Goal: Information Seeking & Learning: Learn about a topic

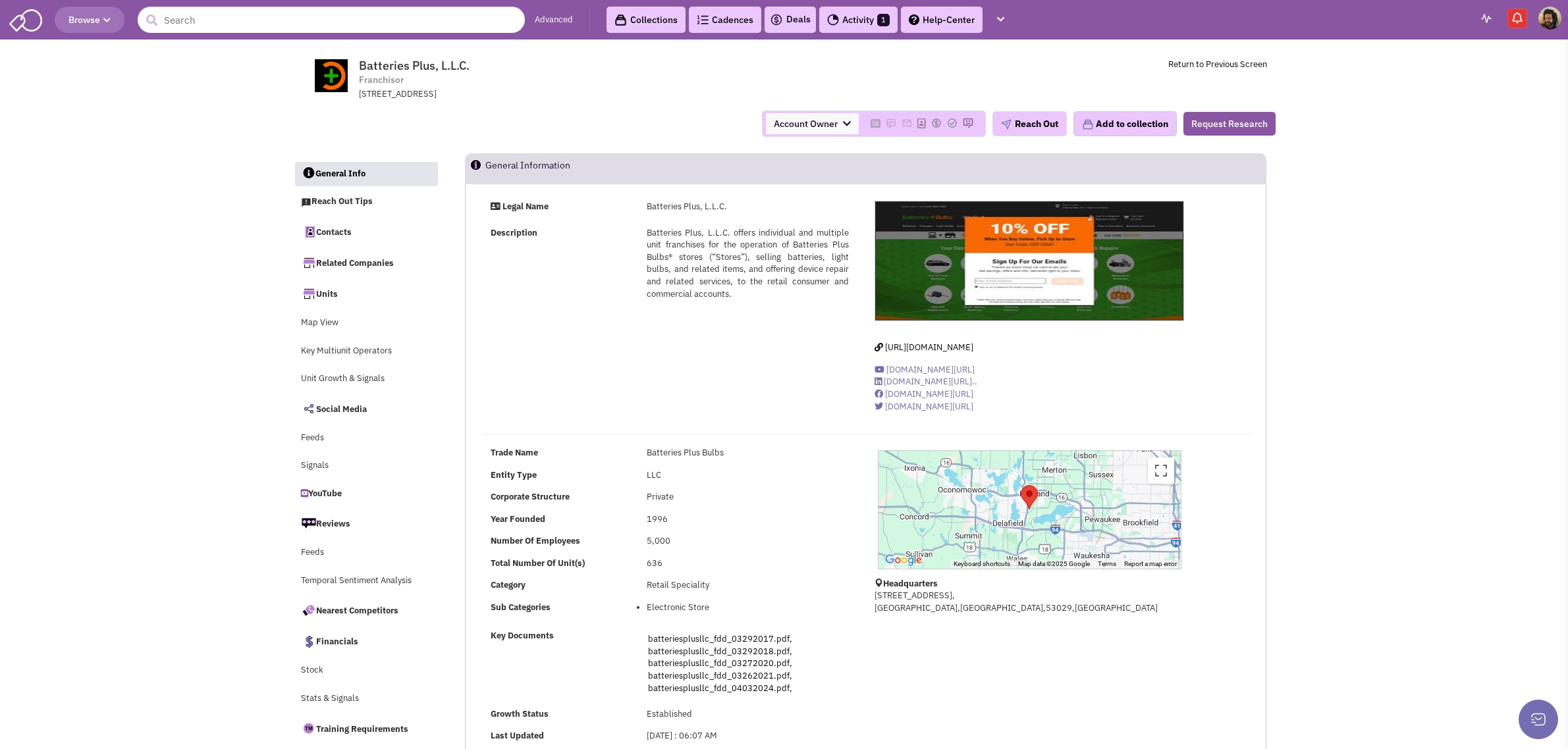
select select
click at [76, 26] on button "Browse" at bounding box center [89, 19] width 70 height 26
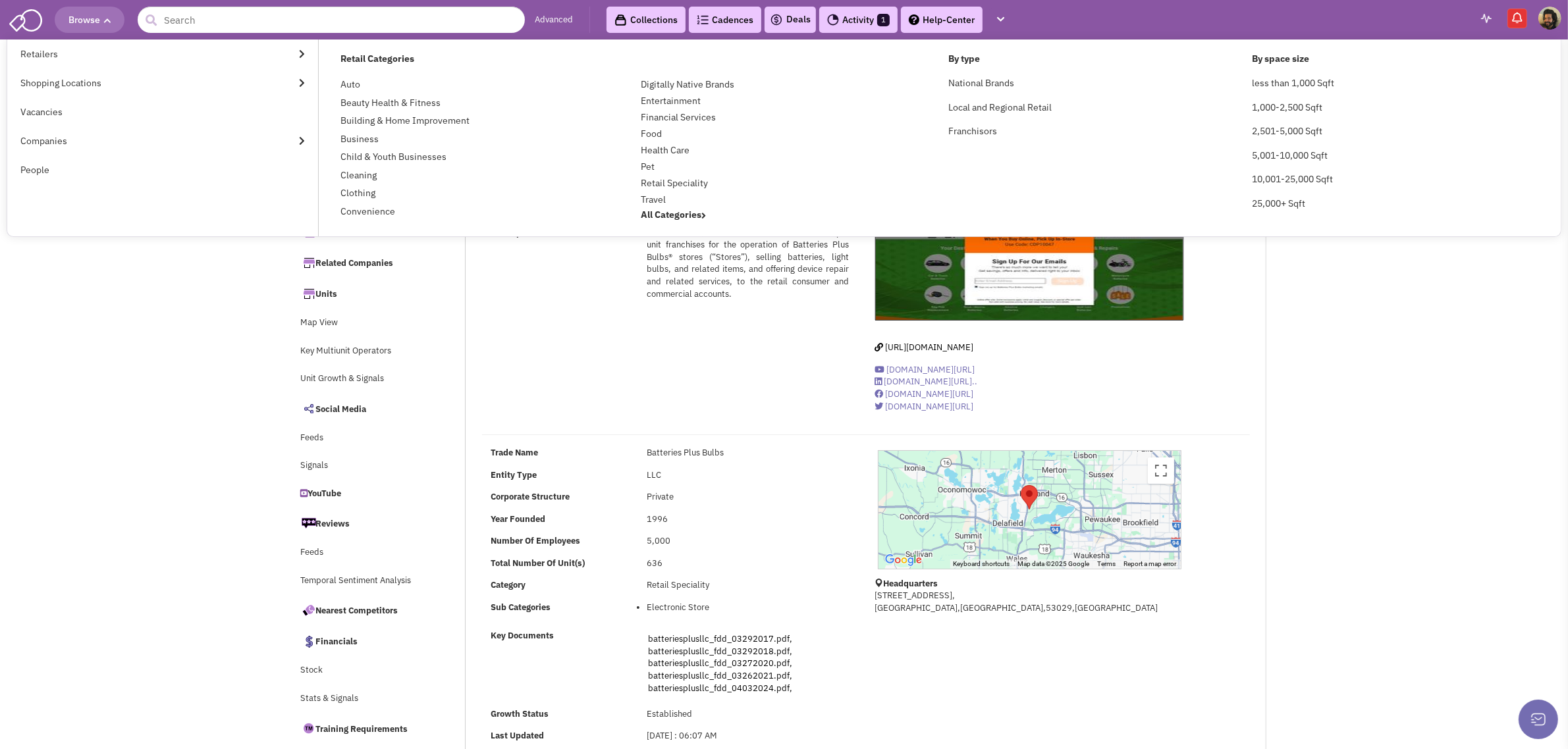
click at [26, 23] on img at bounding box center [25, 18] width 33 height 25
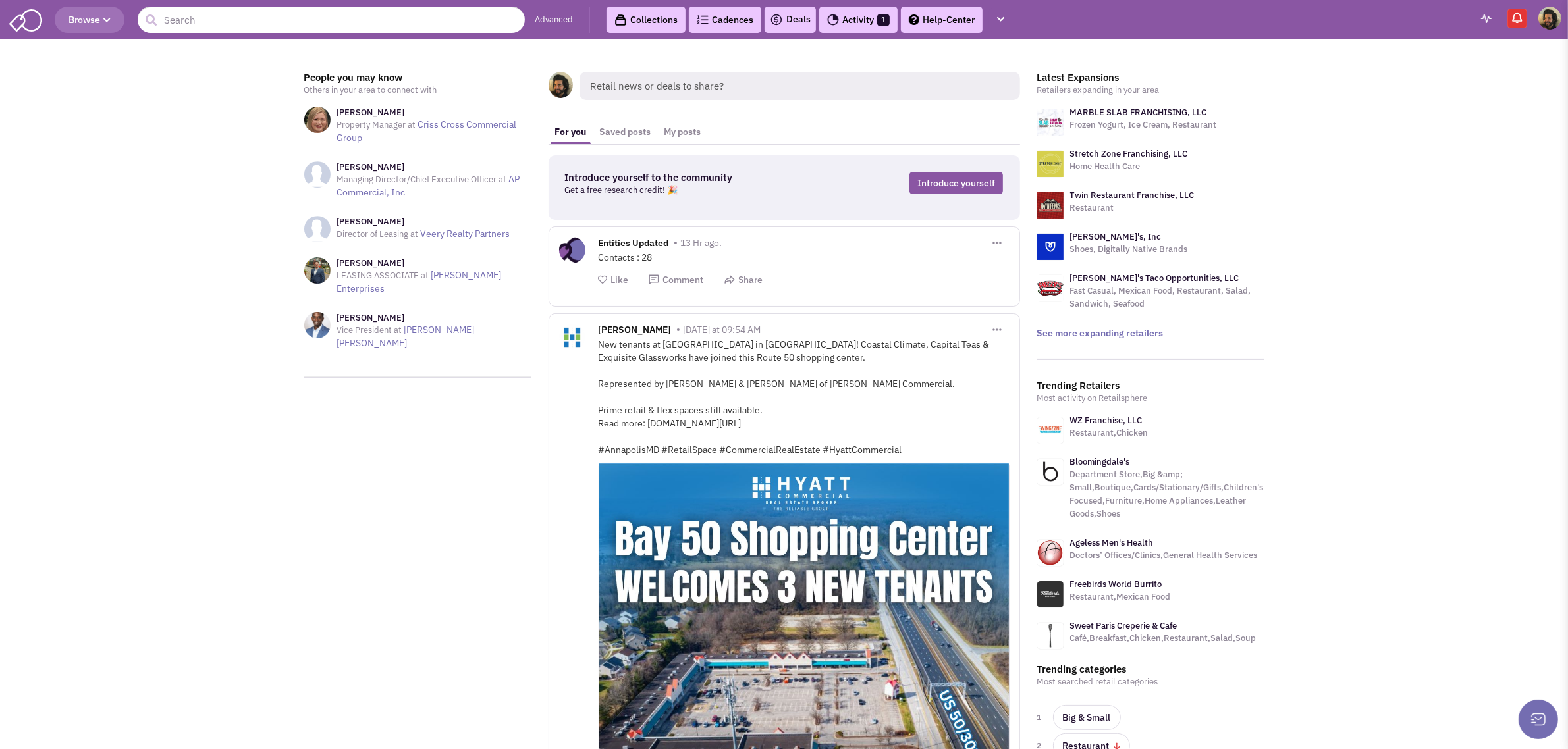
click at [108, 16] on icon "button" at bounding box center [107, 20] width 7 height 8
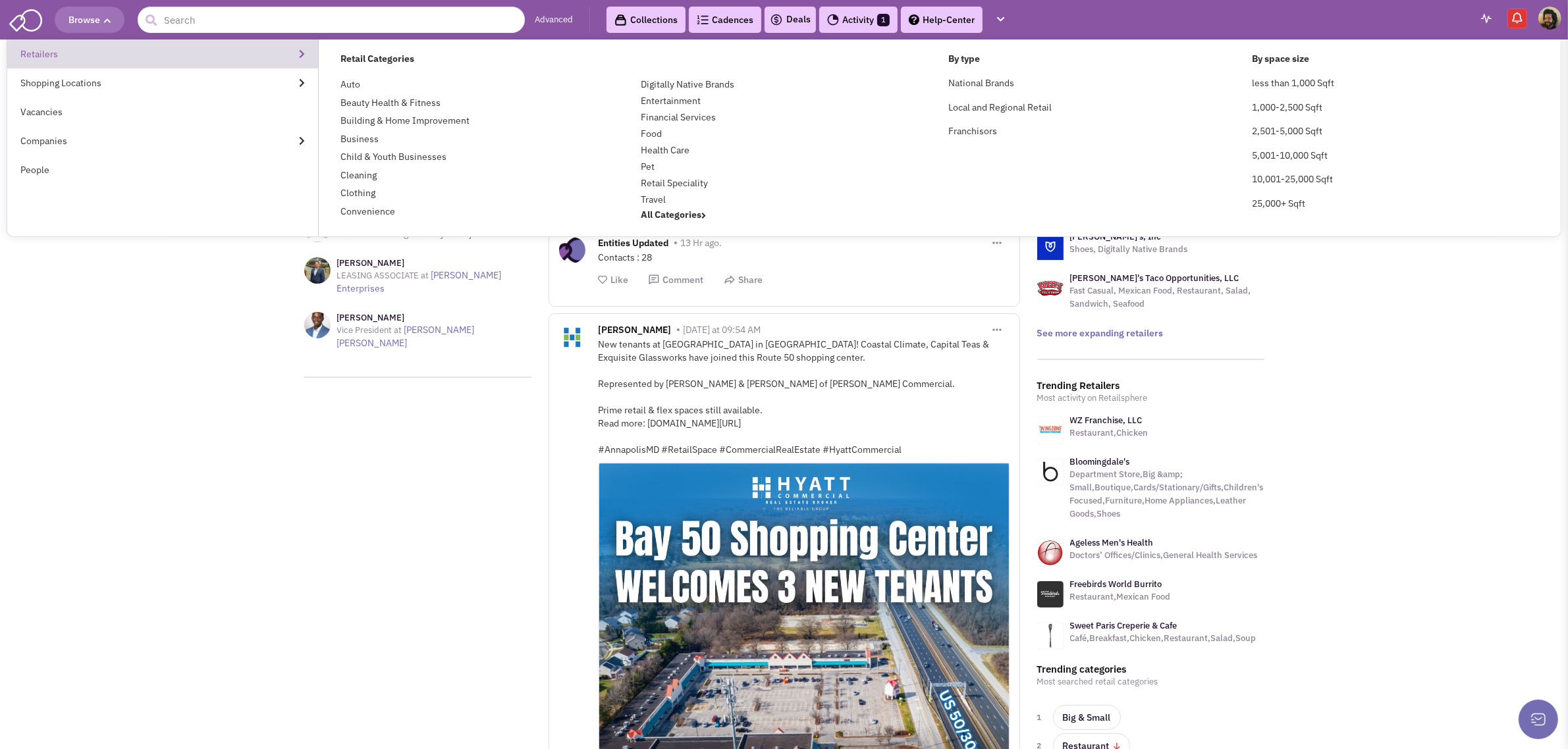
click at [86, 52] on link "Retailers" at bounding box center [162, 54] width 311 height 29
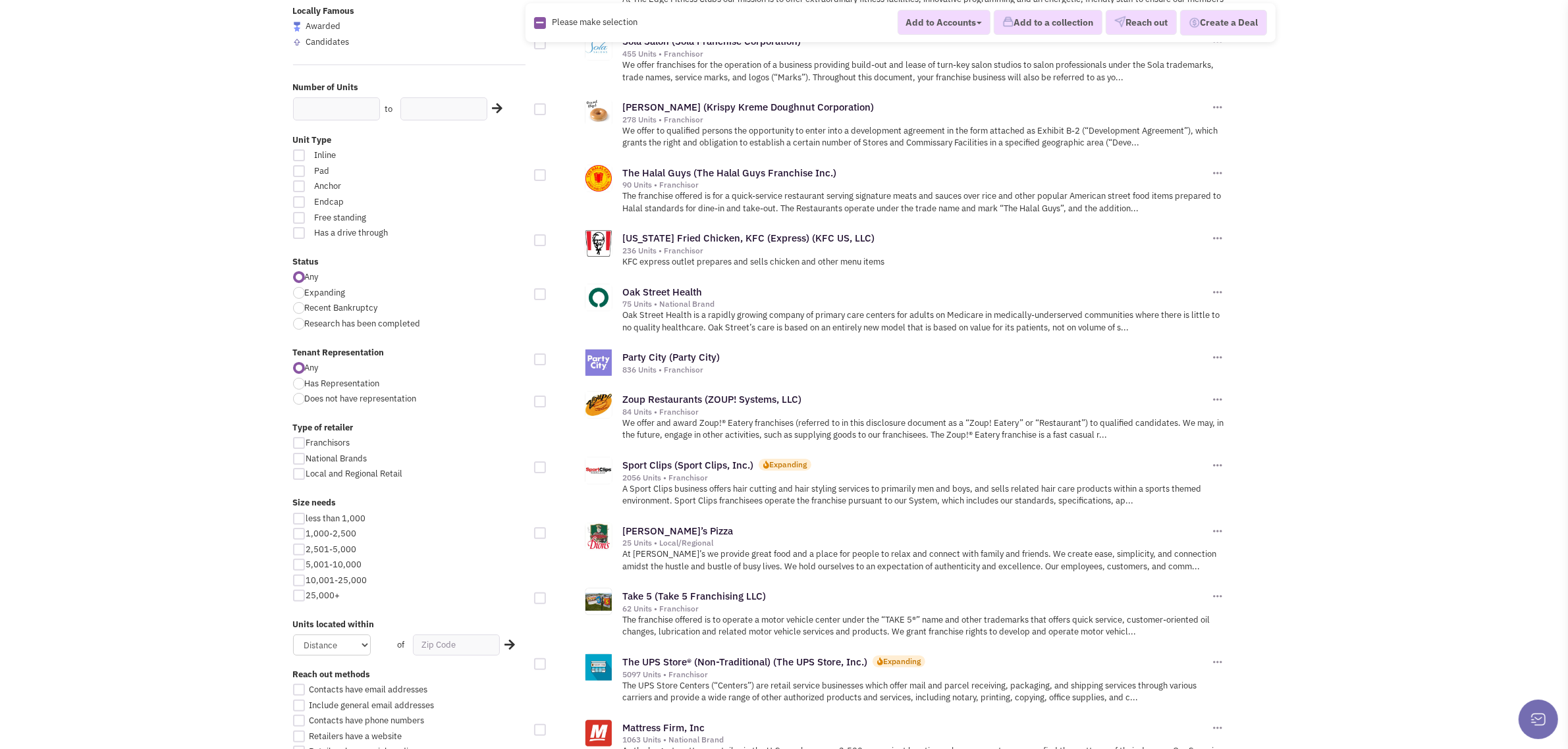
scroll to position [576, 0]
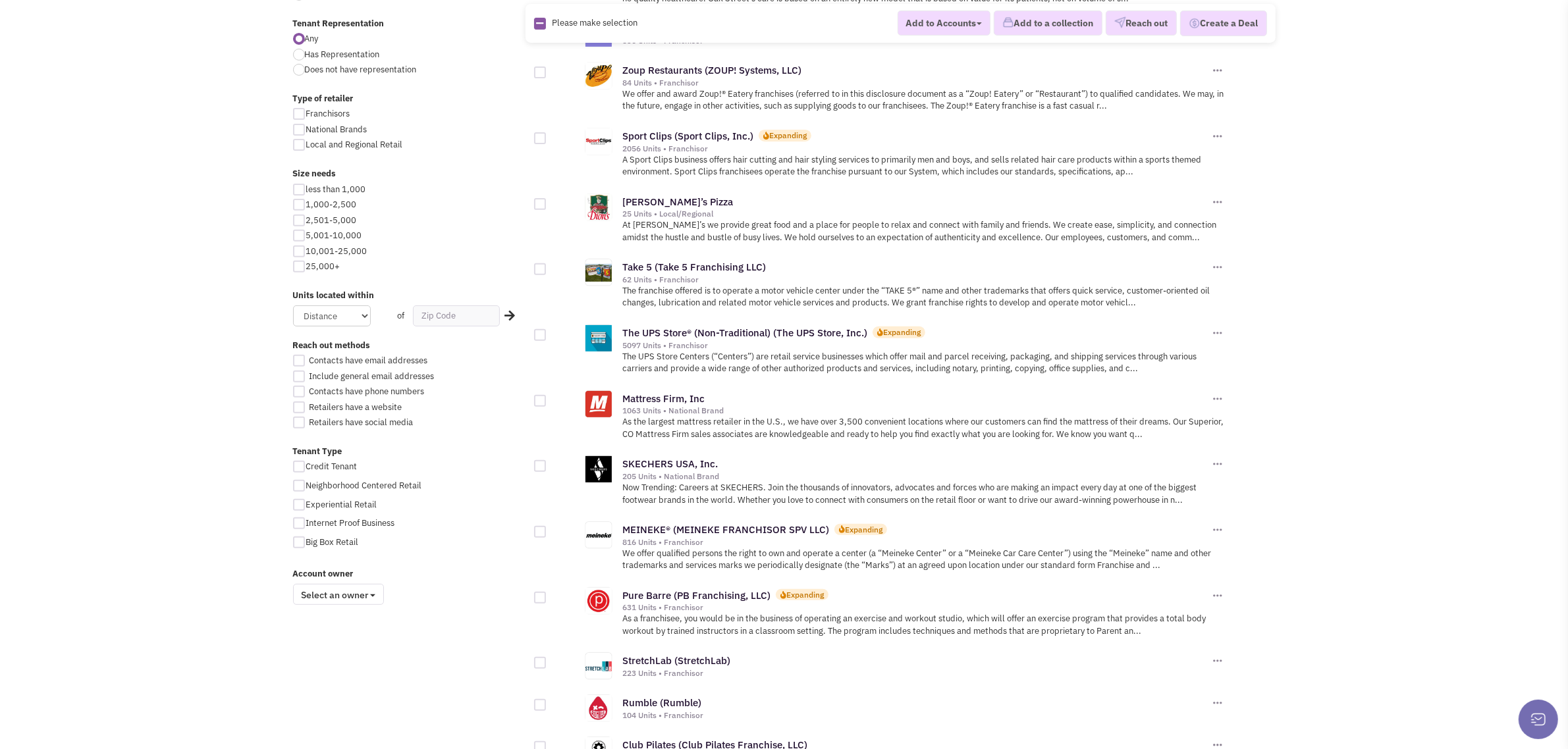
click at [300, 205] on div at bounding box center [299, 205] width 12 height 12
click at [306, 205] on input "1,000-2,500" at bounding box center [310, 205] width 8 height 8
checkbox input "true"
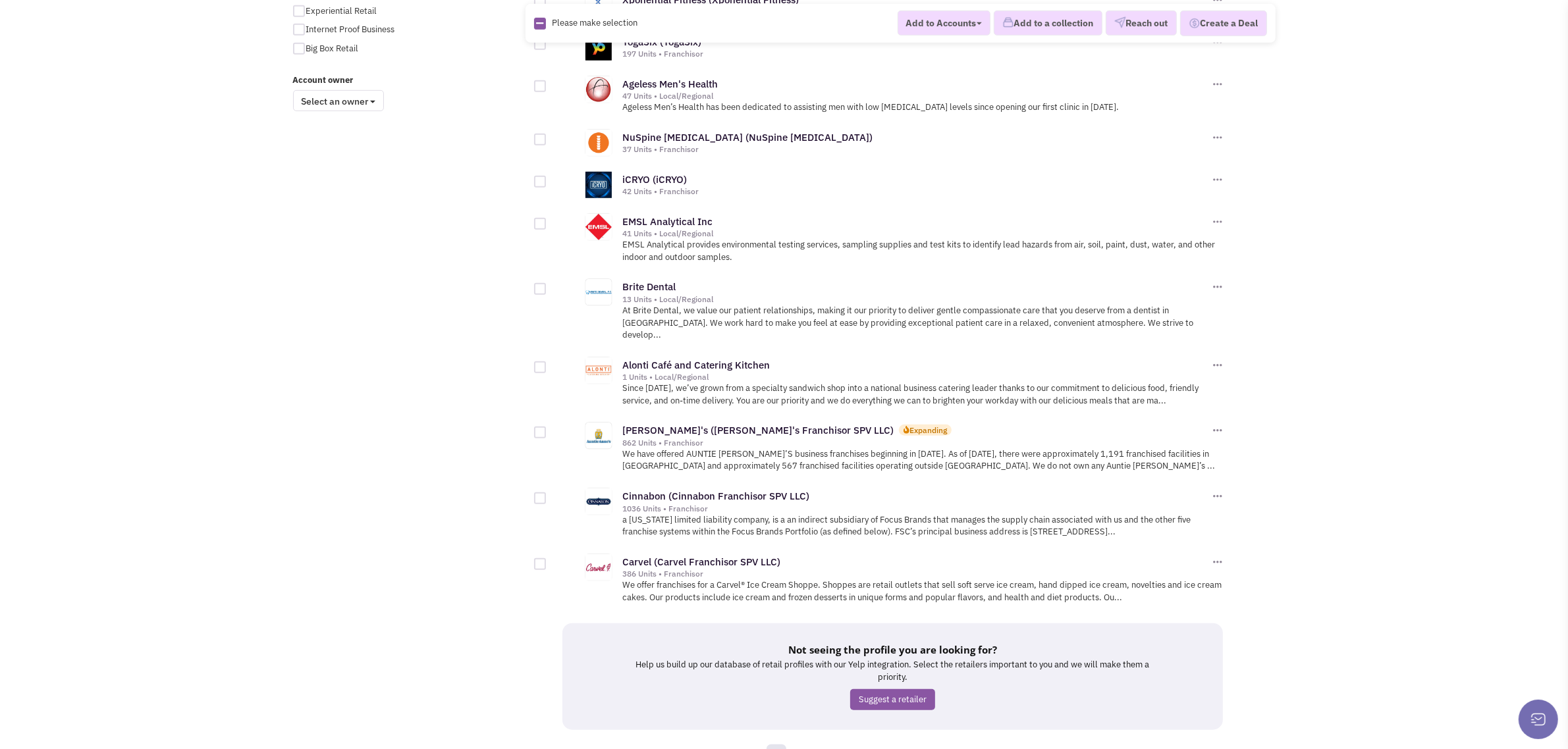
scroll to position [1124, 0]
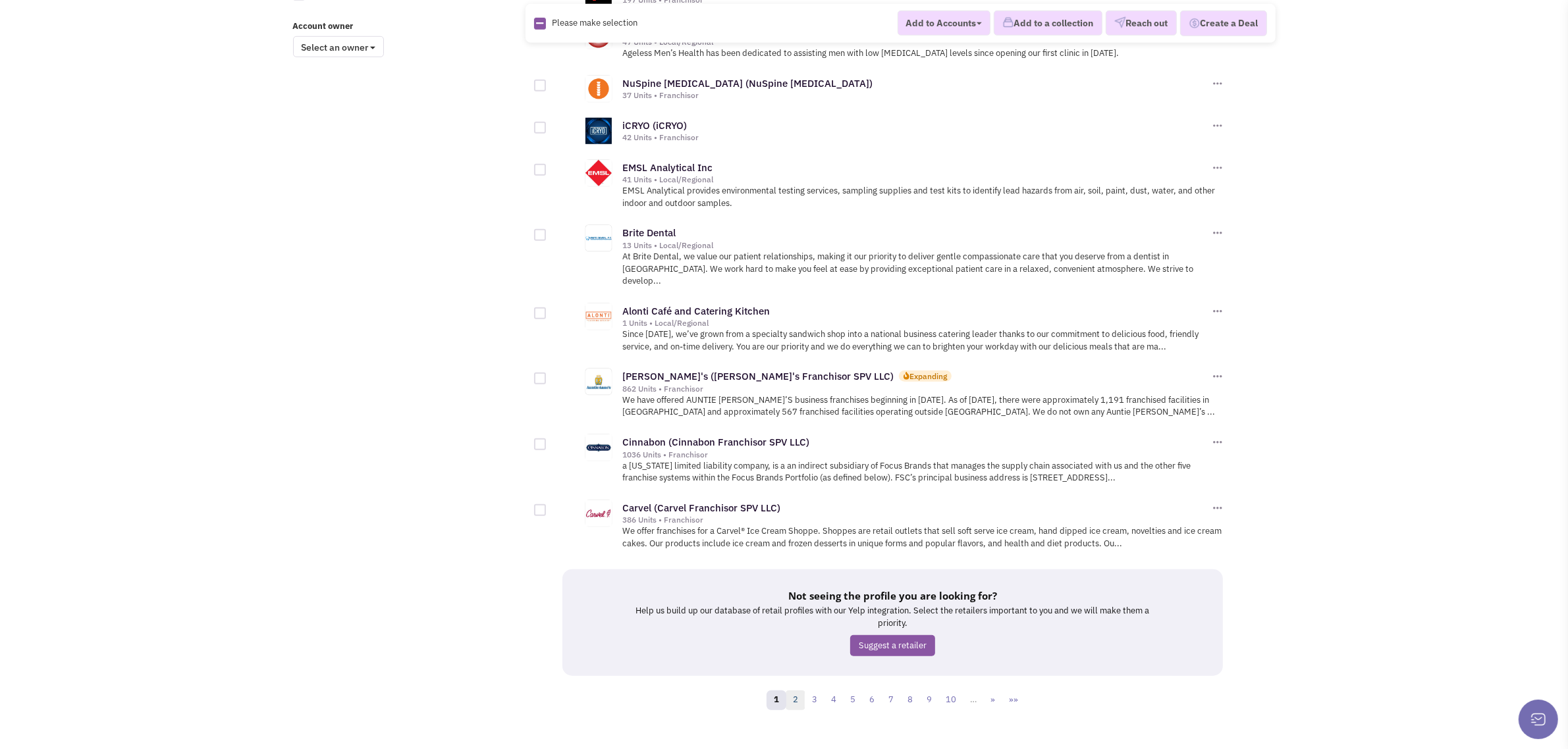
click at [793, 690] on link "2" at bounding box center [795, 700] width 20 height 20
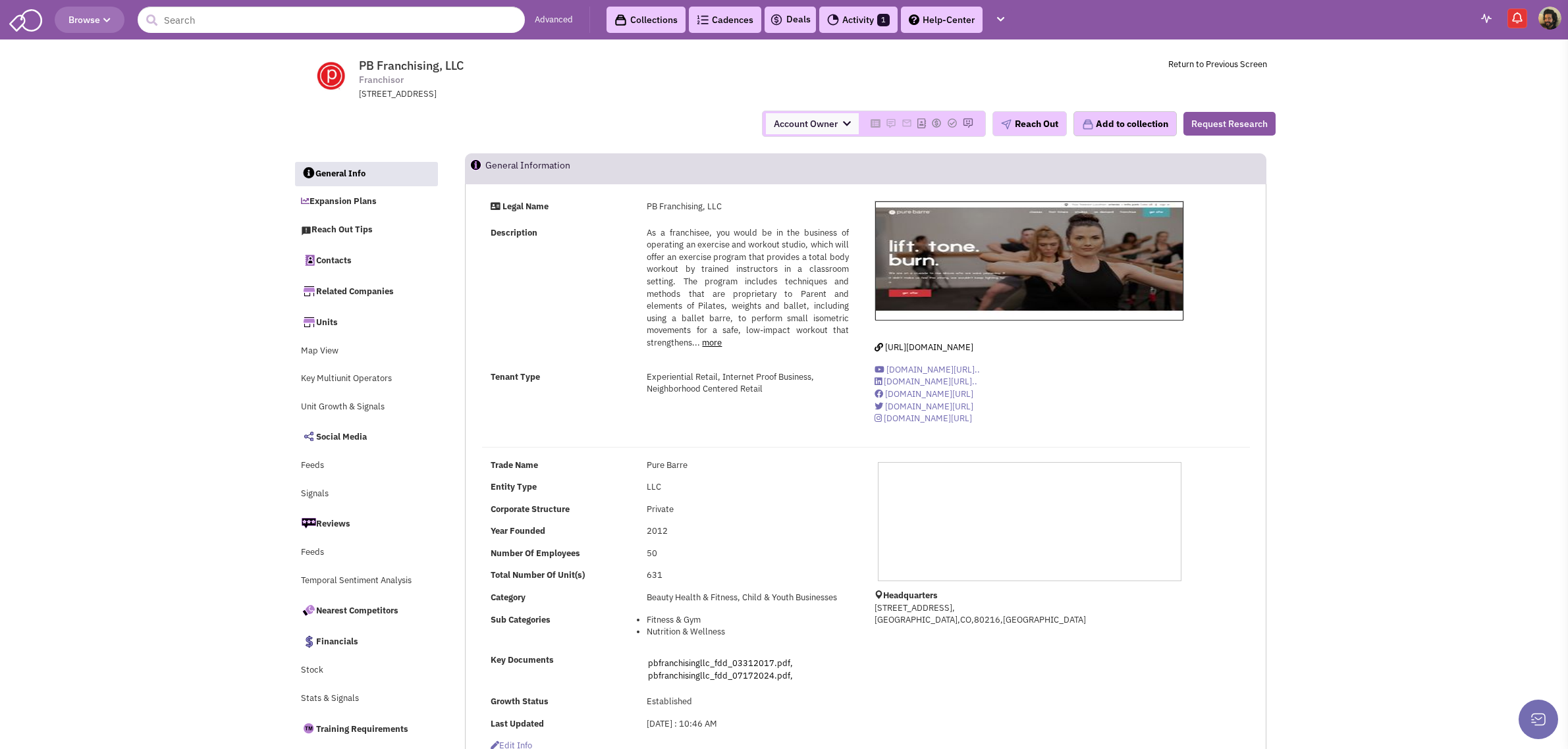
select select
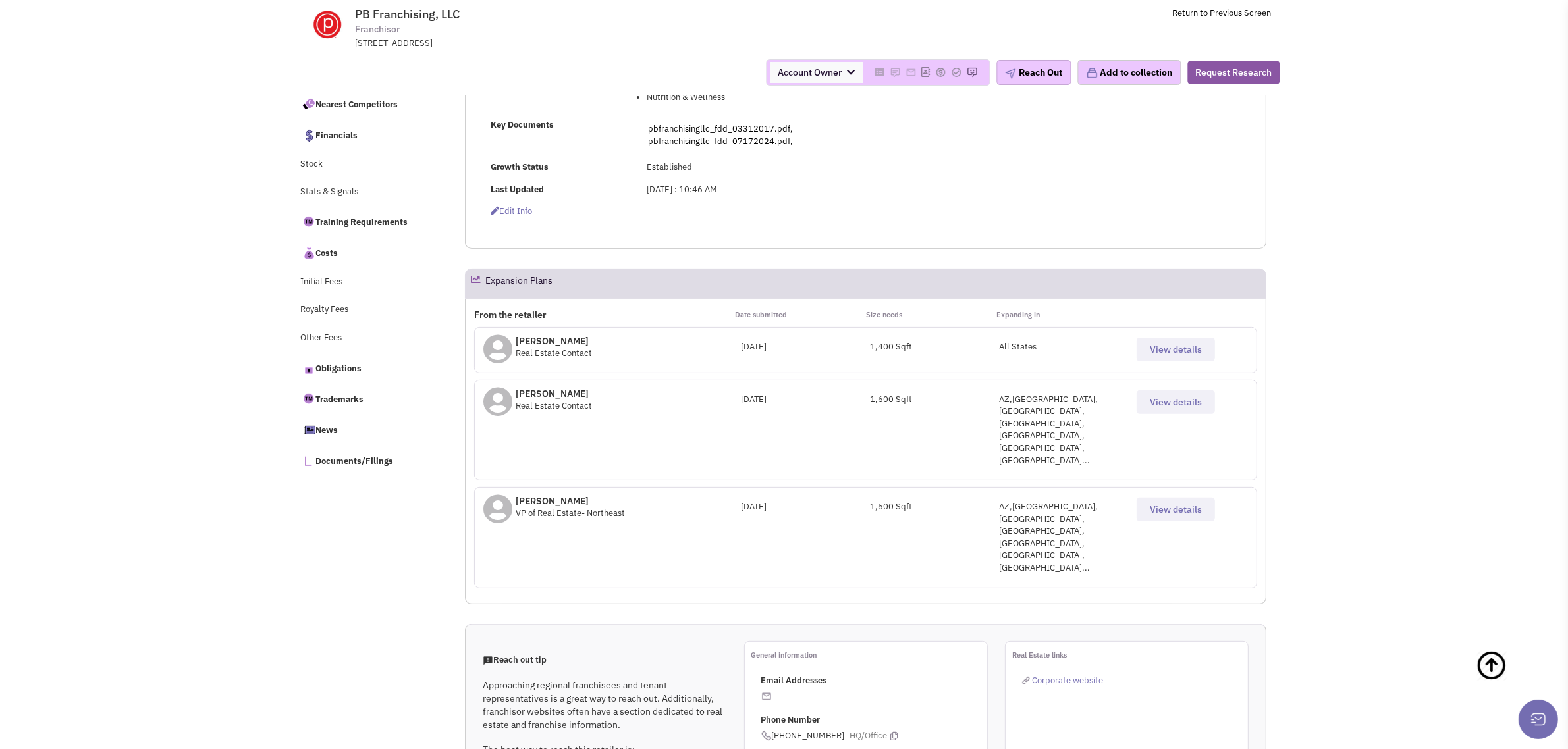
scroll to position [357, 0]
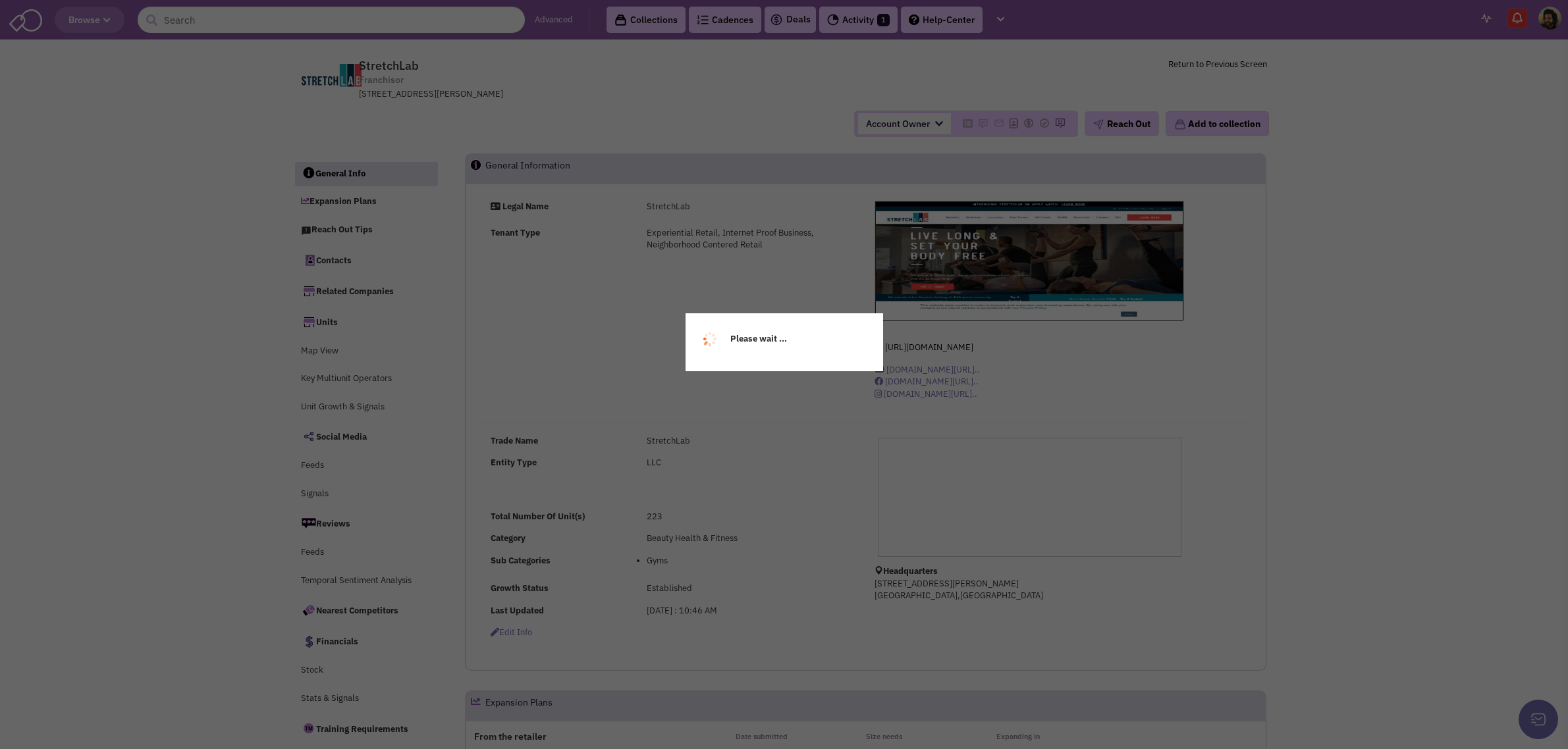
select select
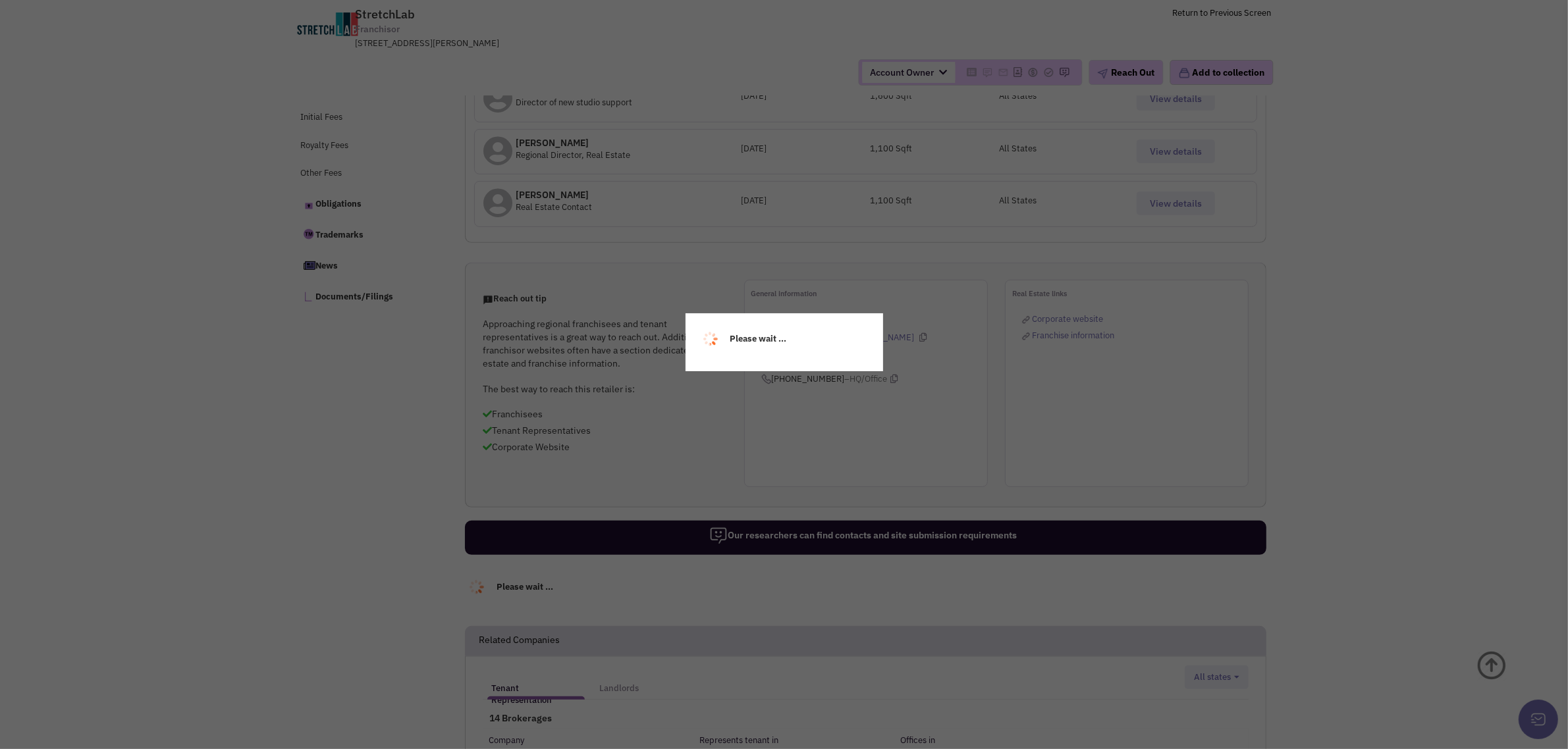
select select
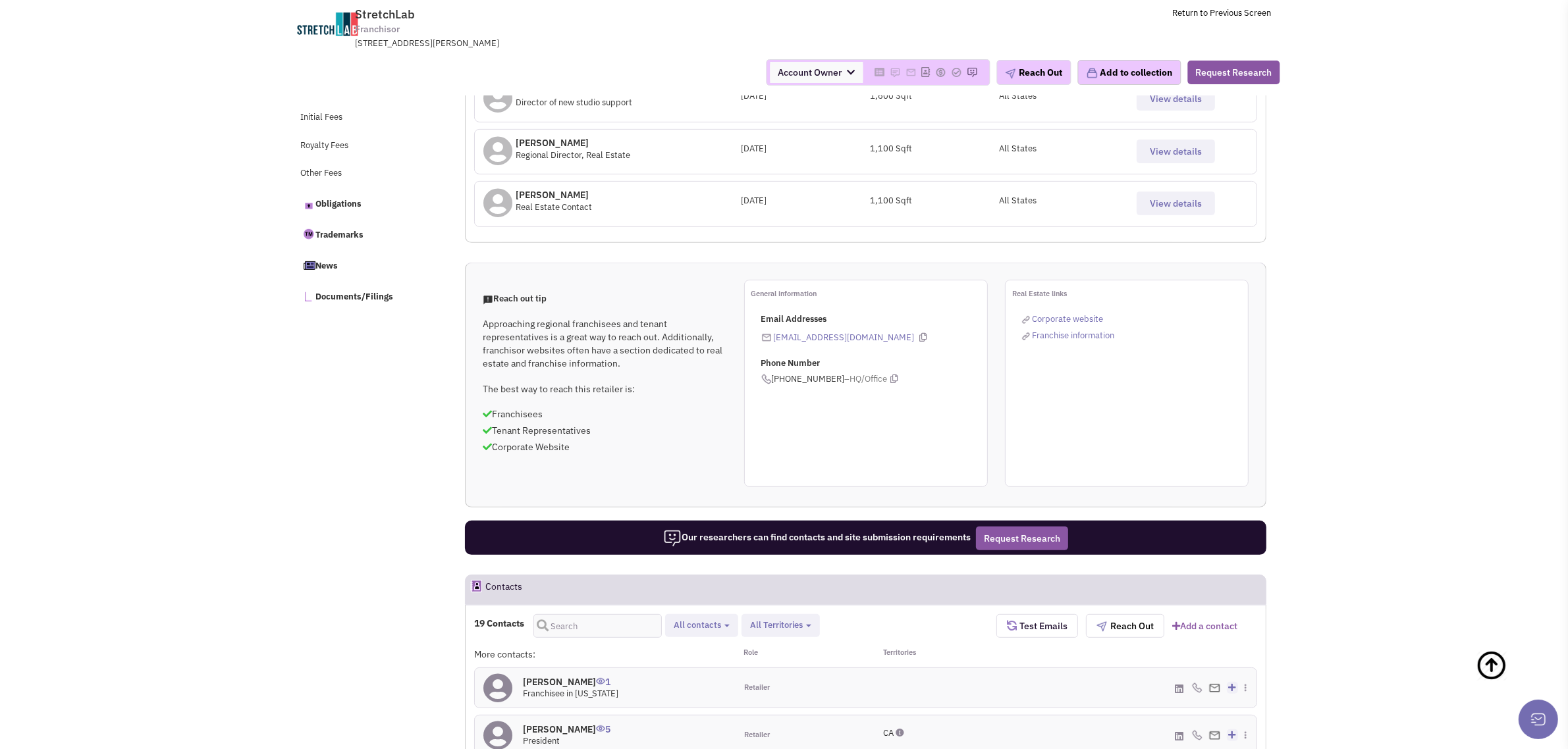
scroll to position [328, 0]
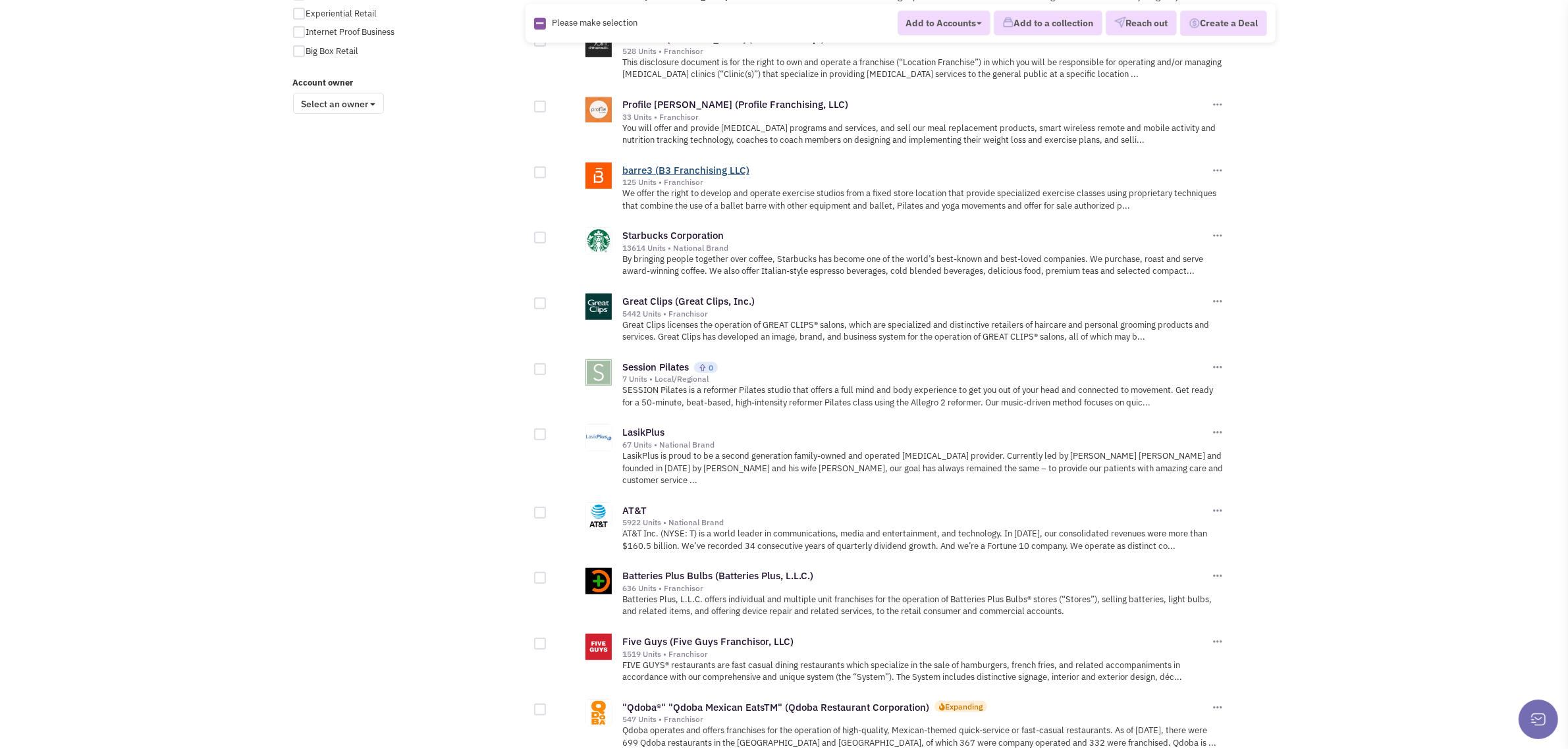
scroll to position [1228, 0]
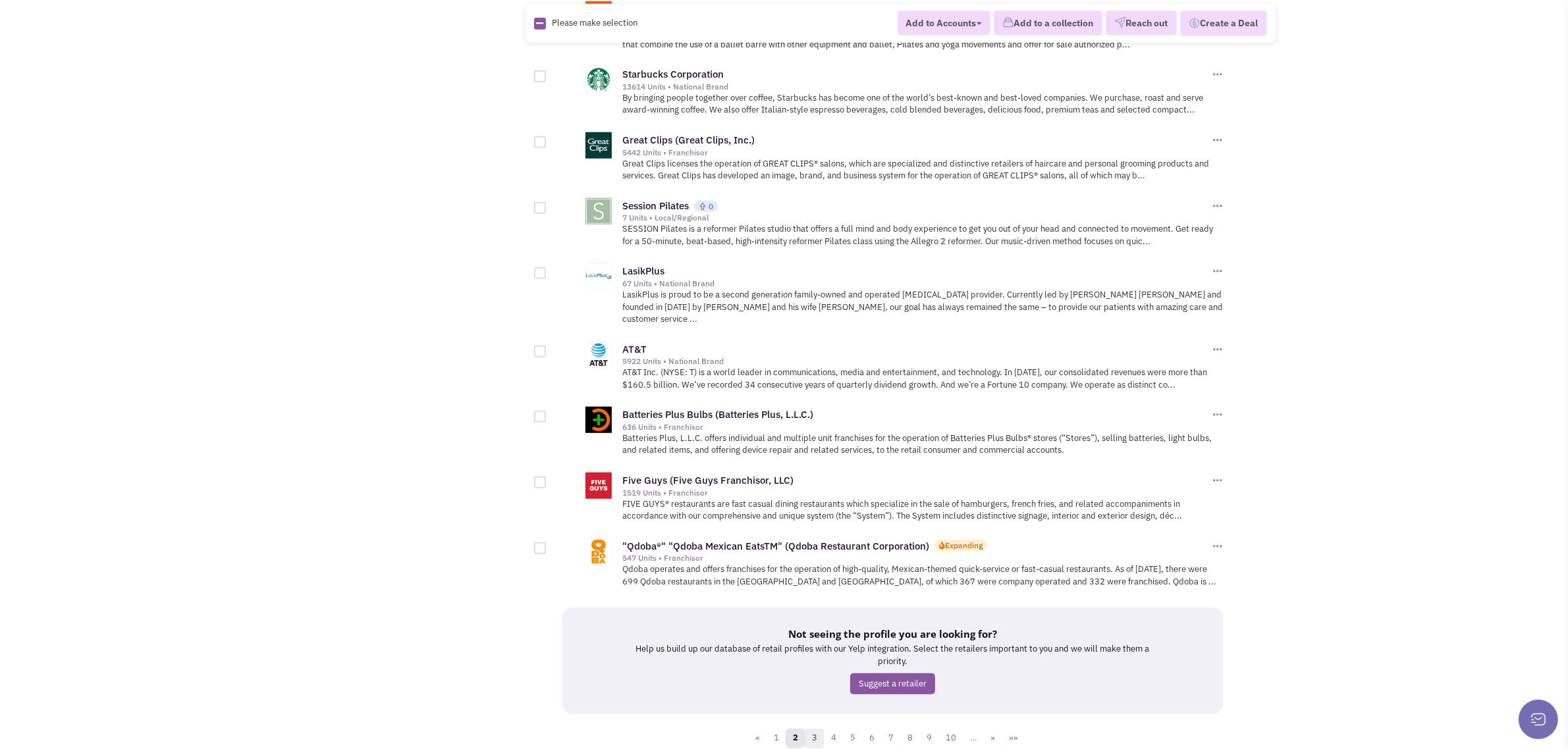
click at [813, 728] on link "3" at bounding box center [814, 738] width 20 height 20
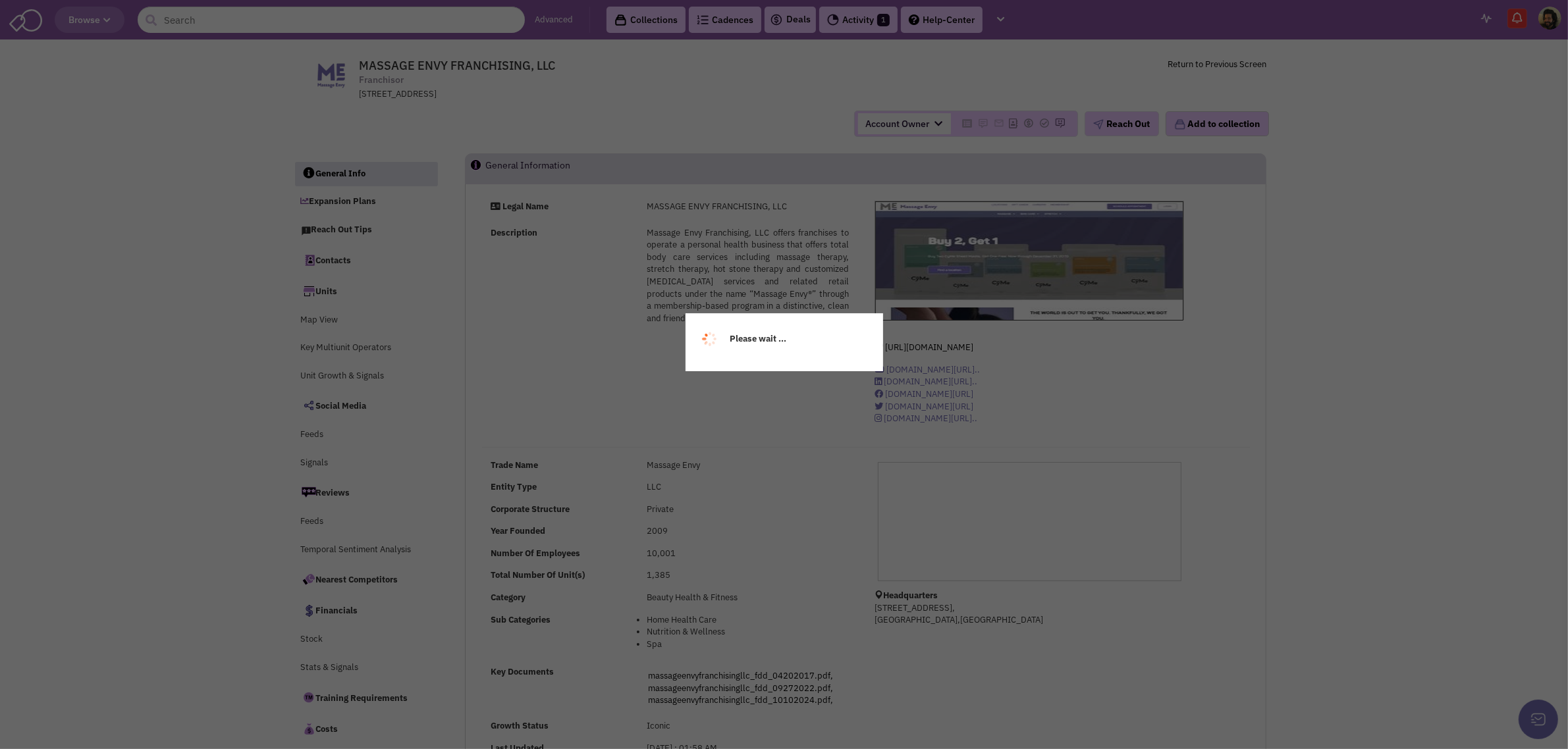
select select
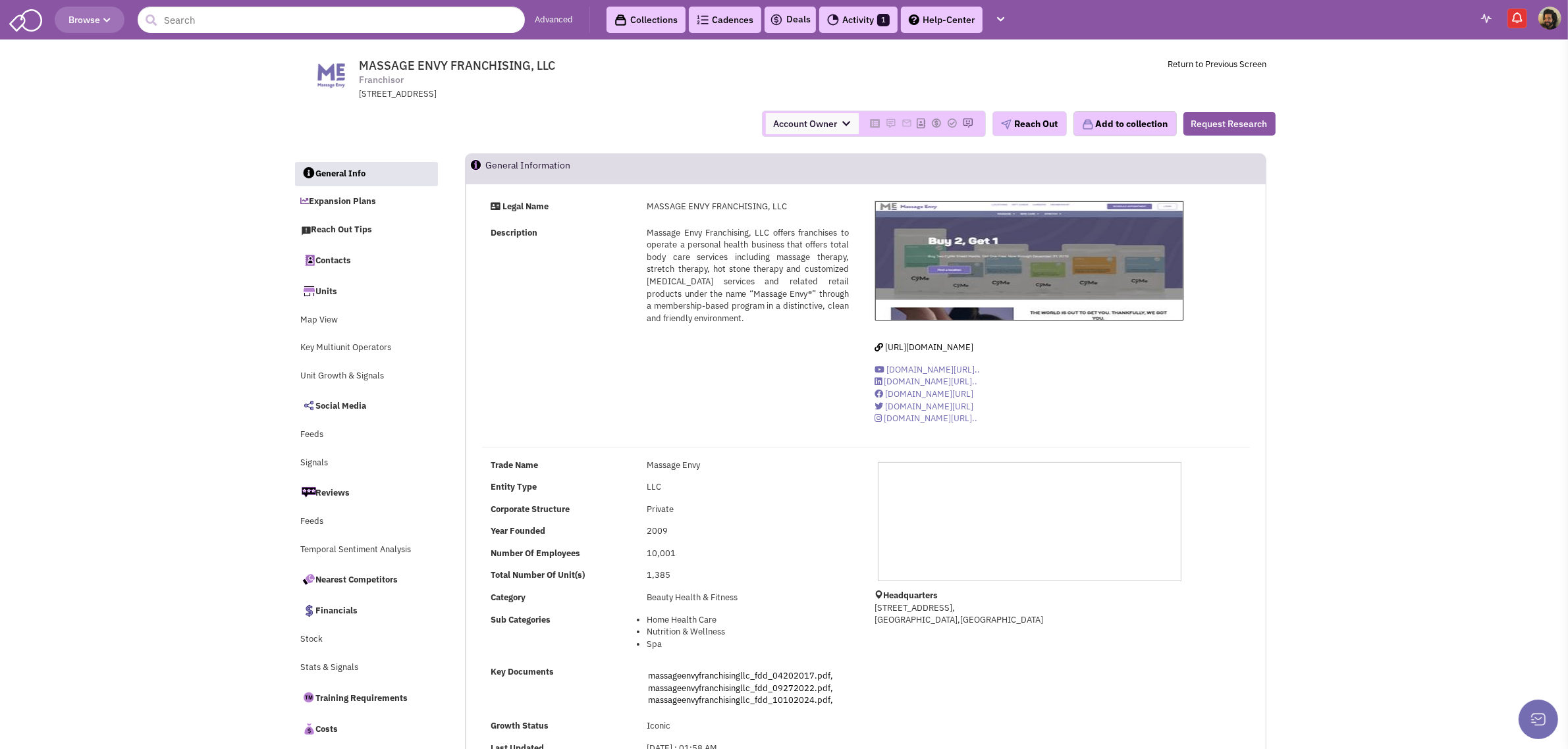
select select
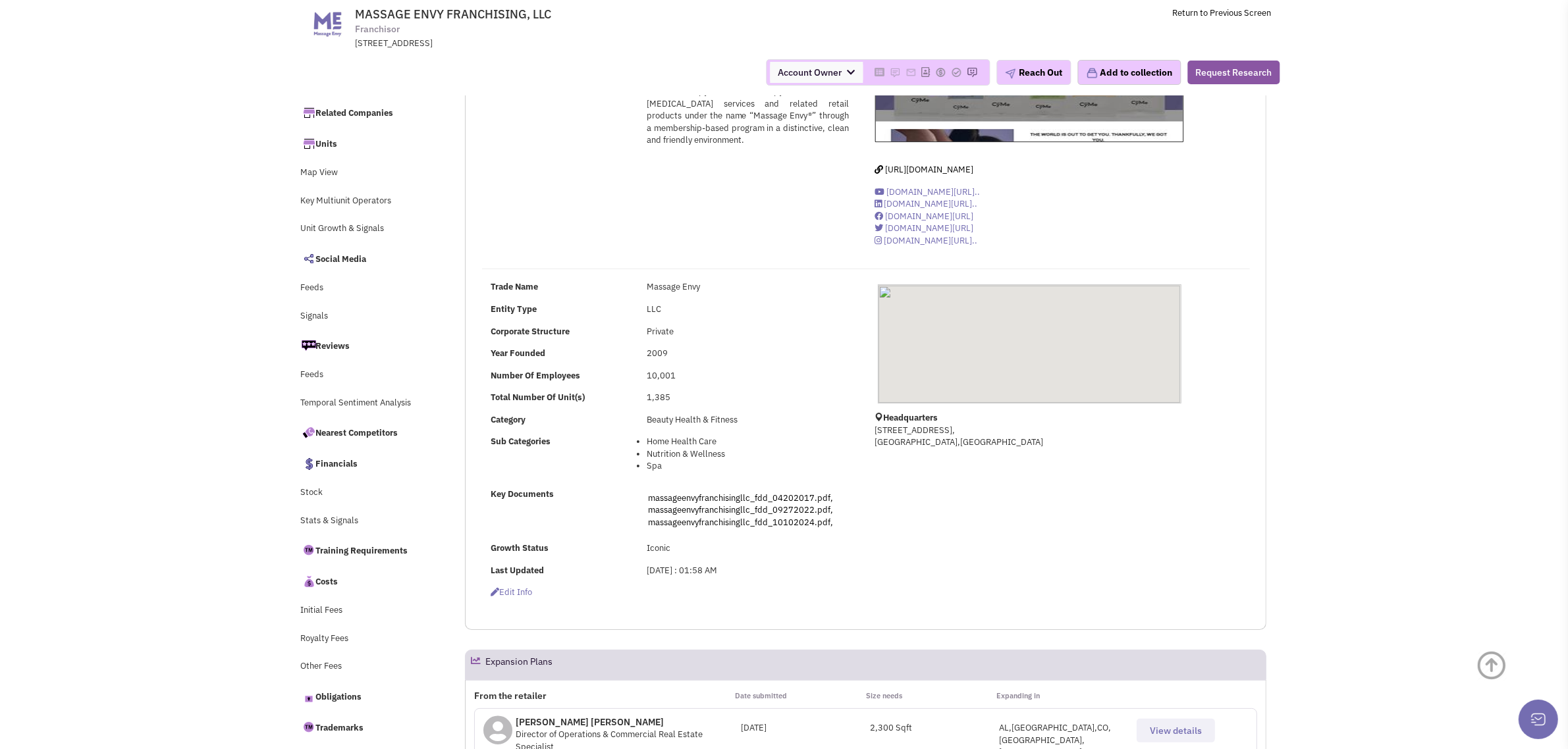
scroll to position [411, 0]
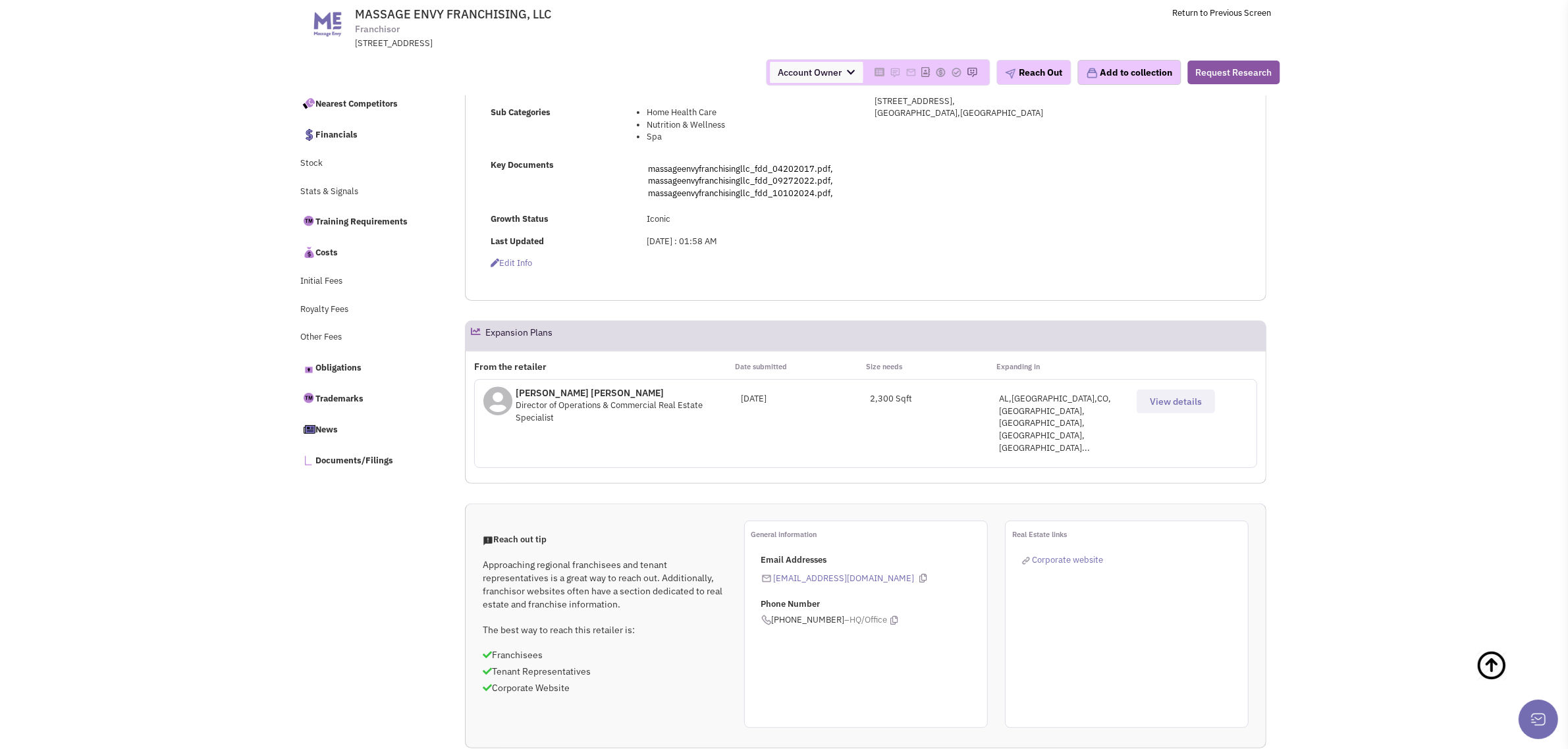
click at [1180, 399] on span "View details" at bounding box center [1175, 401] width 52 height 12
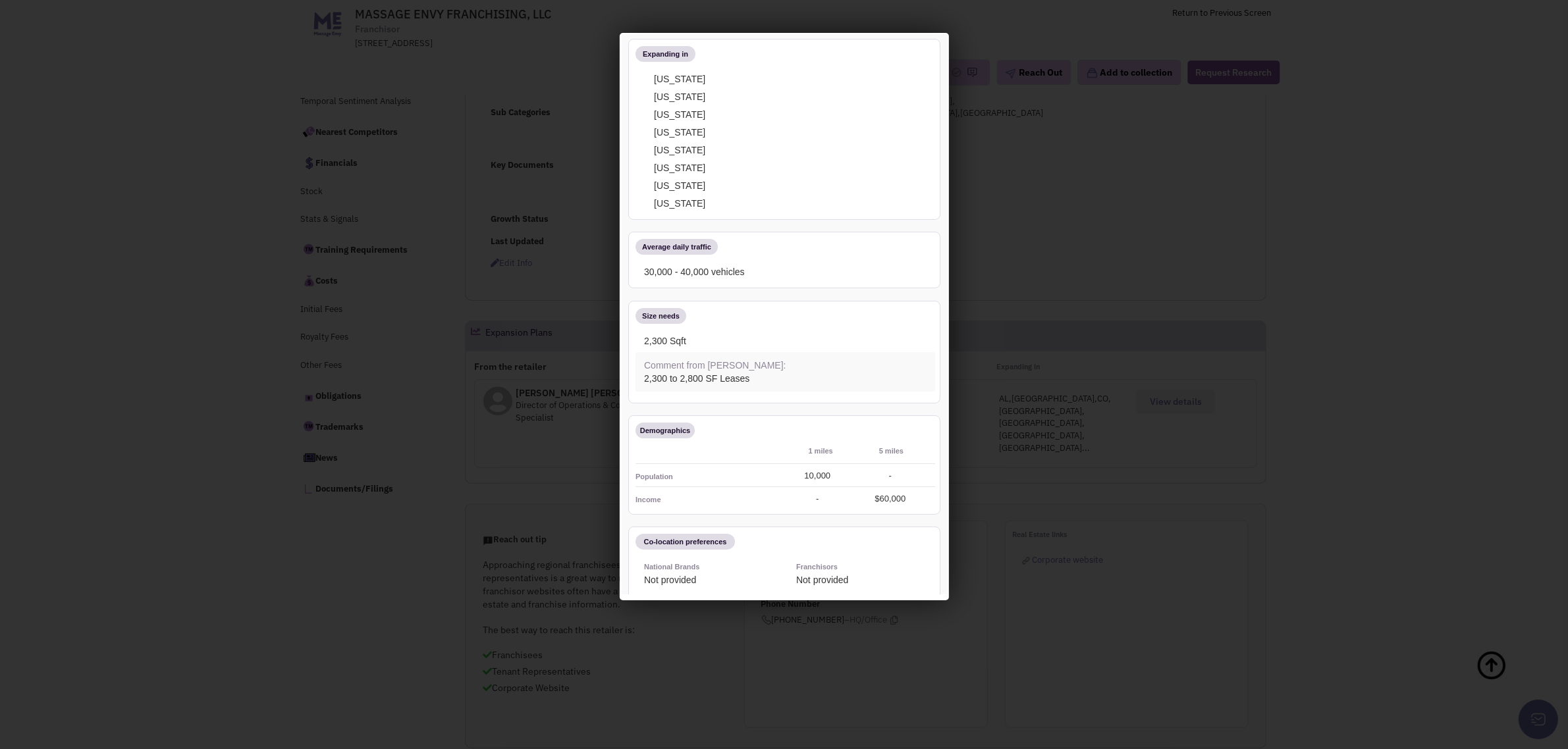
scroll to position [439, 0]
click at [181, 462] on div at bounding box center [784, 374] width 1568 height 749
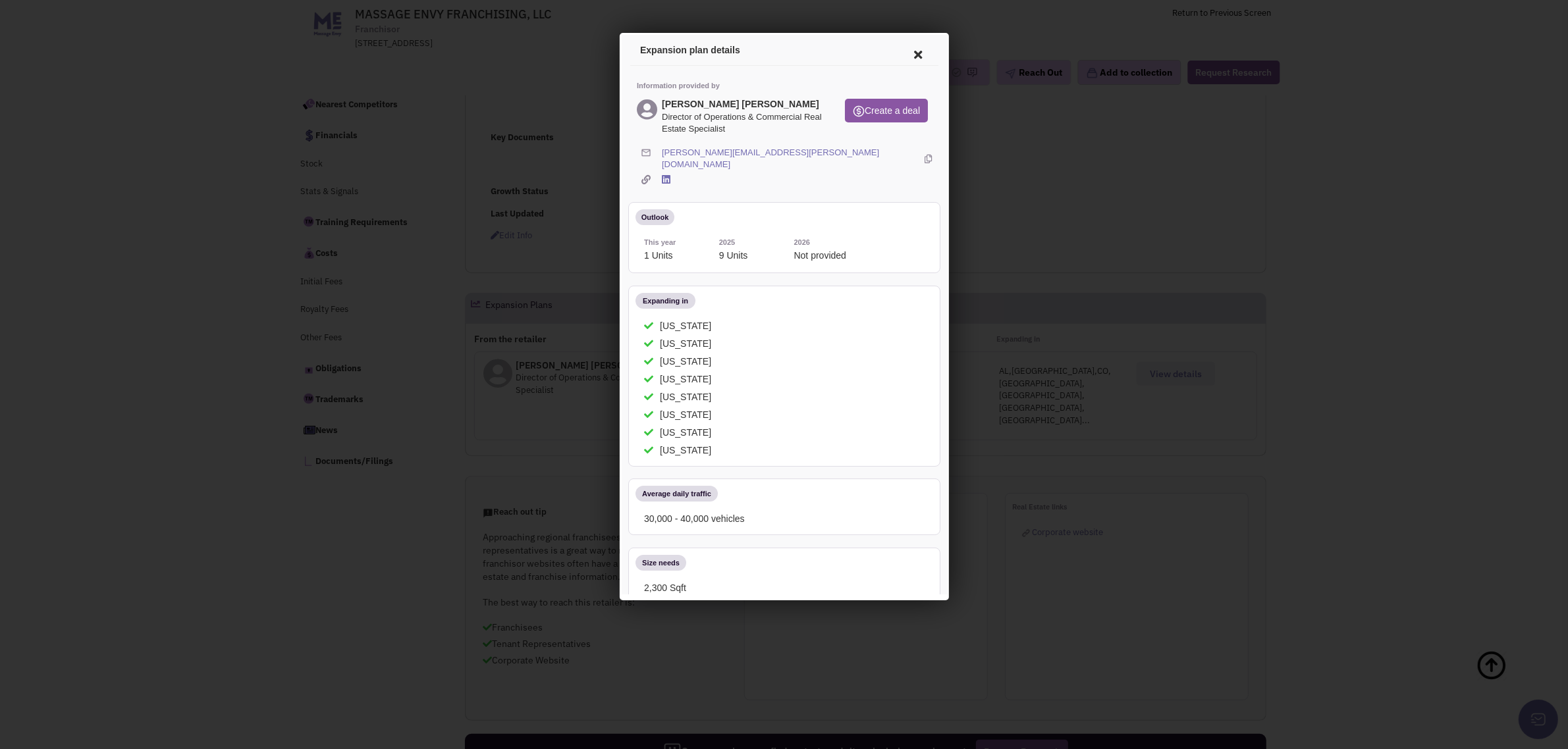
click at [902, 52] on icon at bounding box center [915, 52] width 28 height 32
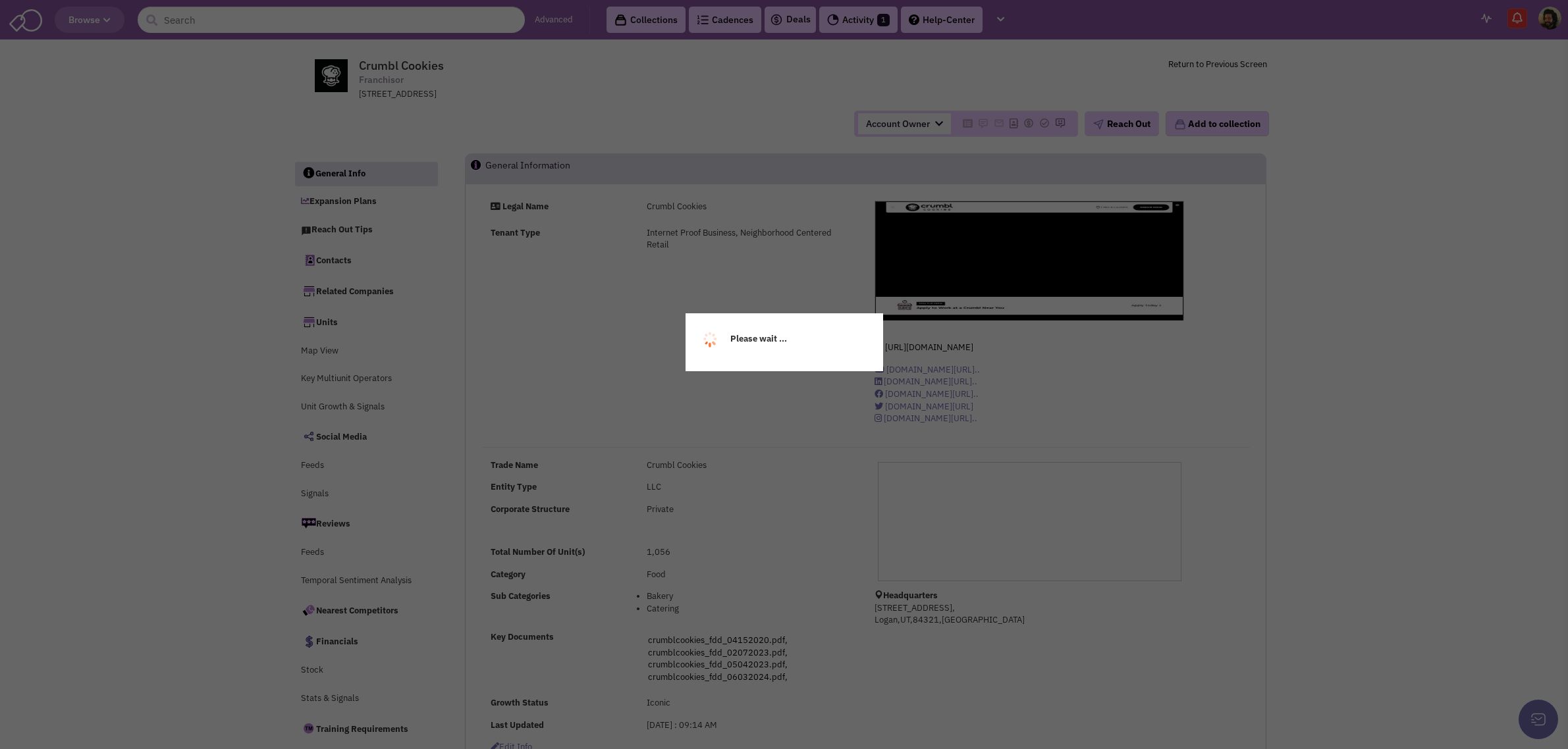
select select
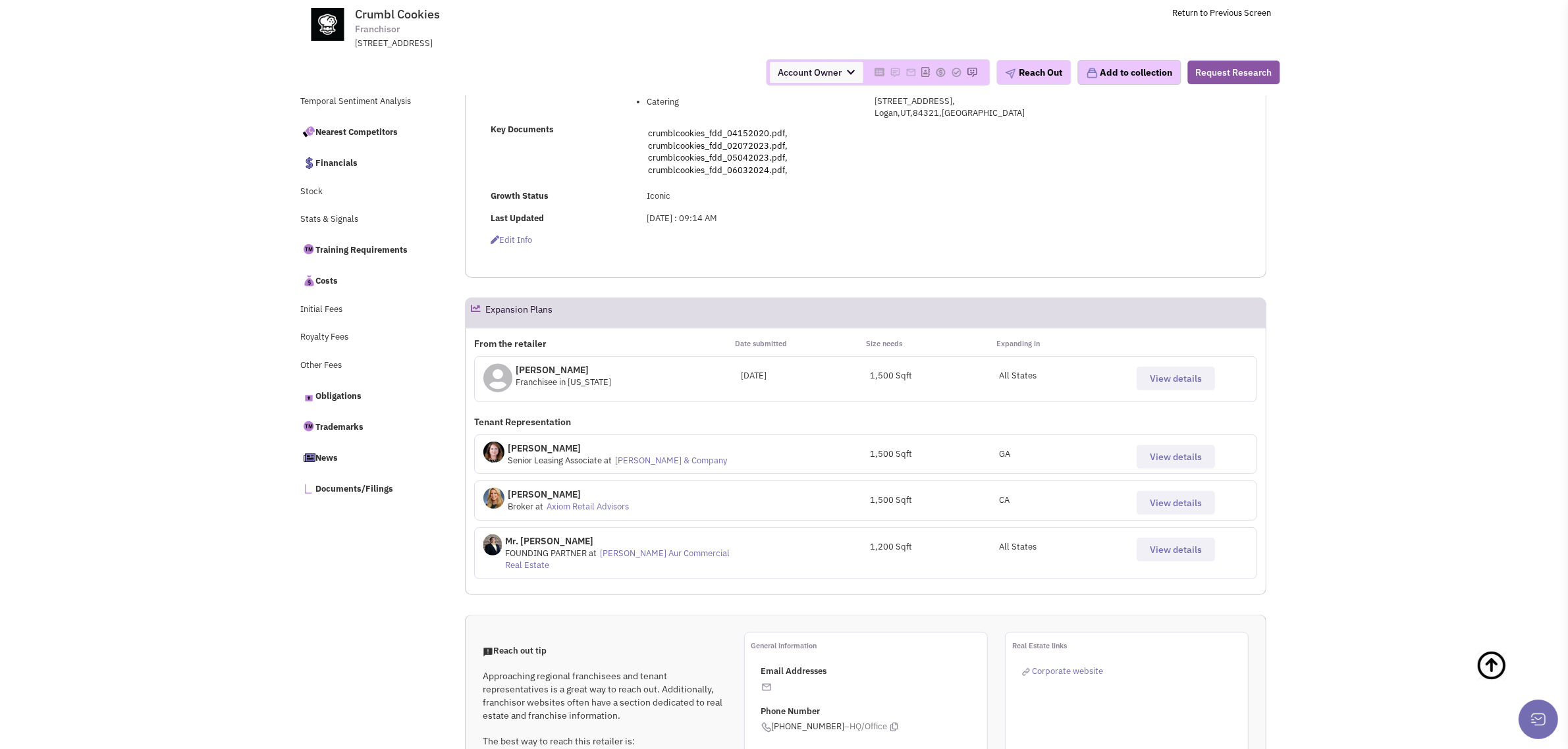
scroll to position [439, 0]
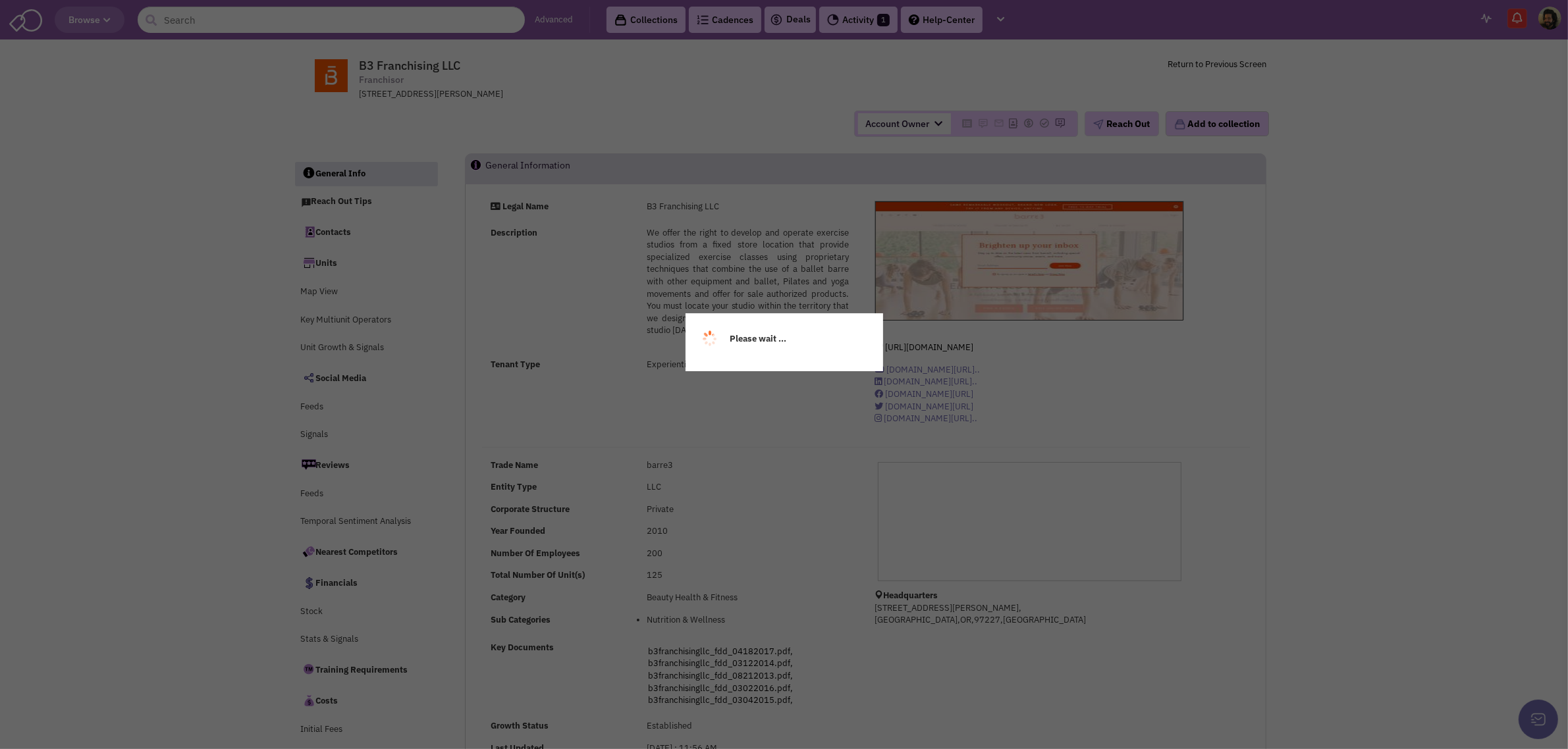
select select
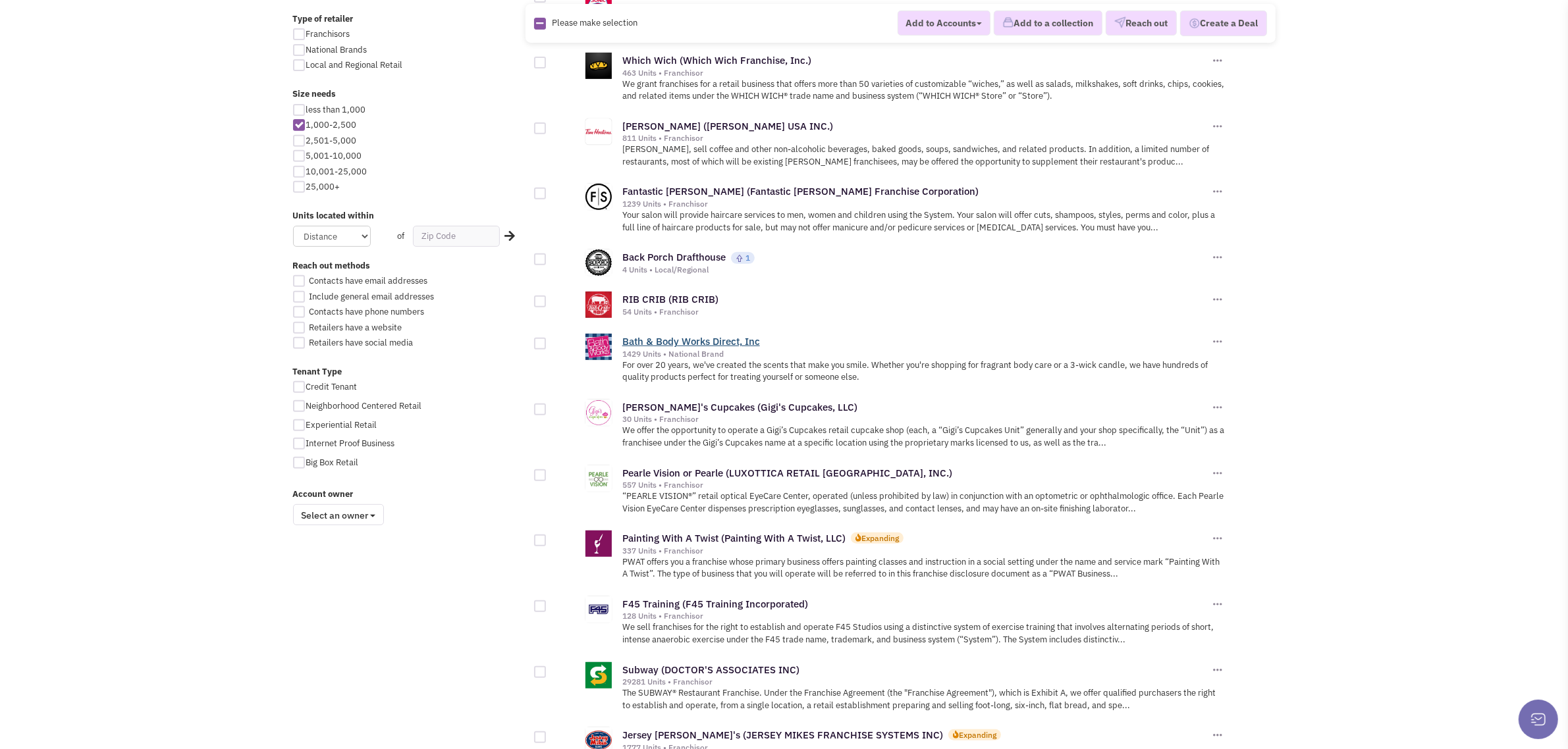
scroll to position [1228, 0]
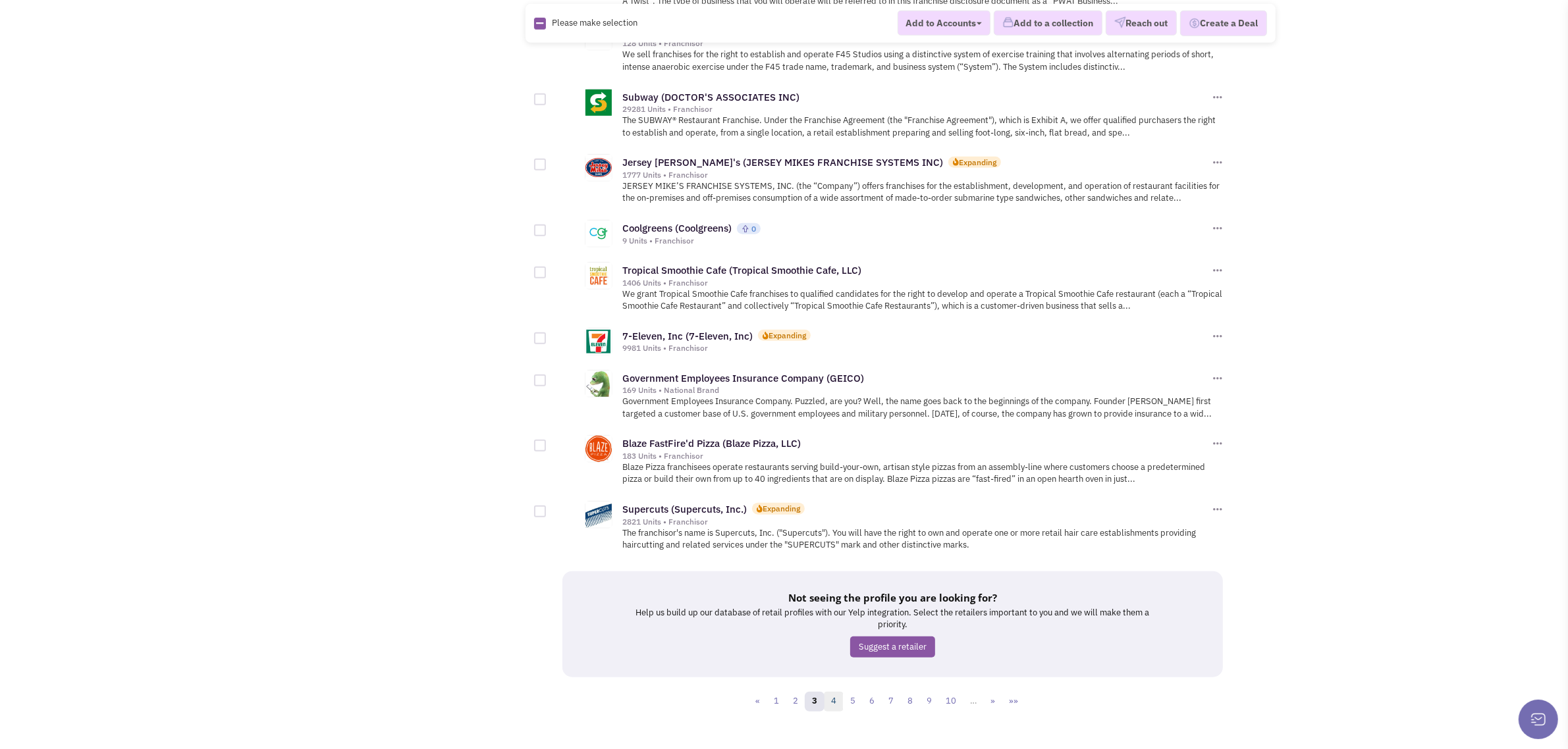
click at [836, 692] on link "4" at bounding box center [834, 702] width 20 height 20
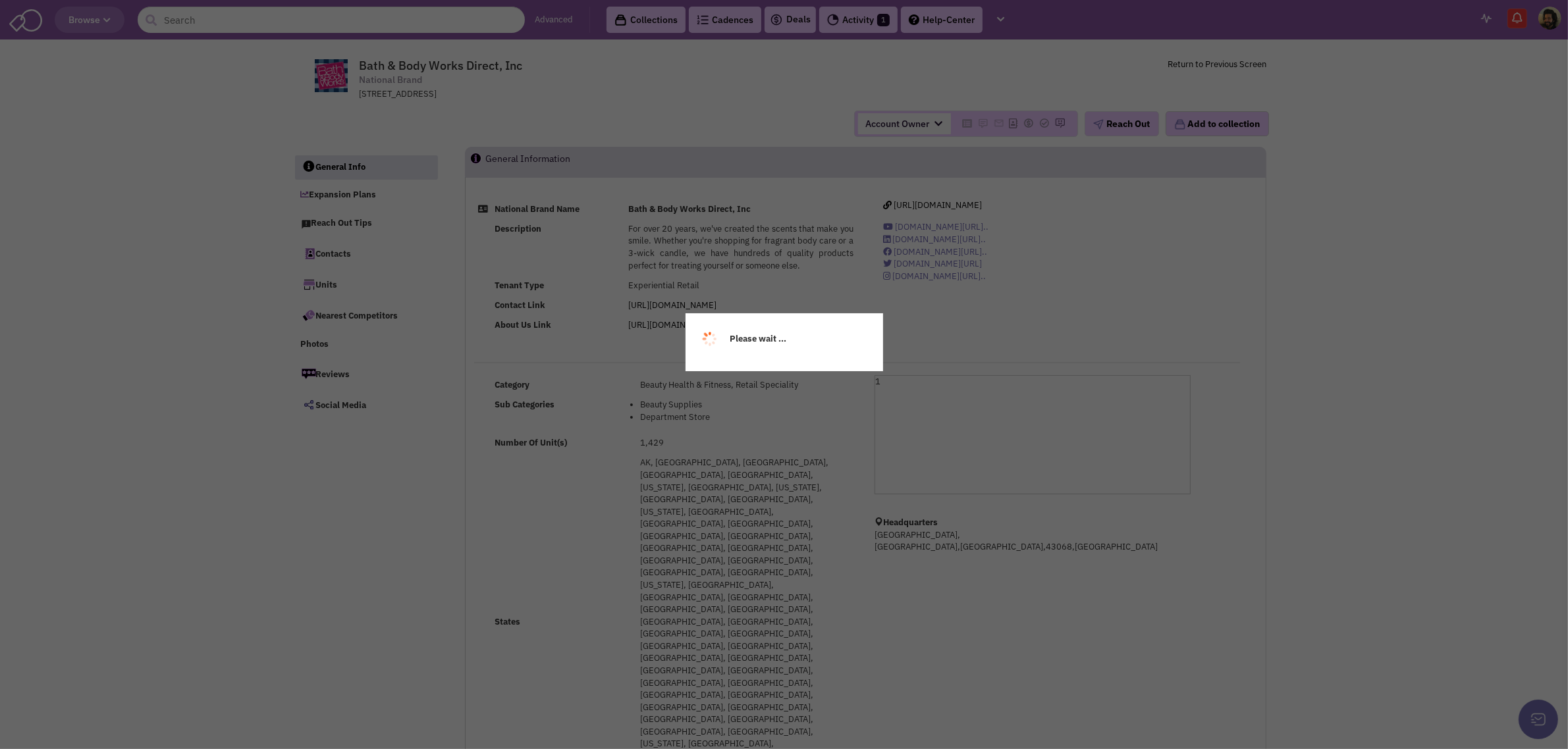
select select
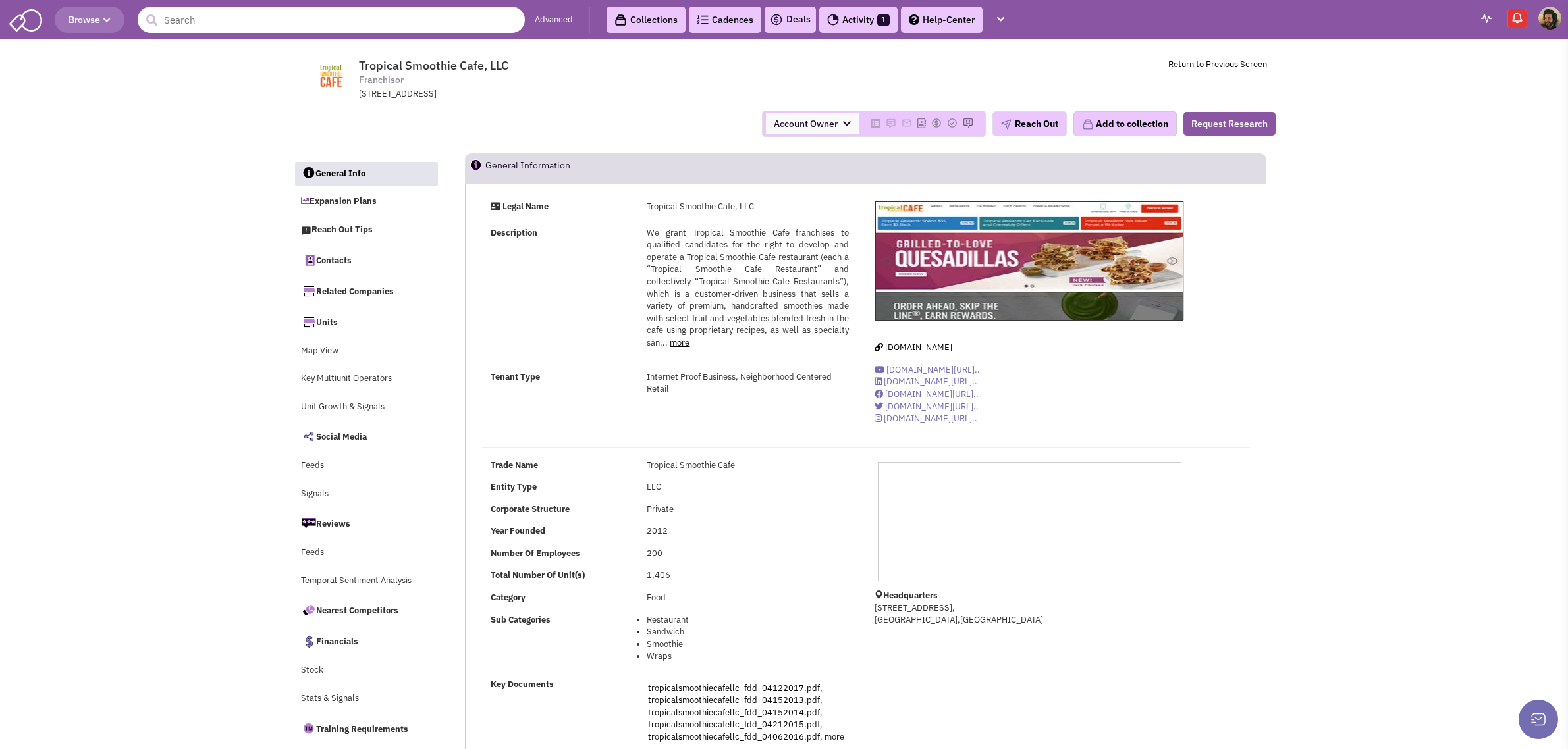
select select
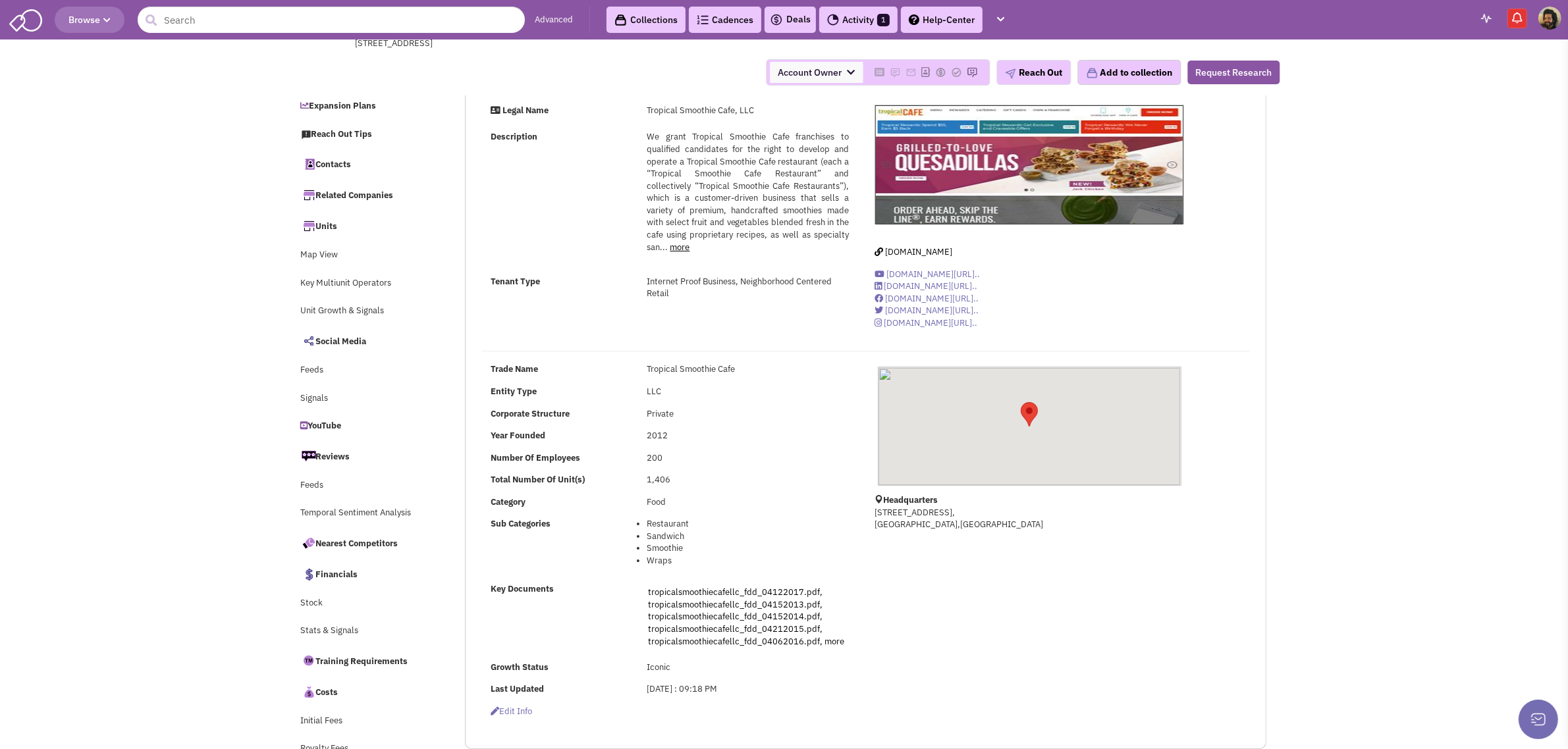
scroll to position [411, 0]
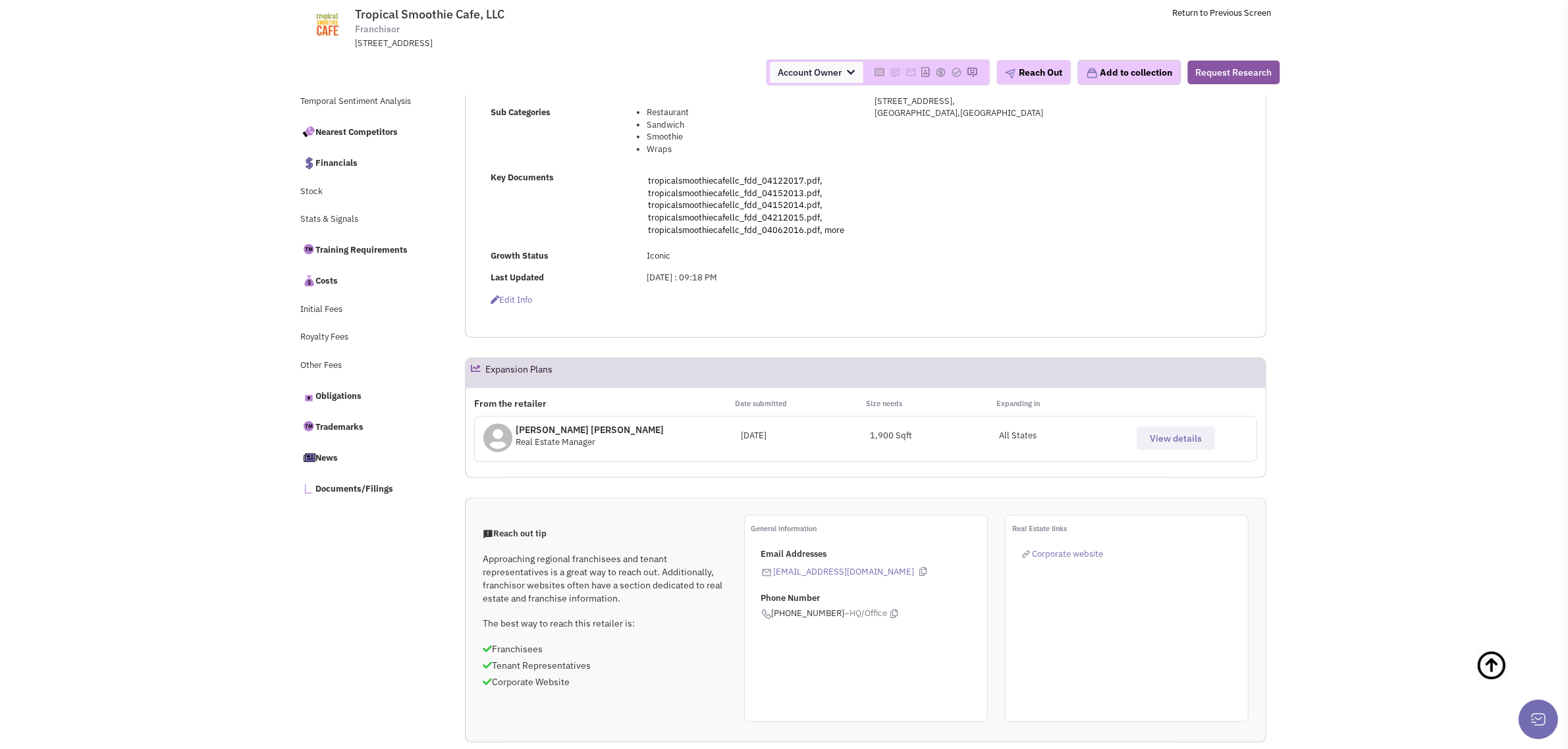
click at [1178, 430] on button "View details" at bounding box center [1176, 438] width 79 height 23
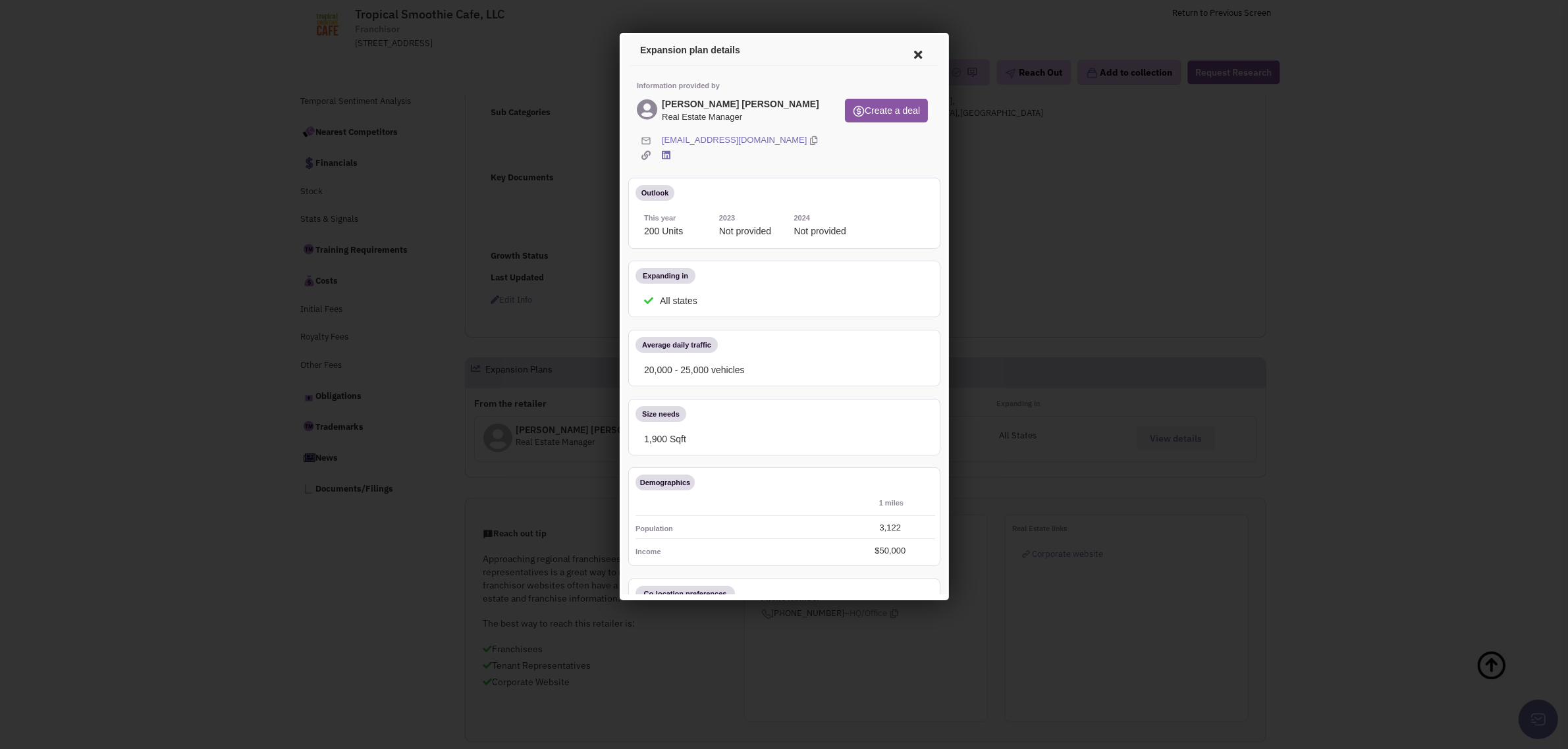
scroll to position [0, 0]
click at [907, 51] on icon at bounding box center [915, 52] width 28 height 32
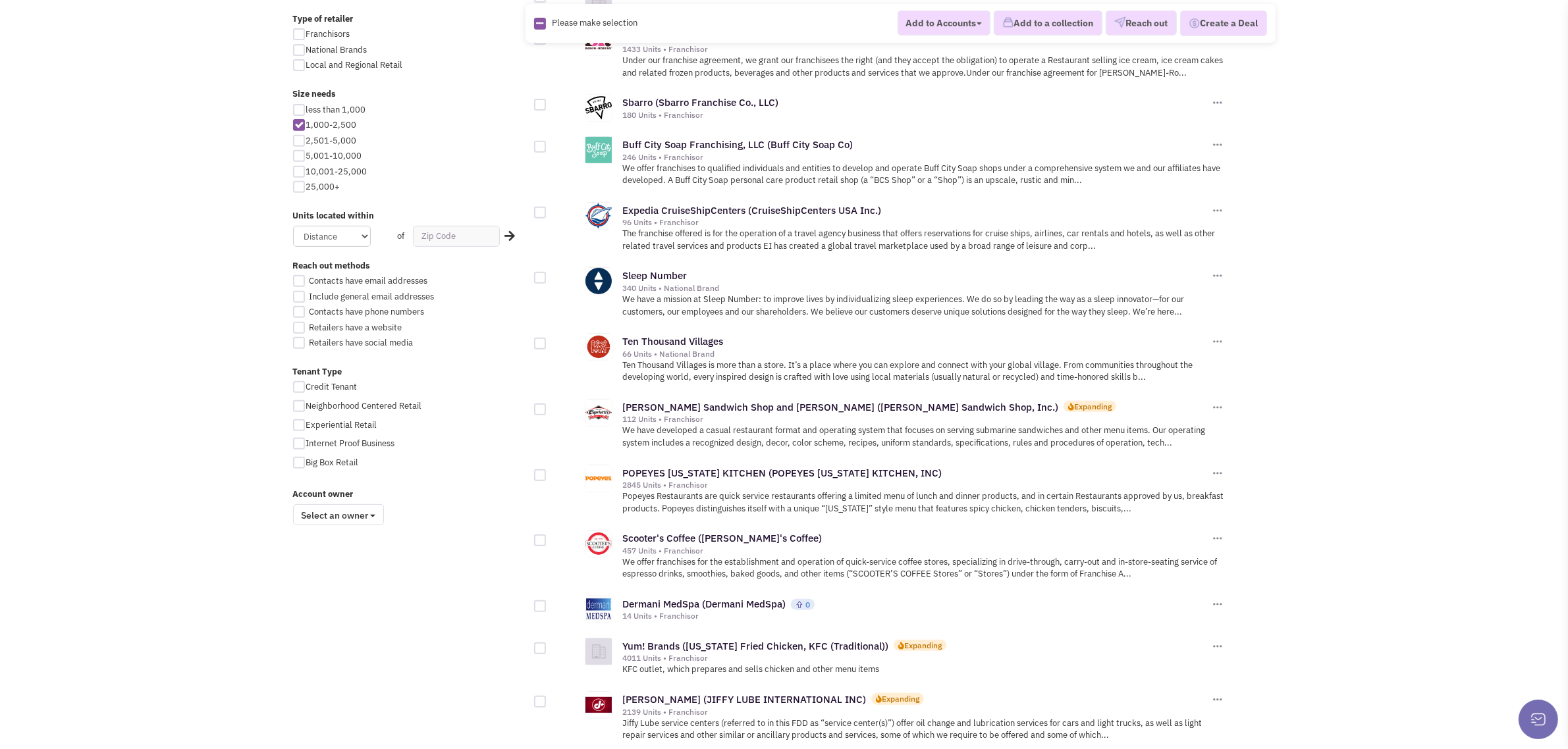
scroll to position [1170, 0]
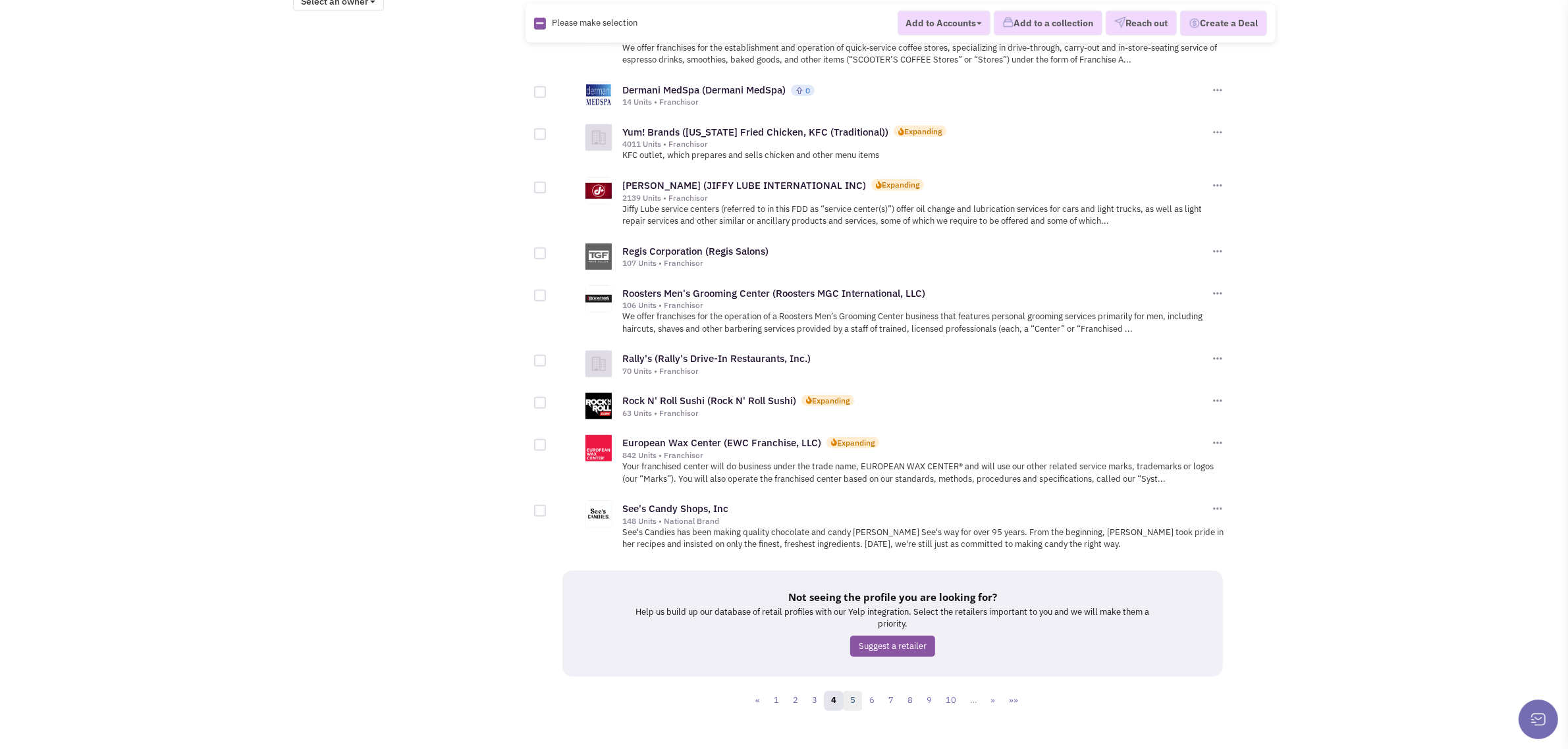
click at [849, 691] on link "5" at bounding box center [853, 701] width 20 height 20
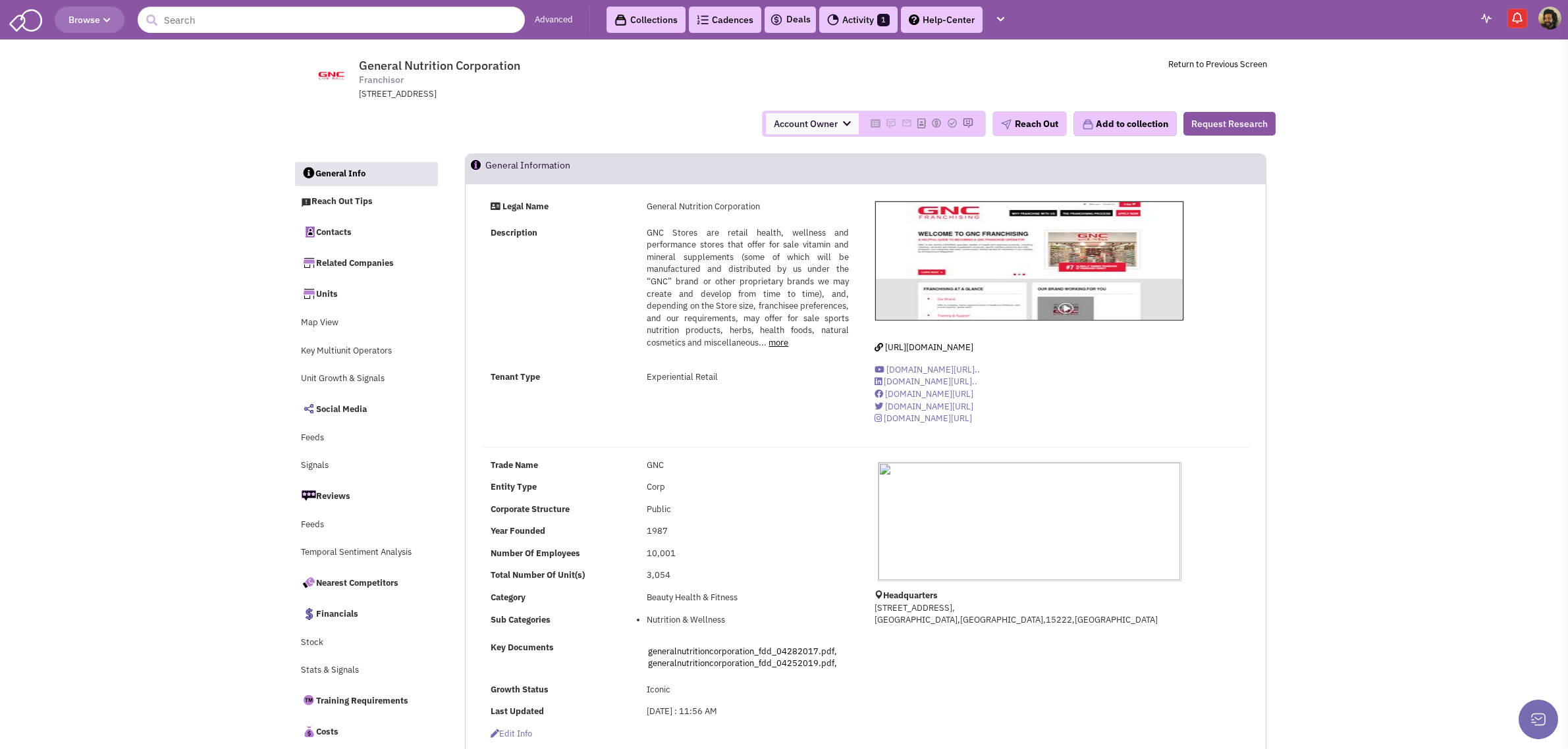
select select
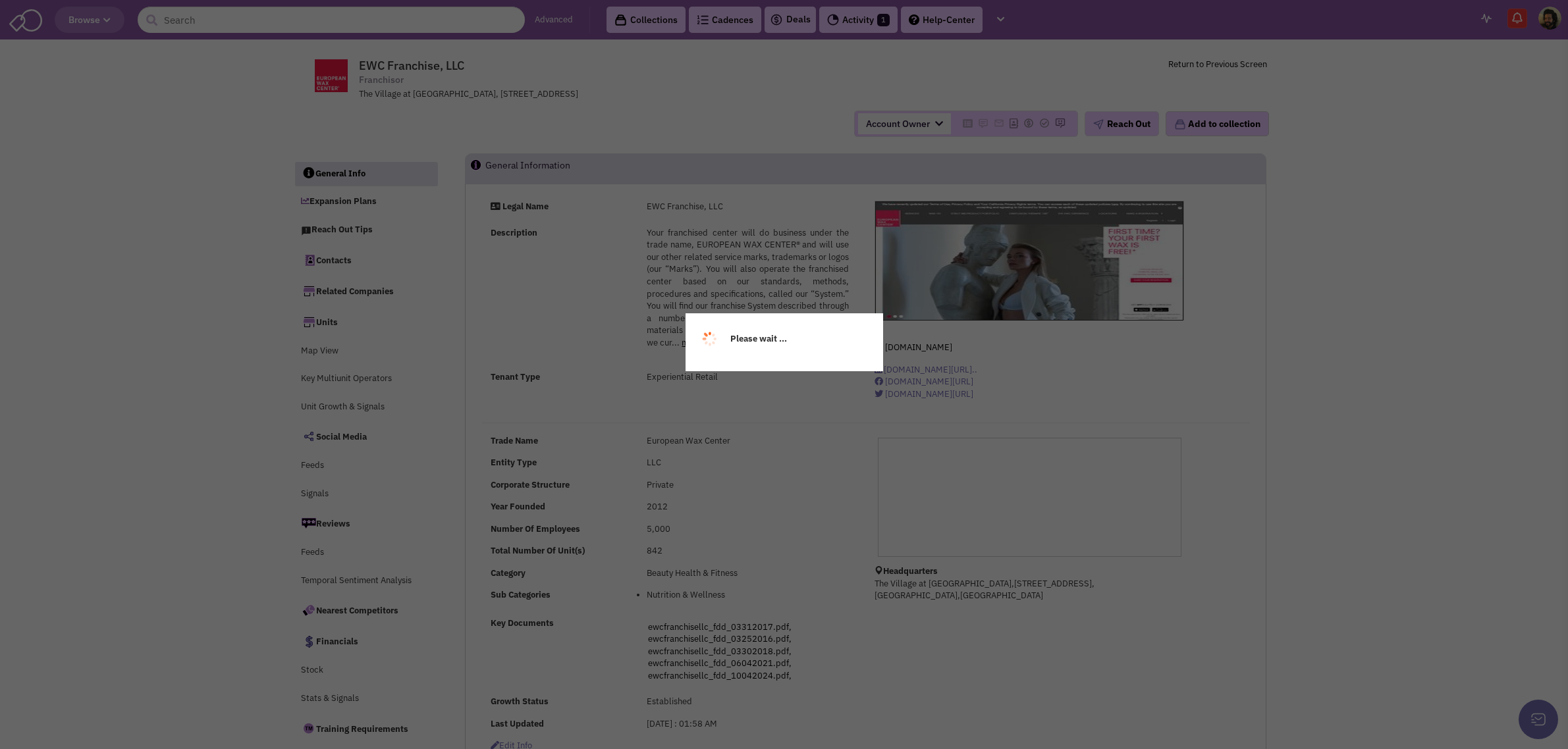
select select
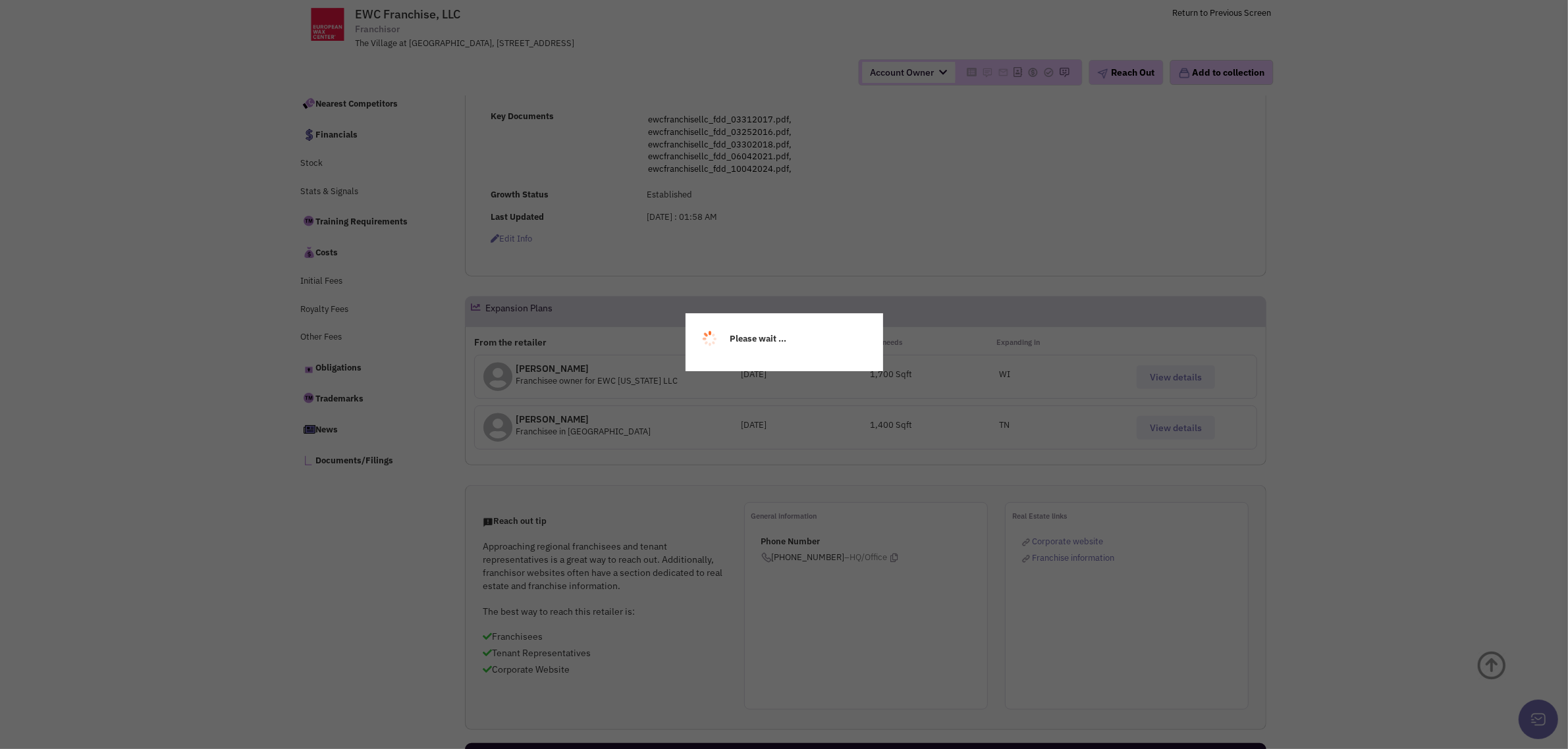
scroll to position [411, 0]
select select
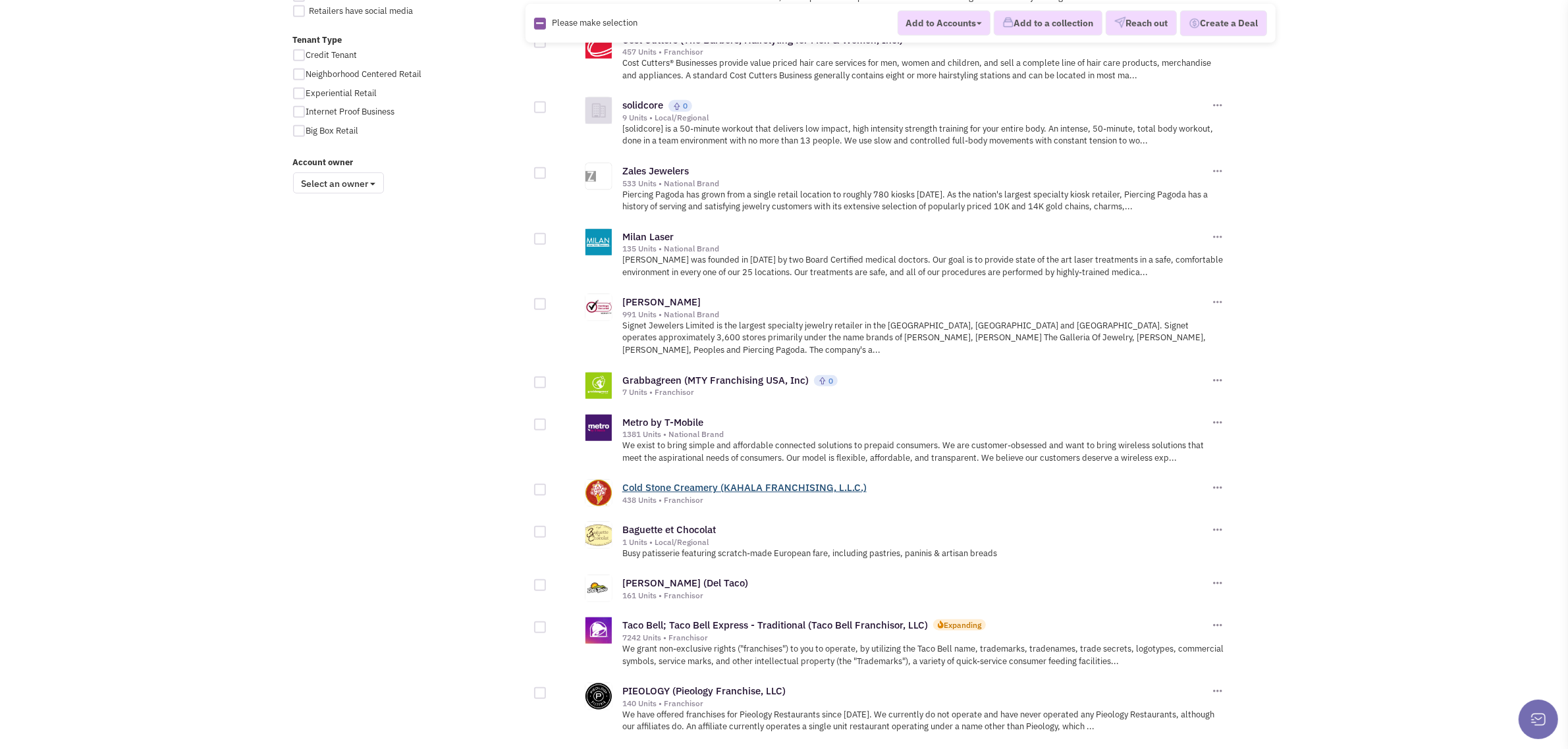
scroll to position [1170, 0]
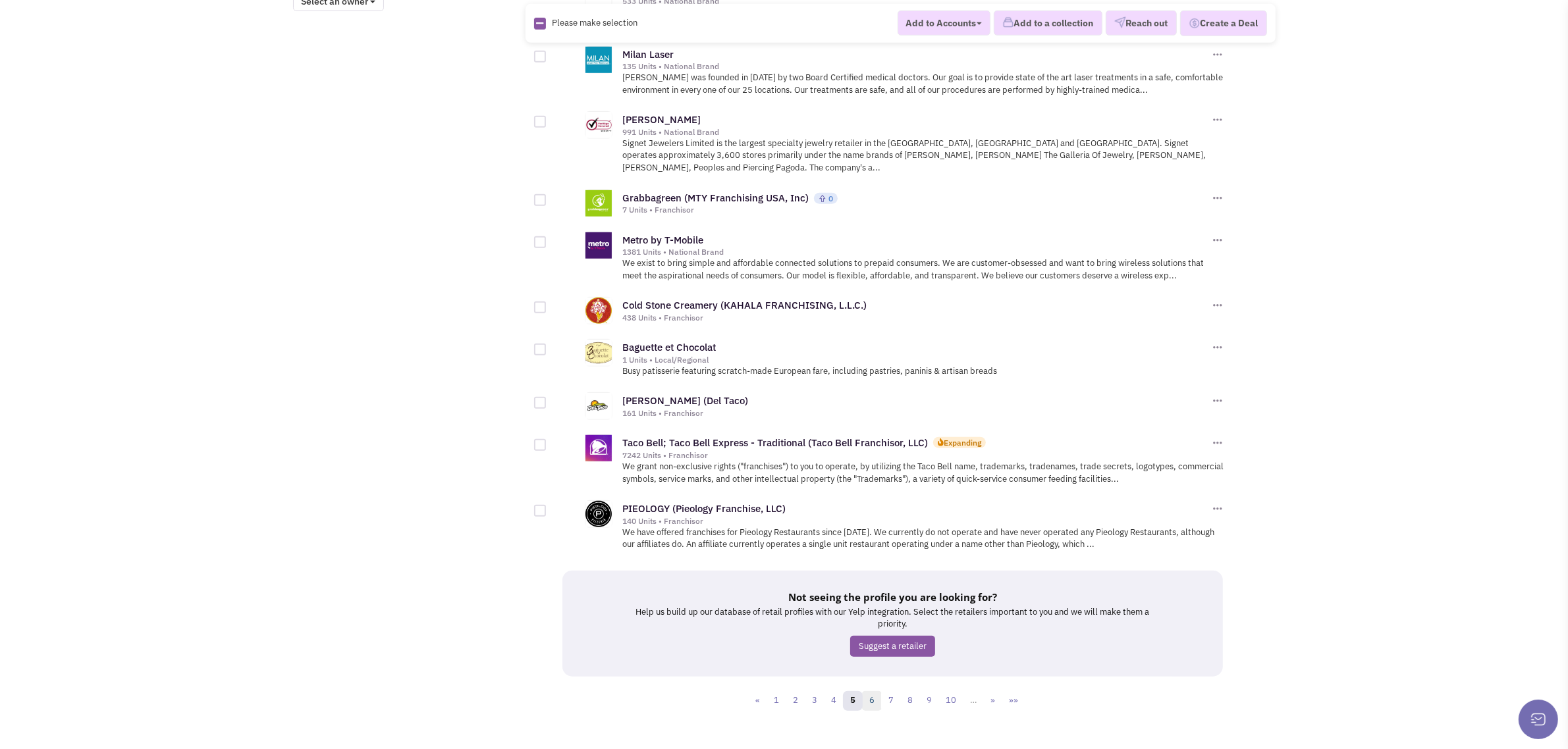
click at [868, 691] on link "6" at bounding box center [872, 701] width 20 height 20
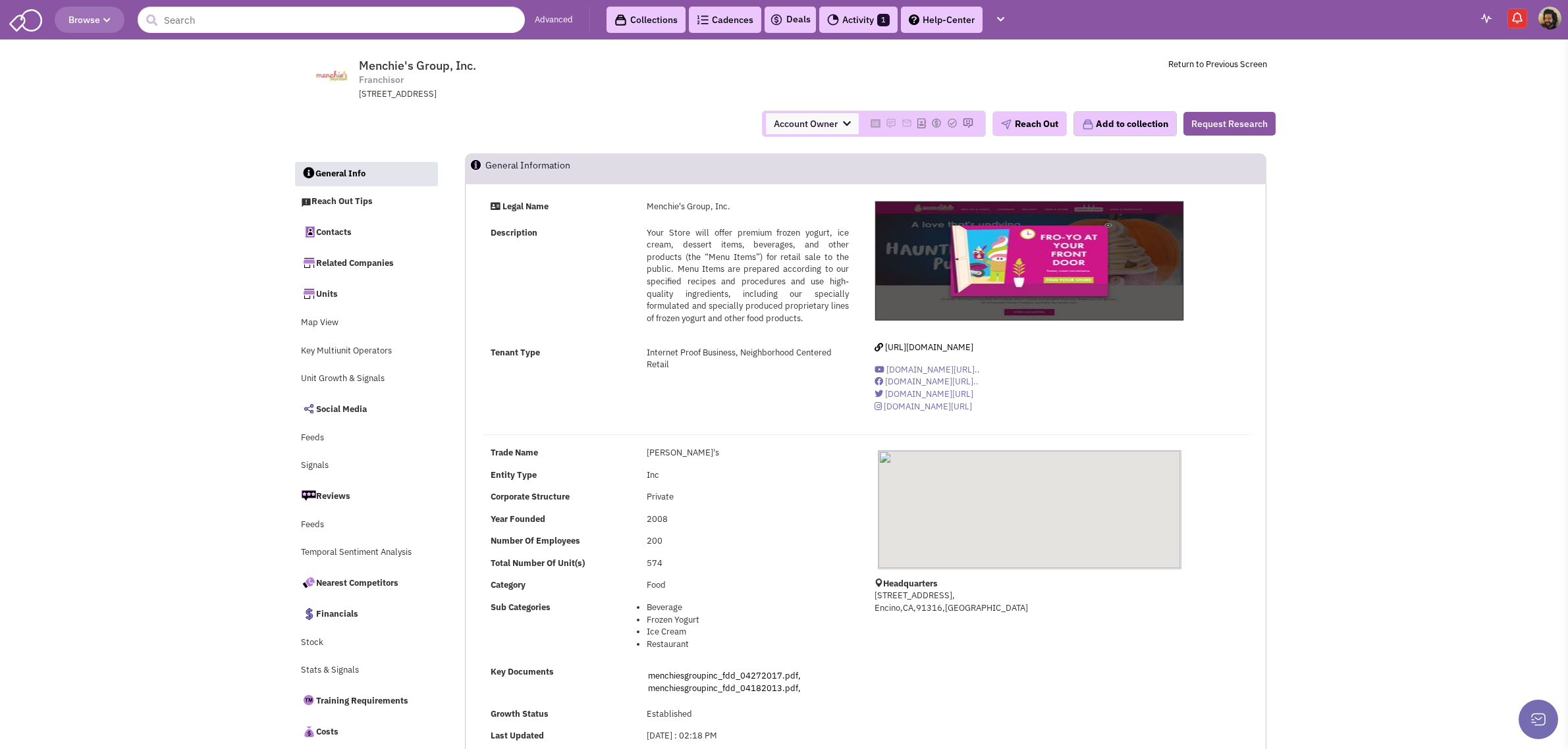
select select
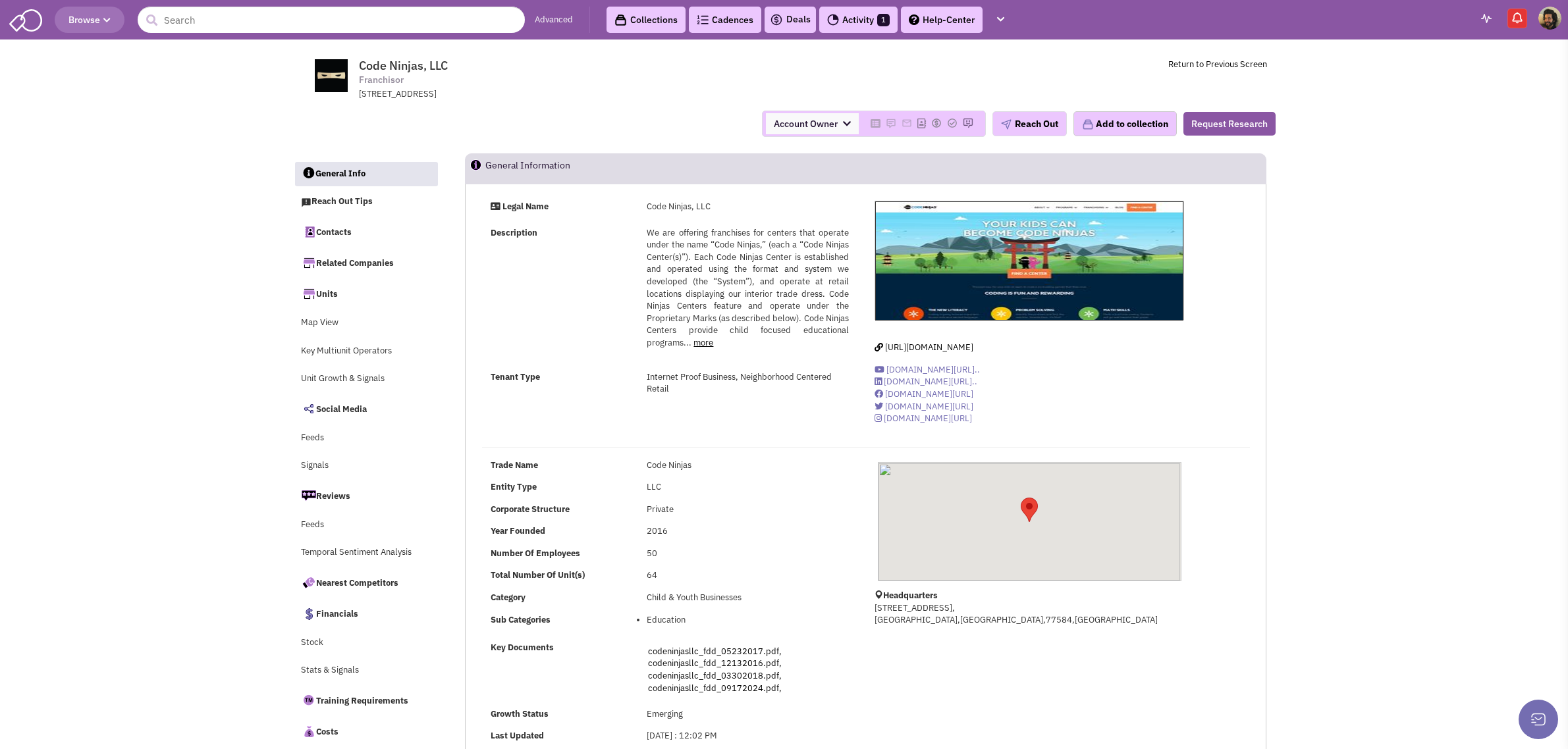
select select
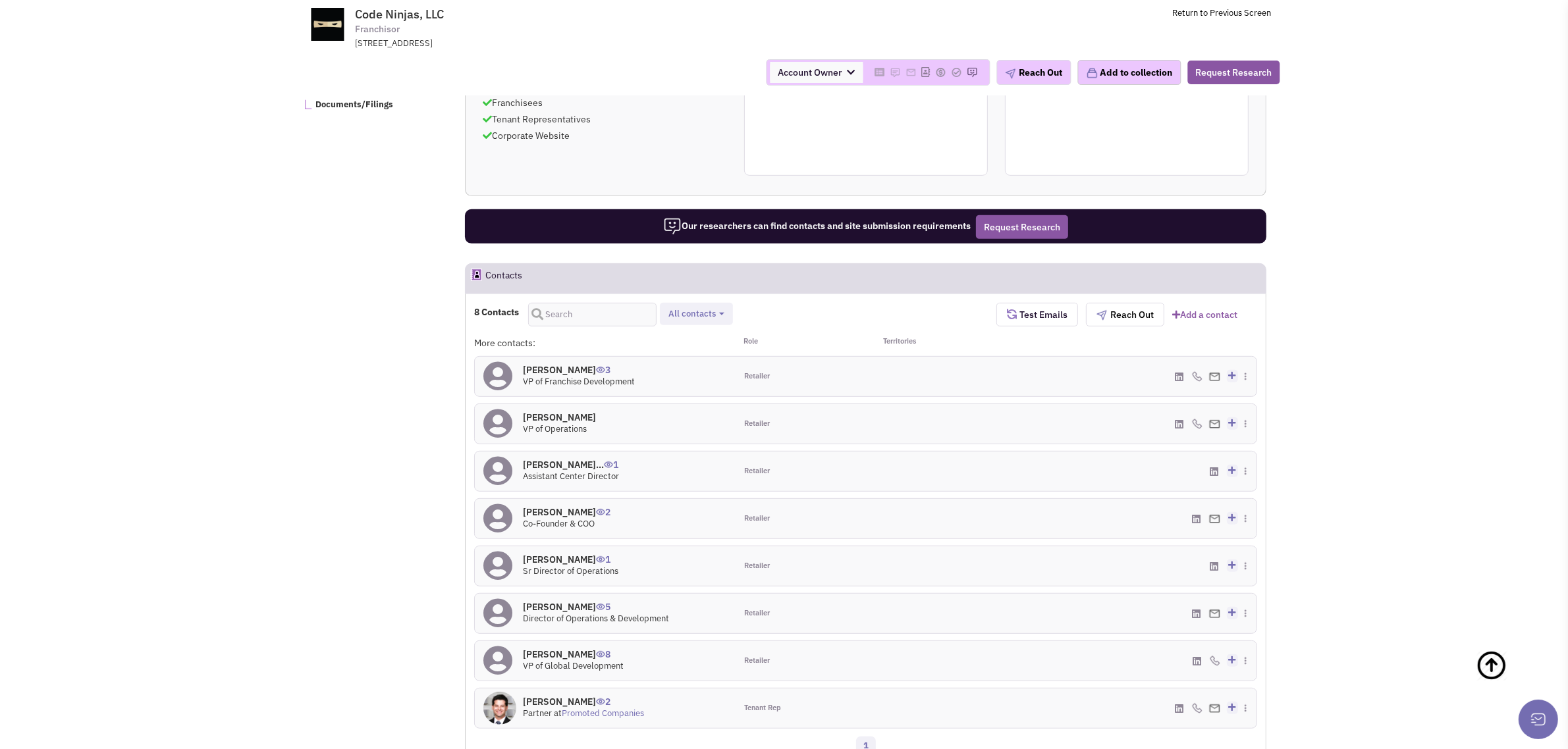
scroll to position [275, 0]
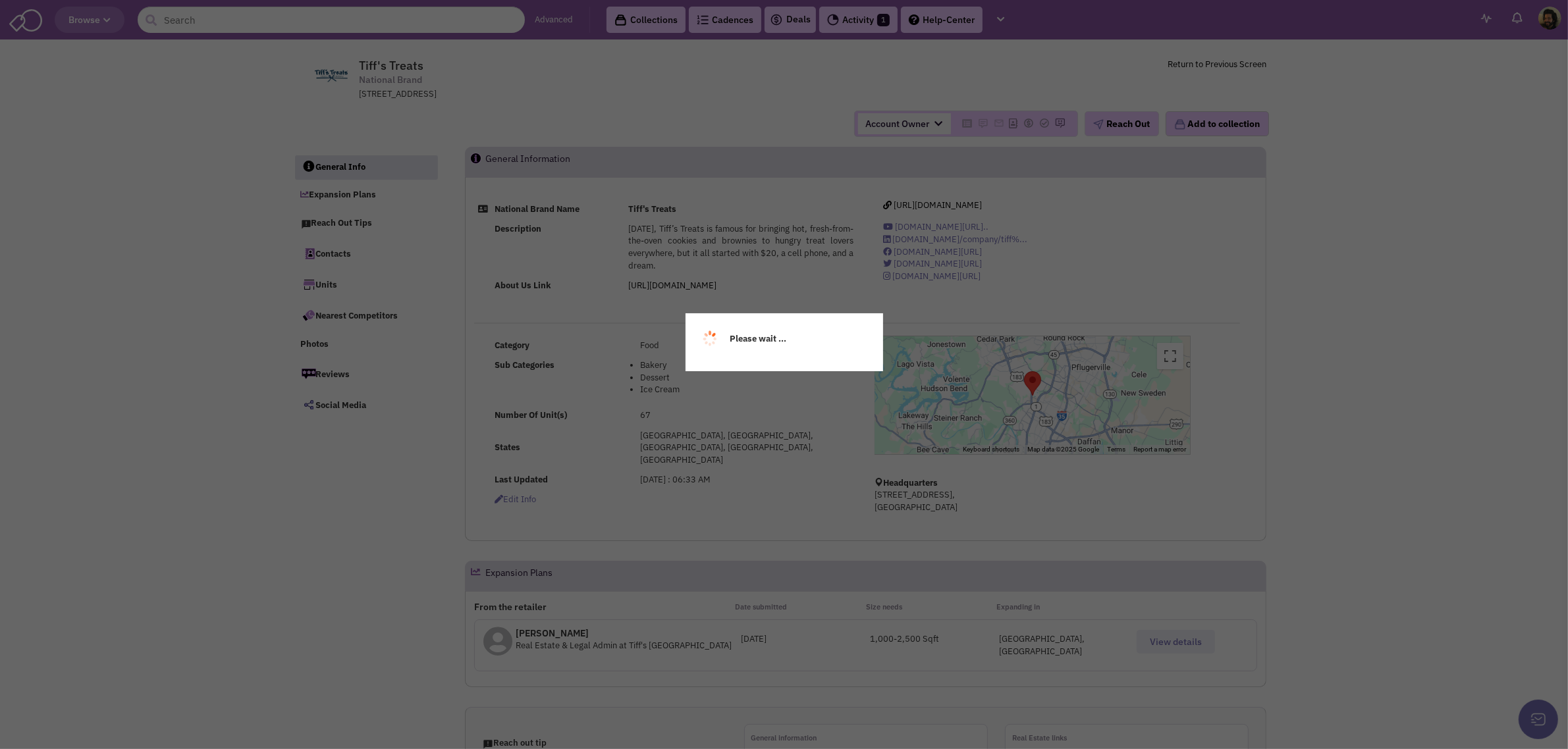
select select
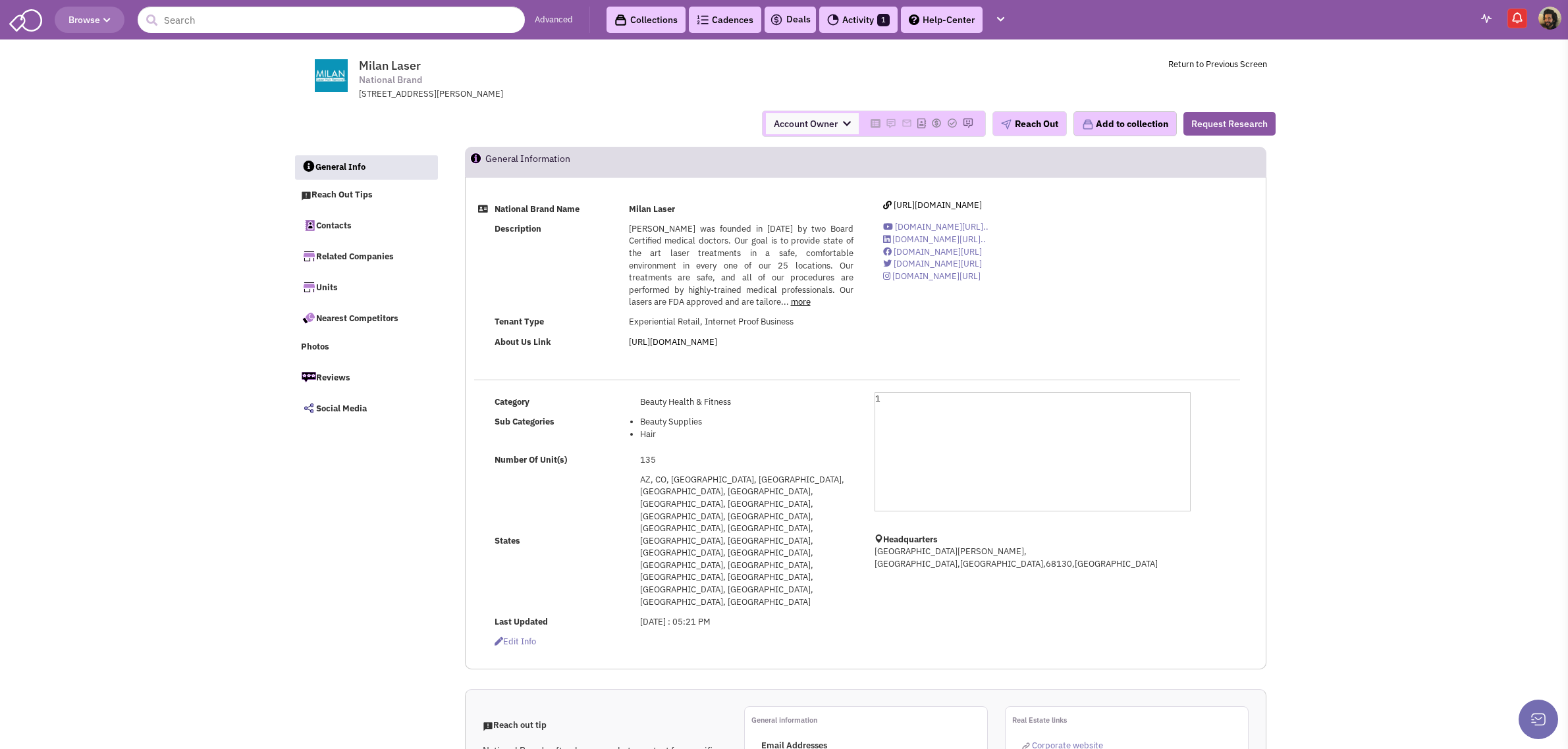
select select
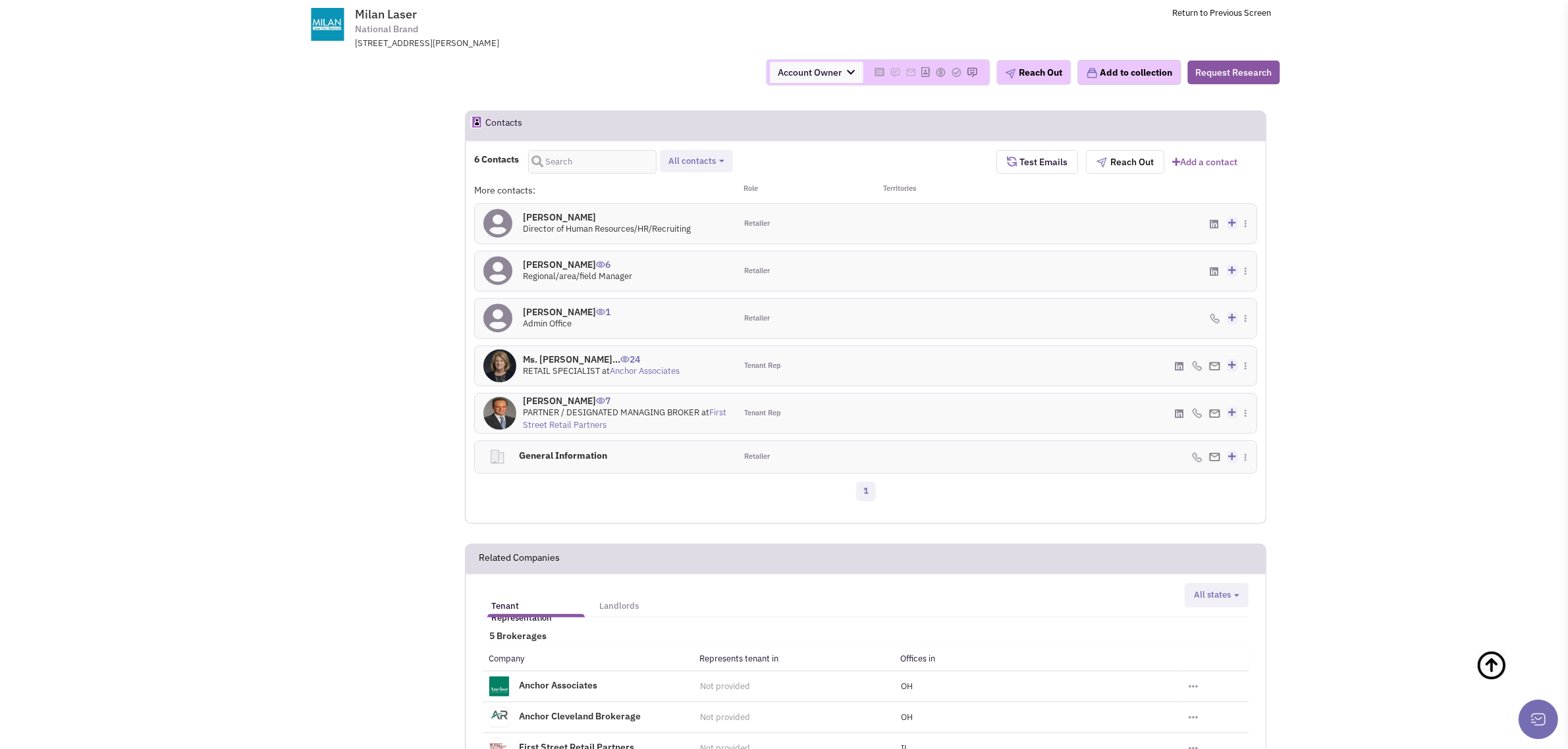
scroll to position [164, 0]
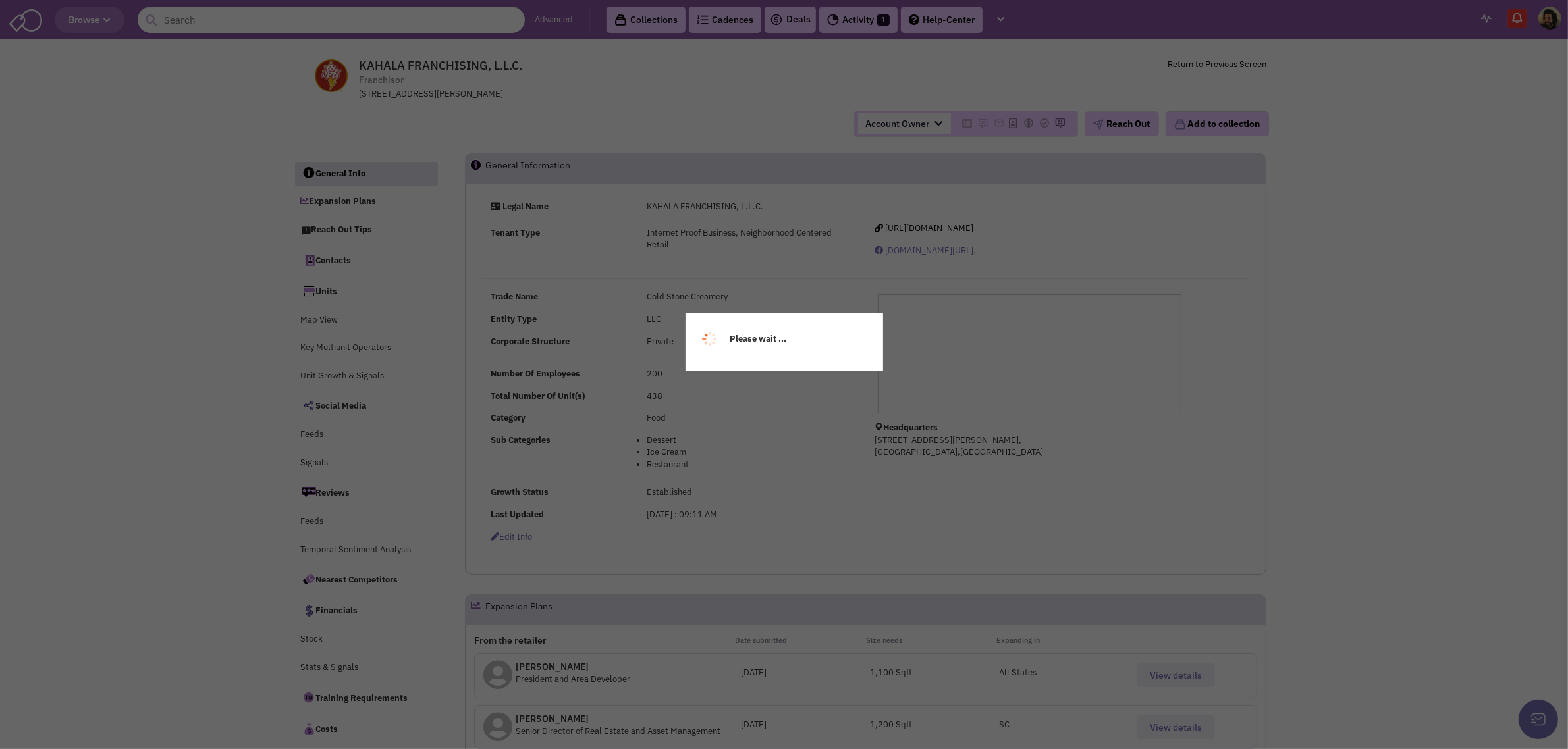
select select
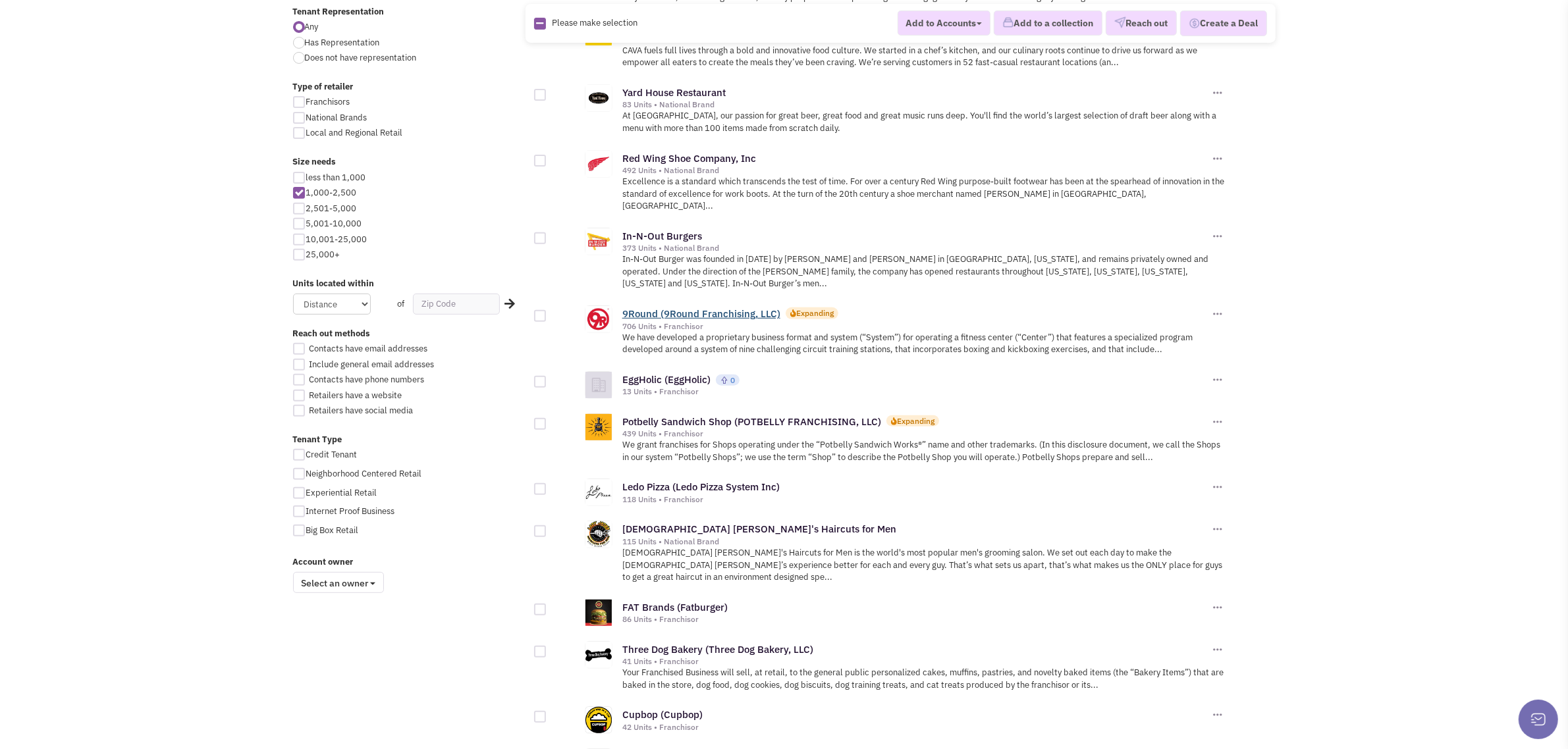
scroll to position [1205, 0]
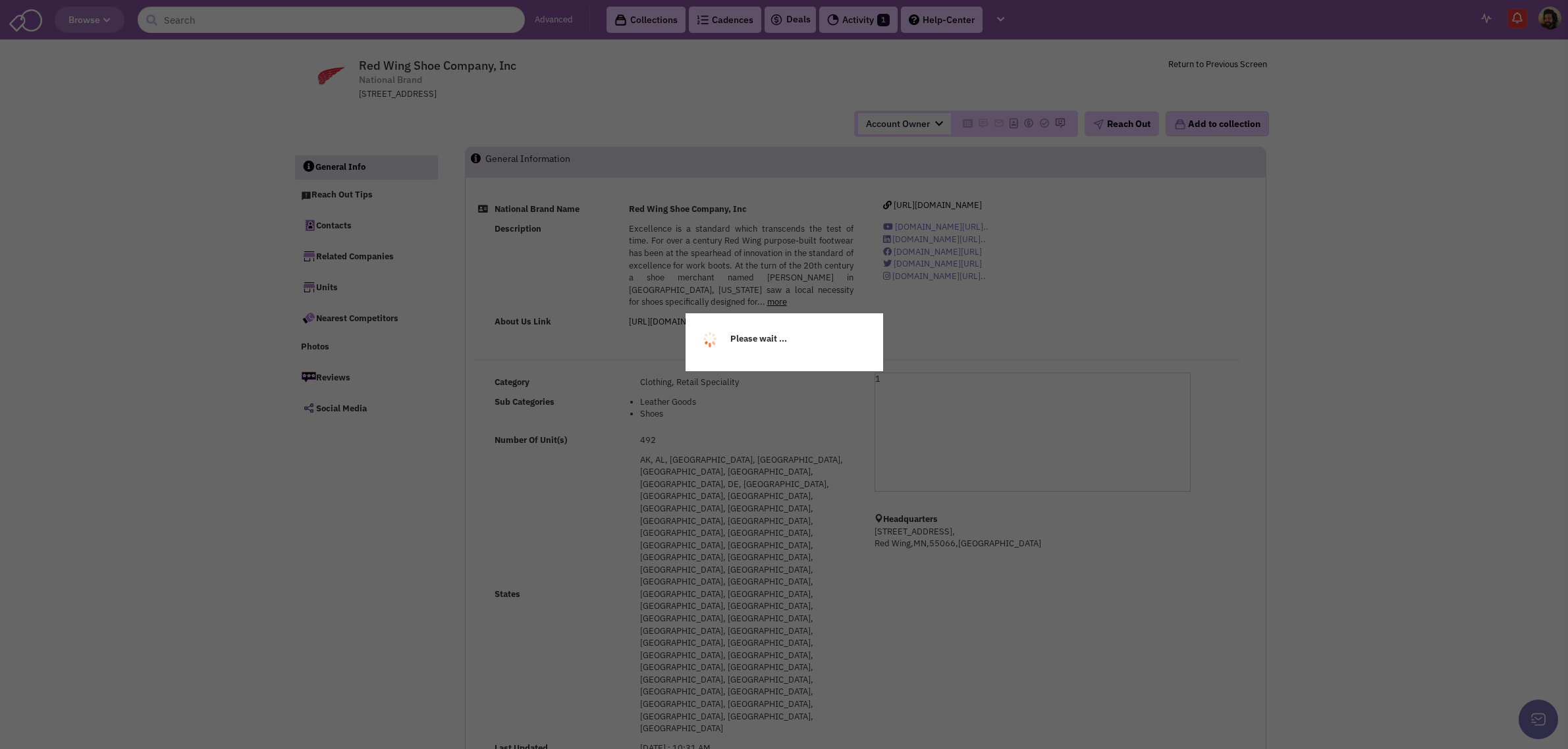
select select
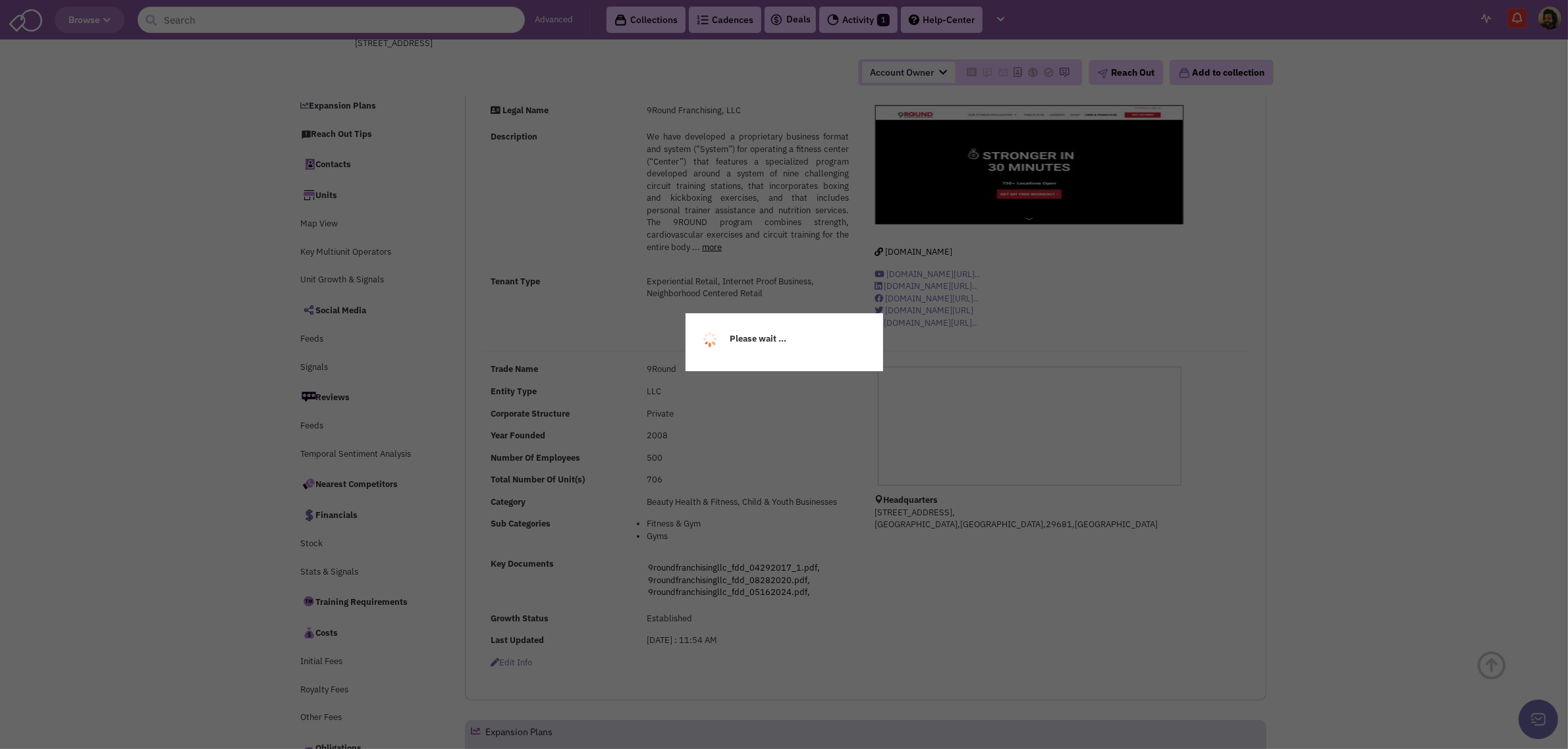
scroll to position [329, 0]
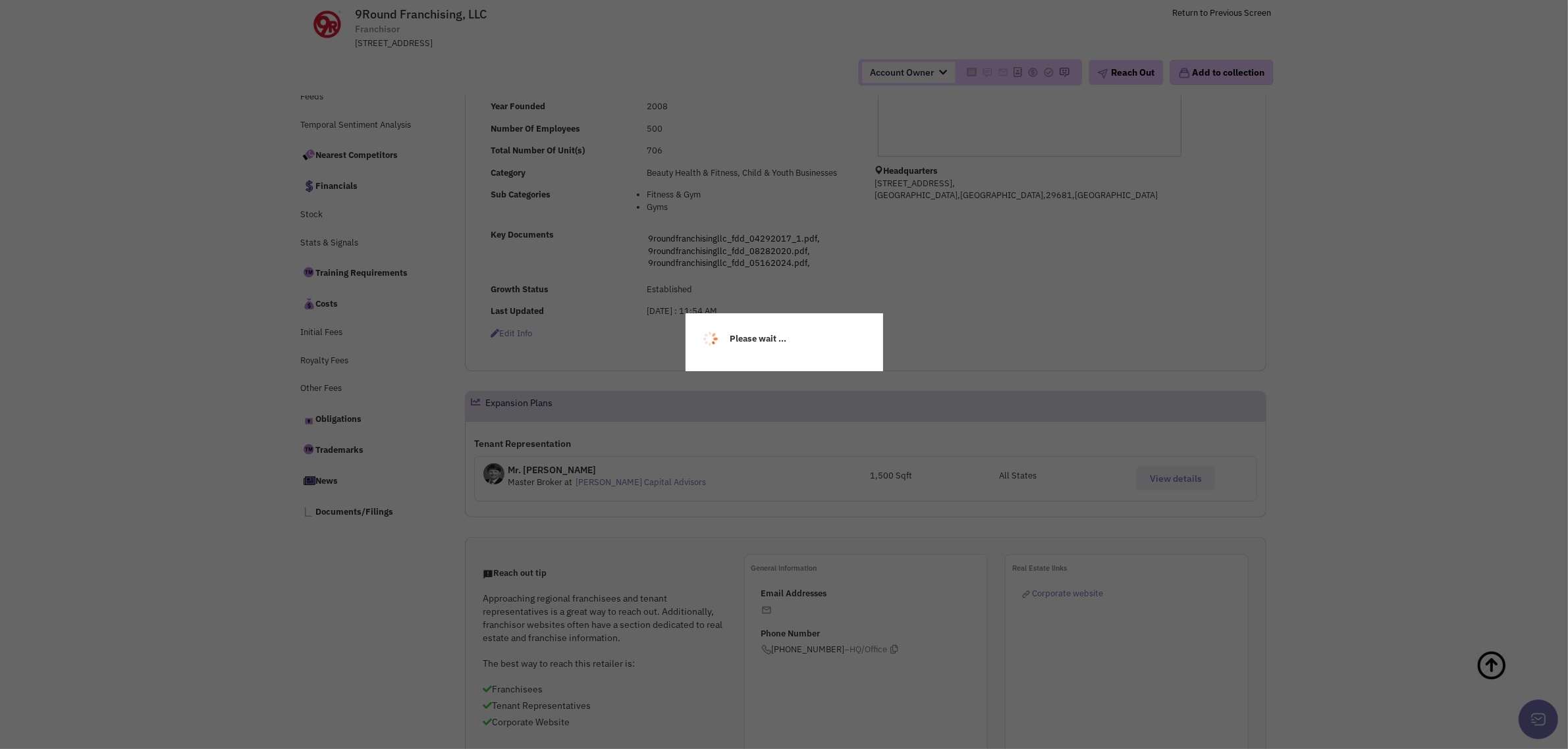
select select
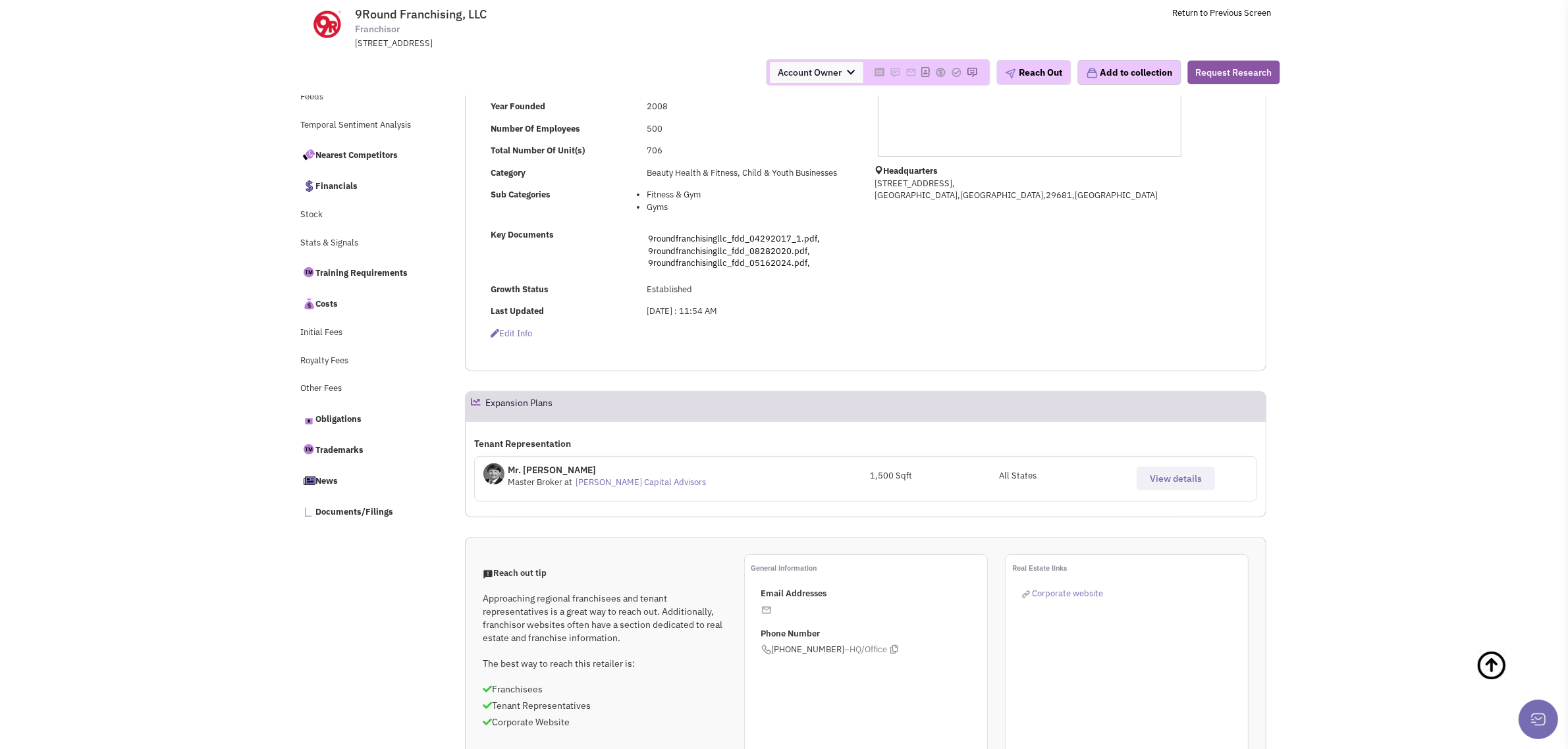
select select
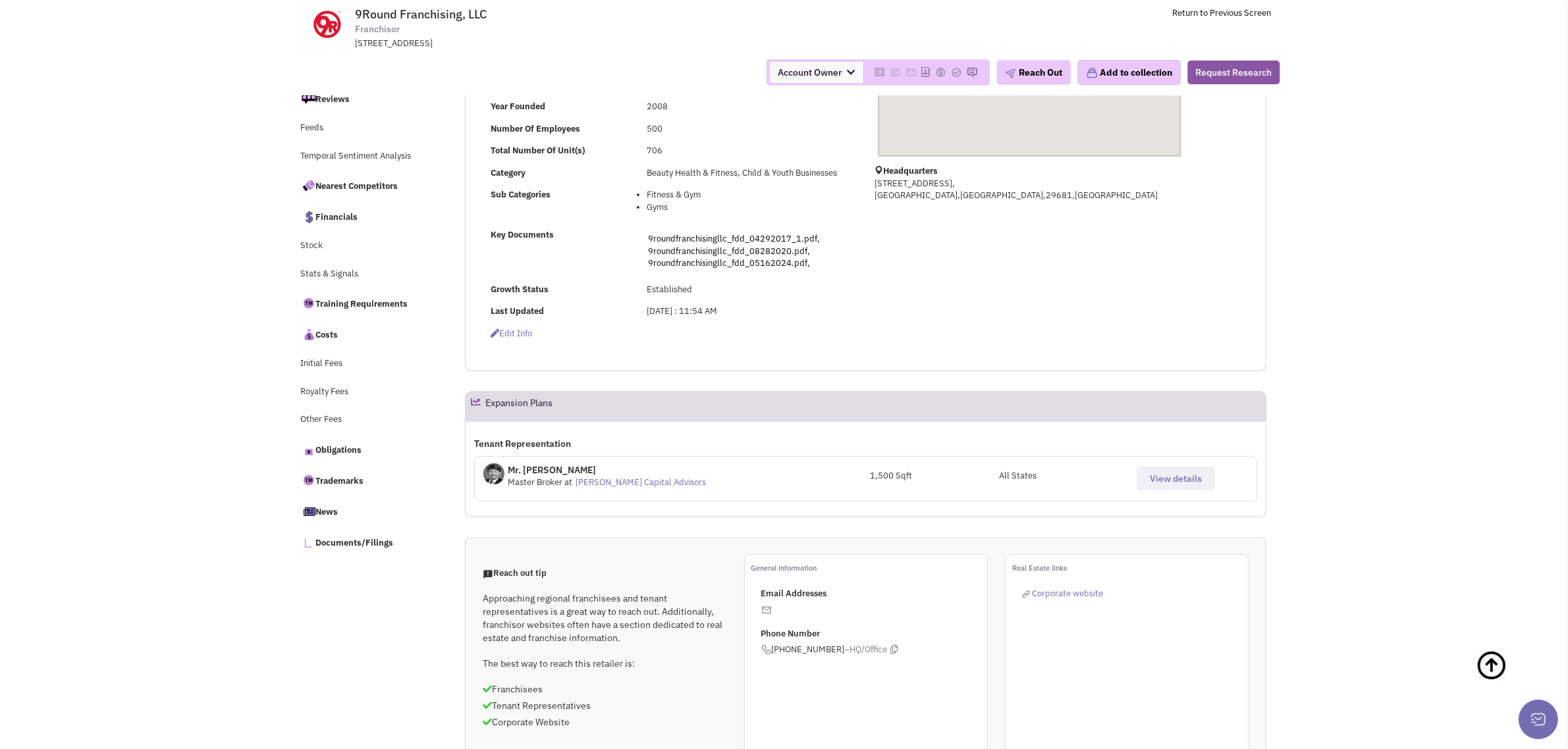
scroll to position [360, 0]
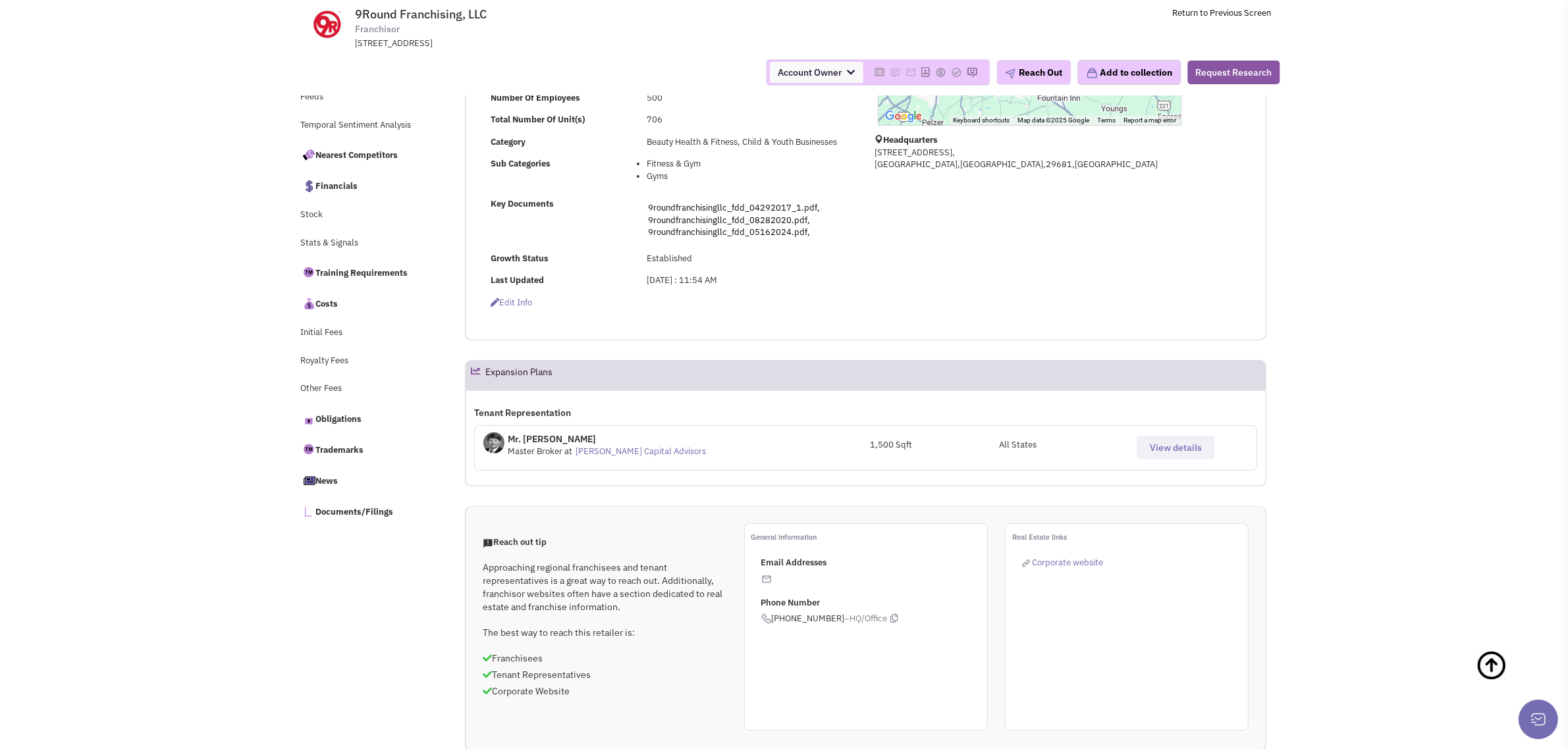
click at [1159, 446] on span "View details" at bounding box center [1175, 447] width 52 height 12
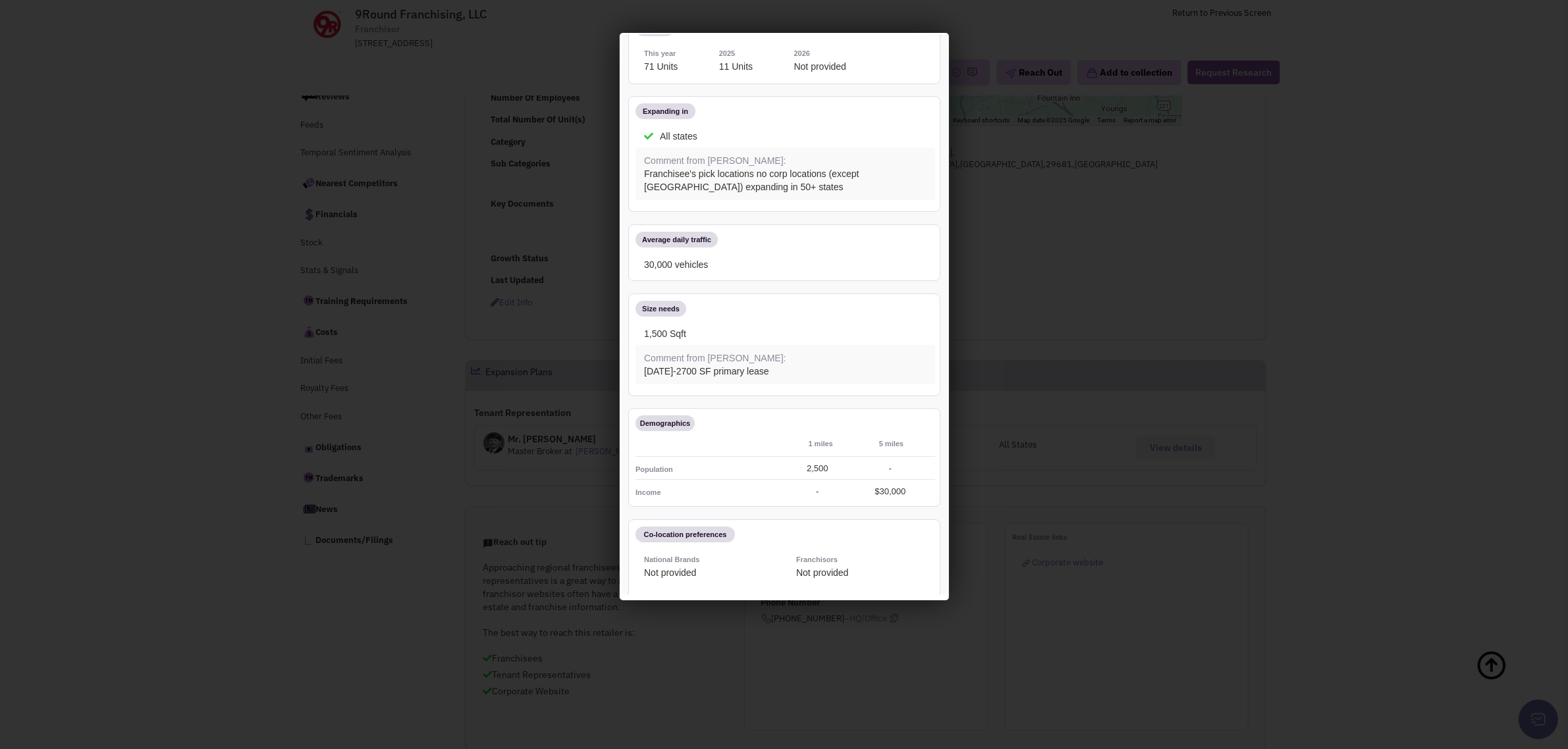
scroll to position [291, 0]
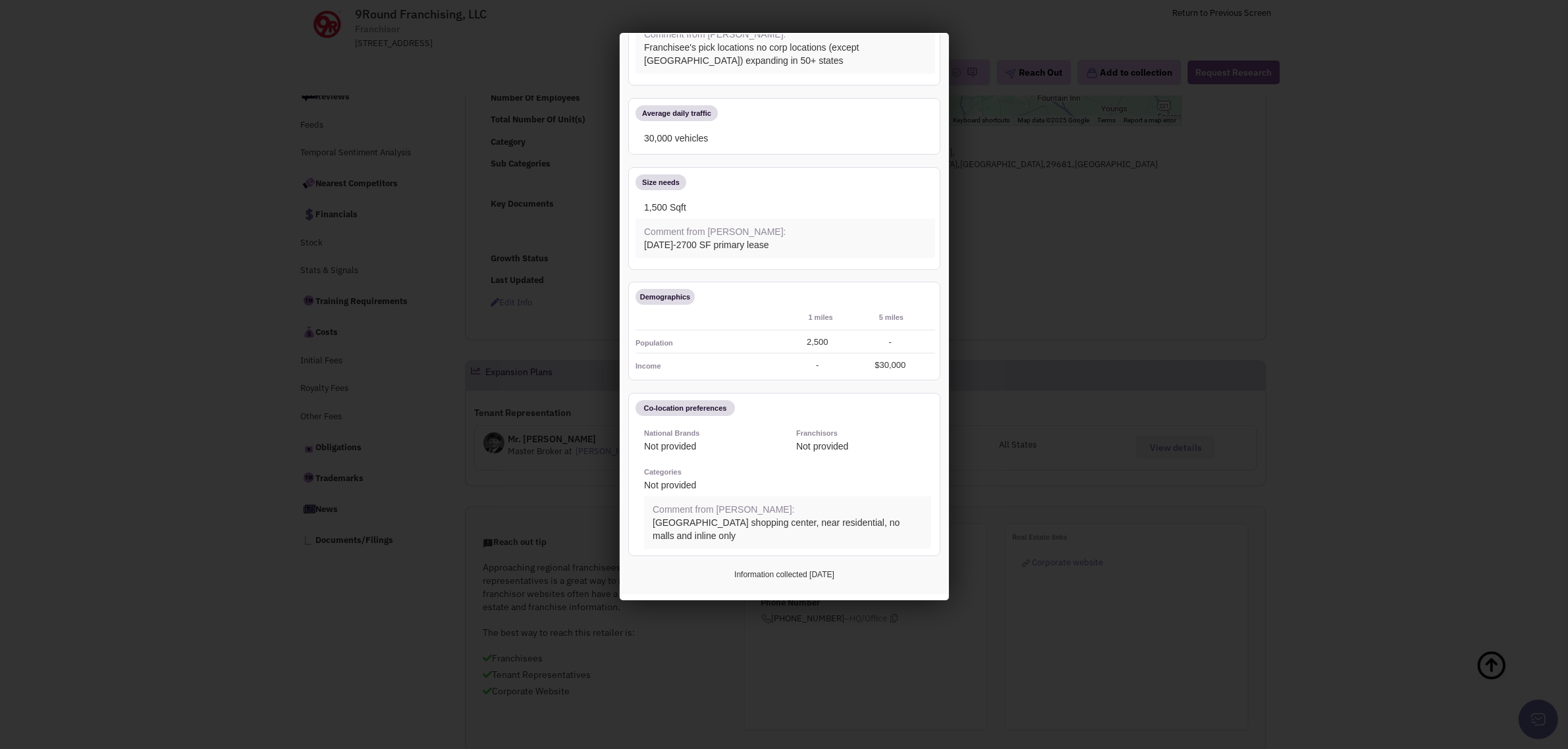
click at [179, 360] on div at bounding box center [784, 374] width 1568 height 749
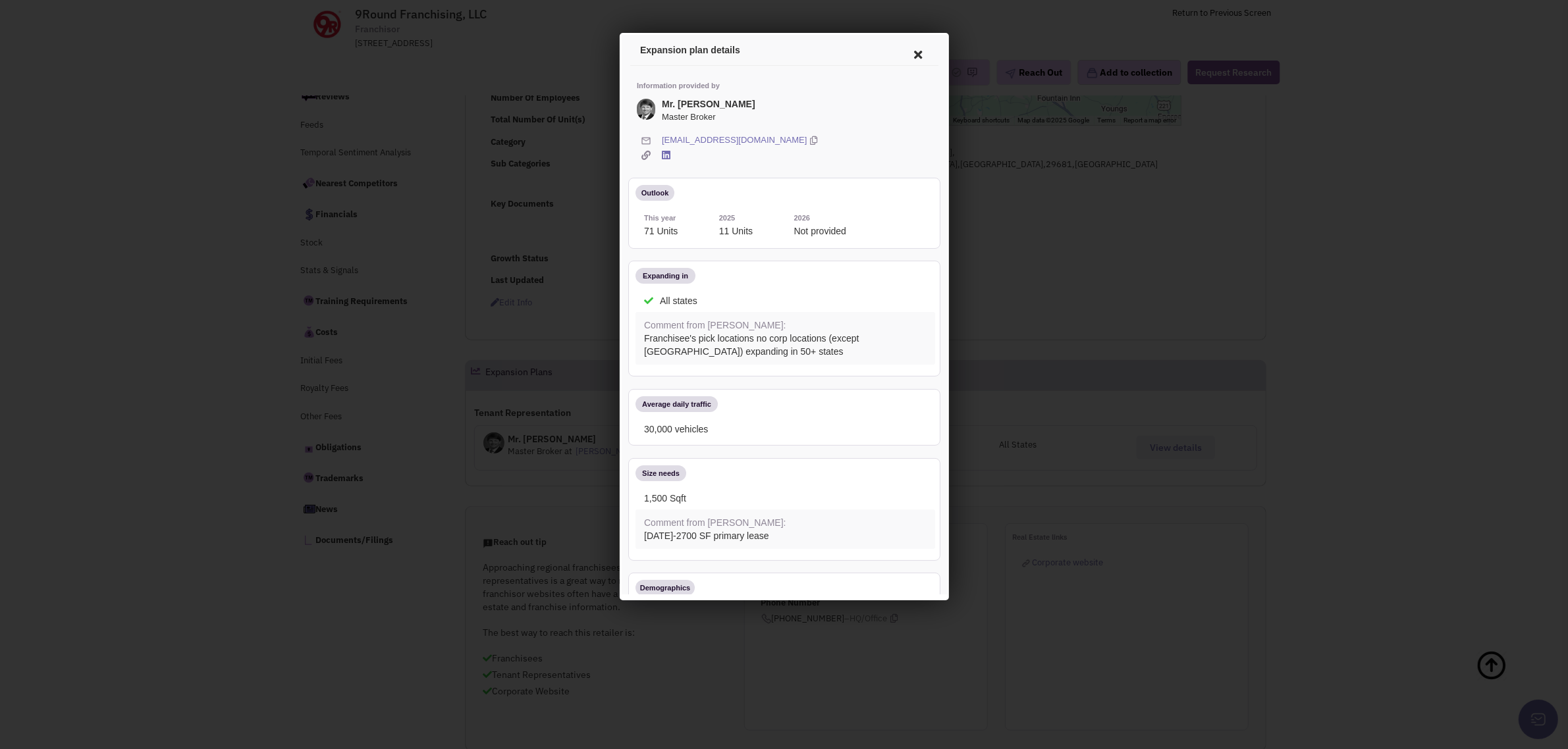
scroll to position [0, 0]
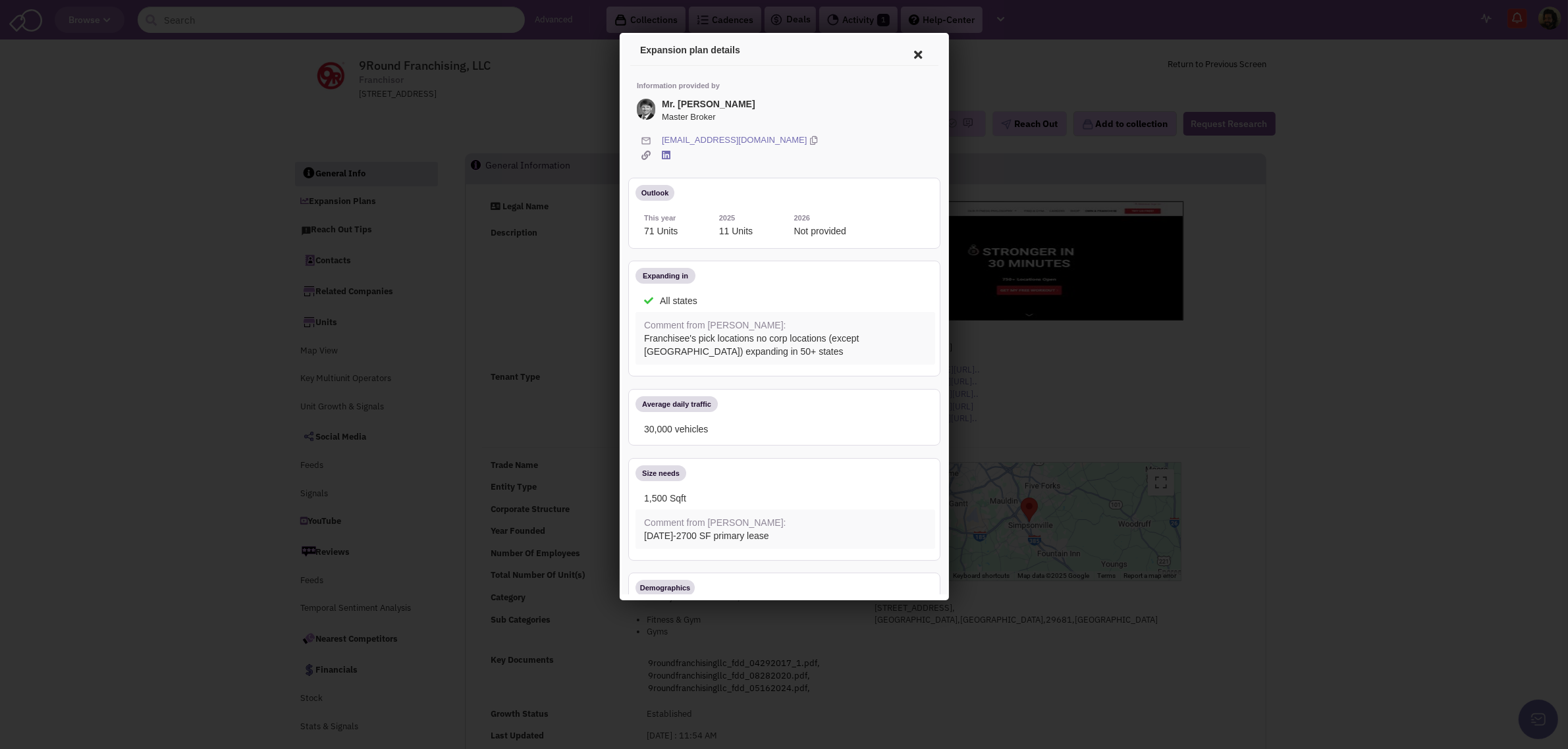
click at [902, 51] on icon at bounding box center [915, 52] width 28 height 32
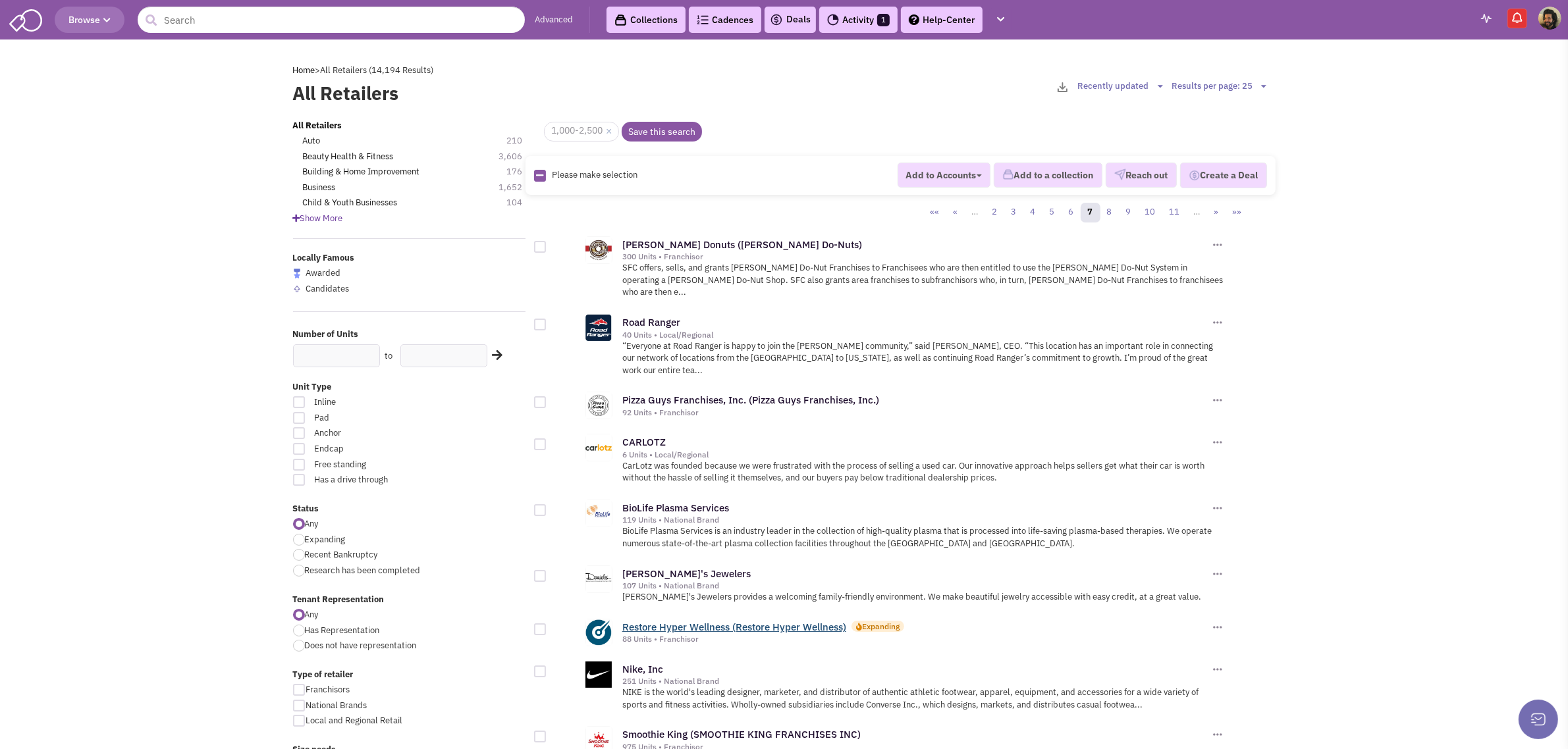
drag, startPoint x: 722, startPoint y: 593, endPoint x: 632, endPoint y: 597, distance: 90.1
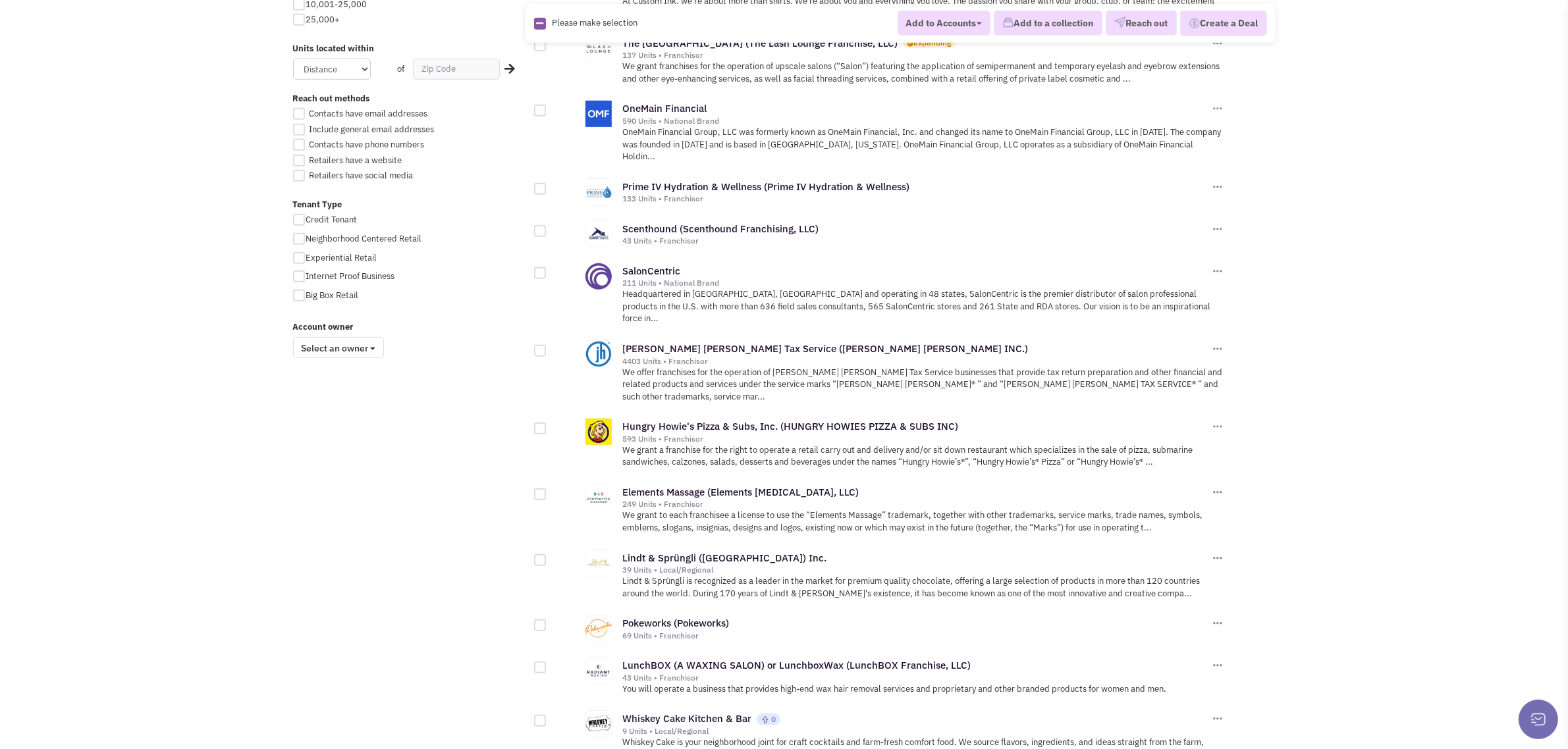
scroll to position [1157, 0]
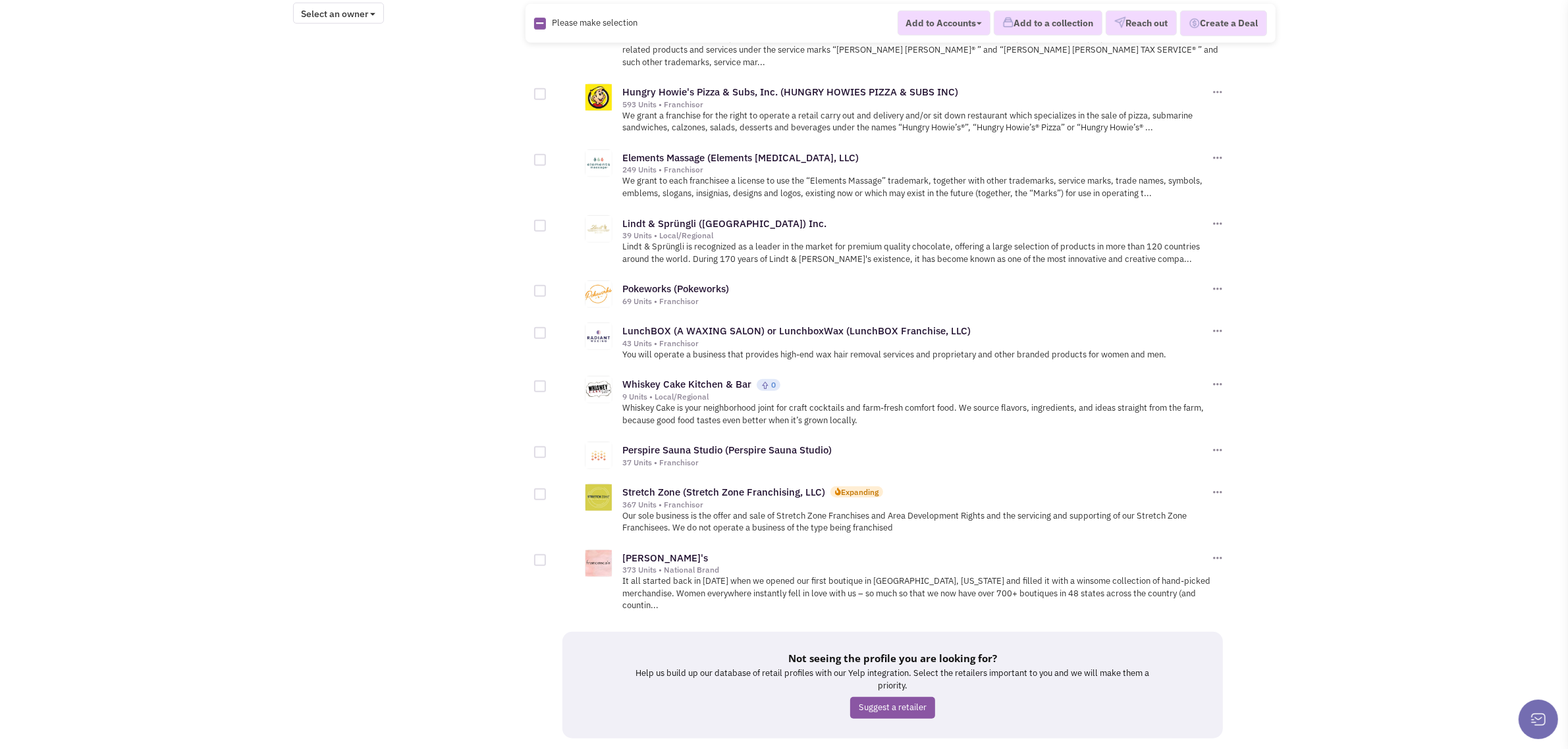
click at [884, 748] on link "8" at bounding box center [886, 763] width 20 height 20
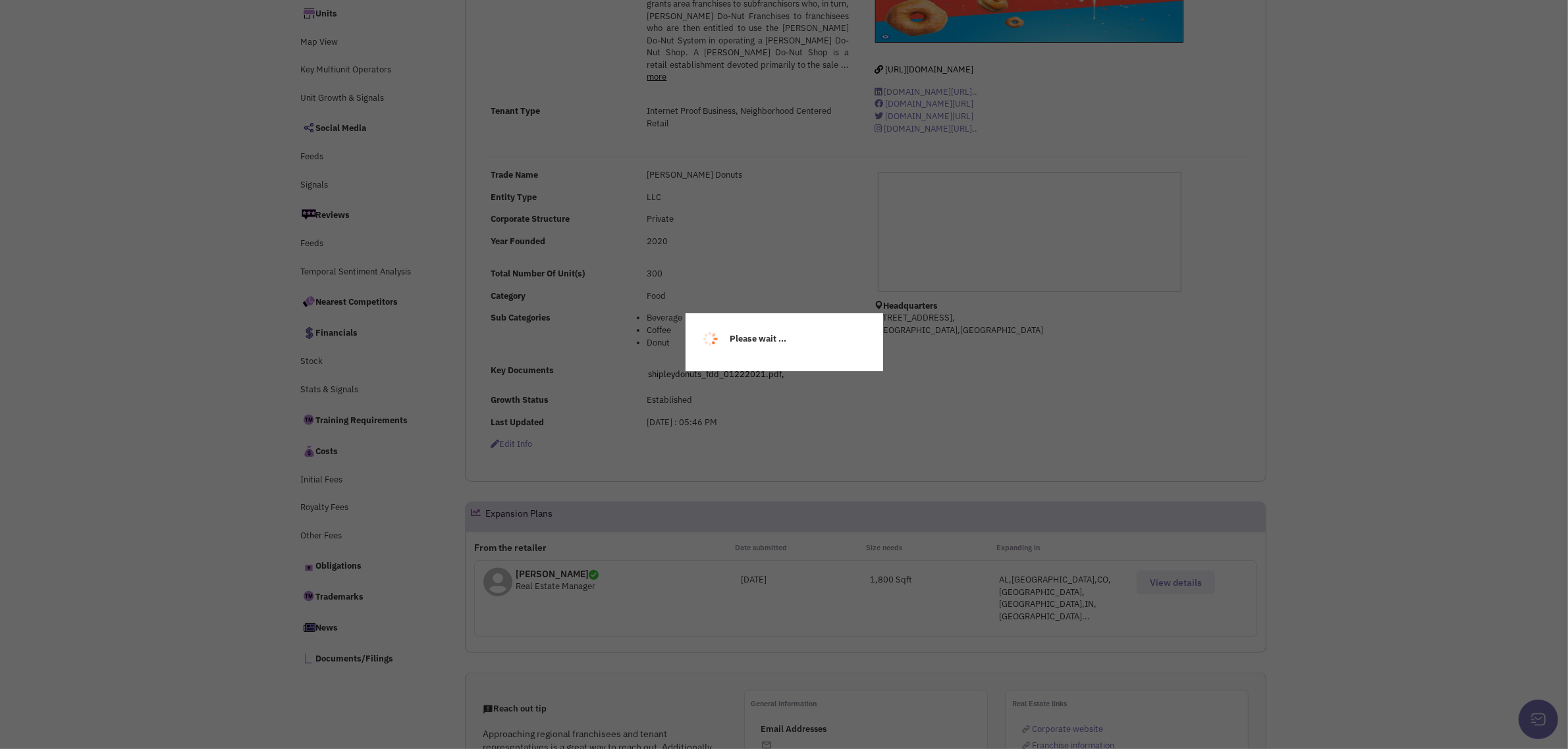
scroll to position [278, 0]
select select
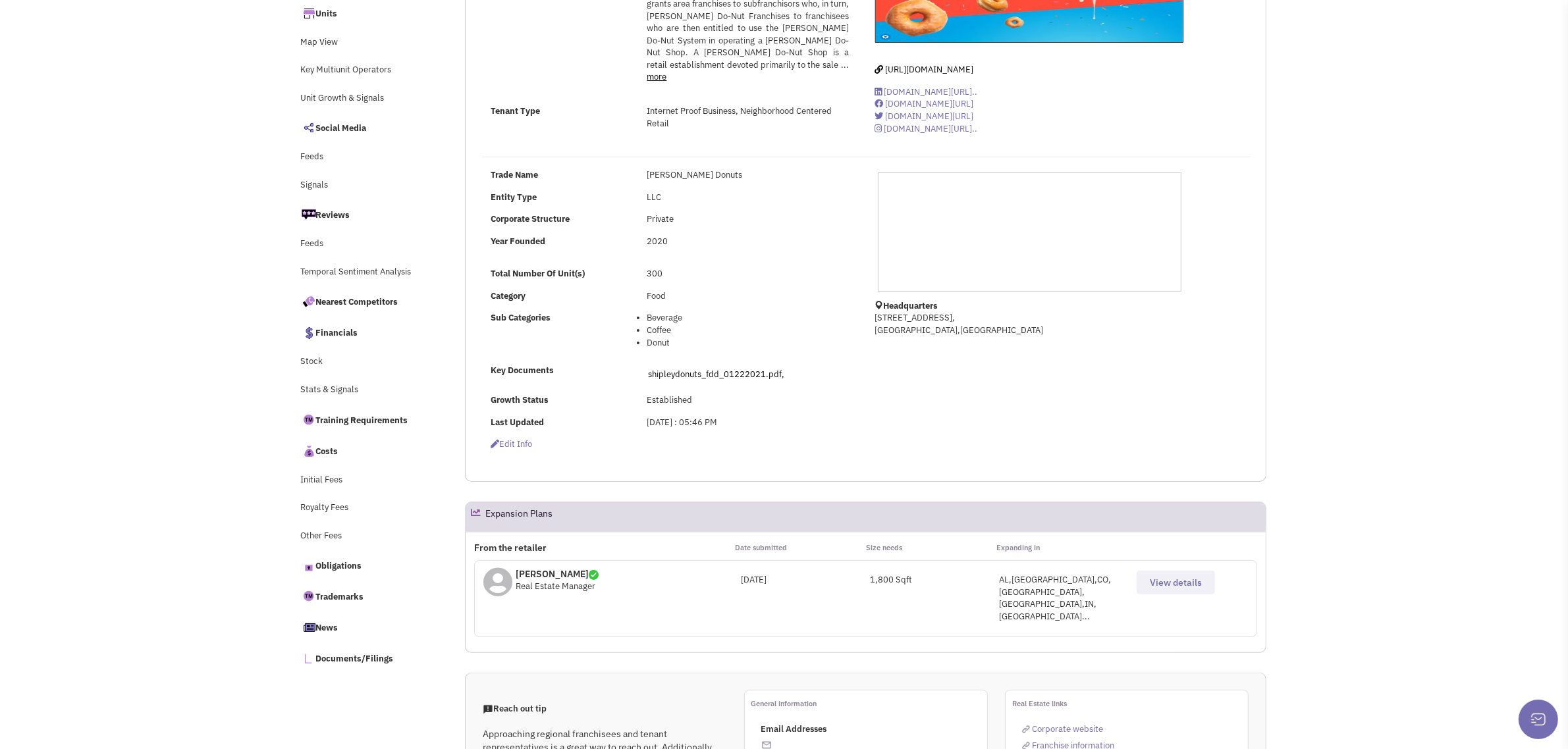
select select
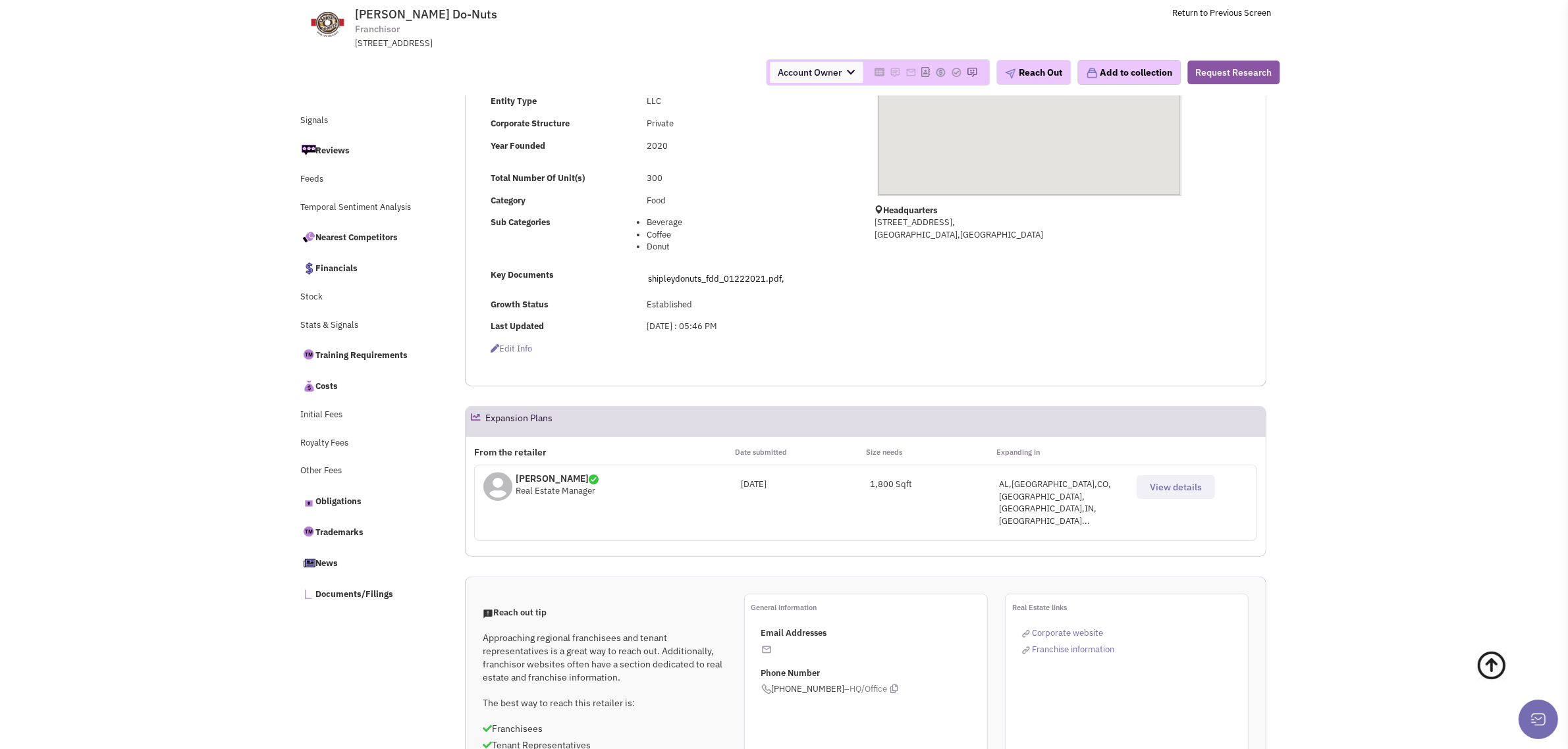
scroll to position [309, 0]
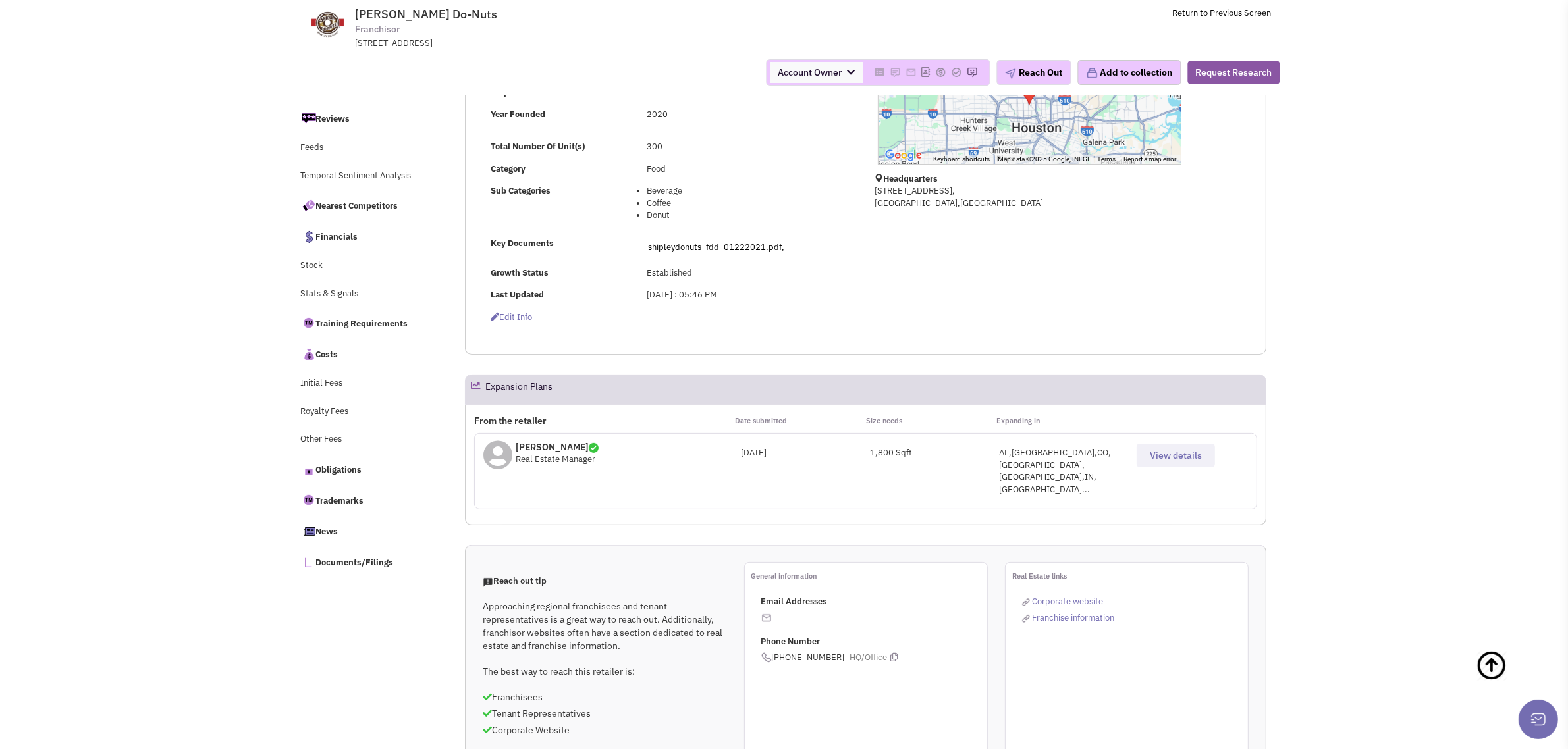
click at [1169, 456] on span "View details" at bounding box center [1175, 455] width 52 height 12
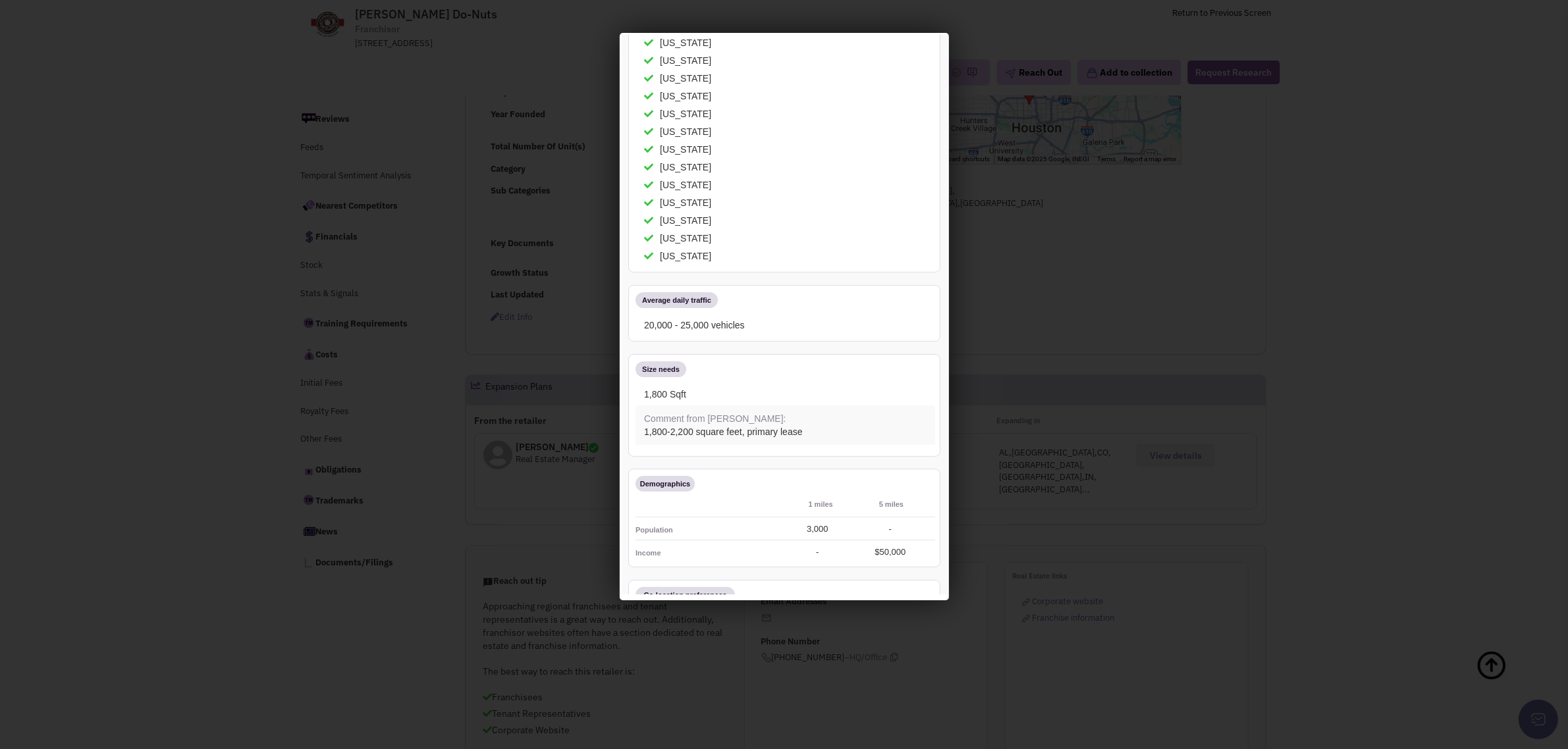
scroll to position [0, 0]
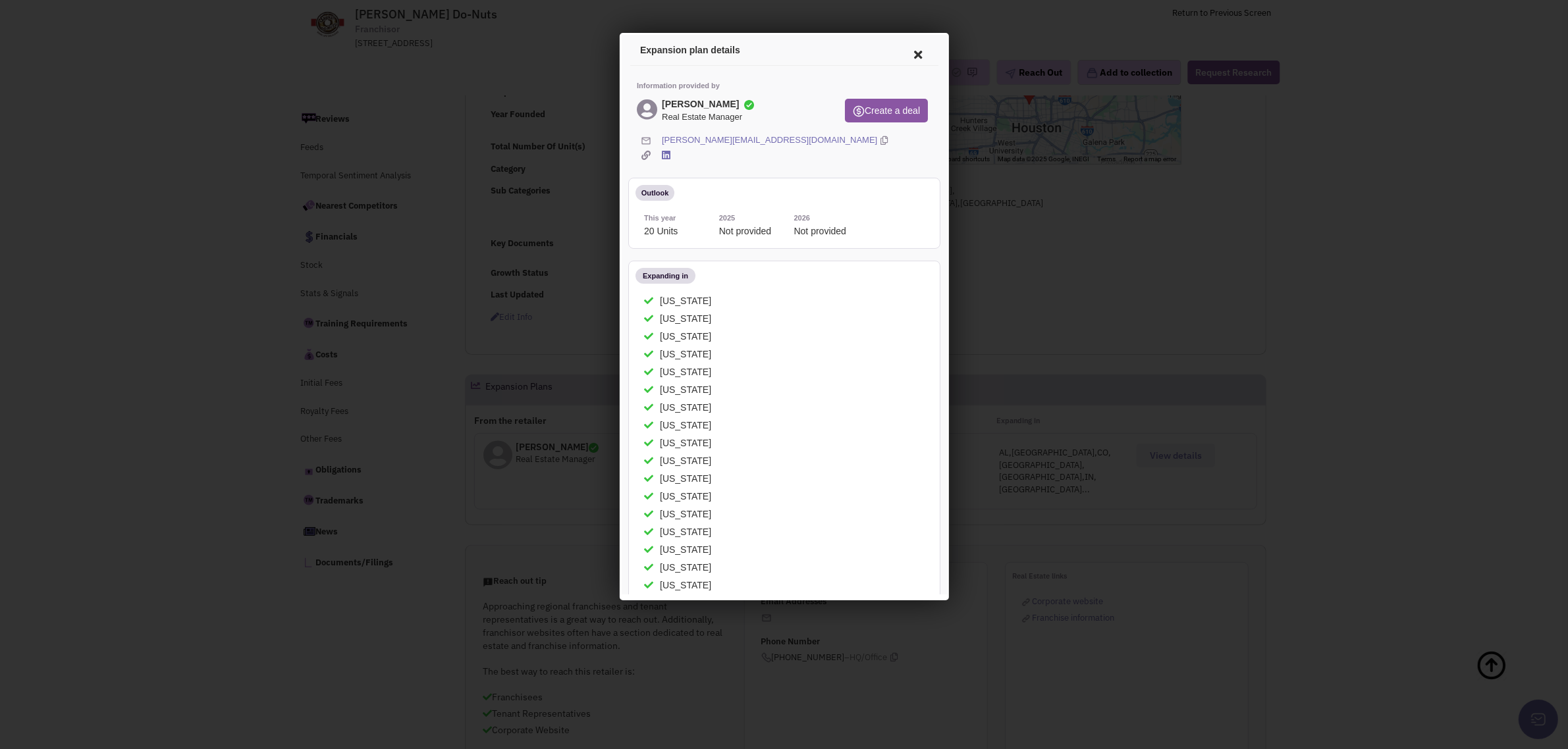
click at [903, 52] on icon at bounding box center [915, 52] width 28 height 32
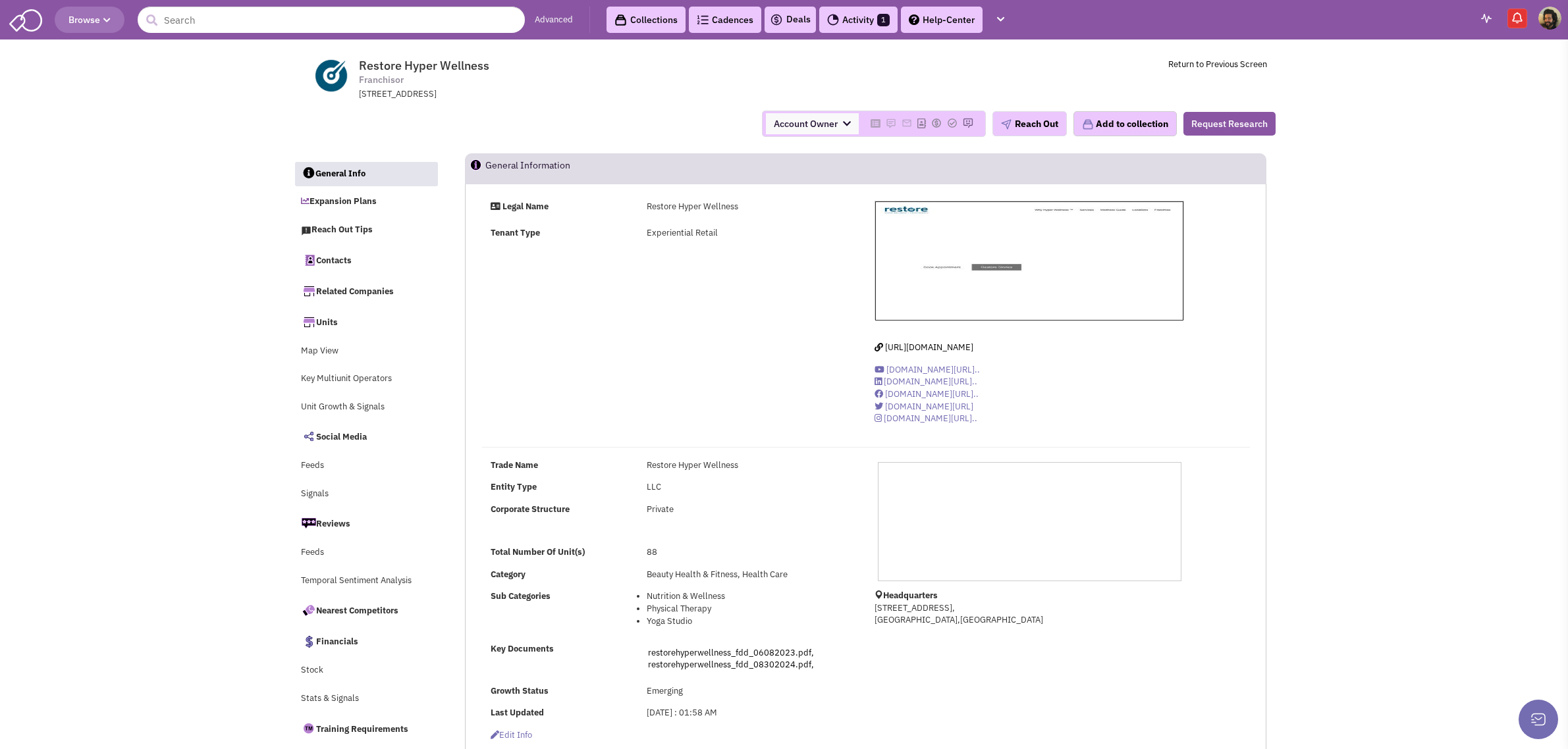
select select
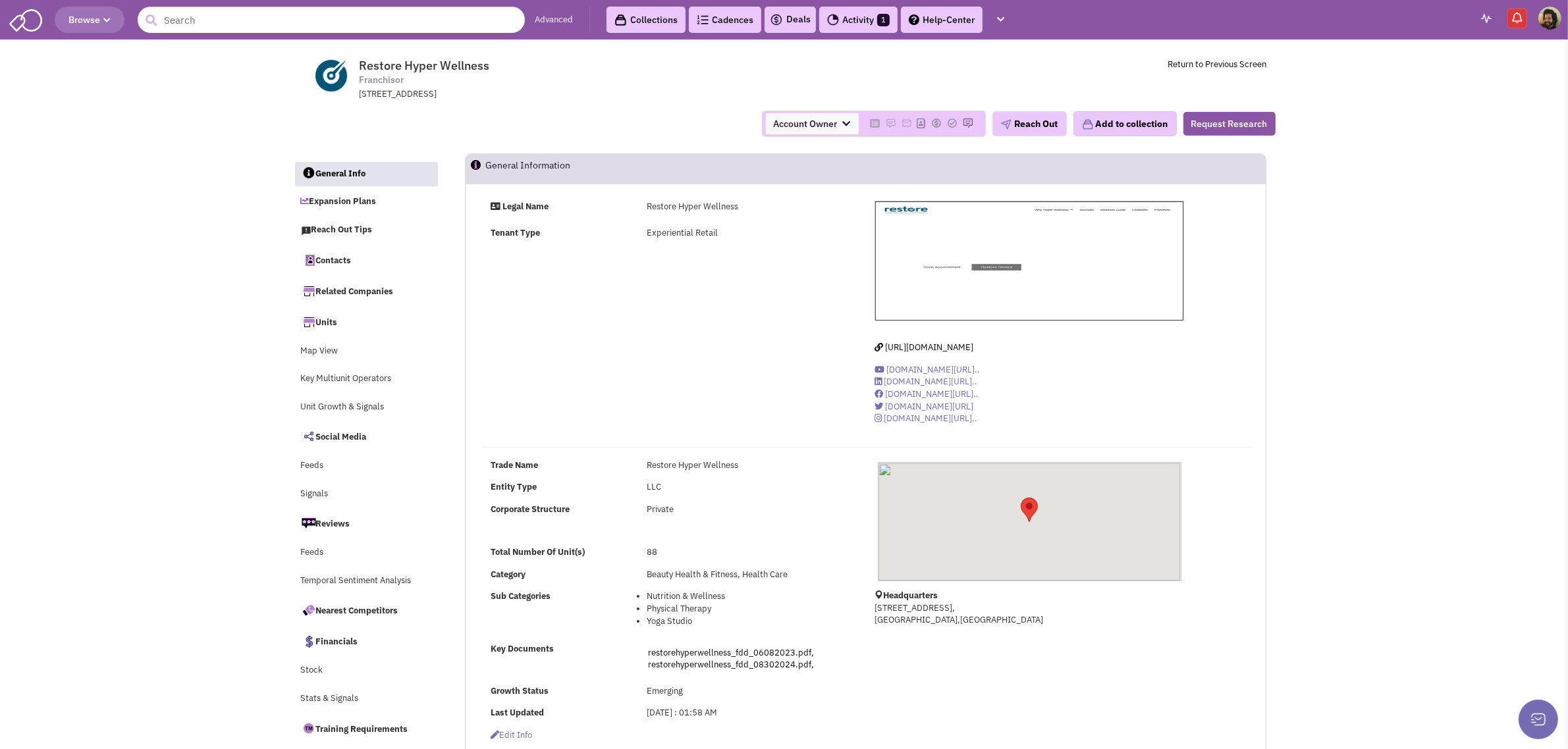
scroll to position [411, 0]
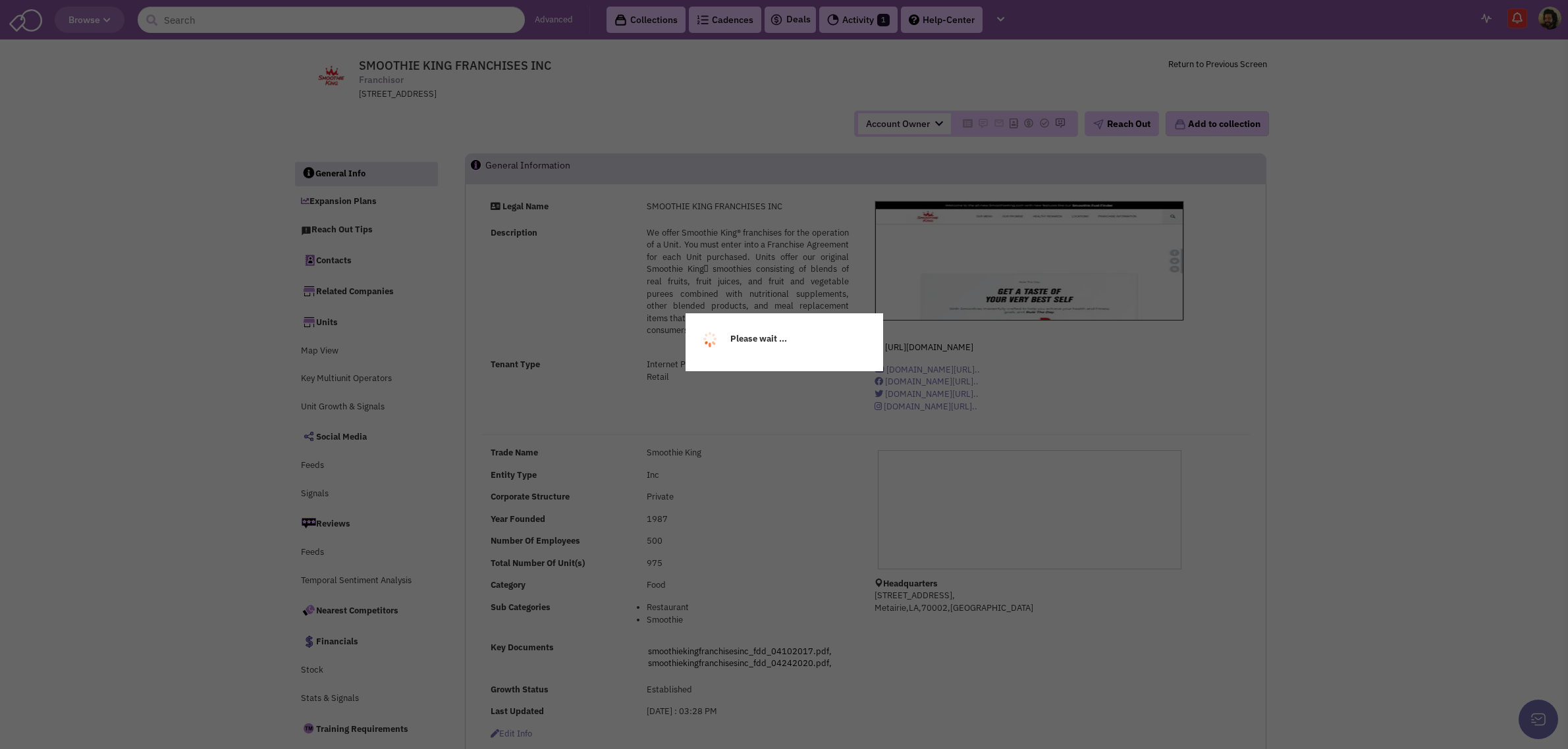
select select
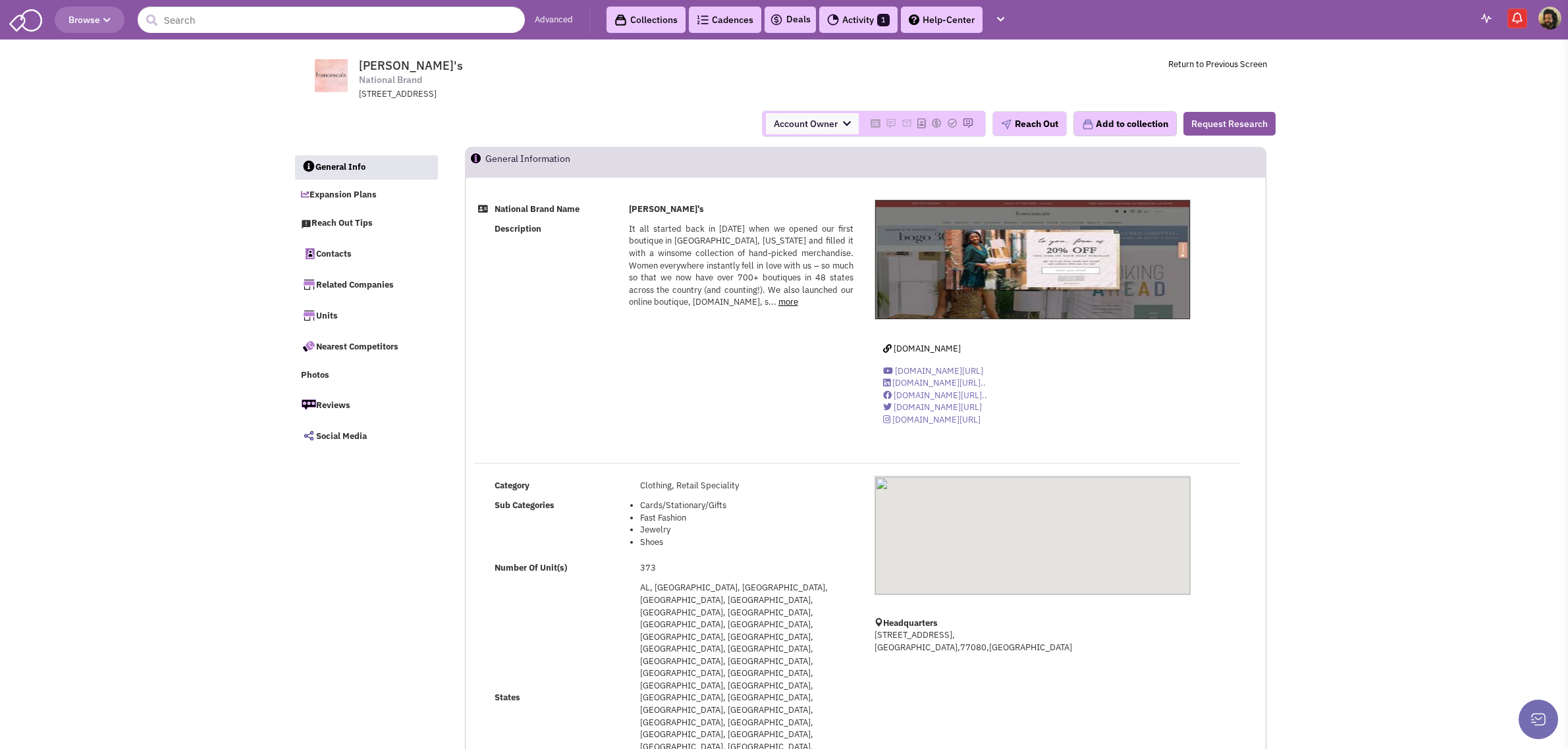
select select
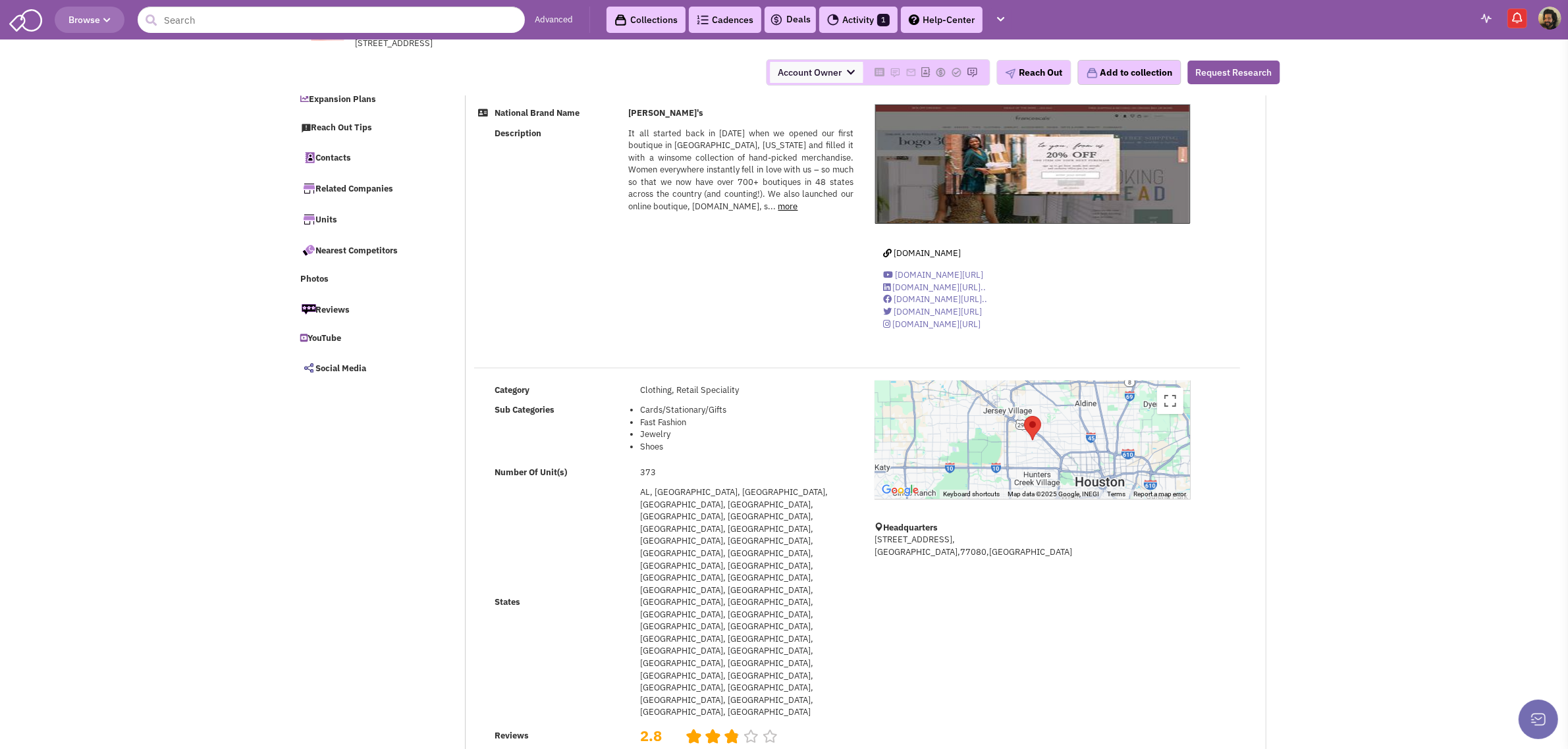
scroll to position [329, 0]
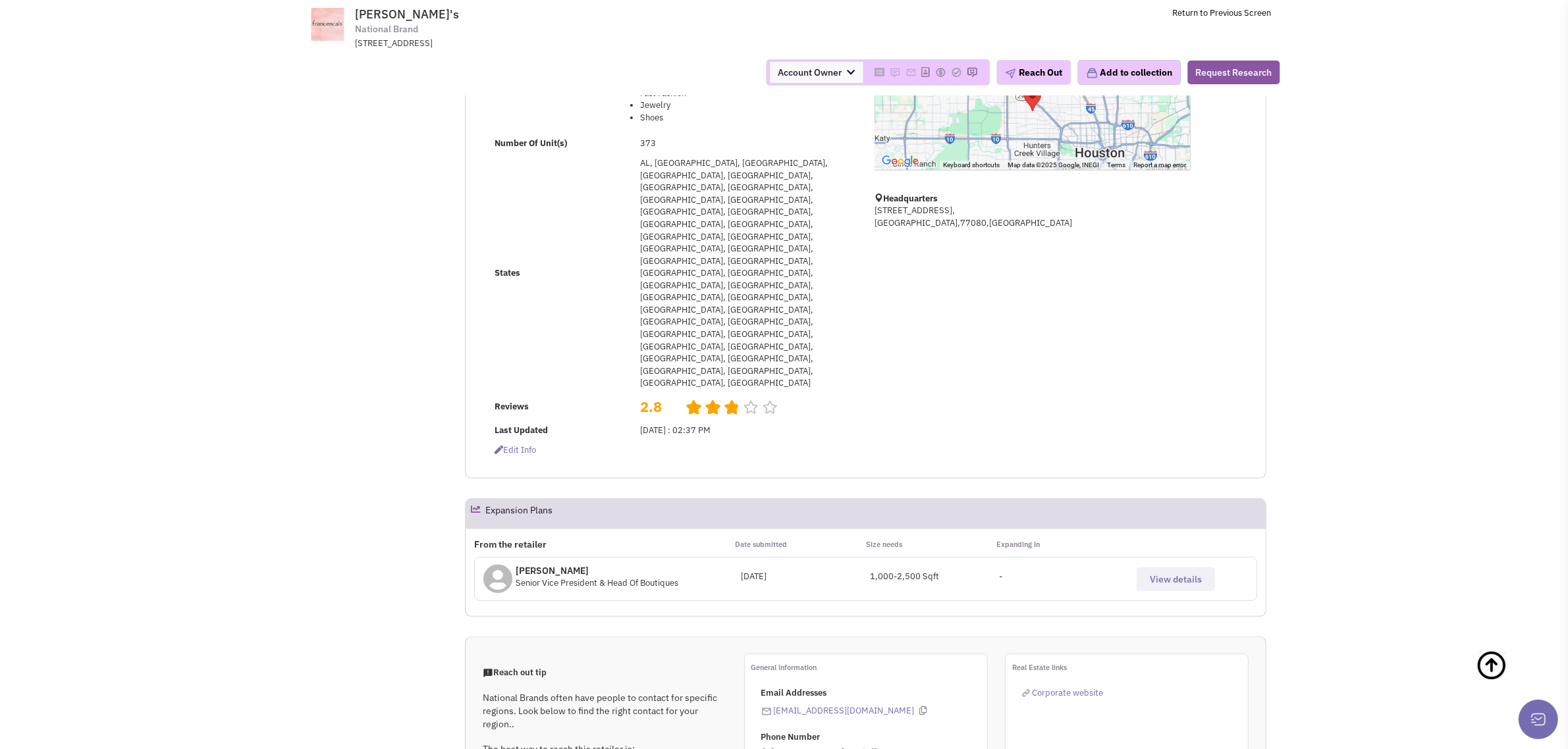
click at [382, 15] on span "[PERSON_NAME]'s" at bounding box center [407, 13] width 104 height 15
click at [382, 15] on span "Francesca's" at bounding box center [407, 13] width 104 height 15
copy span "Francesca's"
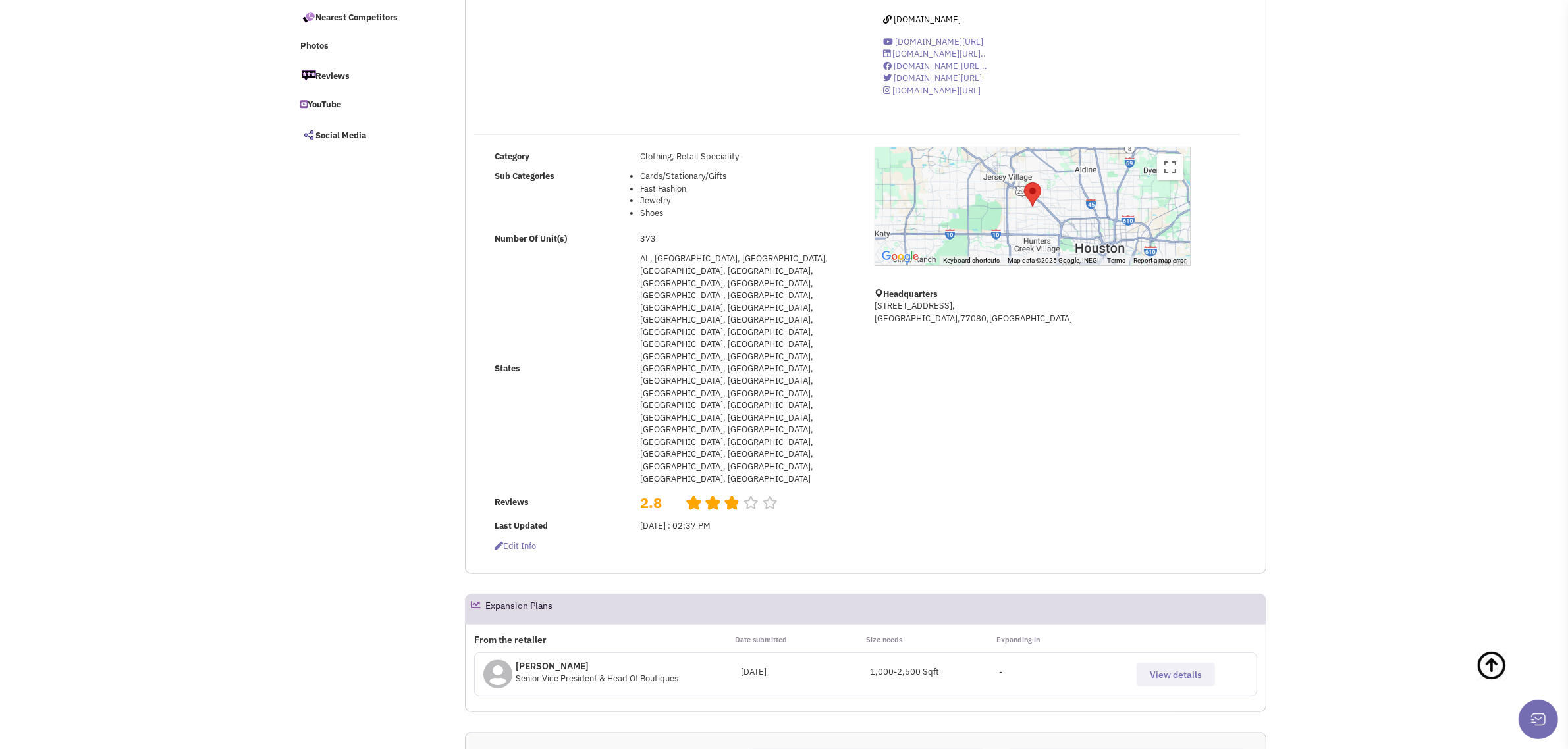
scroll to position [0, 0]
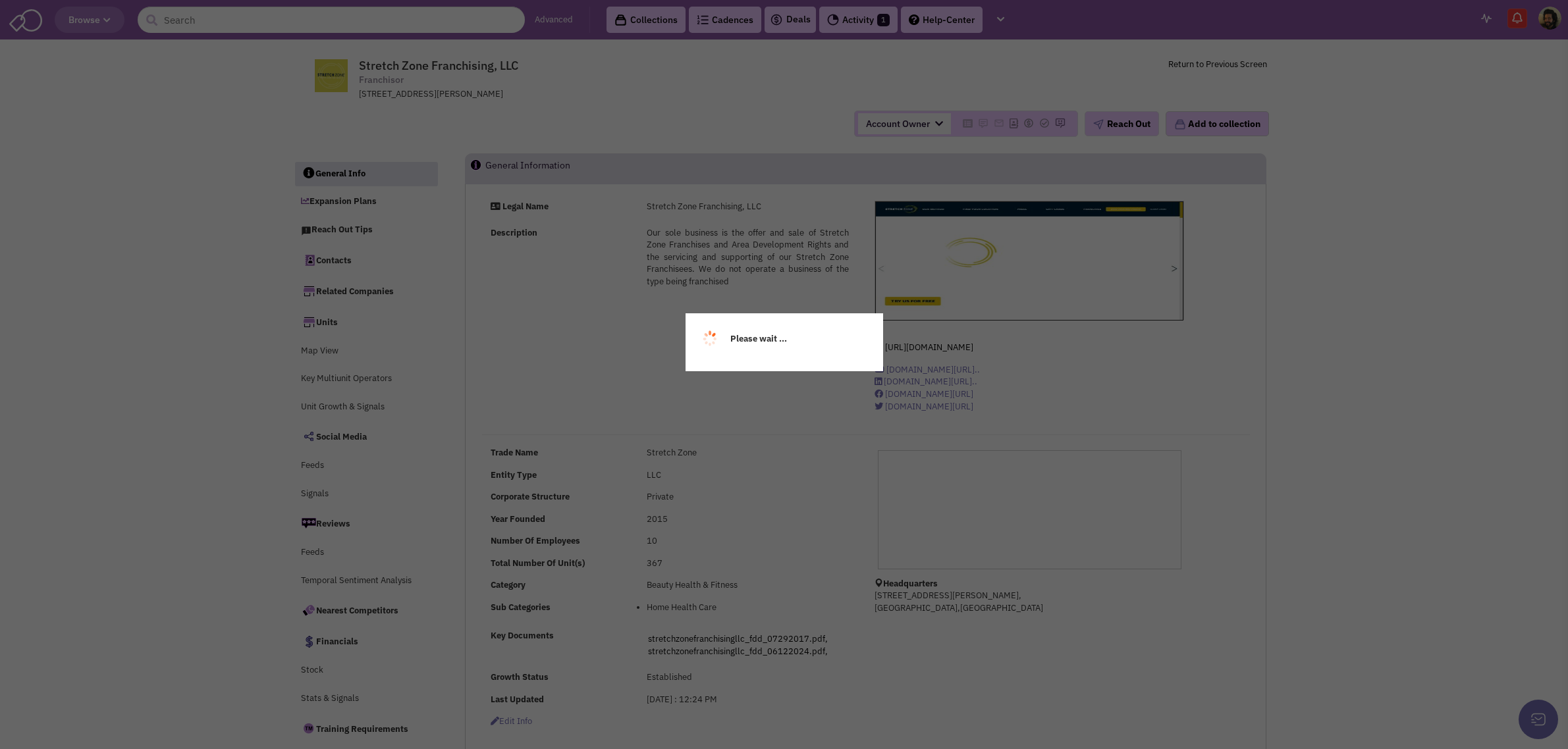
select select
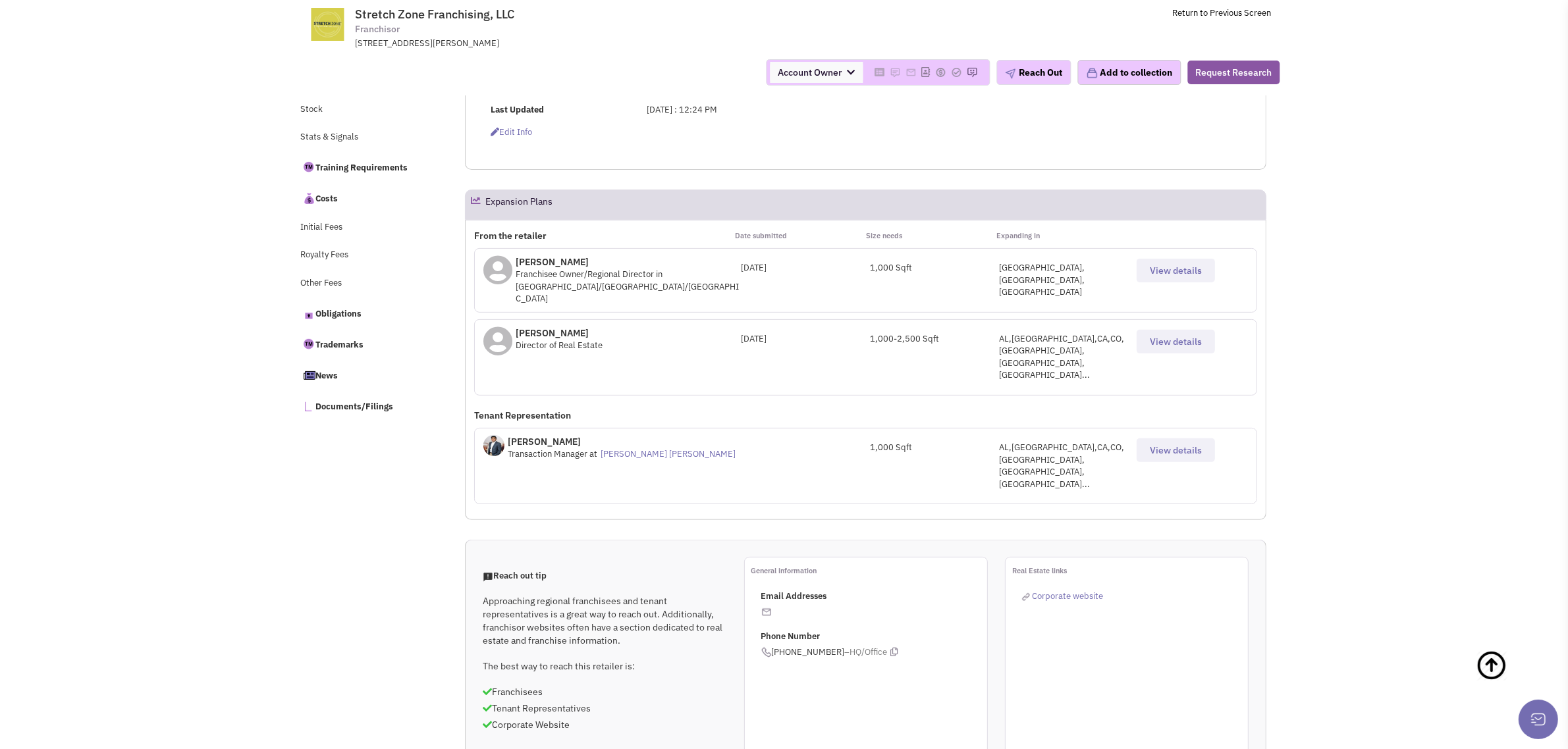
scroll to position [521, 0]
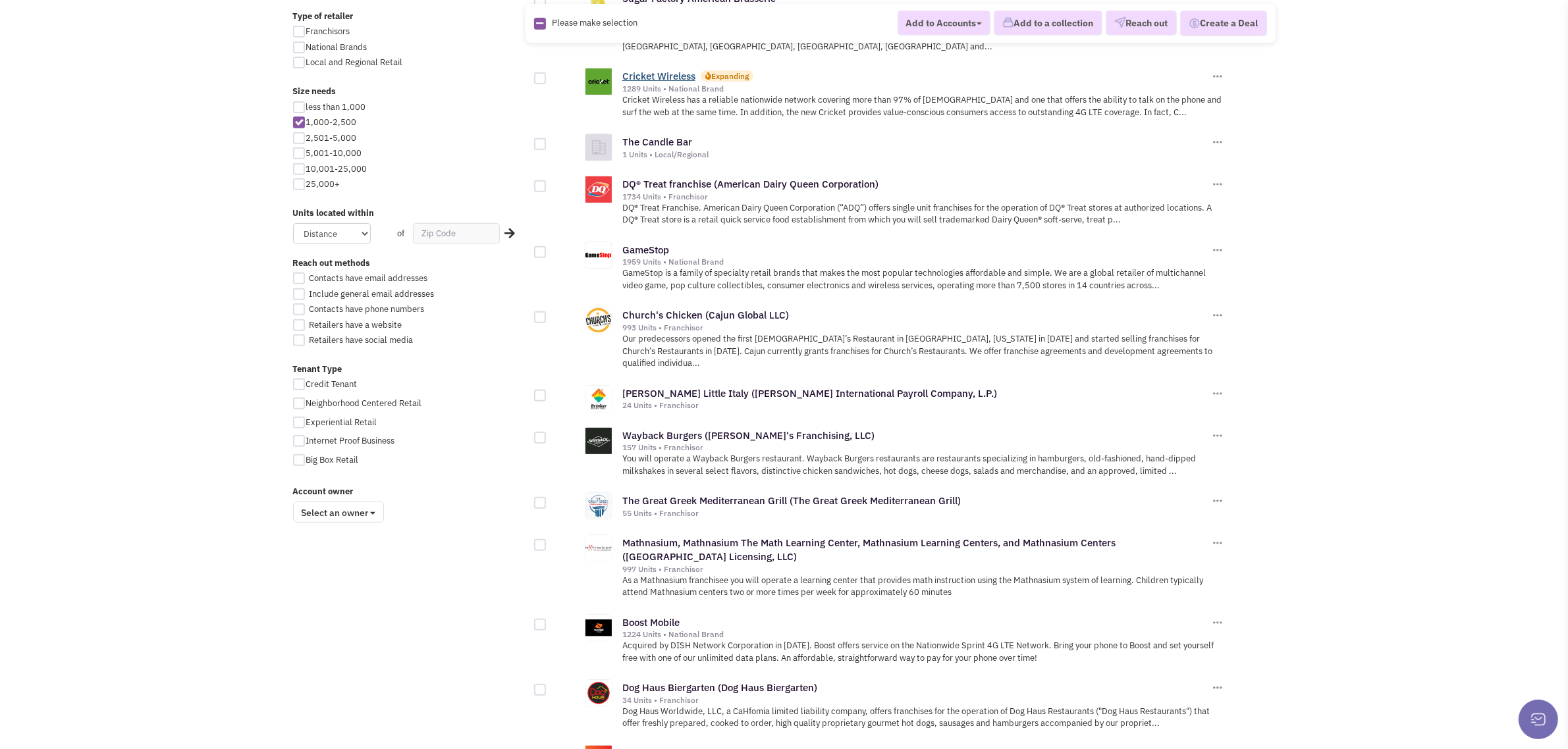
scroll to position [1195, 0]
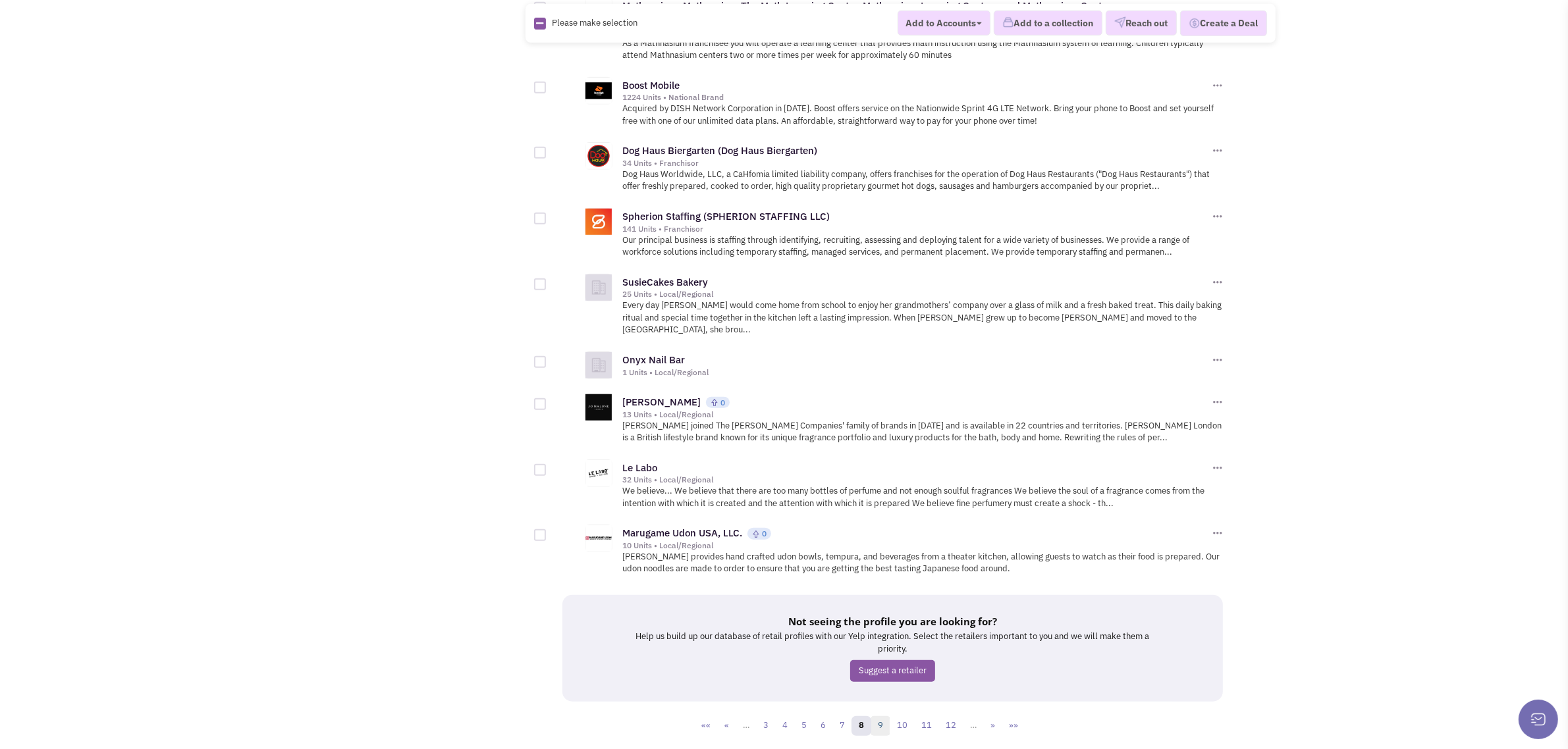
click at [879, 716] on link "9" at bounding box center [880, 726] width 20 height 20
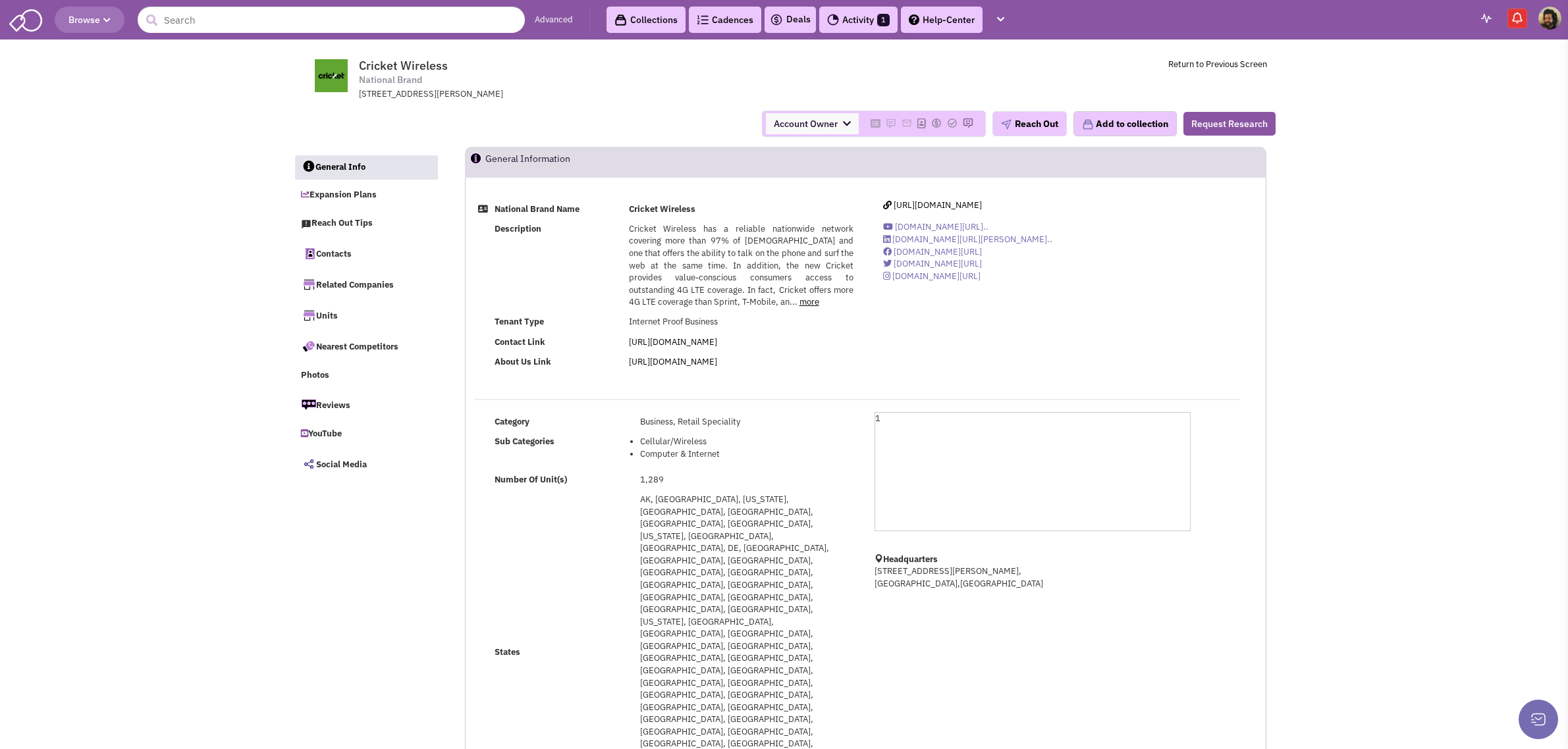
select select
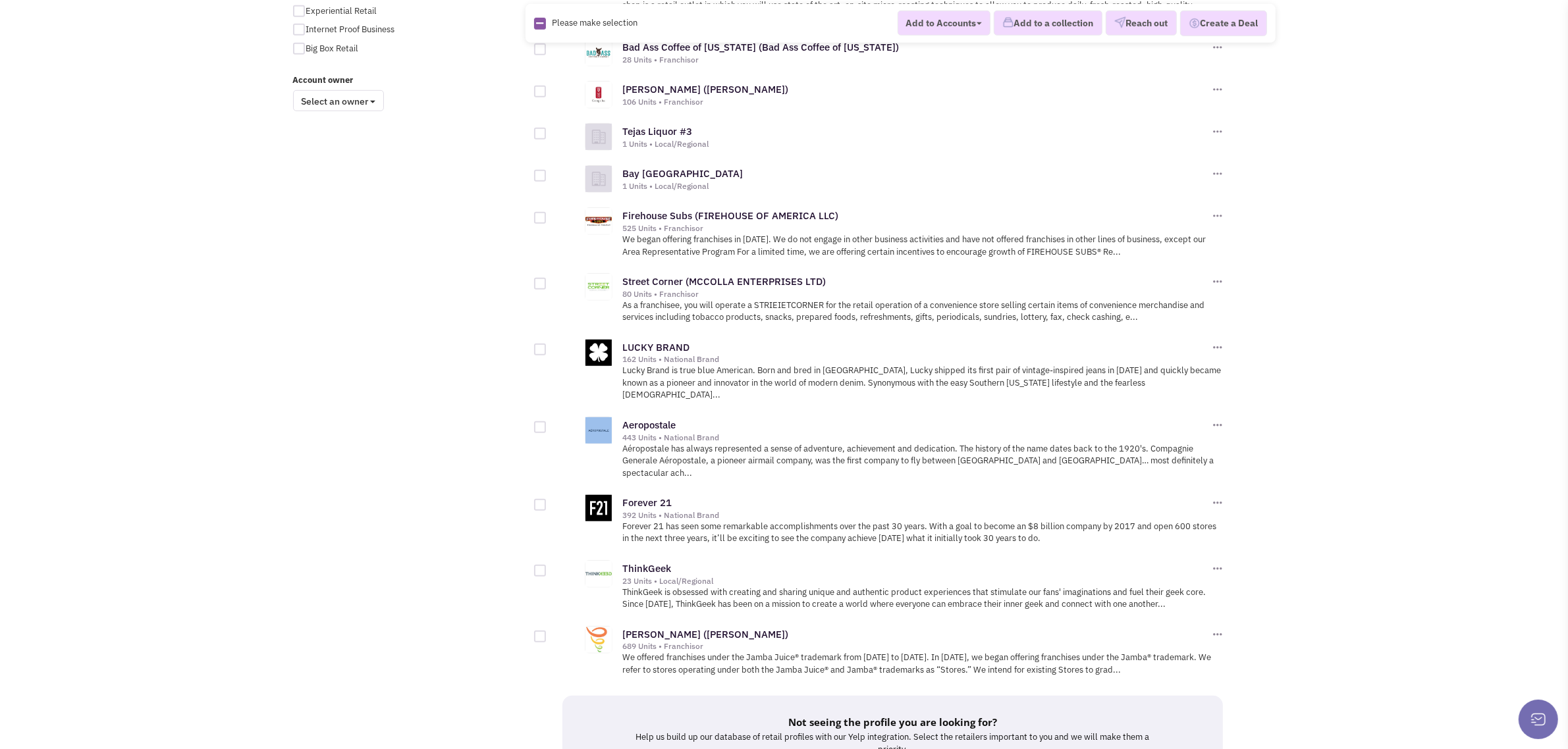
scroll to position [1159, 0]
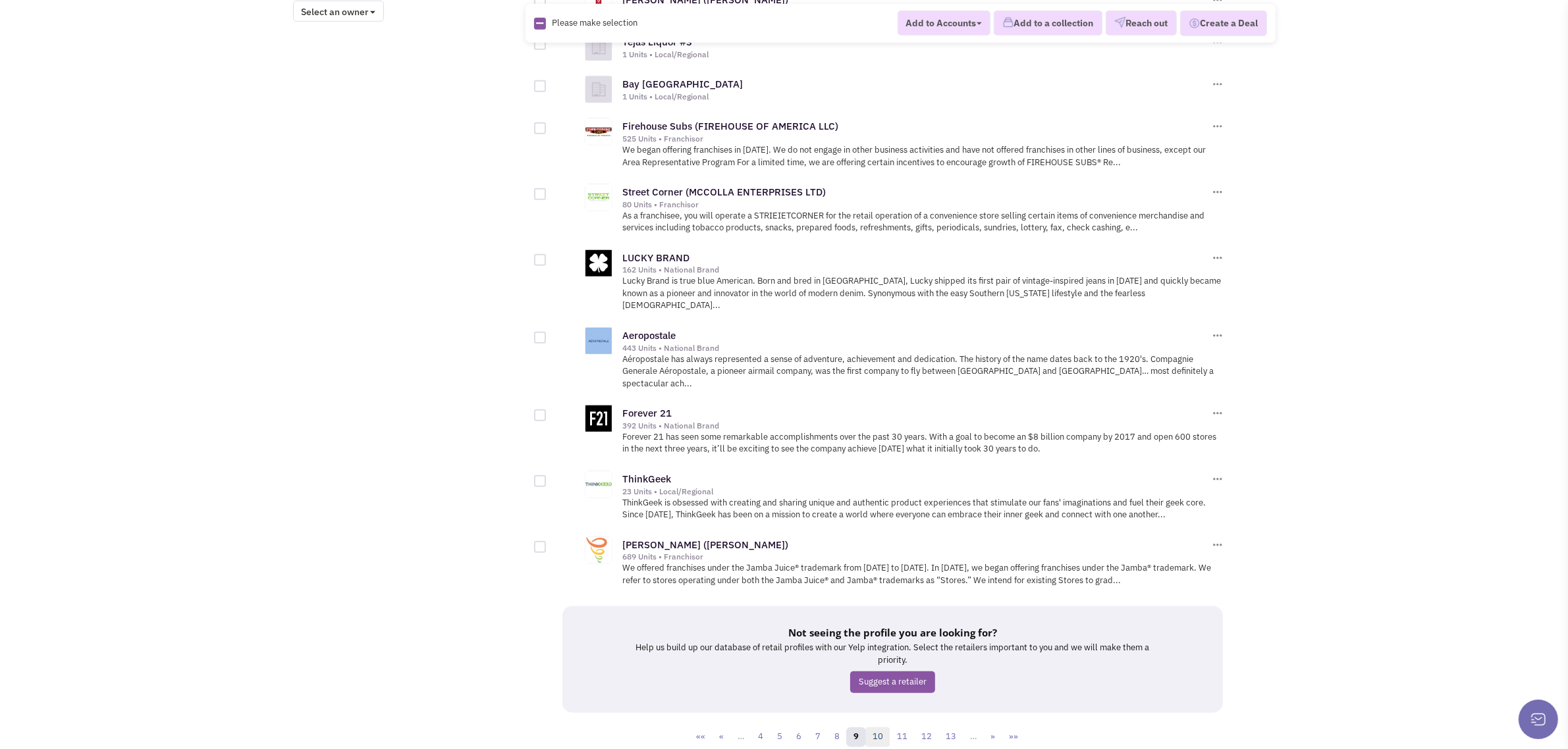
click at [877, 727] on link "10" at bounding box center [877, 737] width 25 height 20
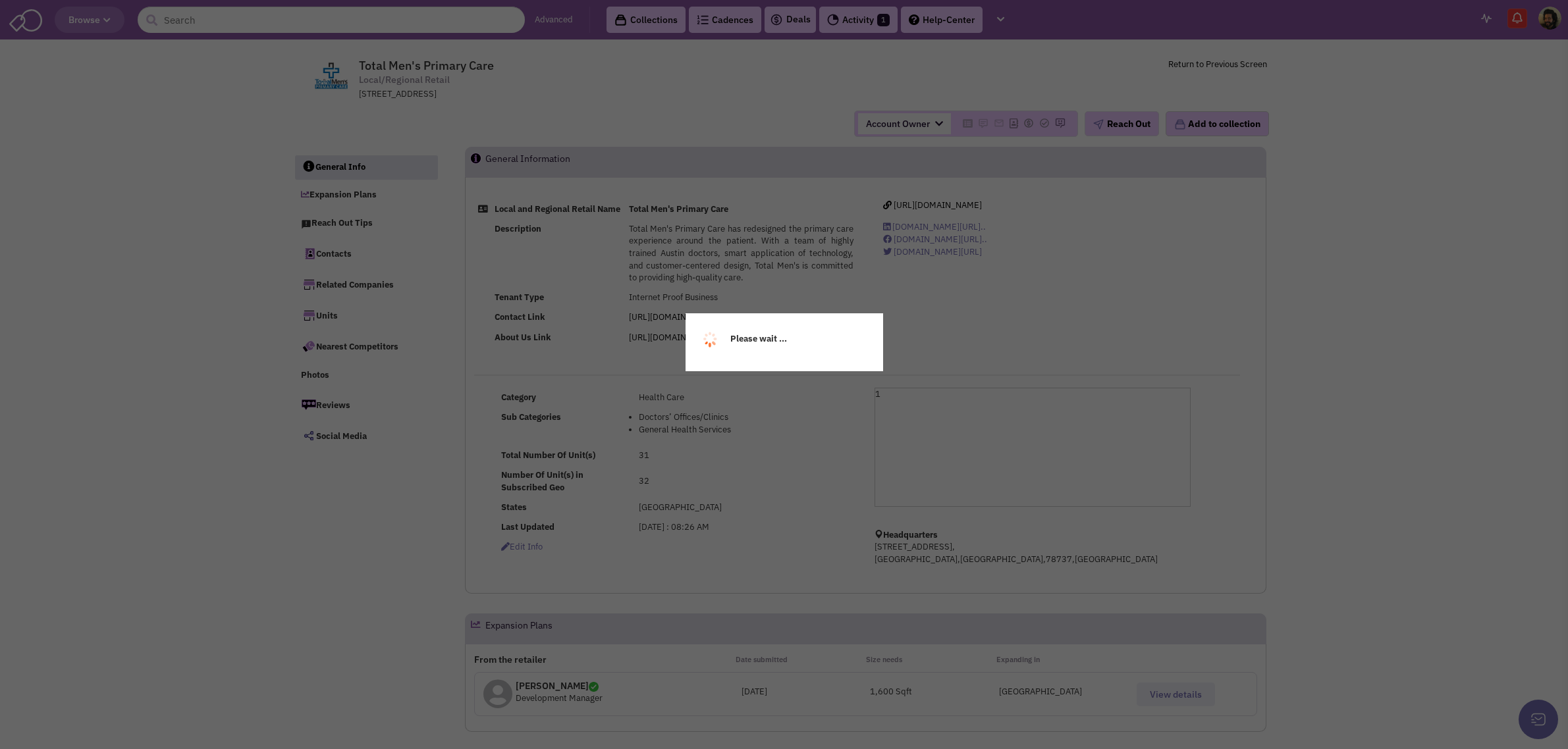
select select
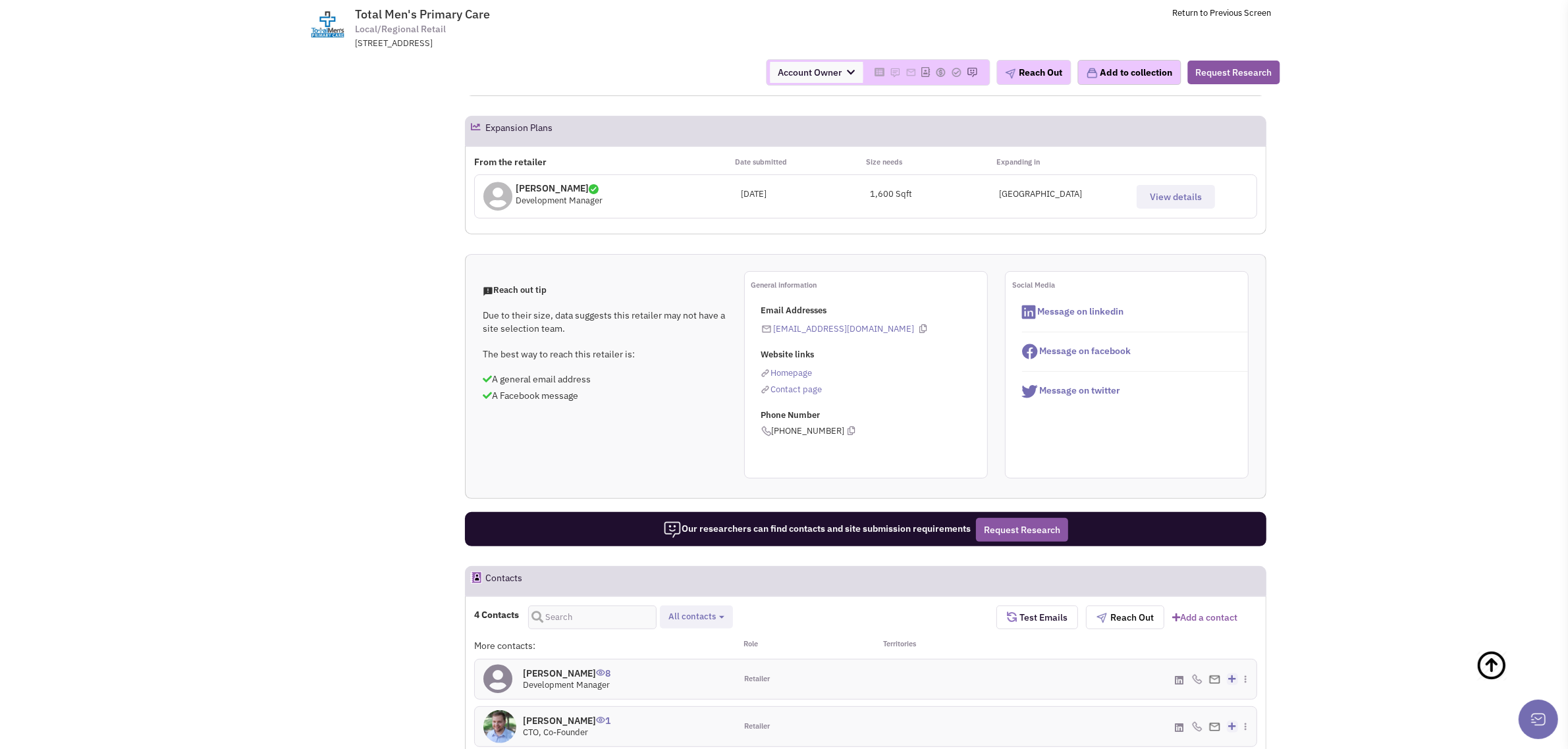
scroll to position [658, 0]
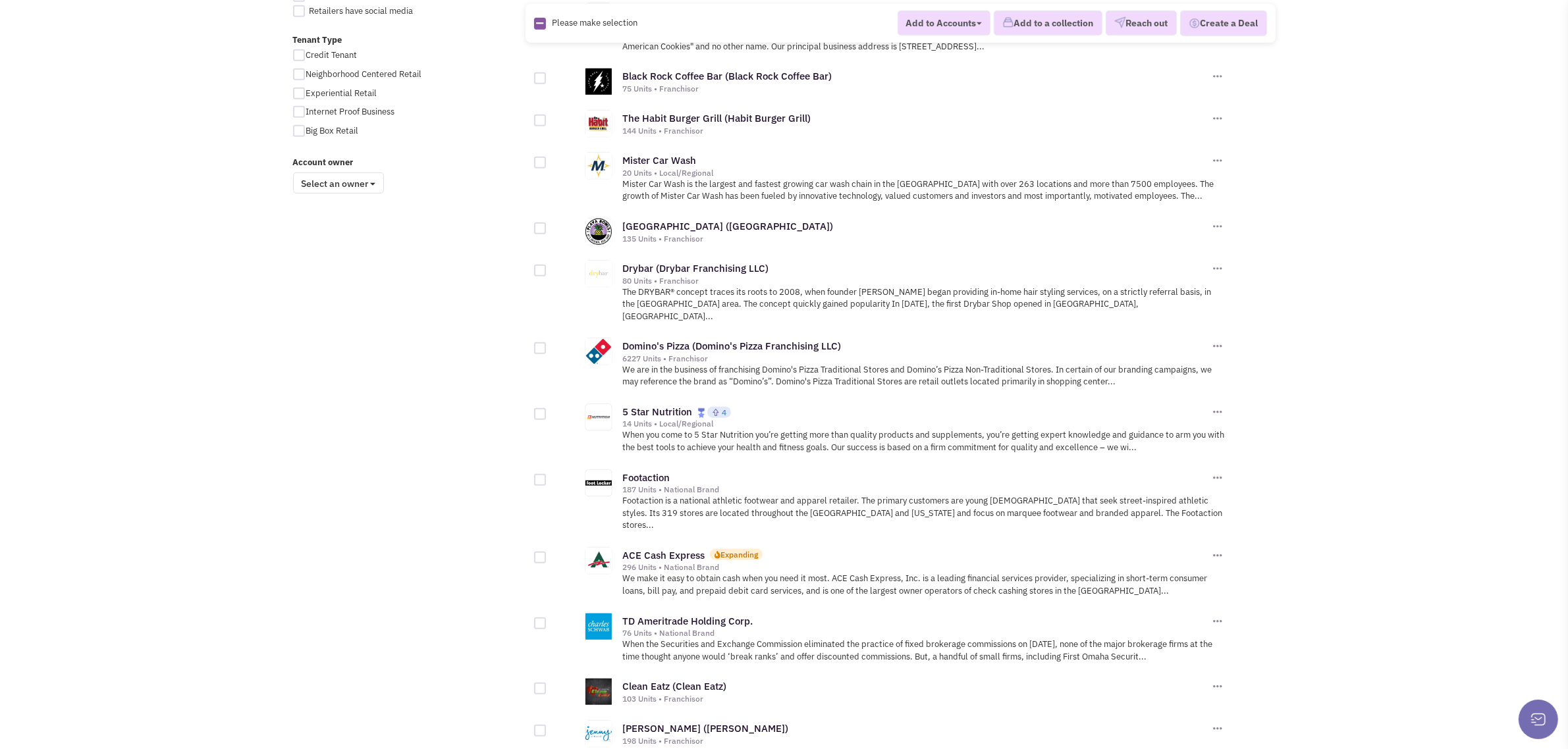
scroll to position [1136, 0]
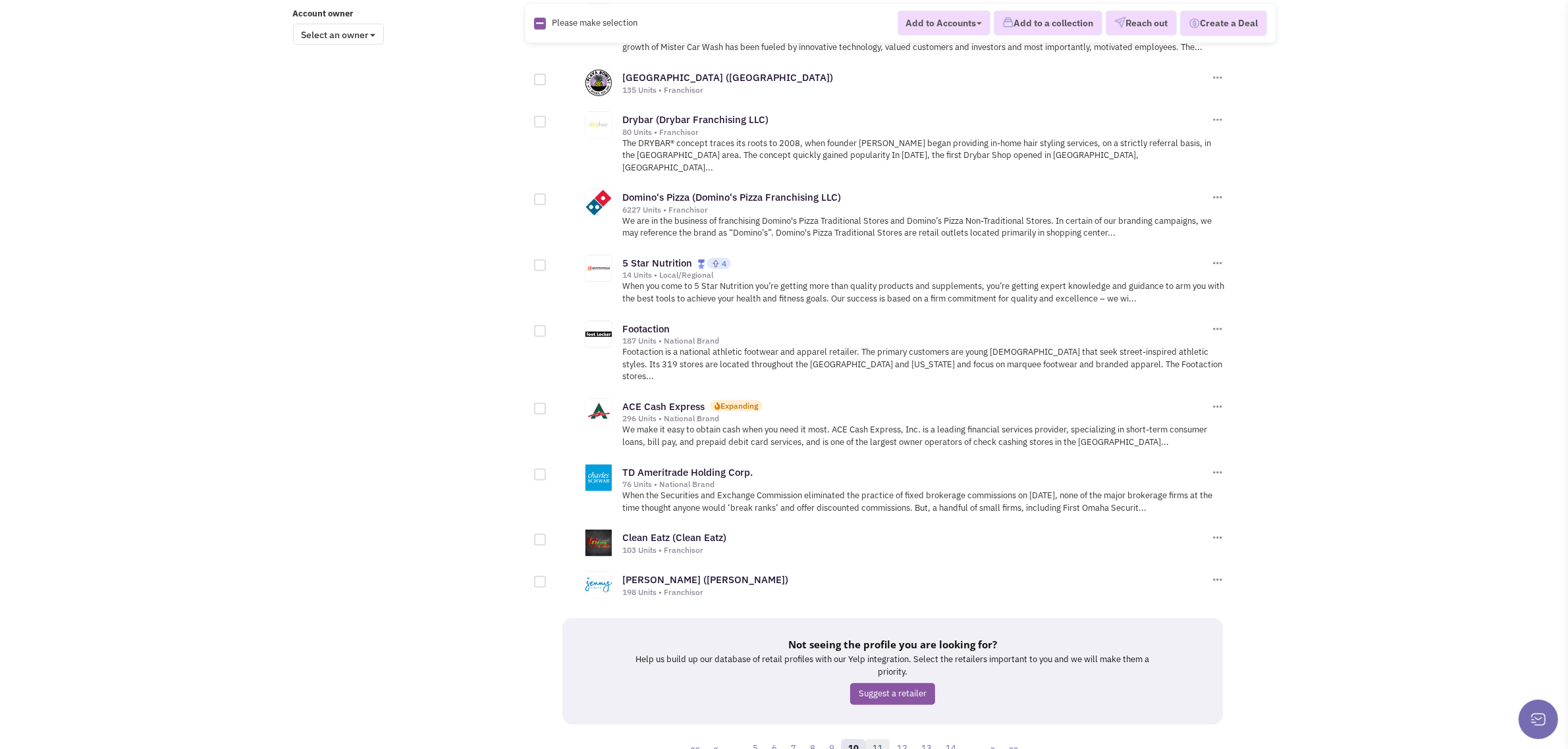
click at [882, 739] on link "11" at bounding box center [877, 749] width 25 height 20
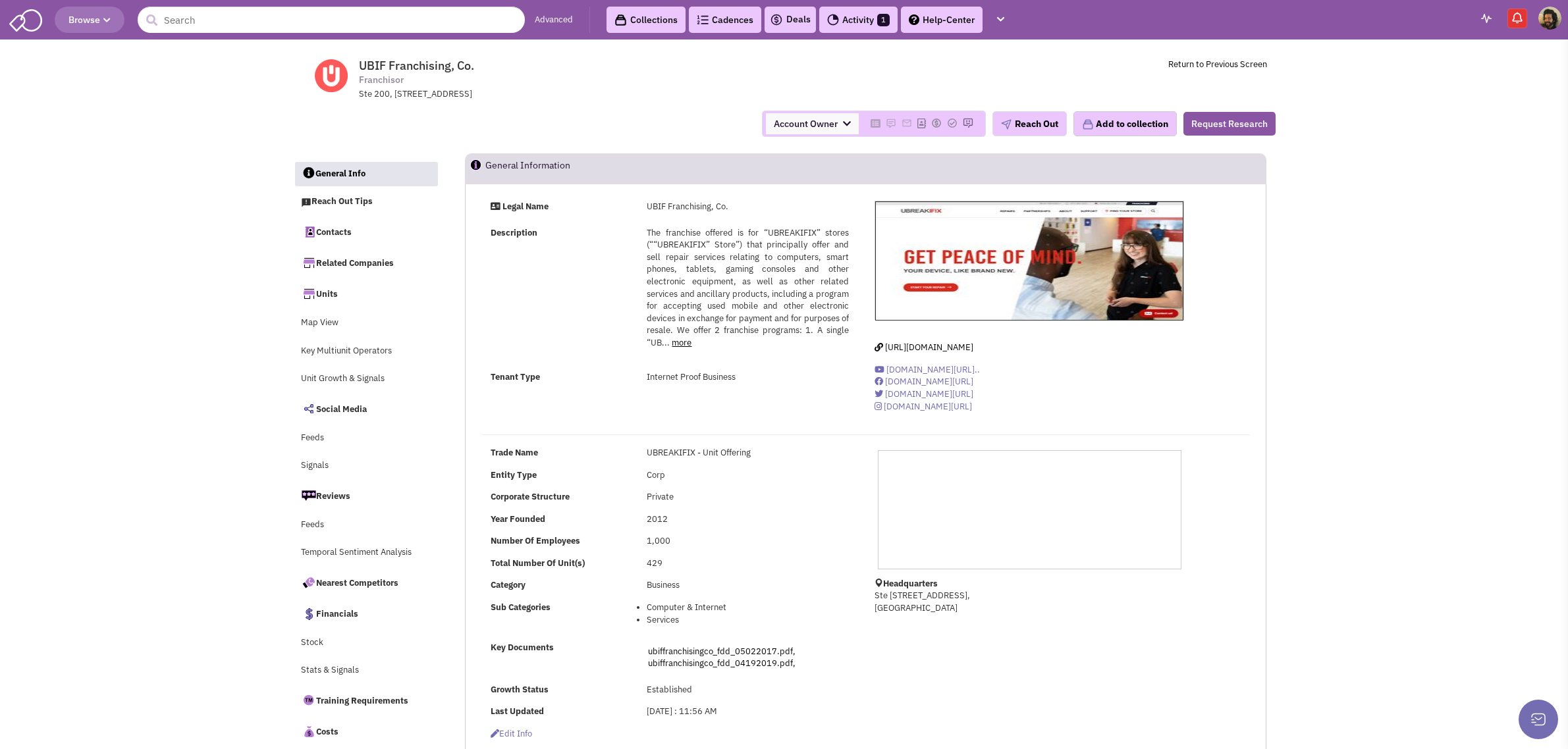
select select
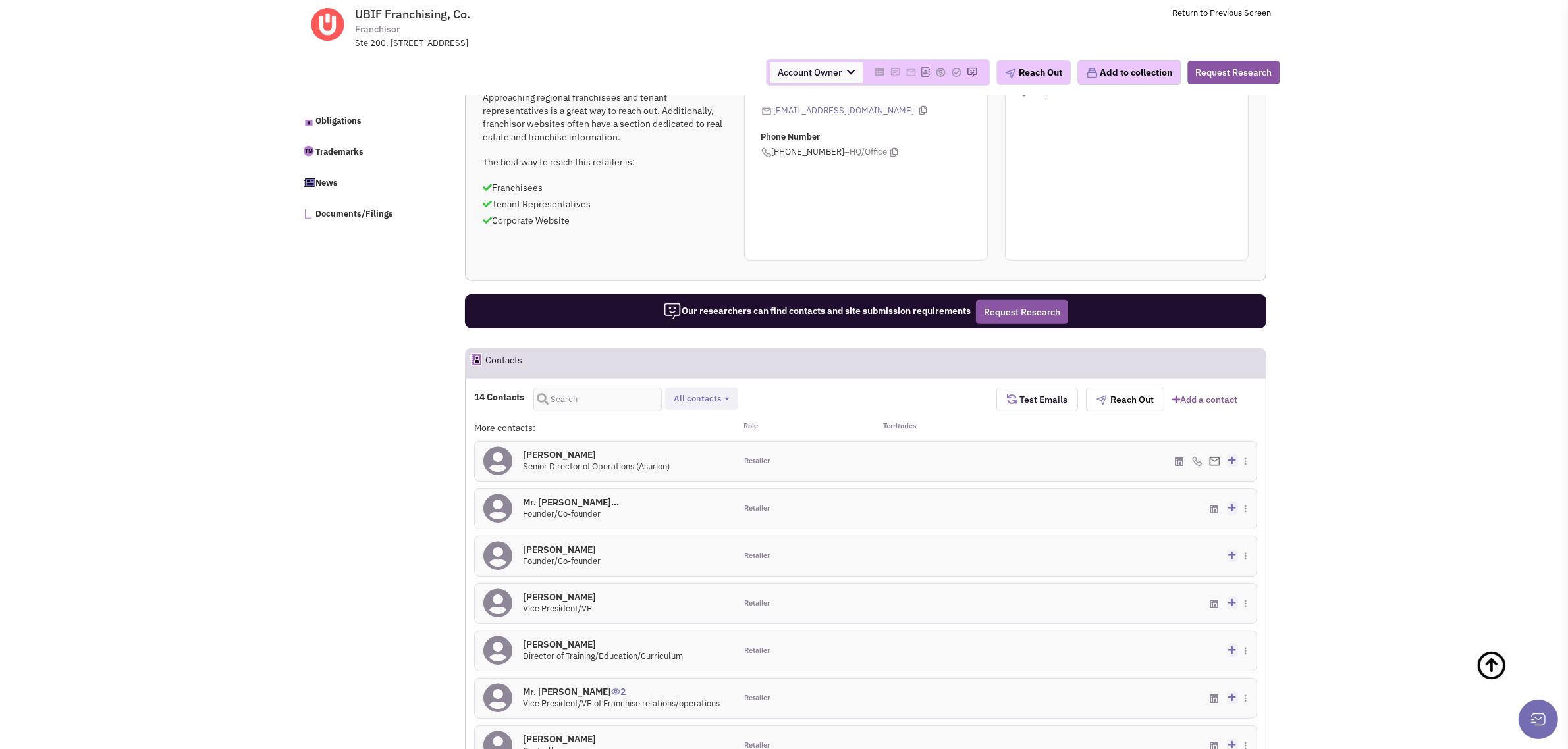
scroll to position [164, 0]
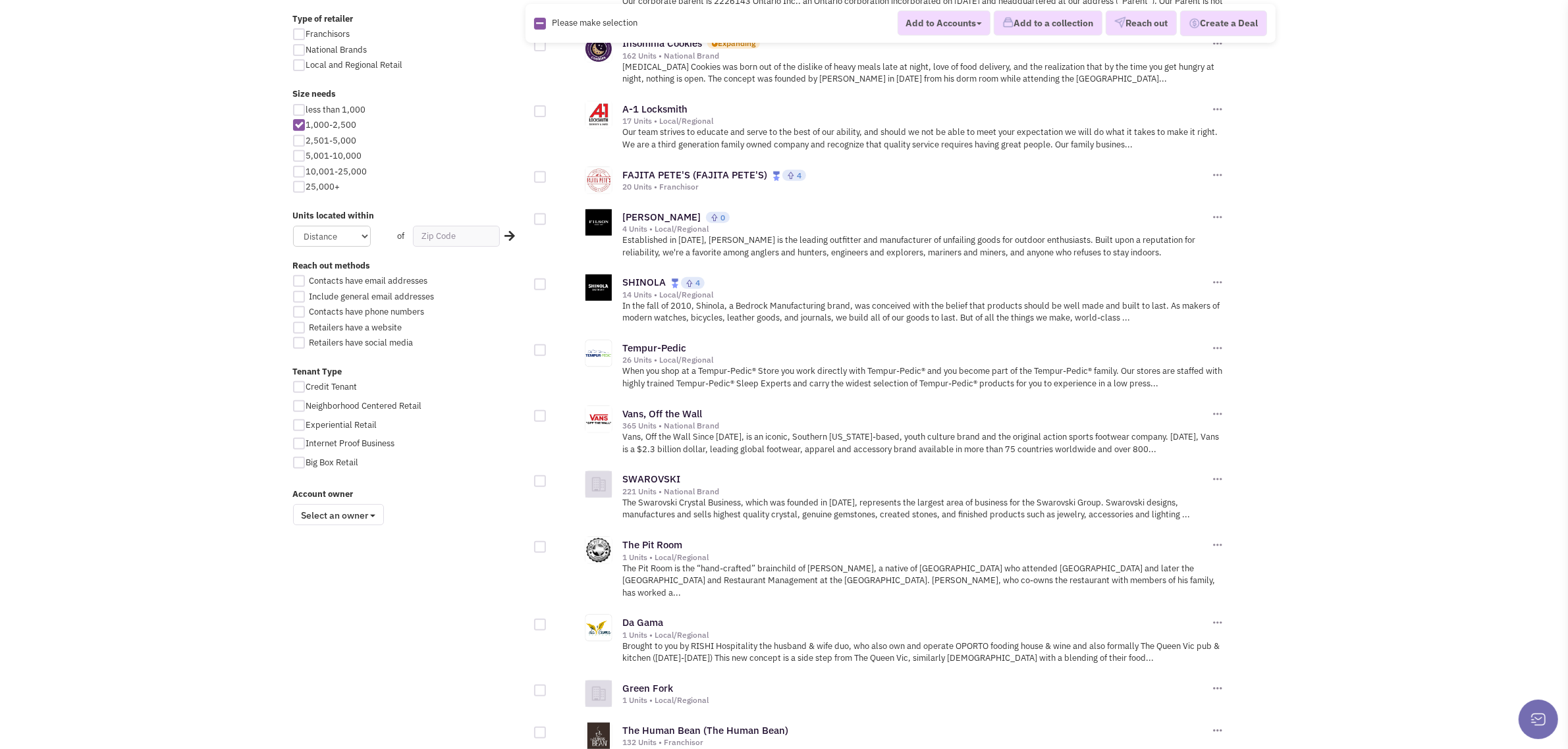
scroll to position [1159, 0]
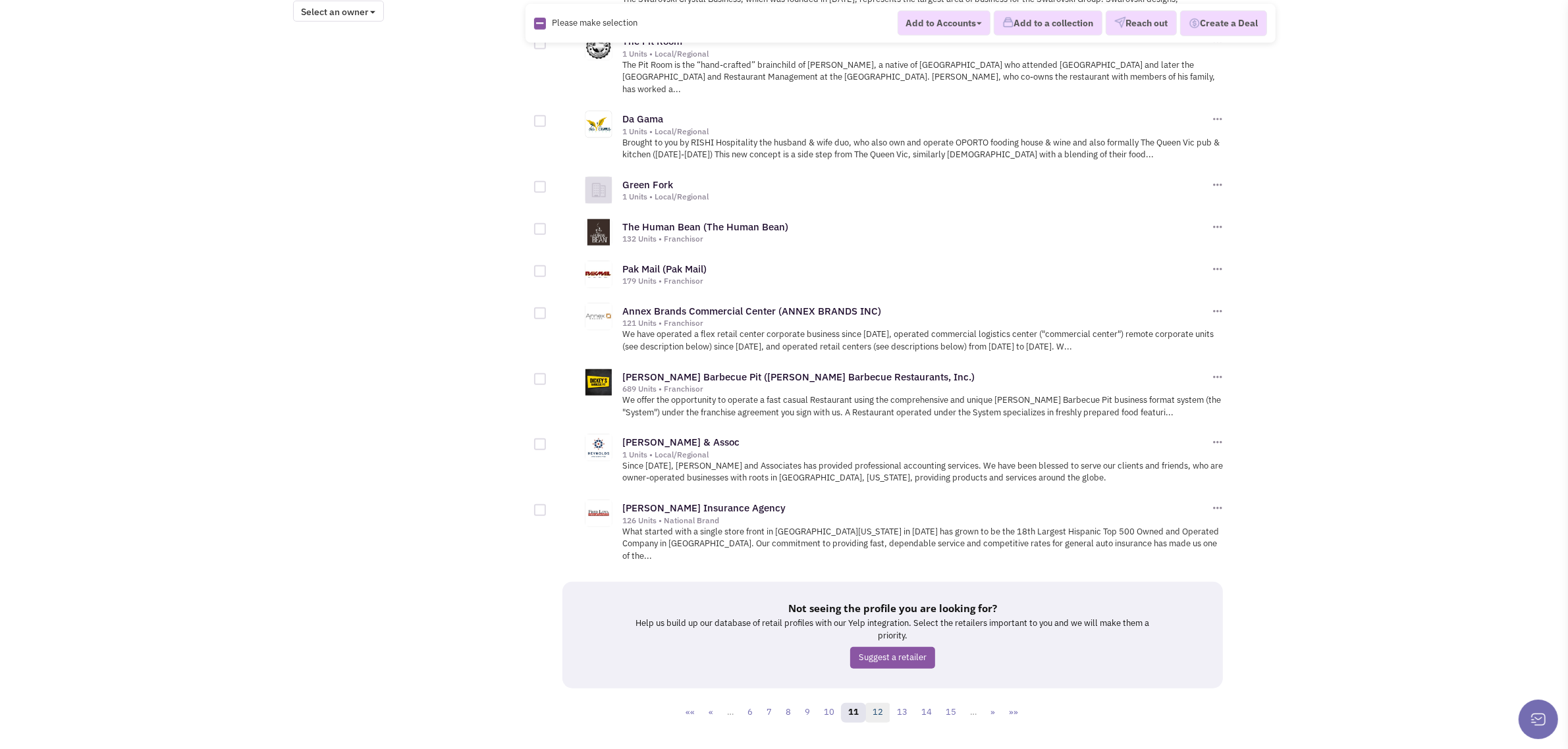
click at [882, 703] on link "12" at bounding box center [877, 713] width 25 height 20
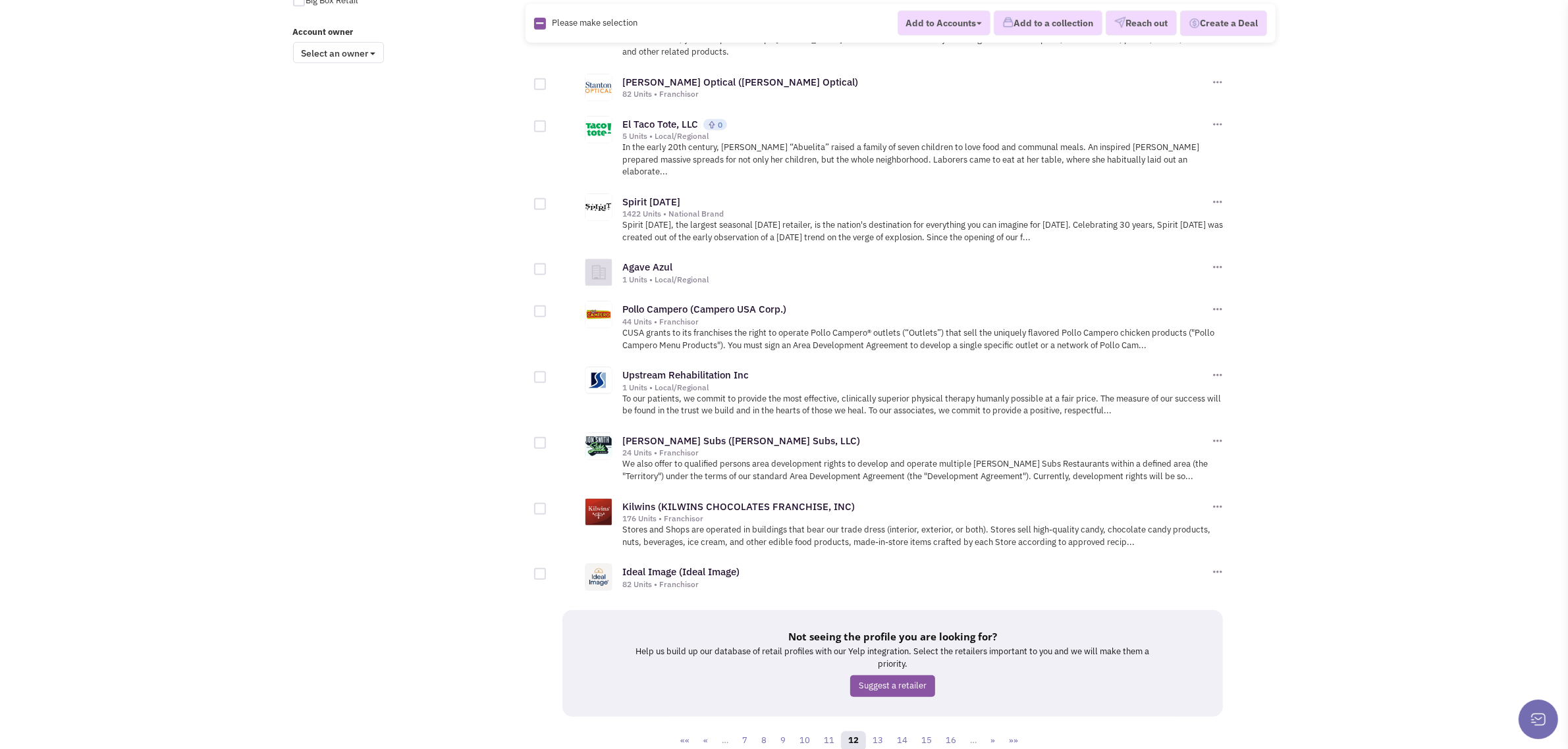
scroll to position [1157, 0]
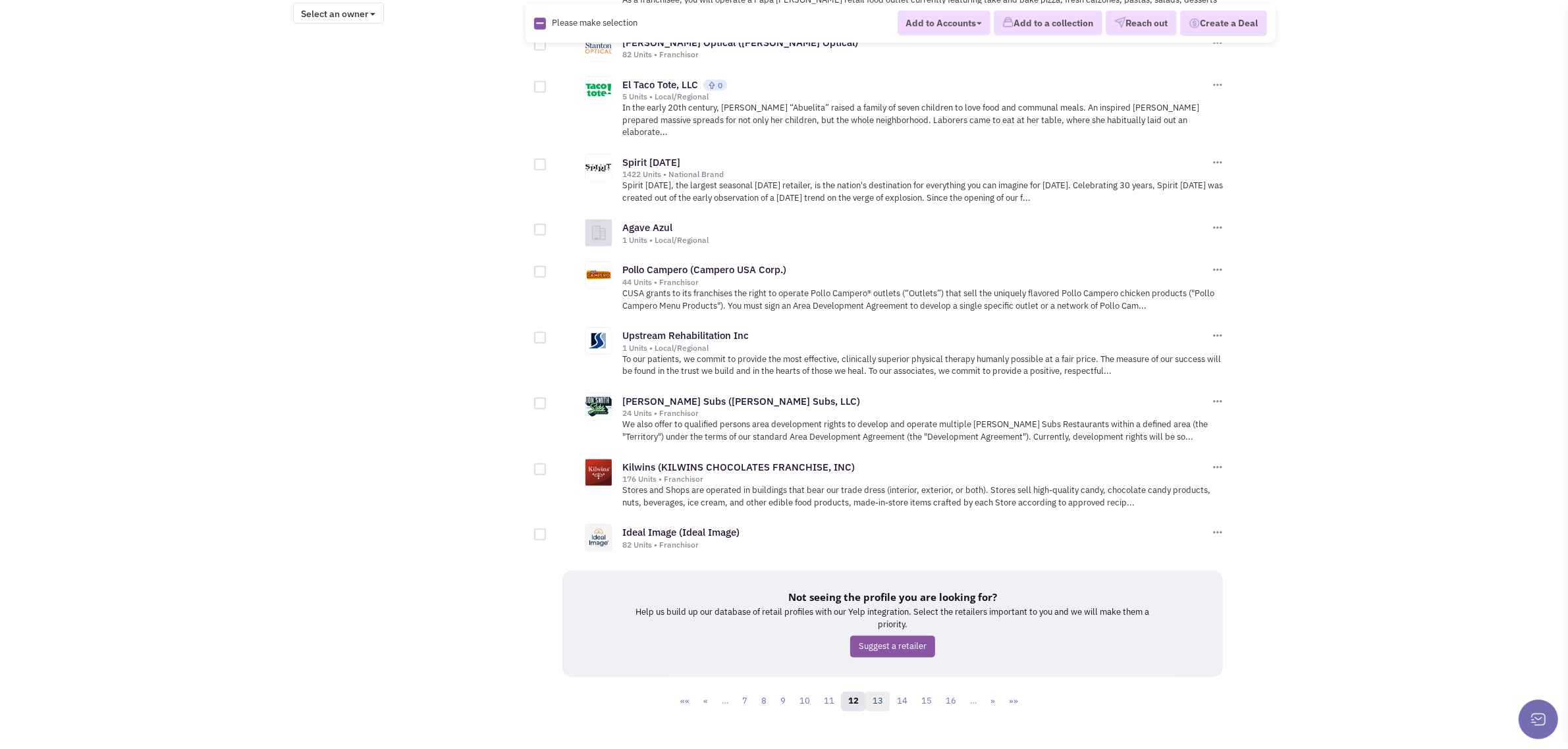
click at [882, 692] on link "13" at bounding box center [877, 702] width 25 height 20
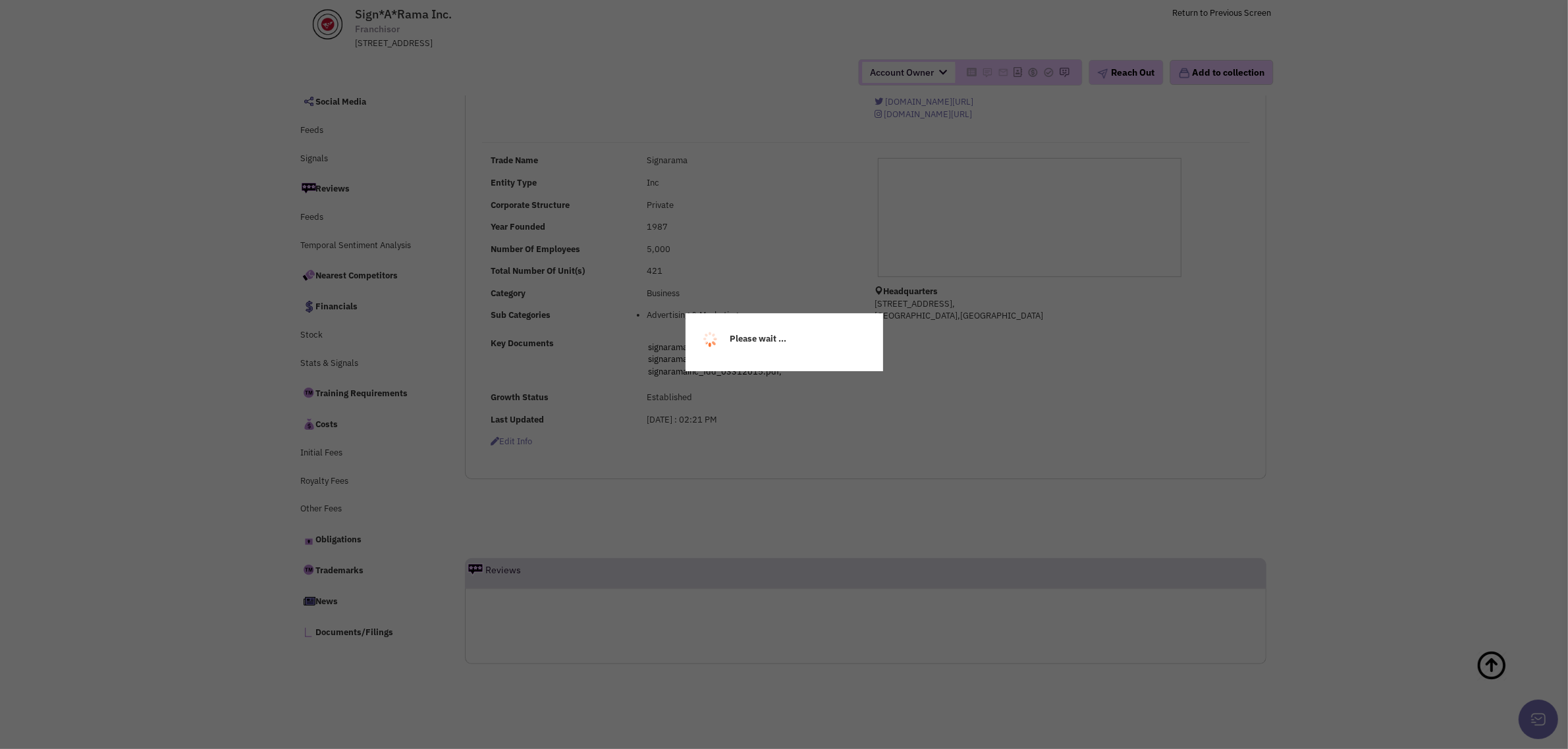
scroll to position [209, 0]
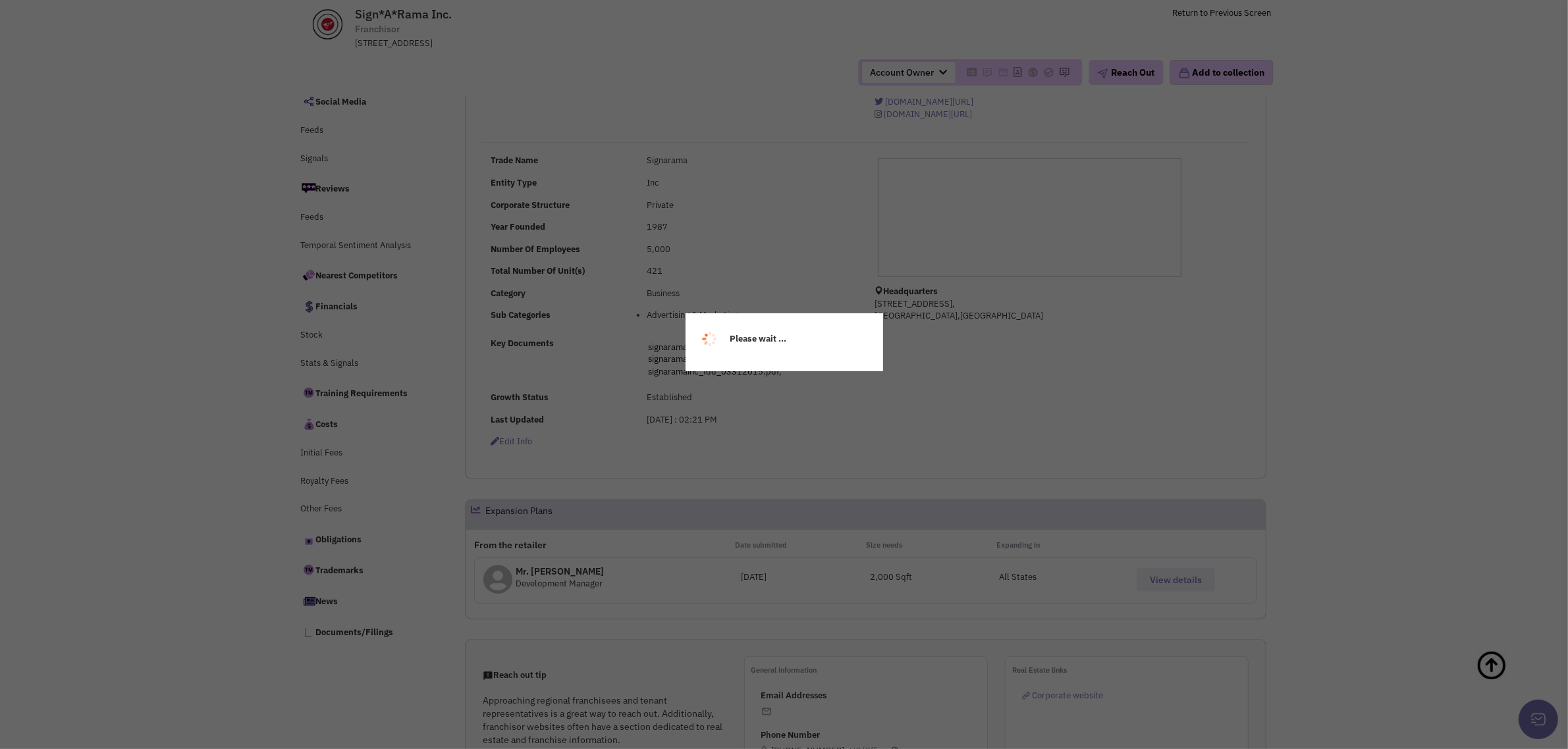
select select
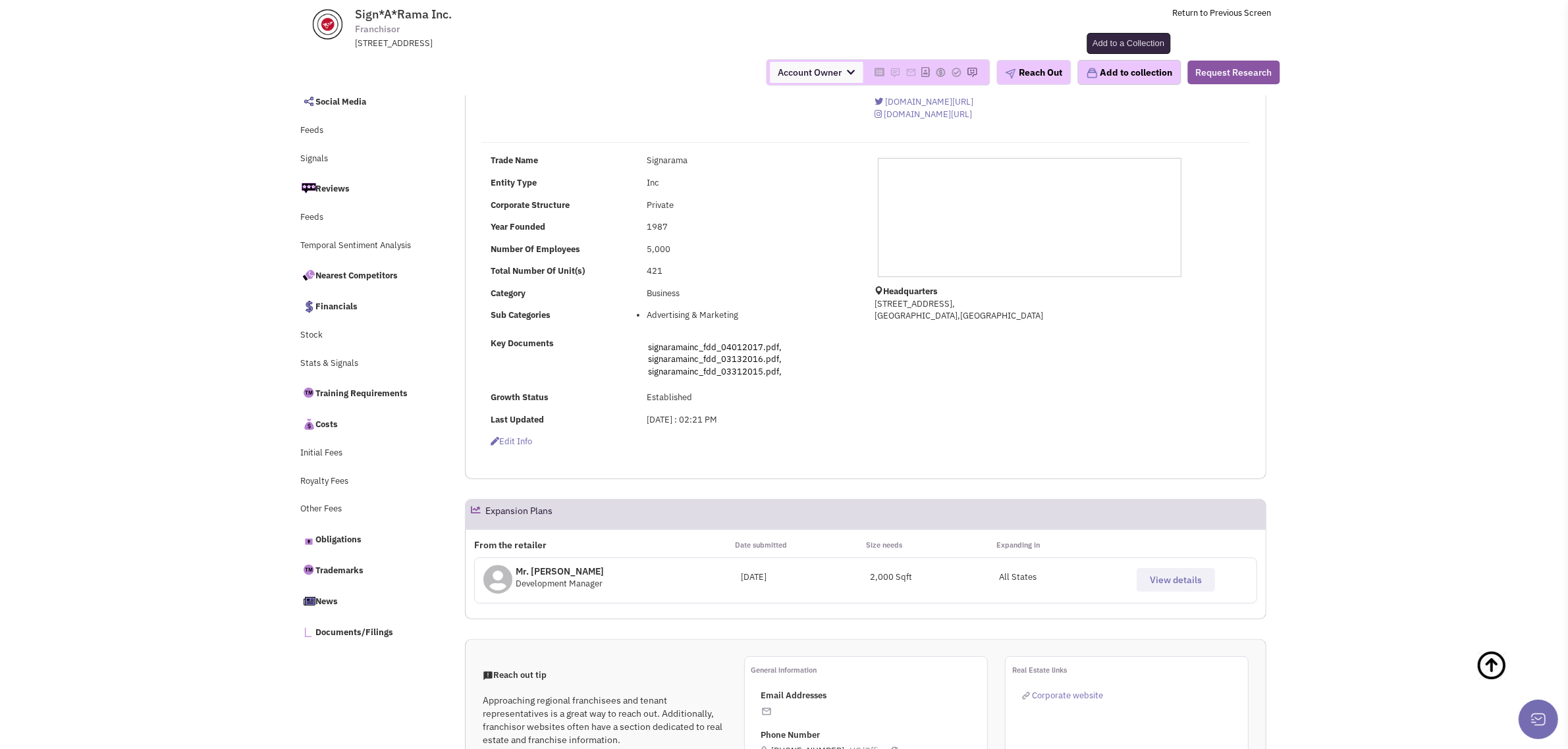
select select
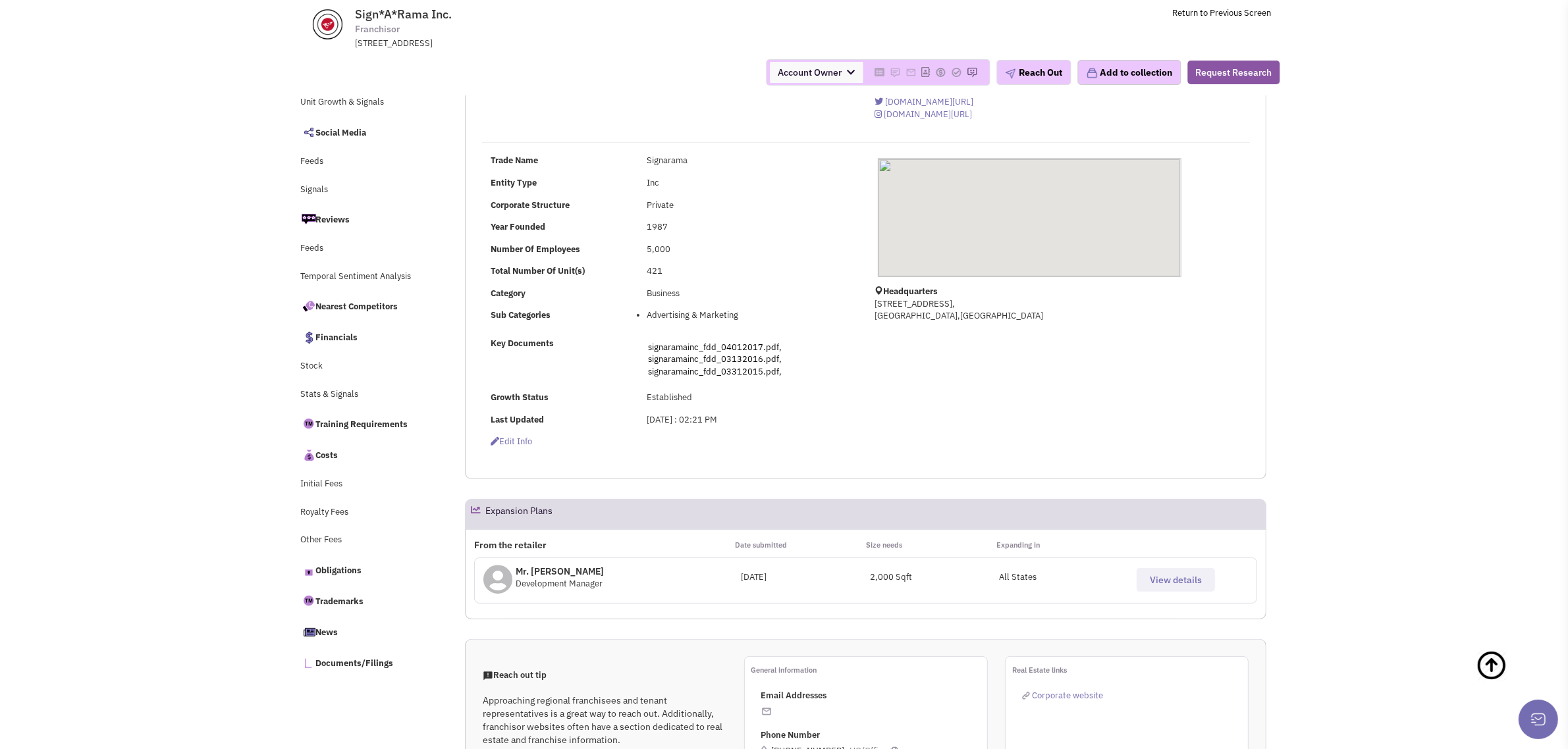
scroll to position [240, 0]
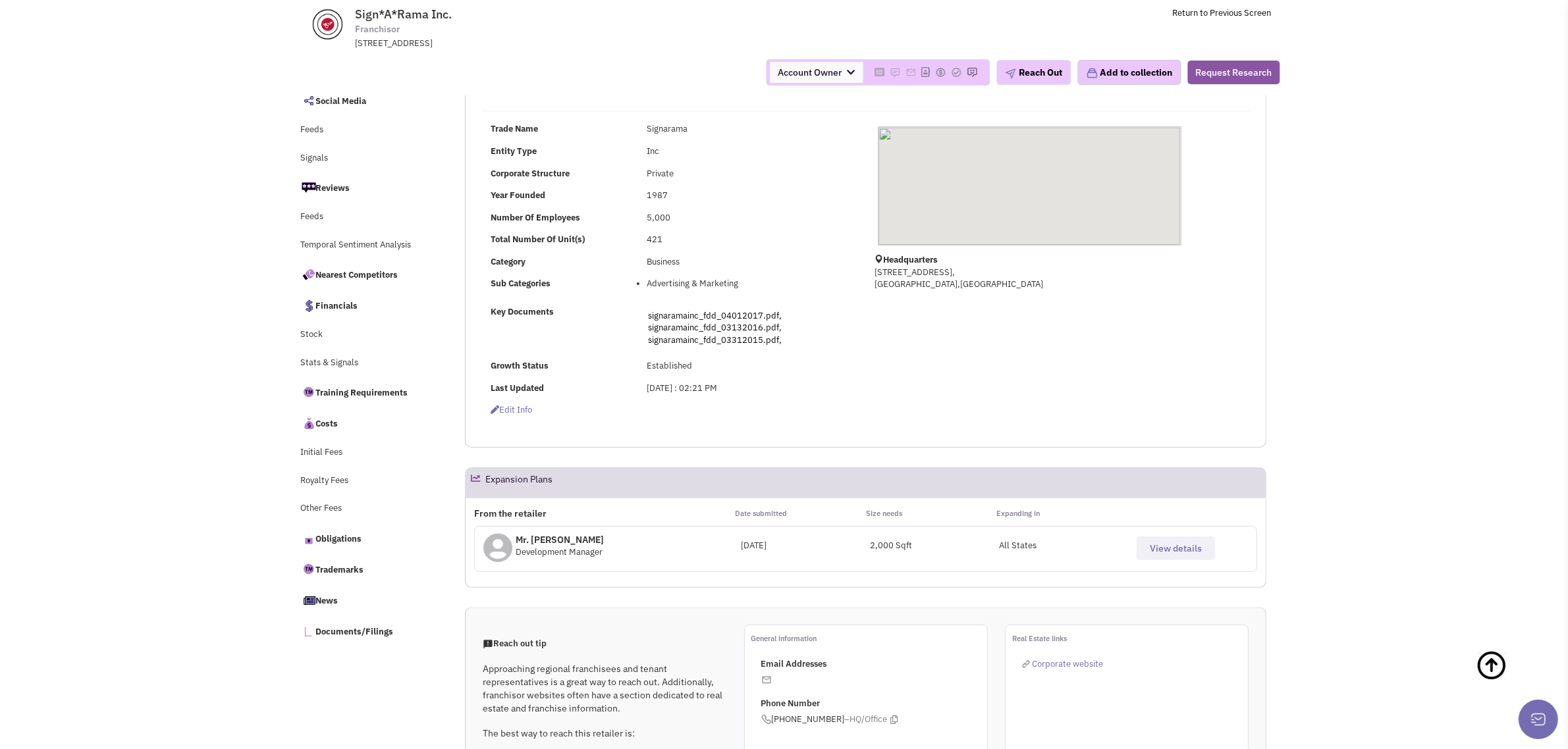
click at [1167, 548] on span "View details" at bounding box center [1175, 548] width 52 height 12
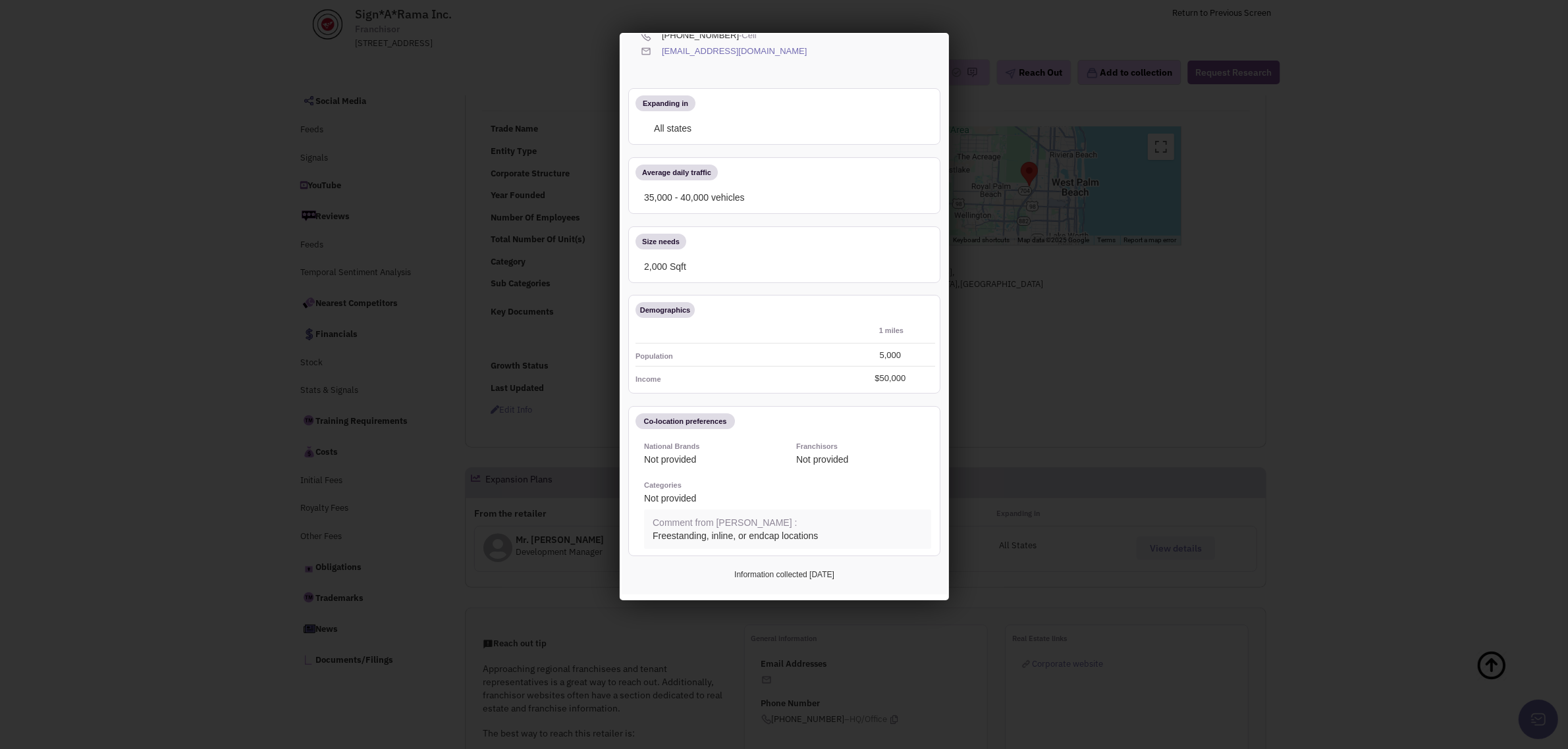
scroll to position [0, 0]
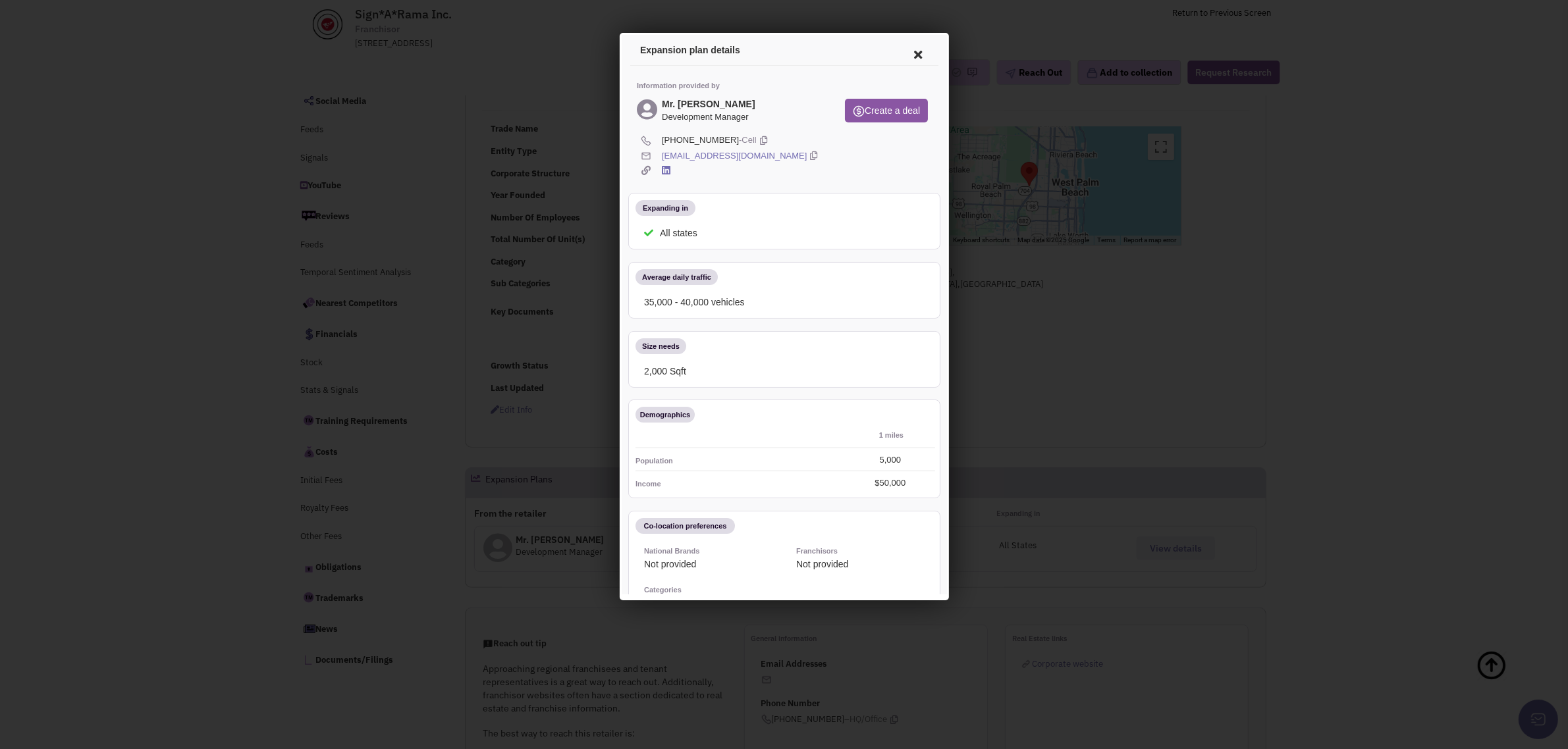
click at [904, 52] on icon at bounding box center [915, 52] width 28 height 32
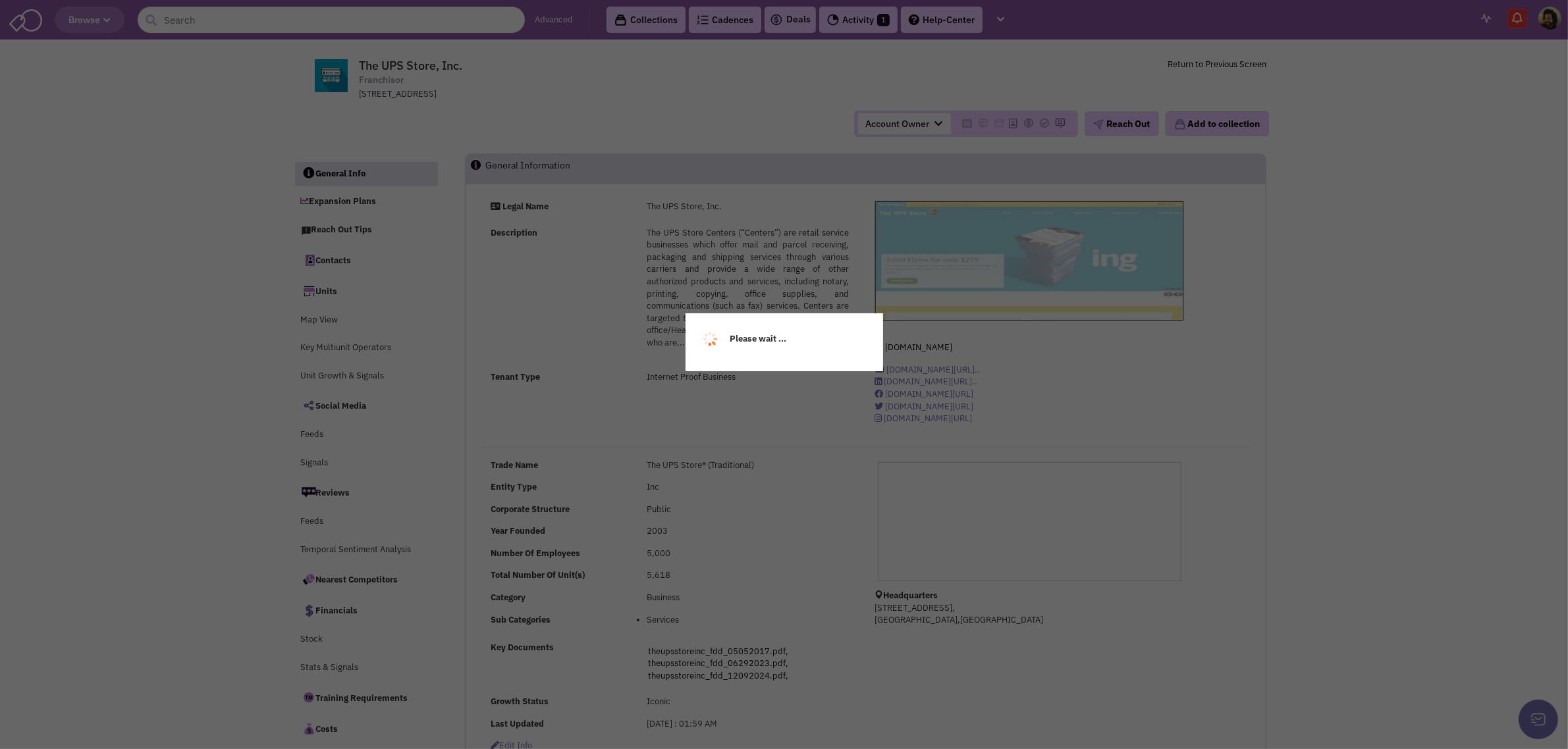
select select
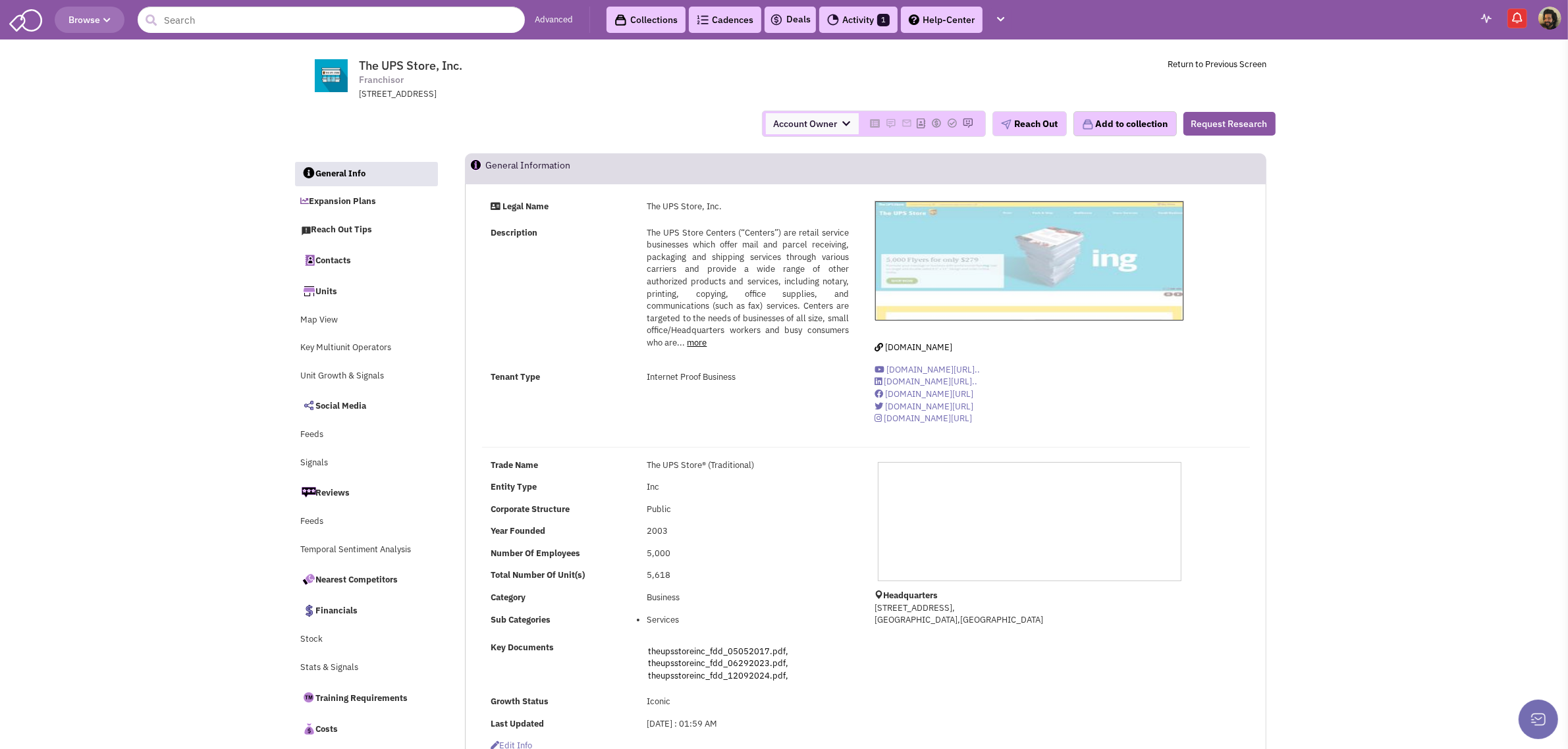
select select
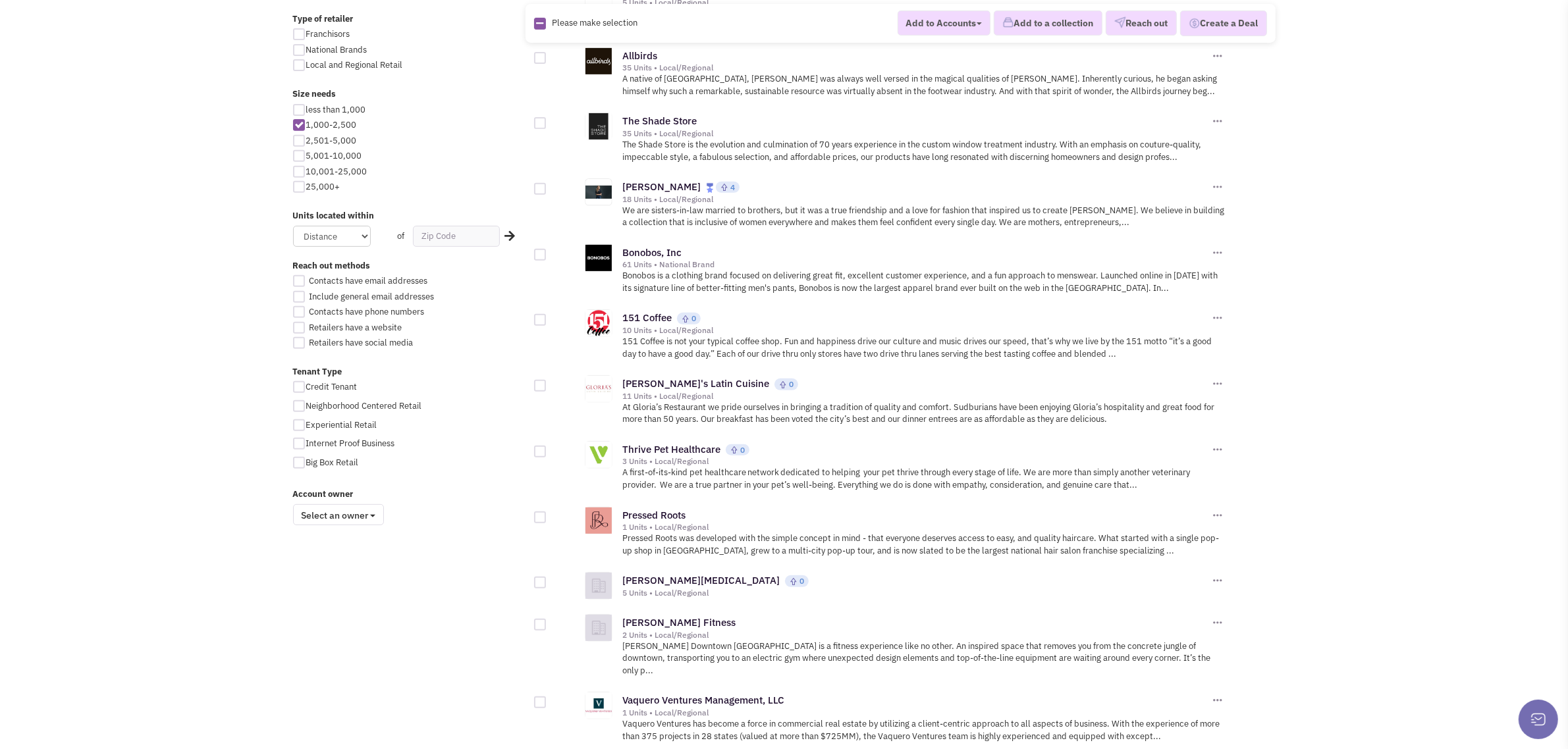
scroll to position [1205, 0]
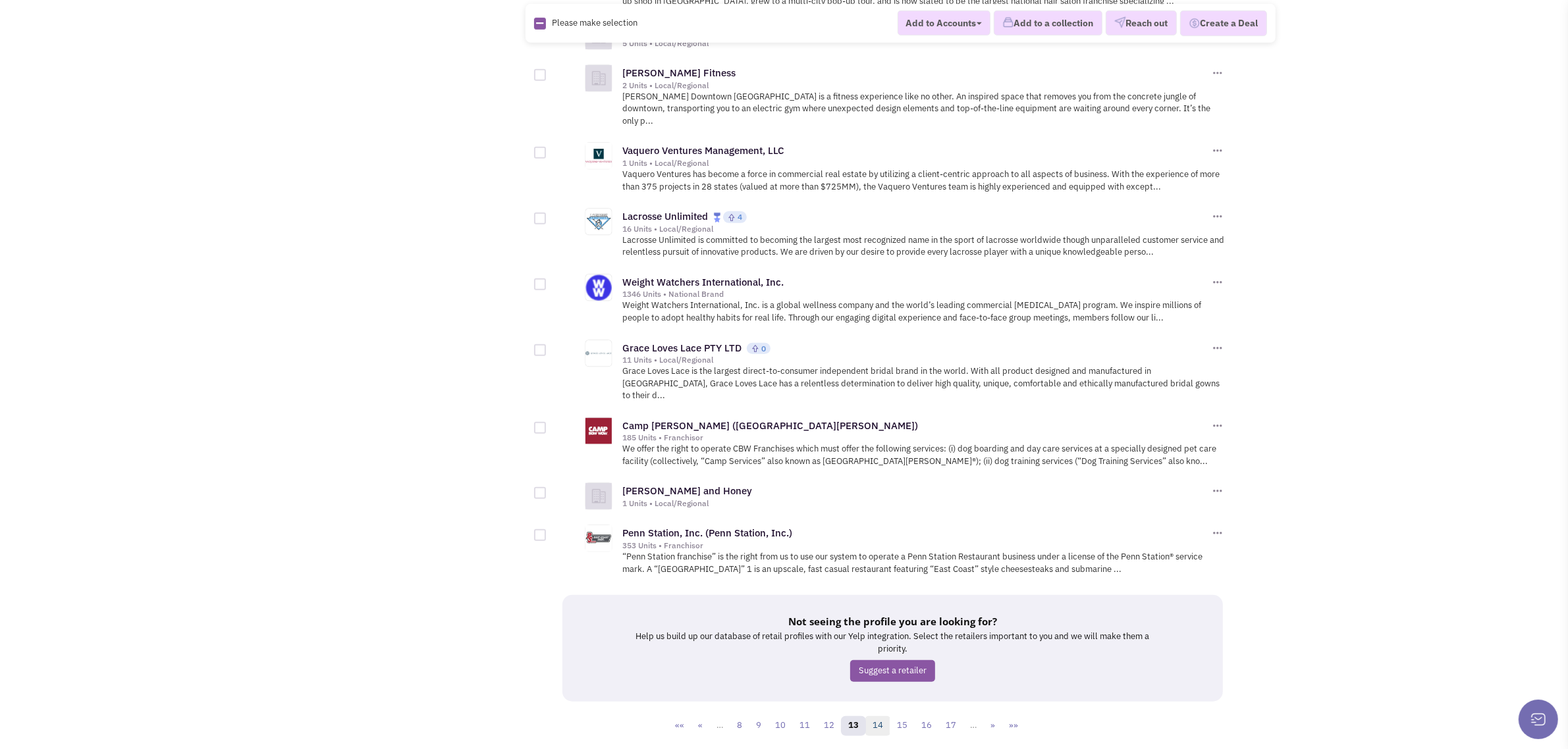
click link "14"
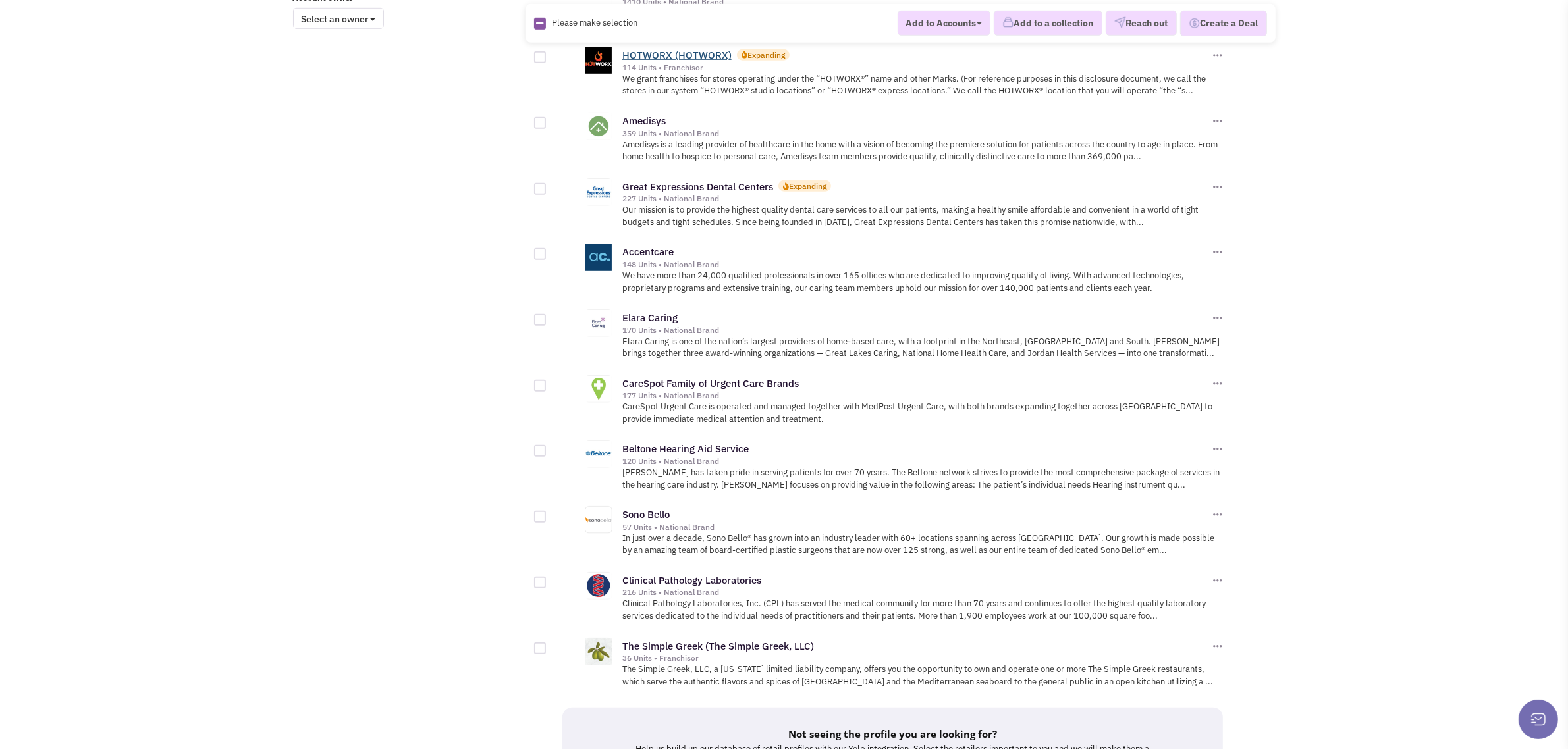
scroll to position [1274, 0]
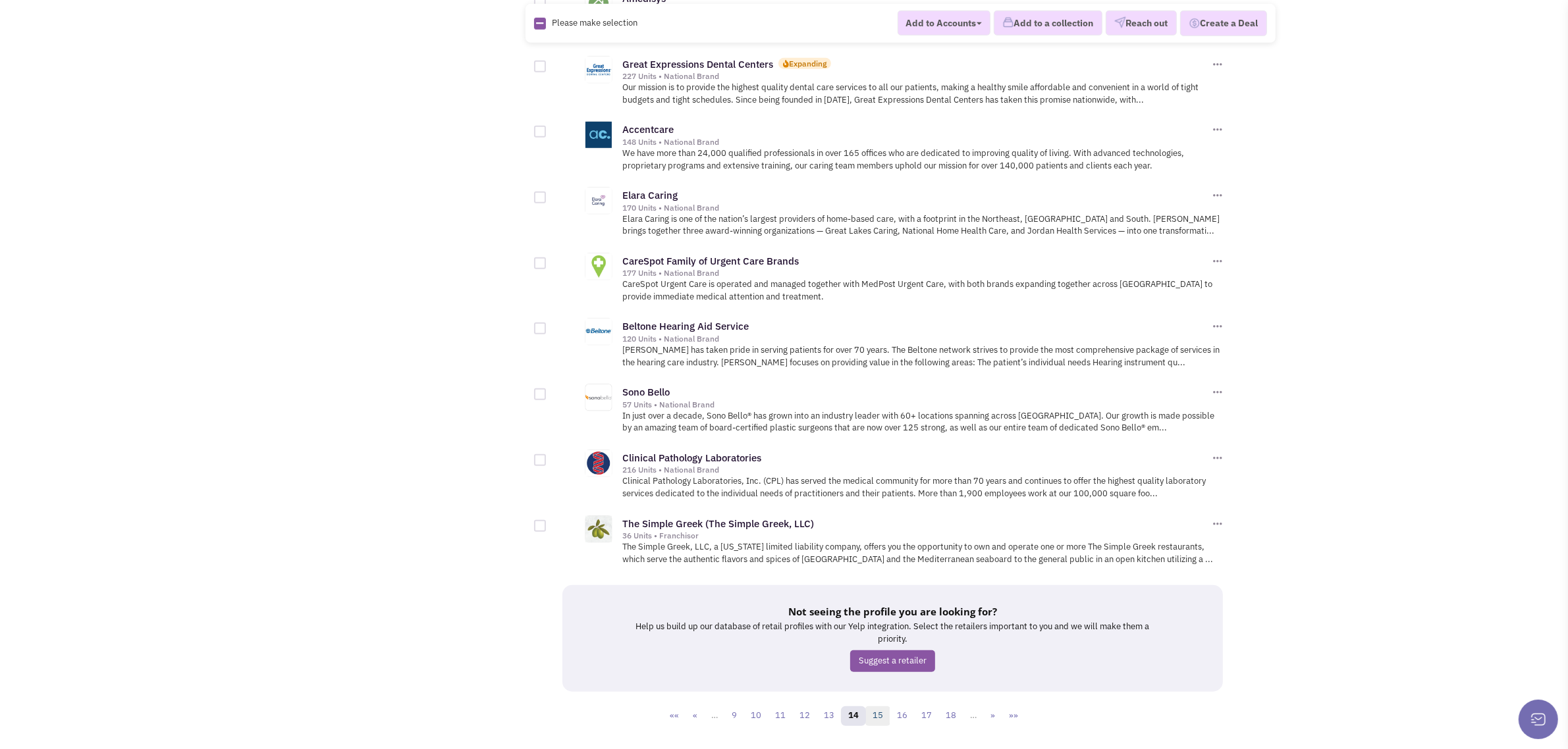
click at [885, 707] on link "15" at bounding box center [877, 716] width 25 height 20
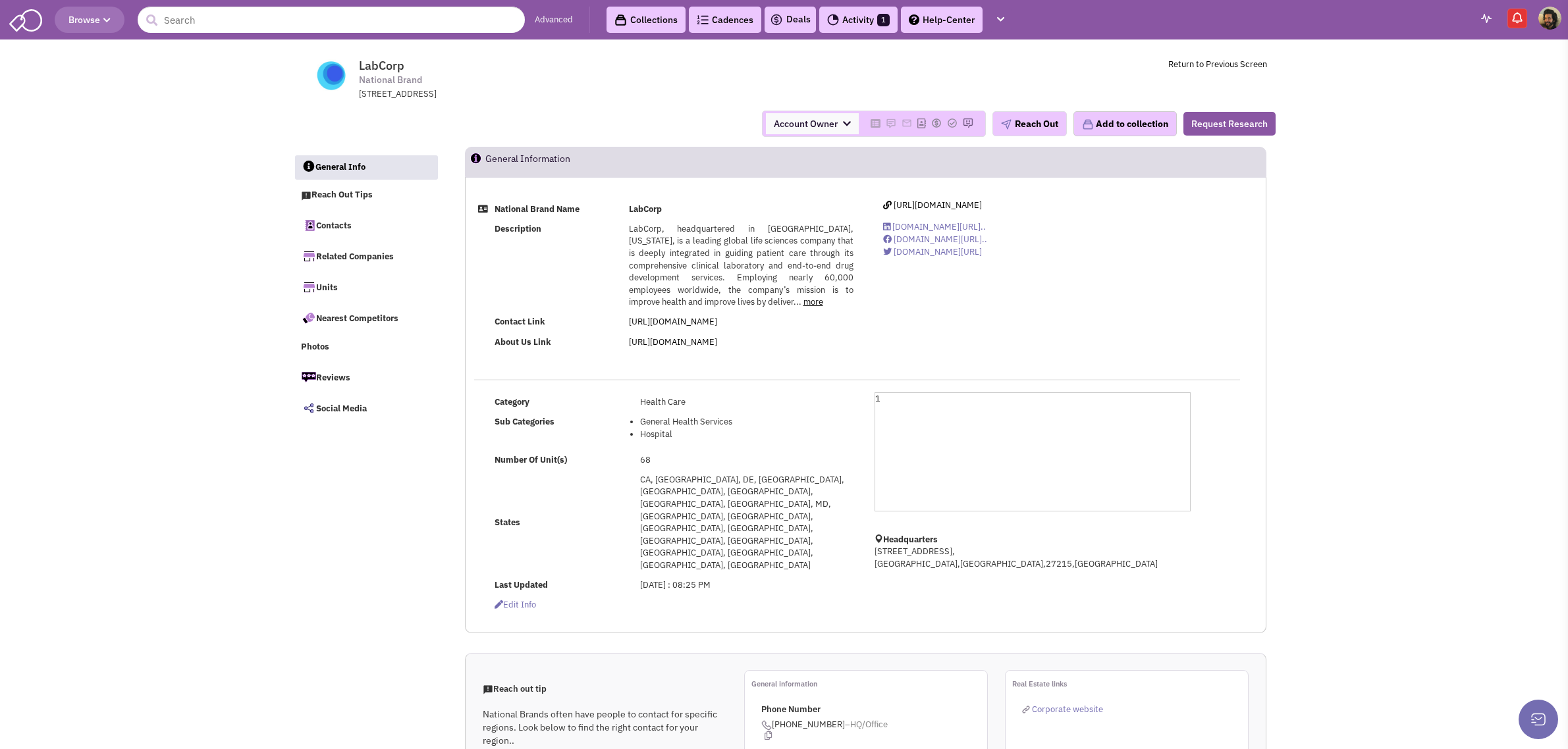
select select
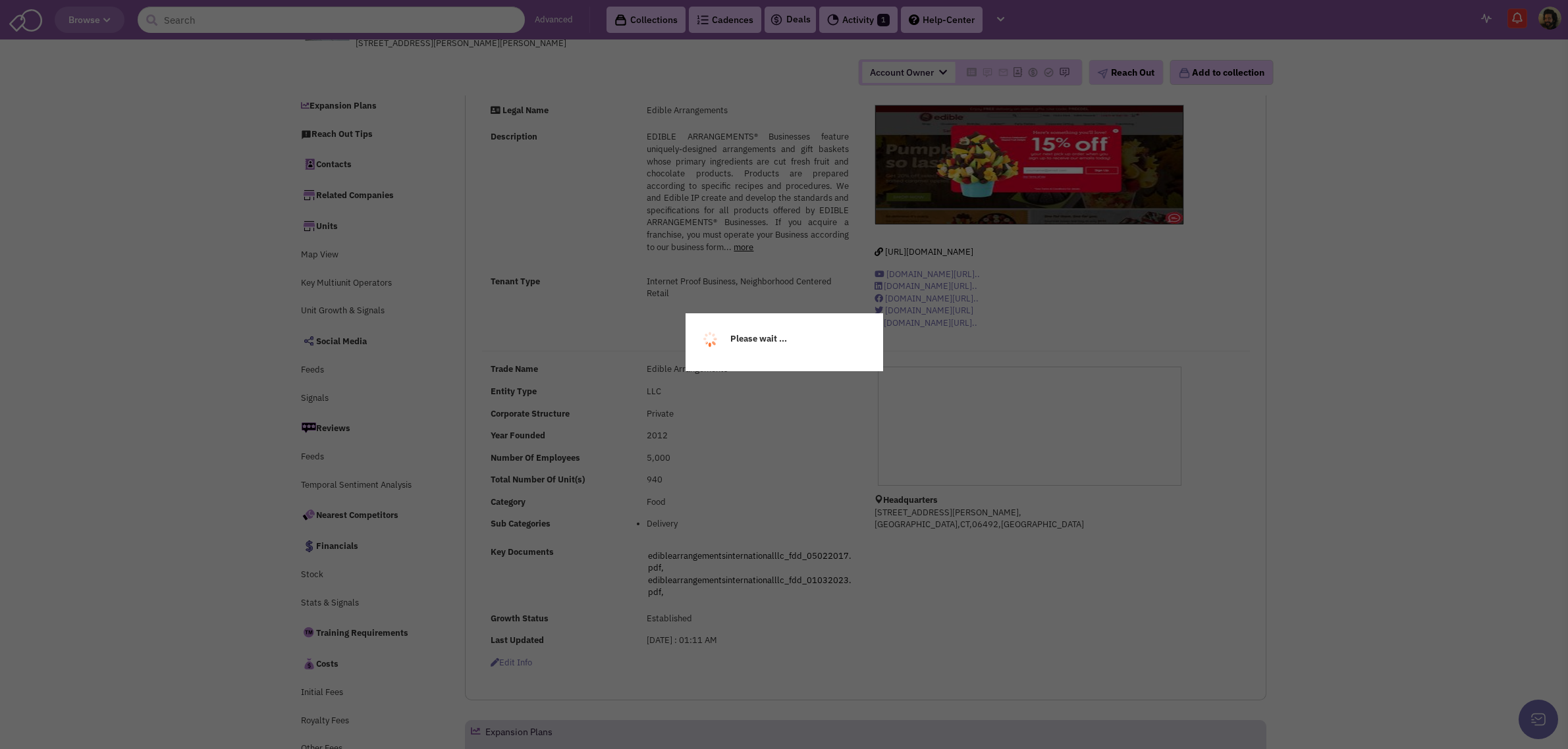
select select
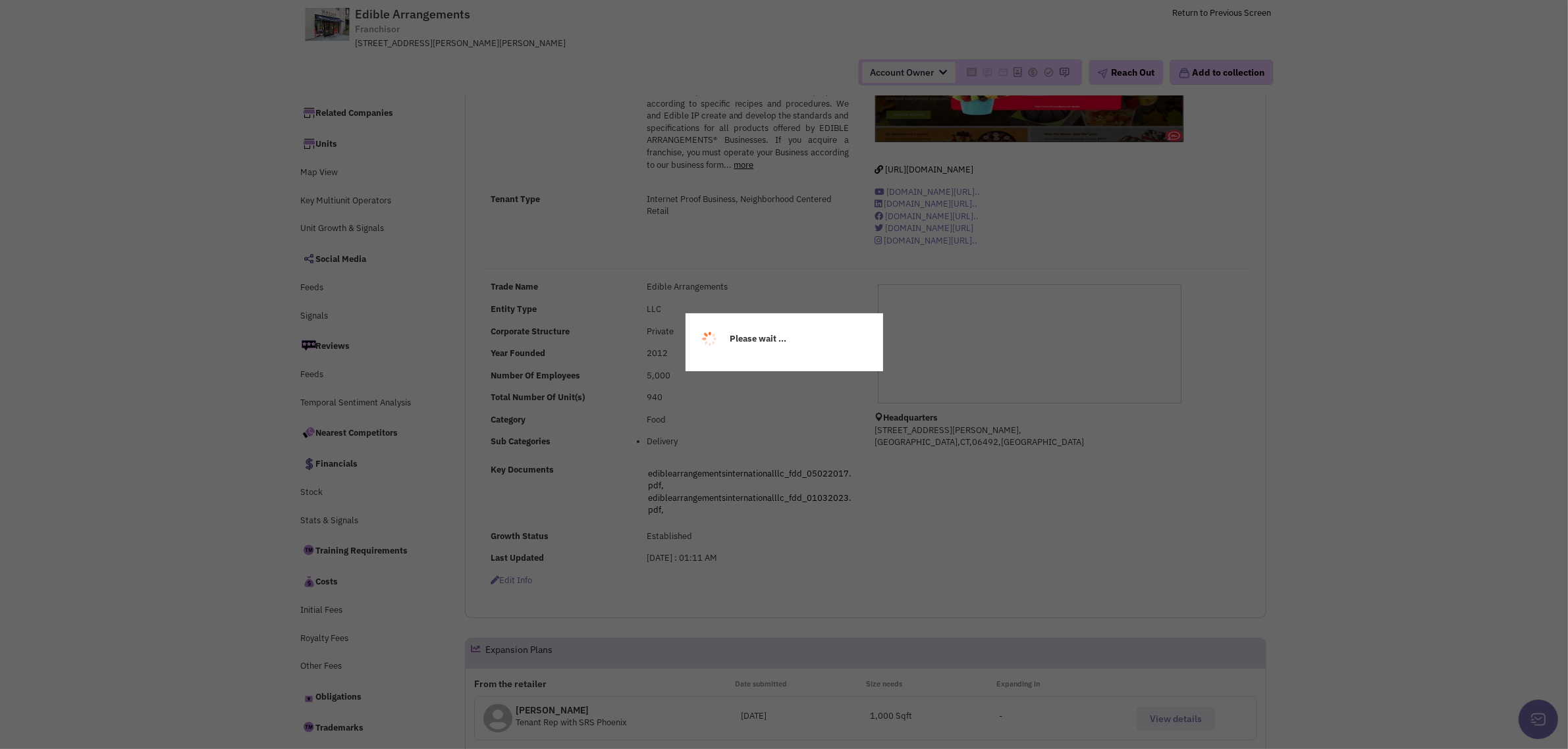
scroll to position [82, 0]
select select
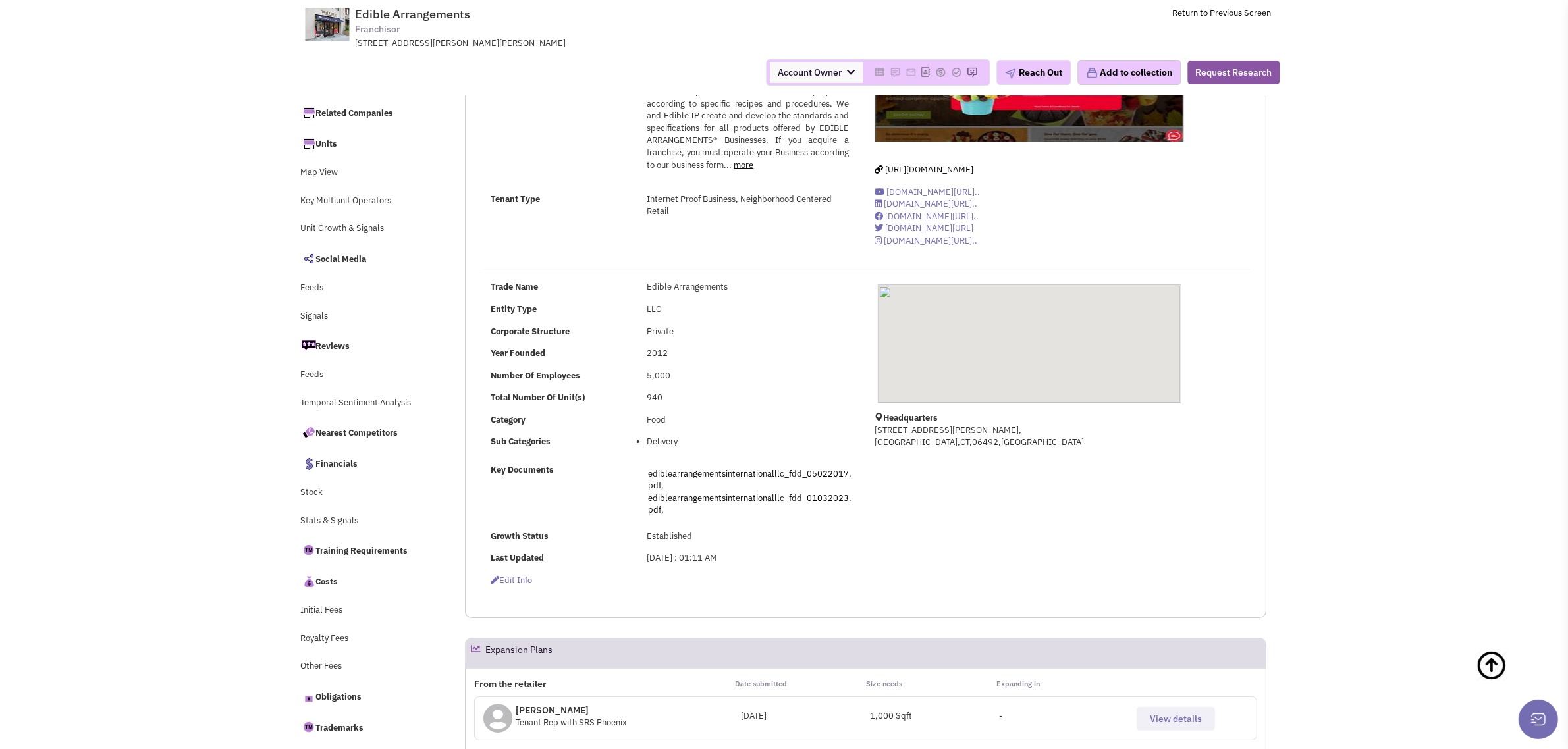
scroll to position [247, 0]
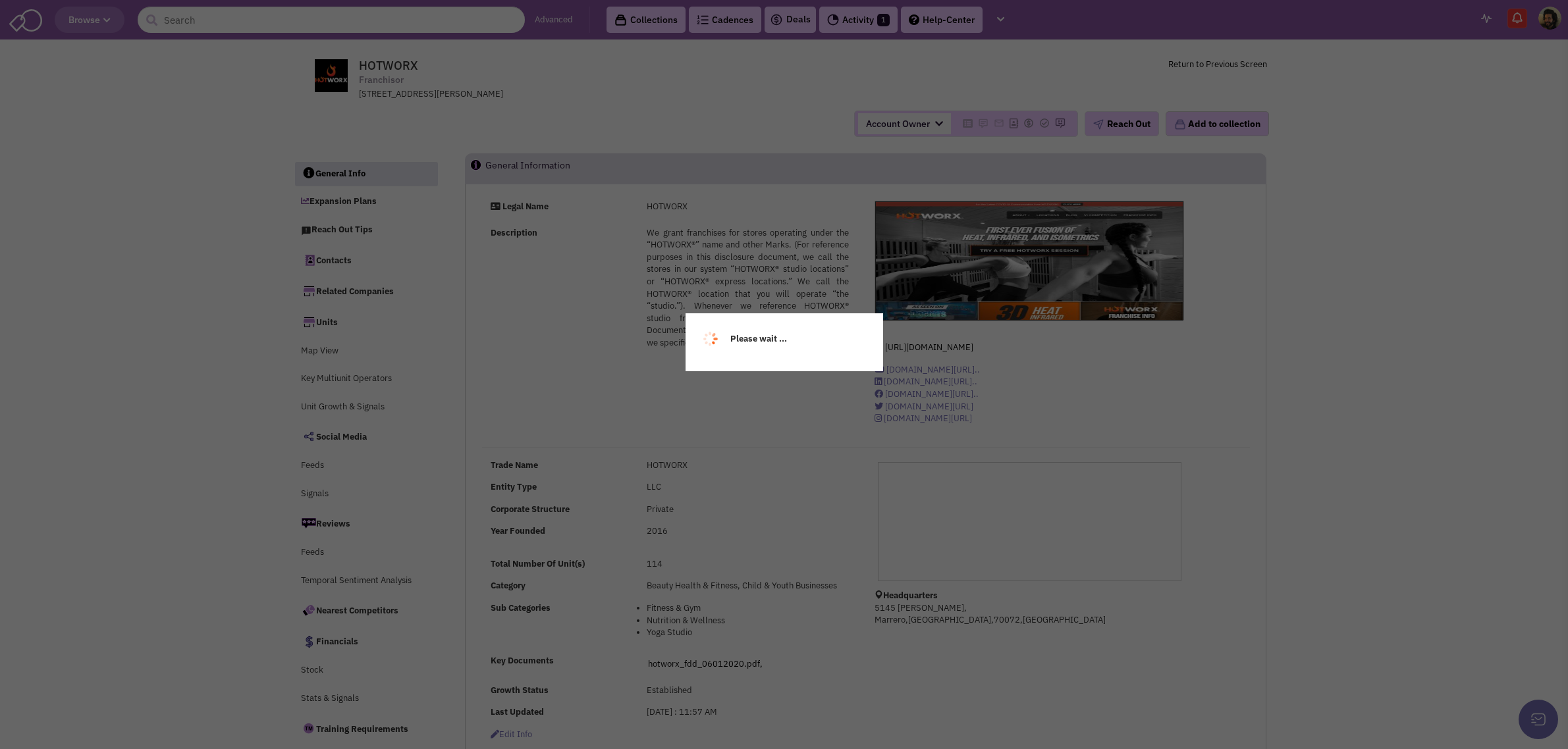
select select
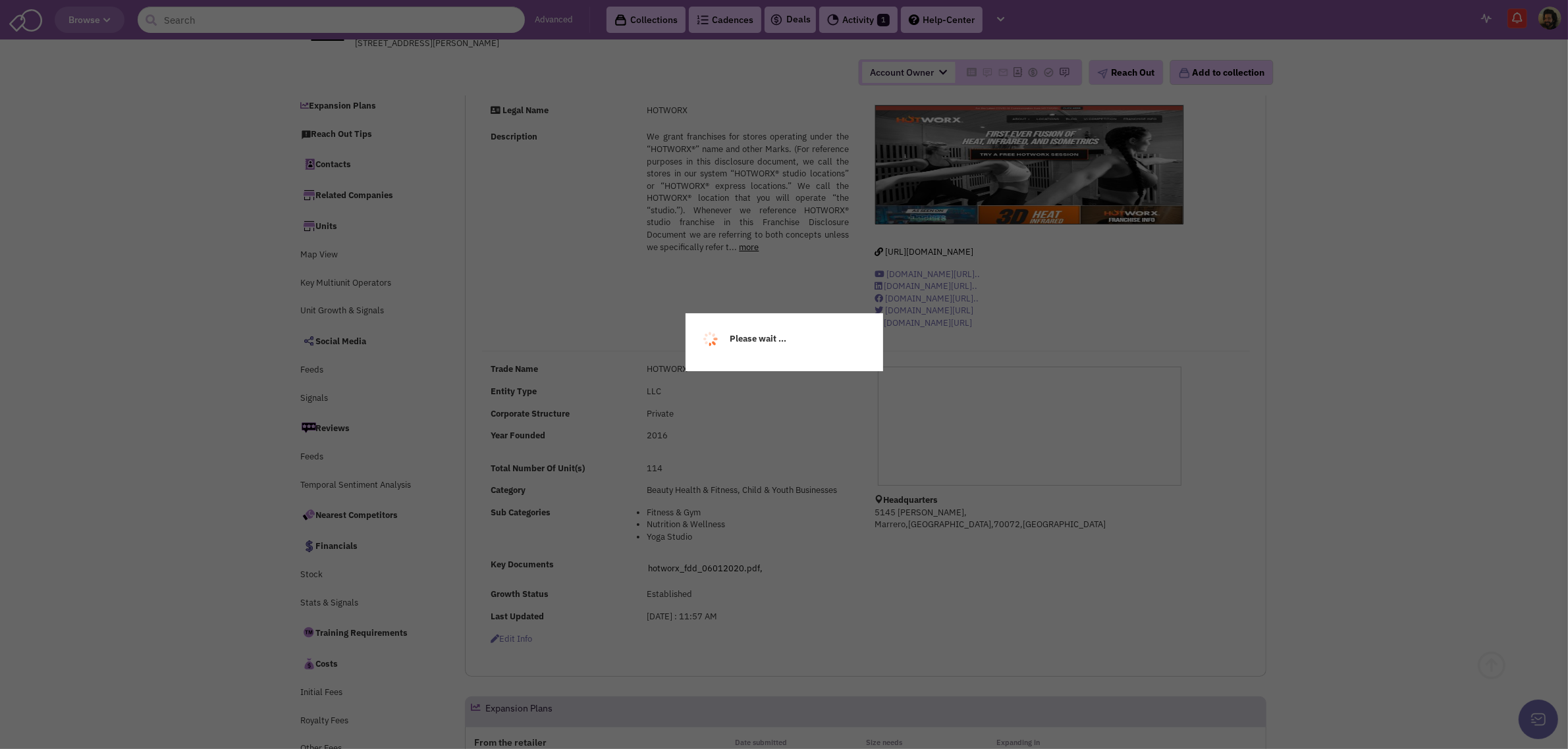
scroll to position [247, 0]
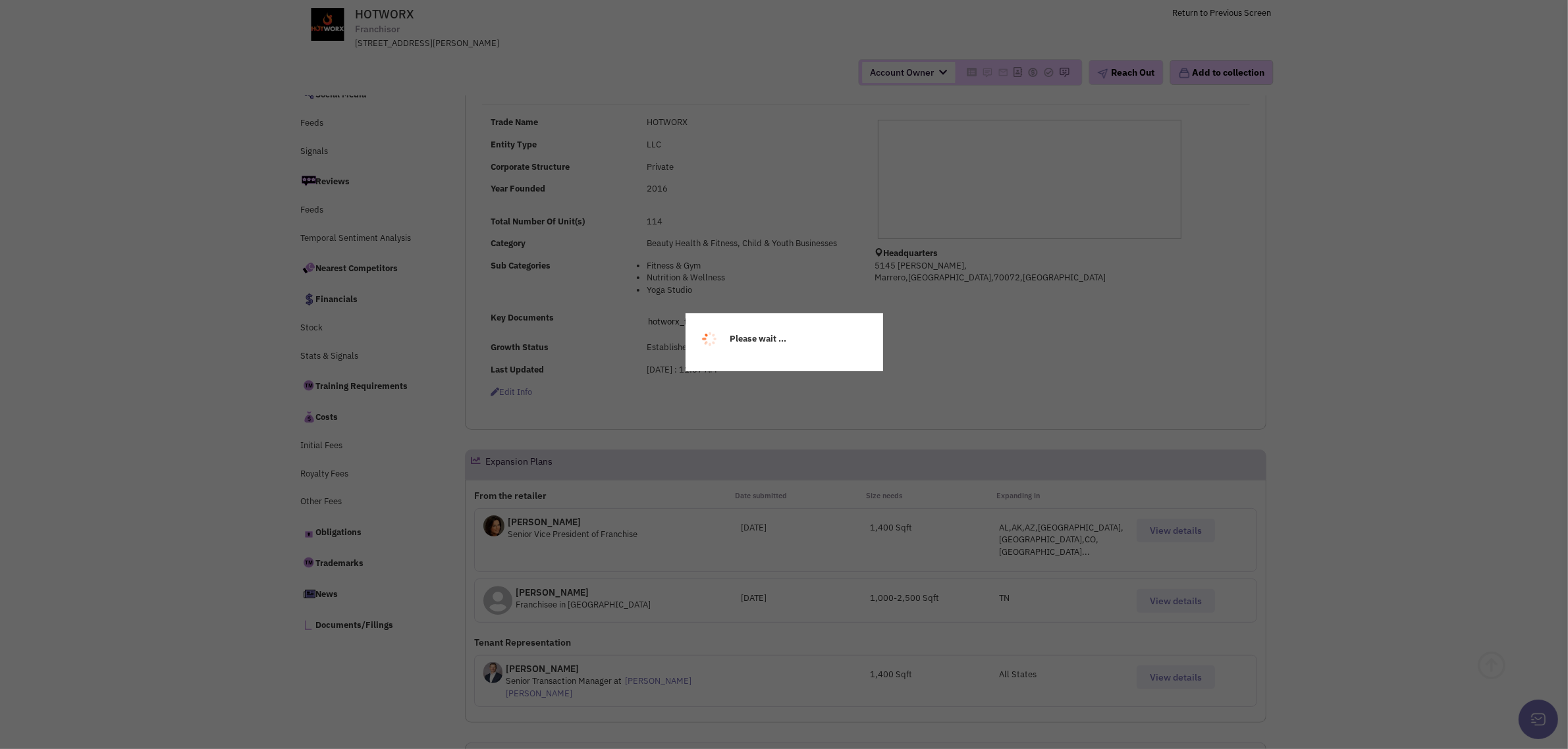
select select
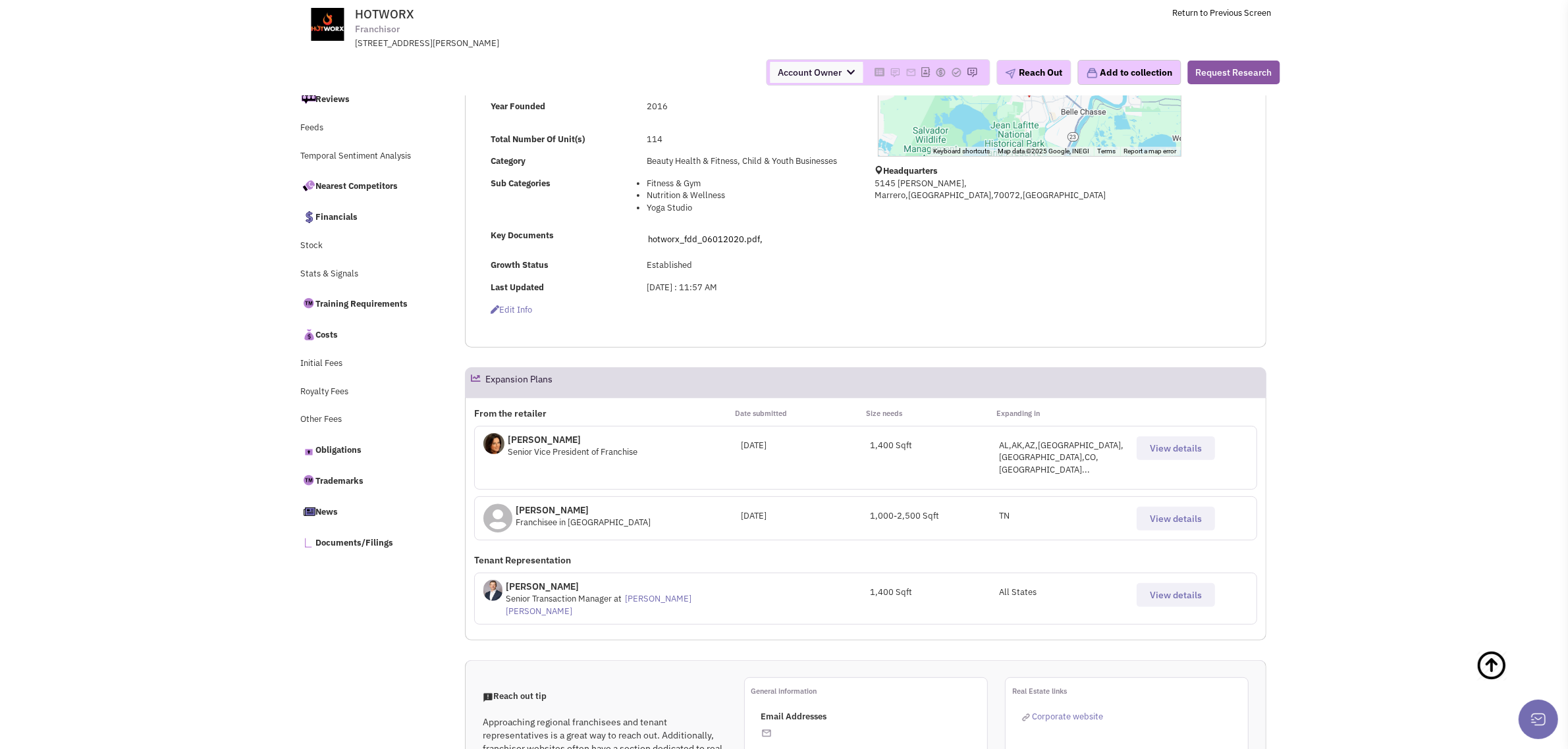
scroll to position [0, 0]
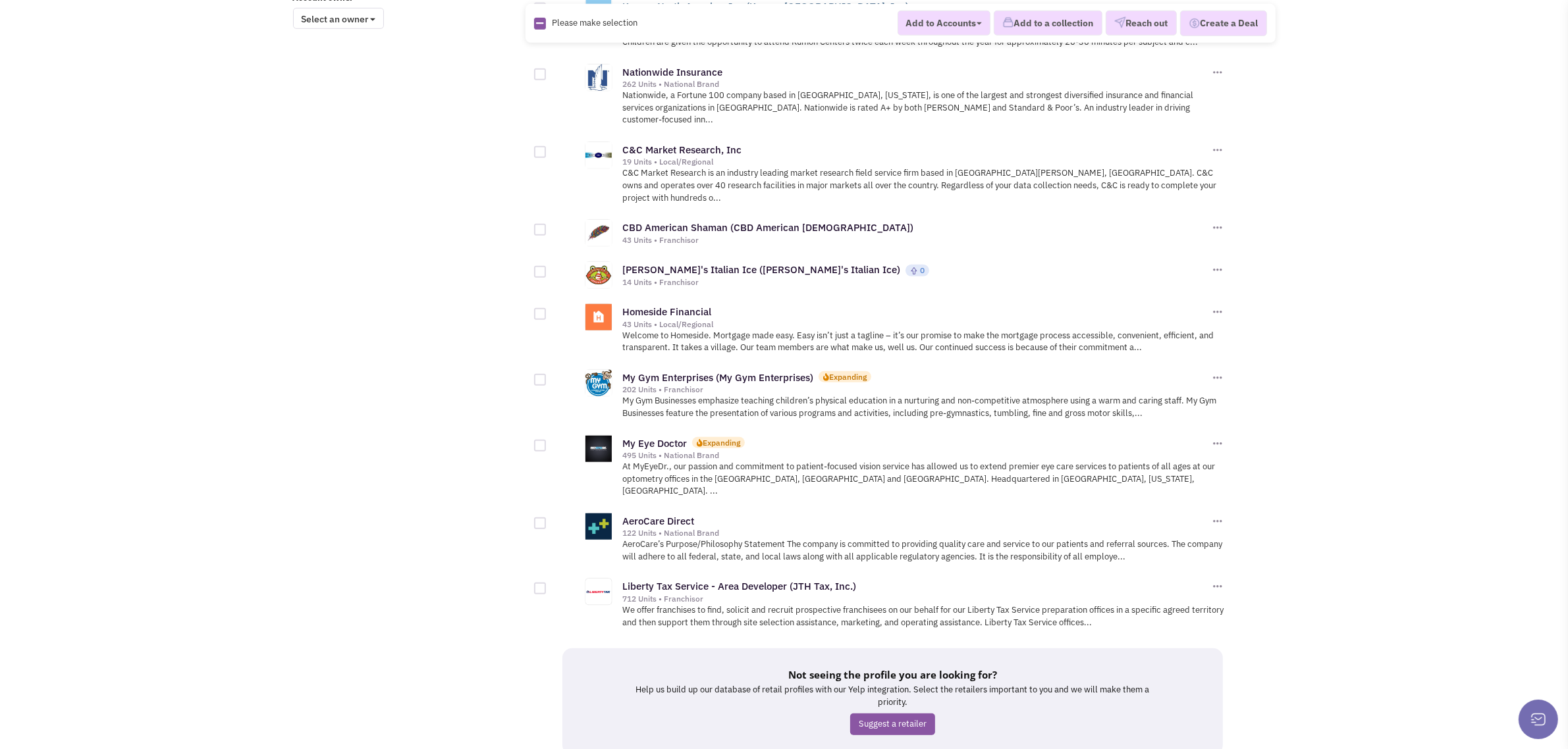
scroll to position [1193, 0]
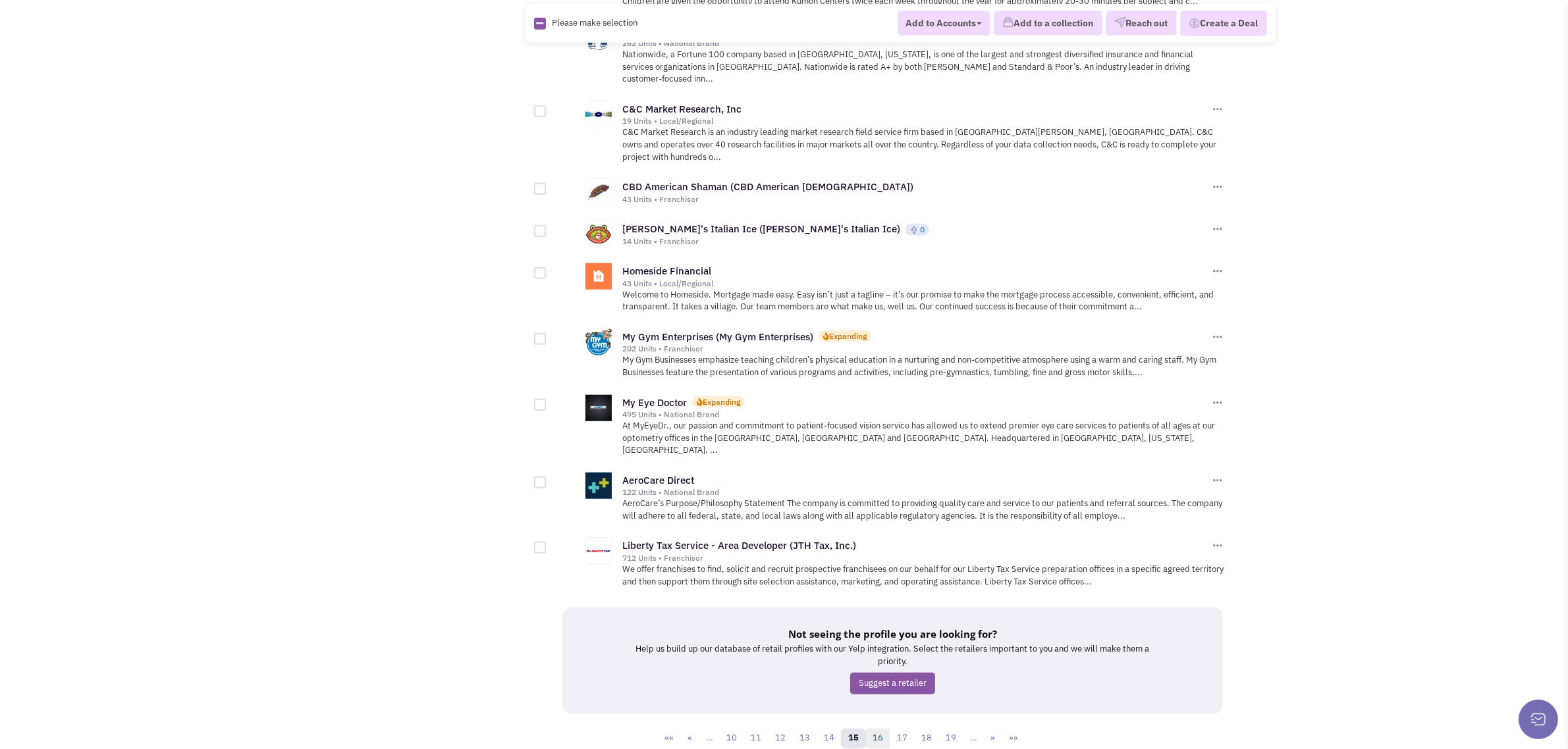
click at [881, 728] on link "16" at bounding box center [877, 738] width 25 height 20
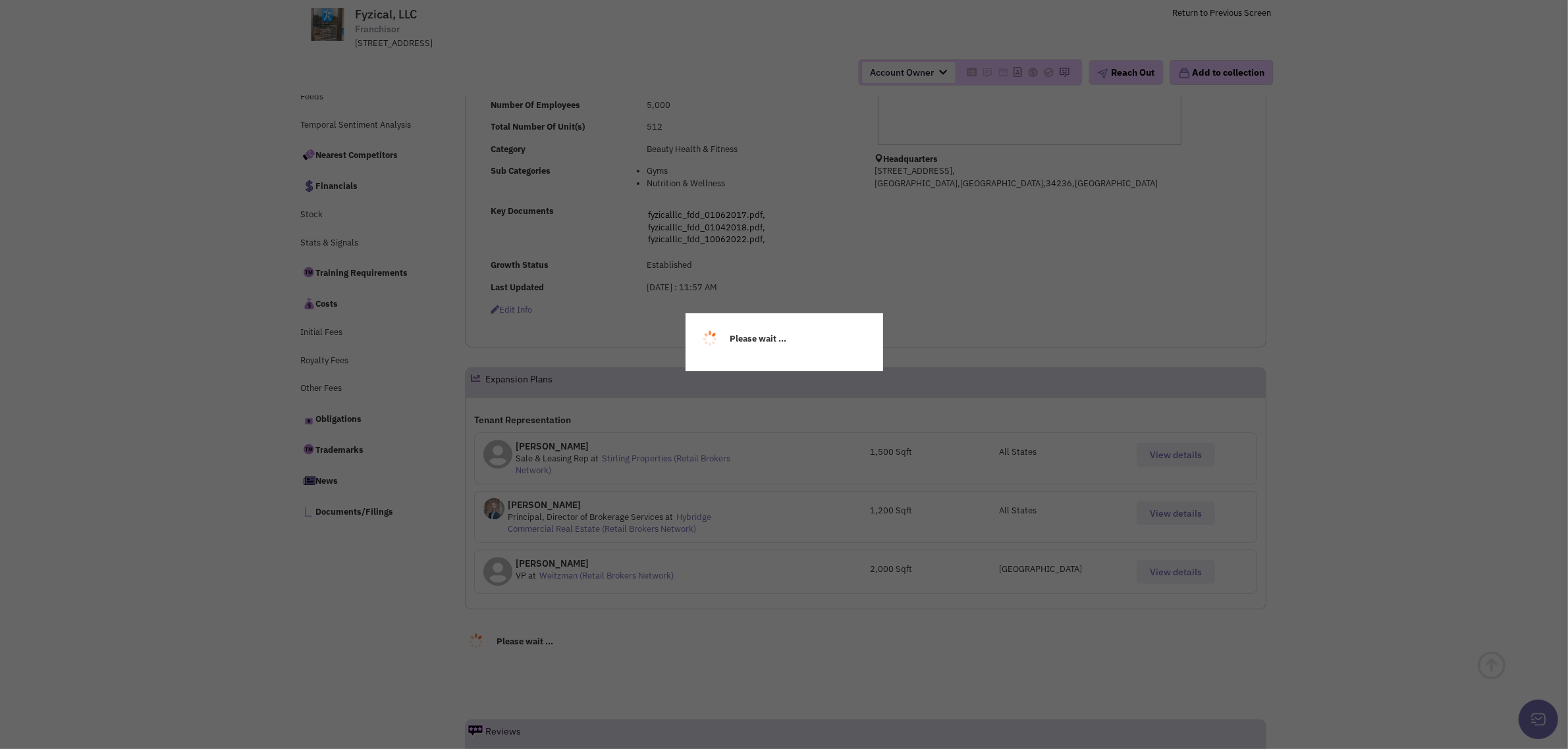
scroll to position [329, 0]
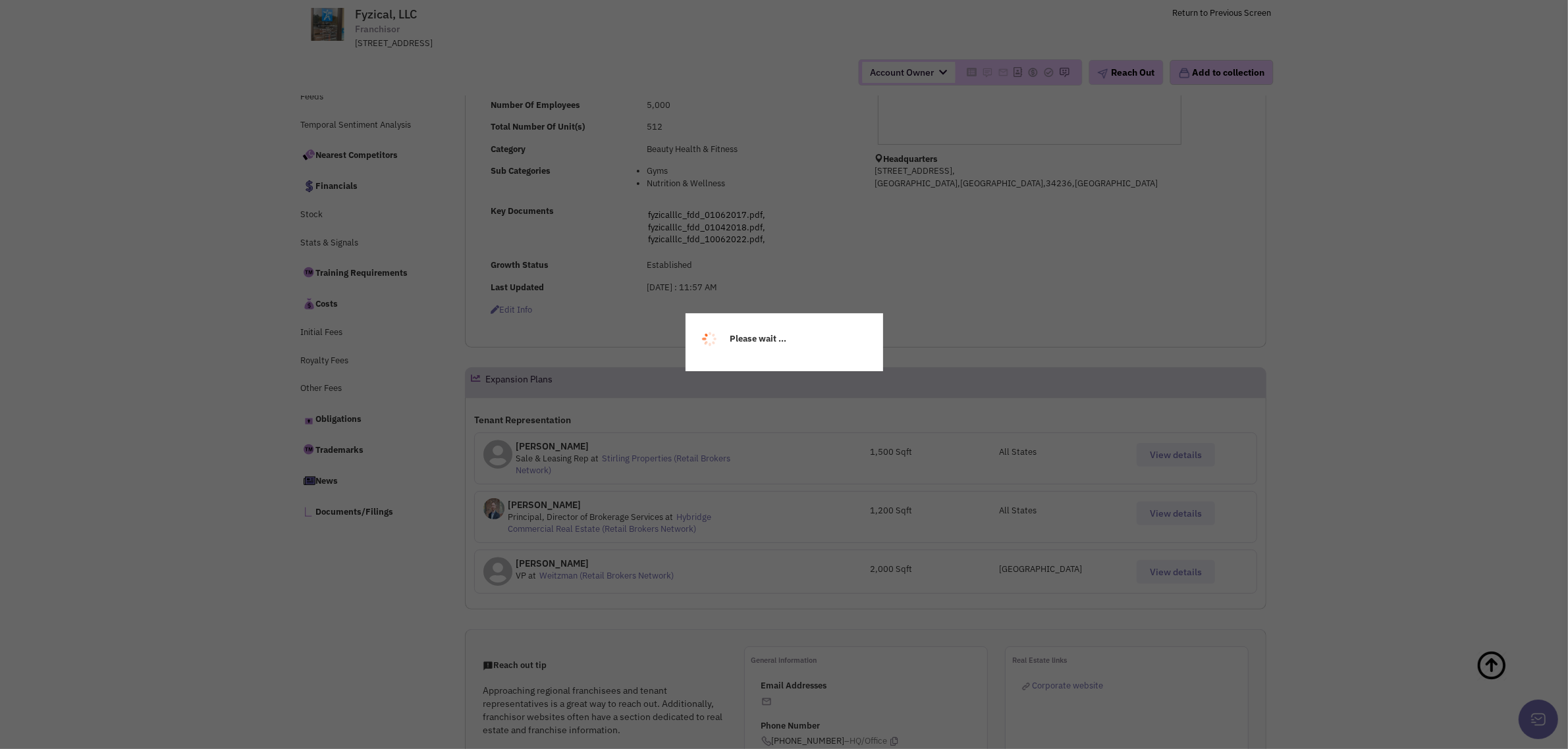
select select
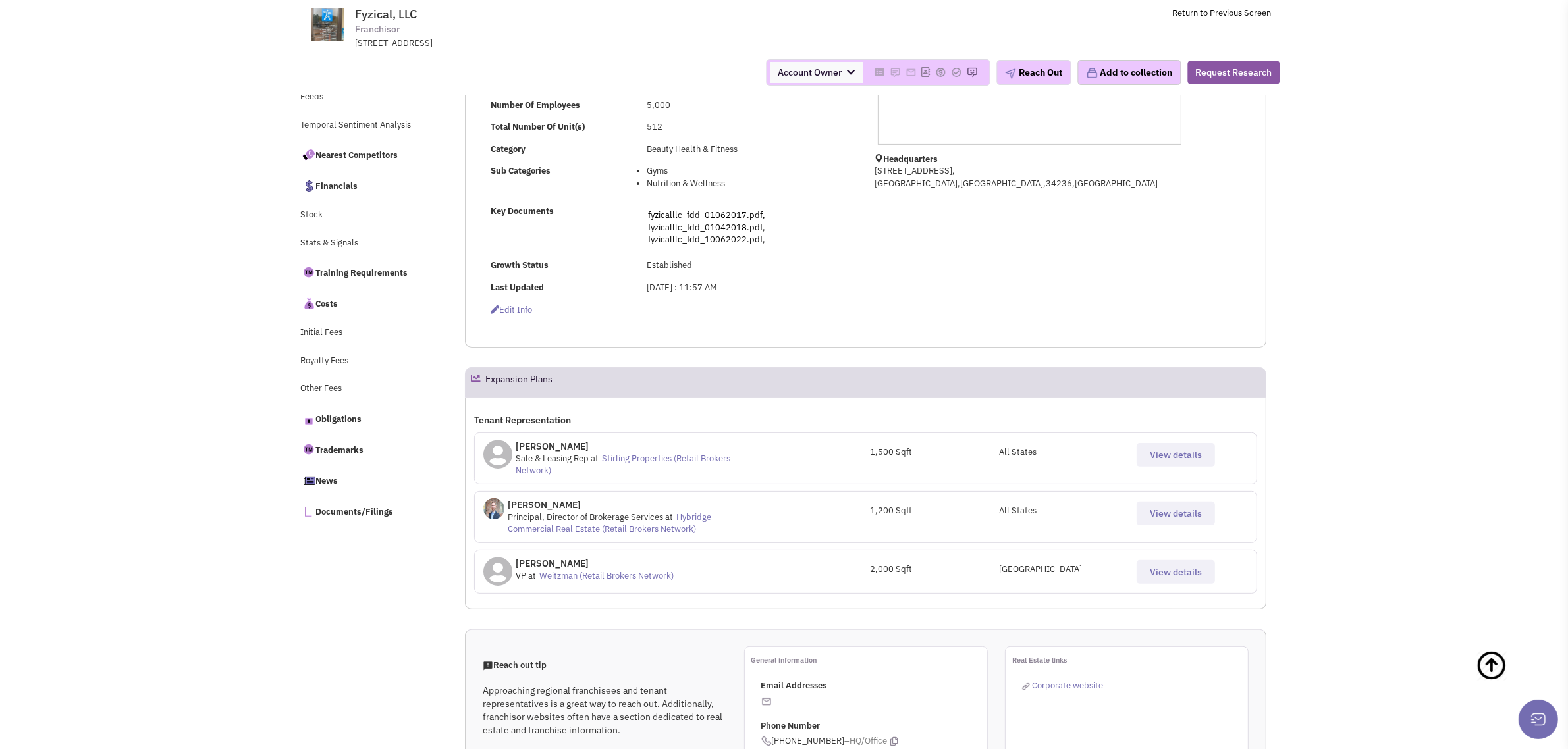
select select
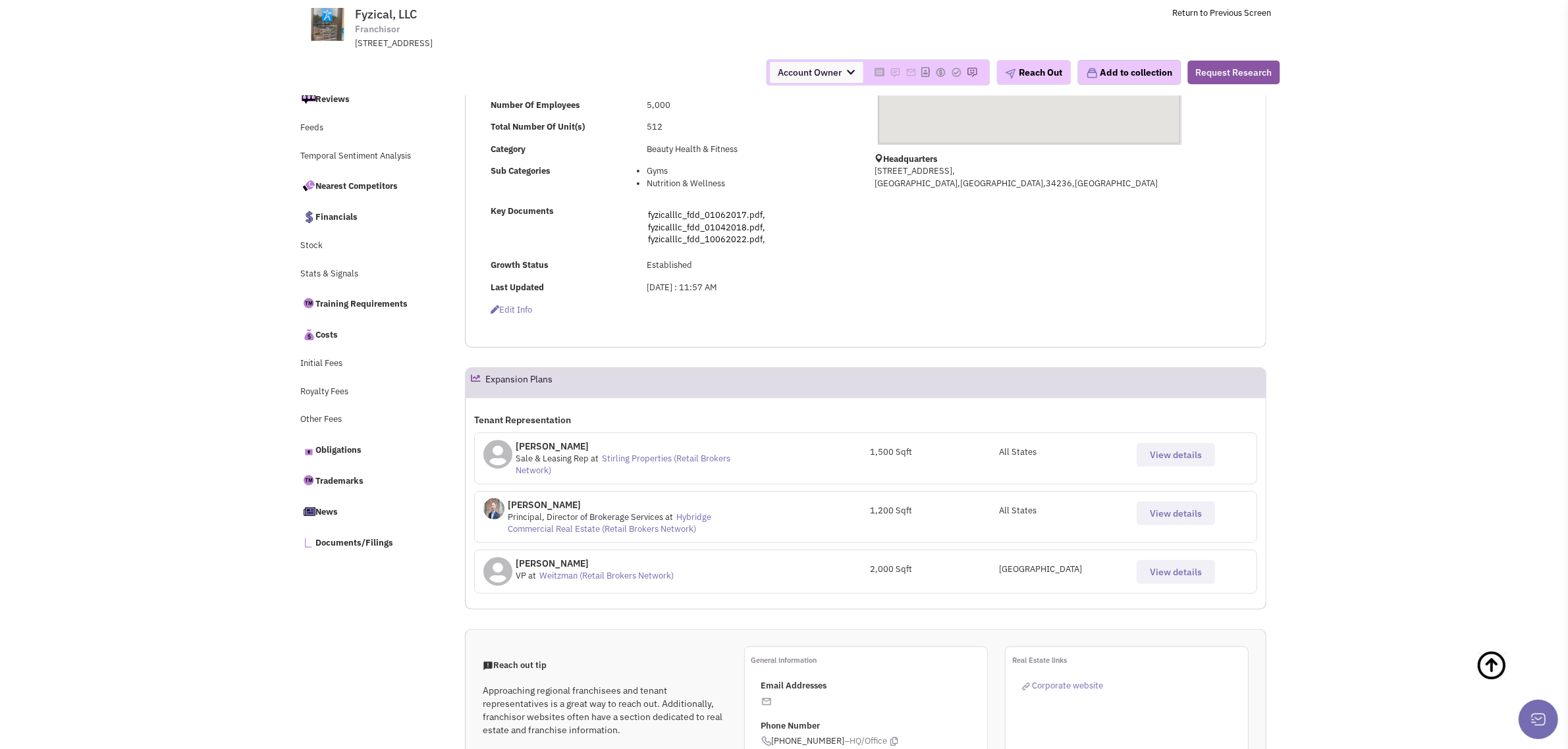
scroll to position [360, 0]
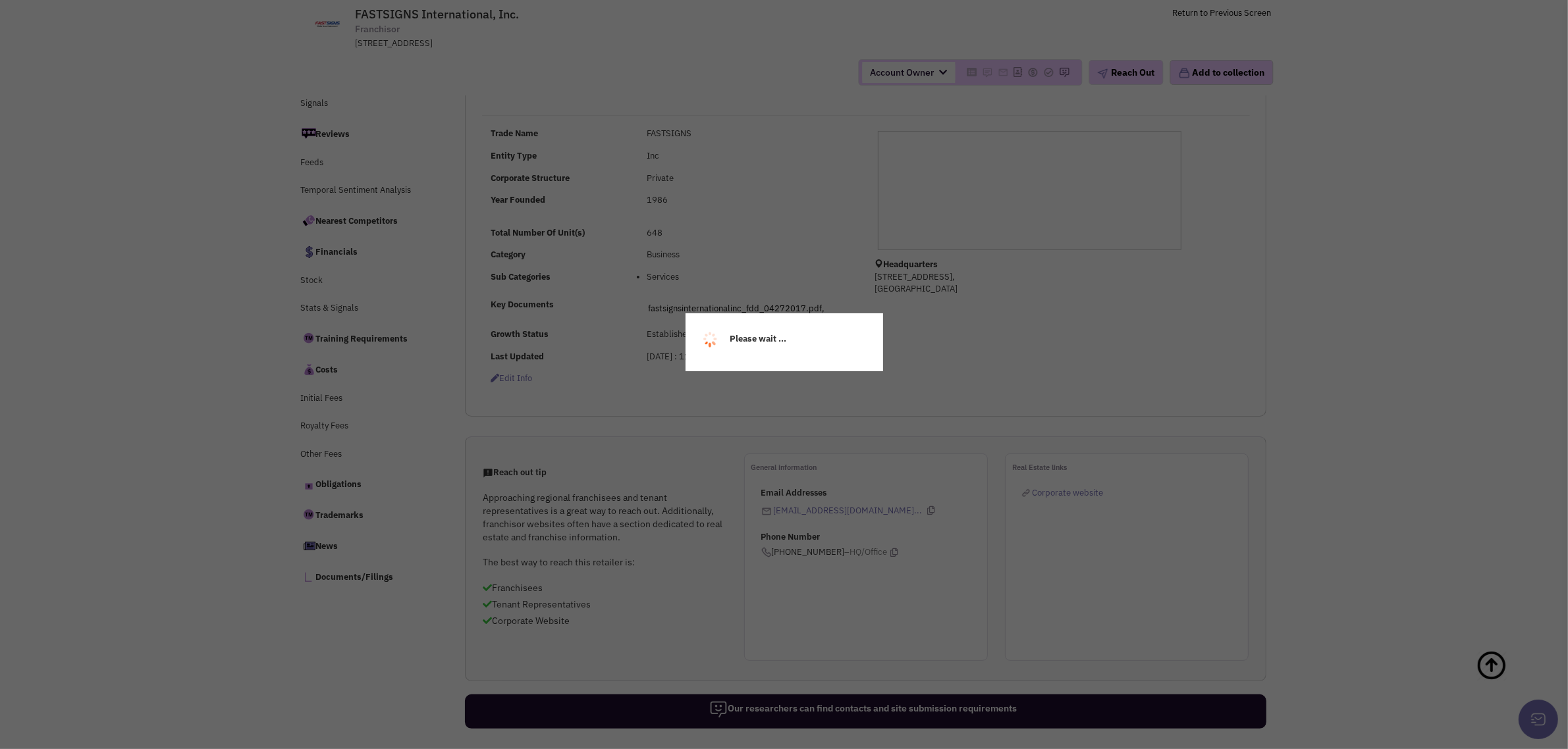
select select
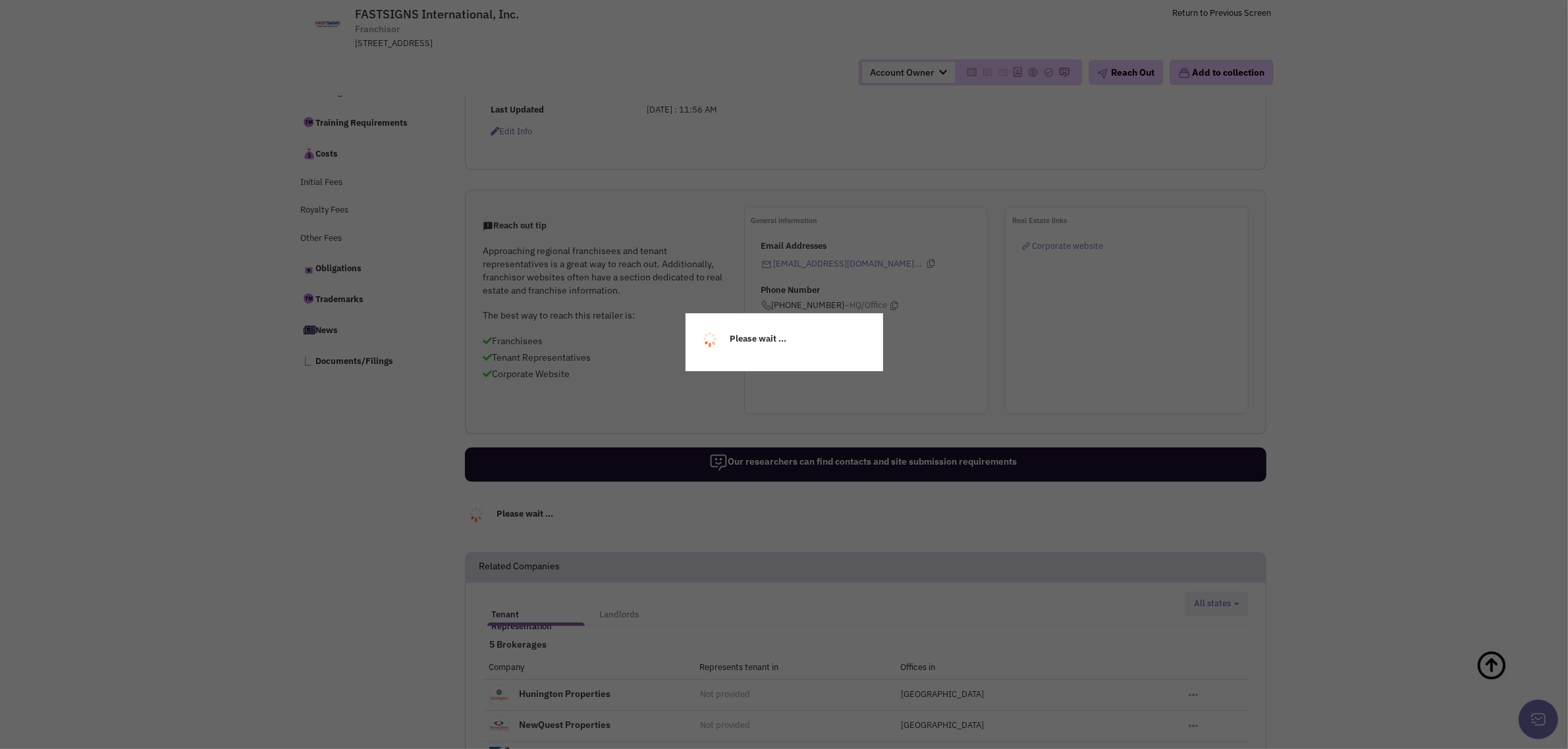
select select
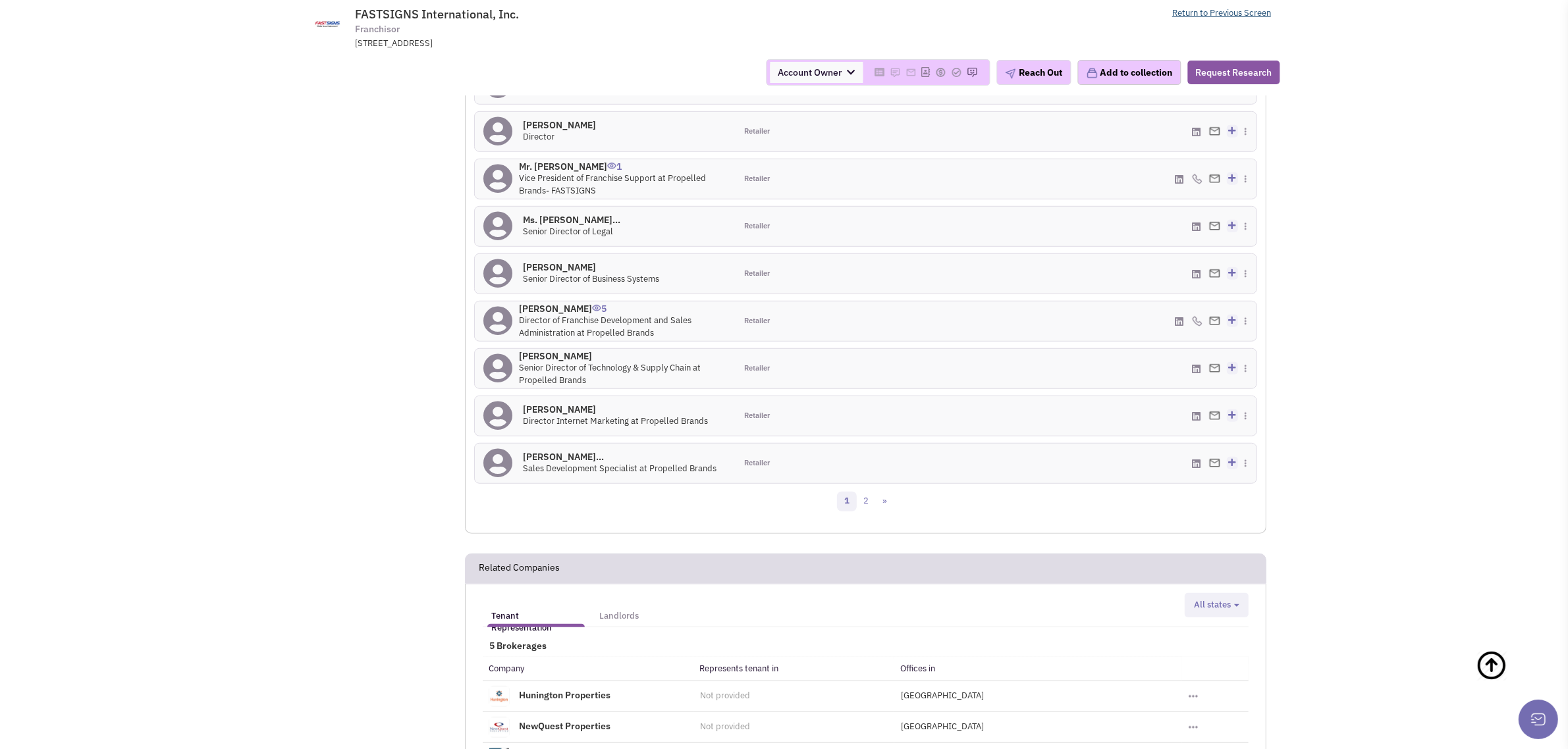
scroll to position [1307, 0]
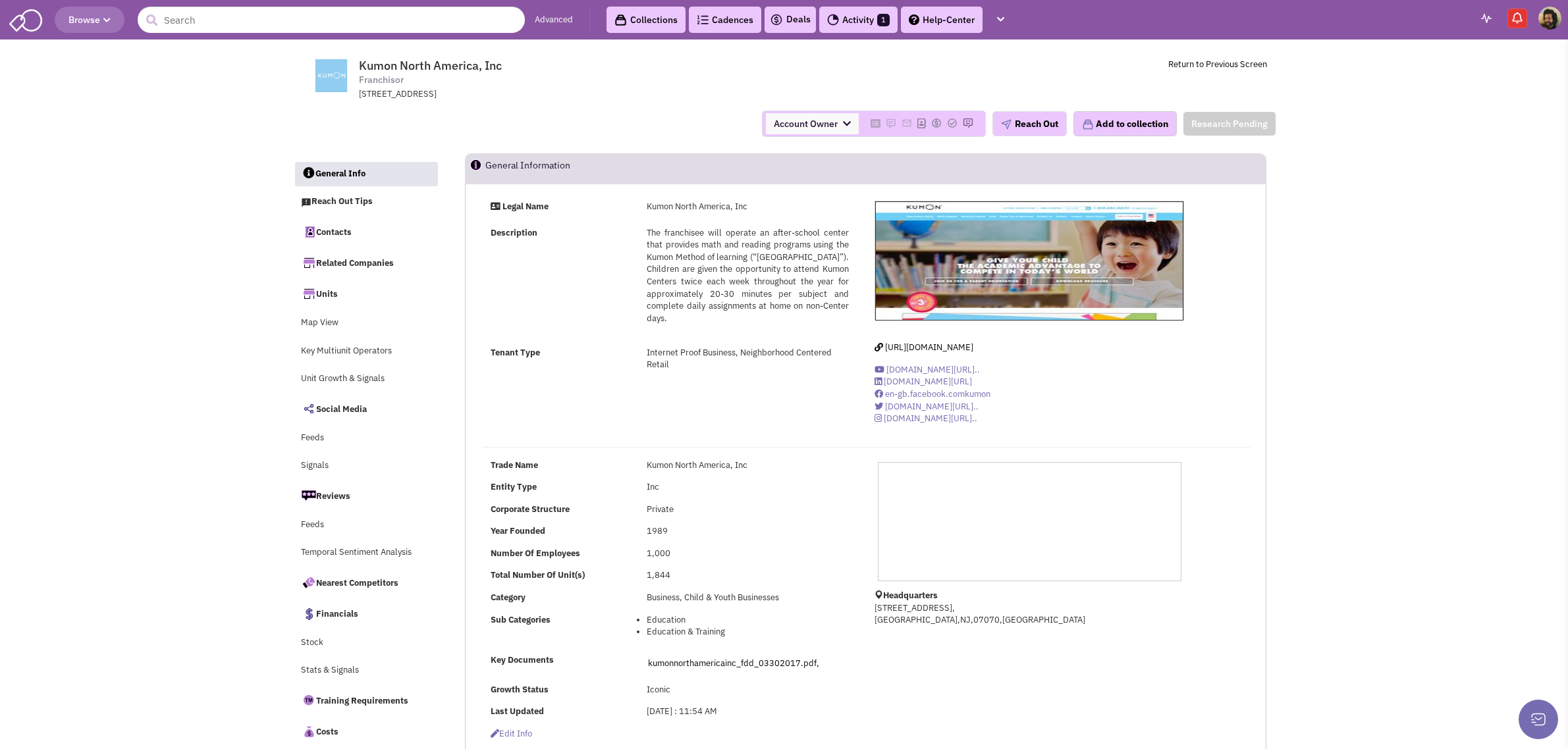
select select
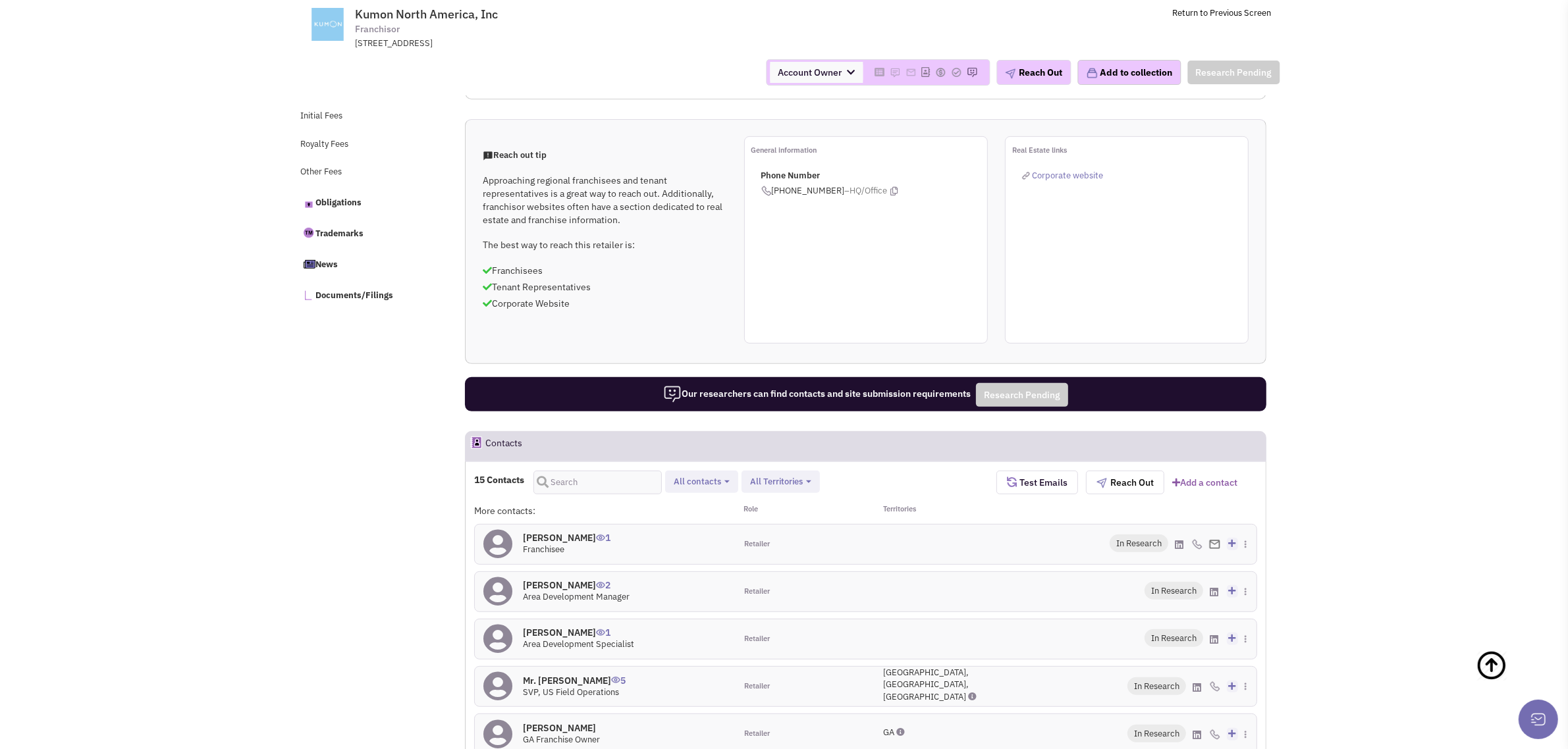
scroll to position [743, 0]
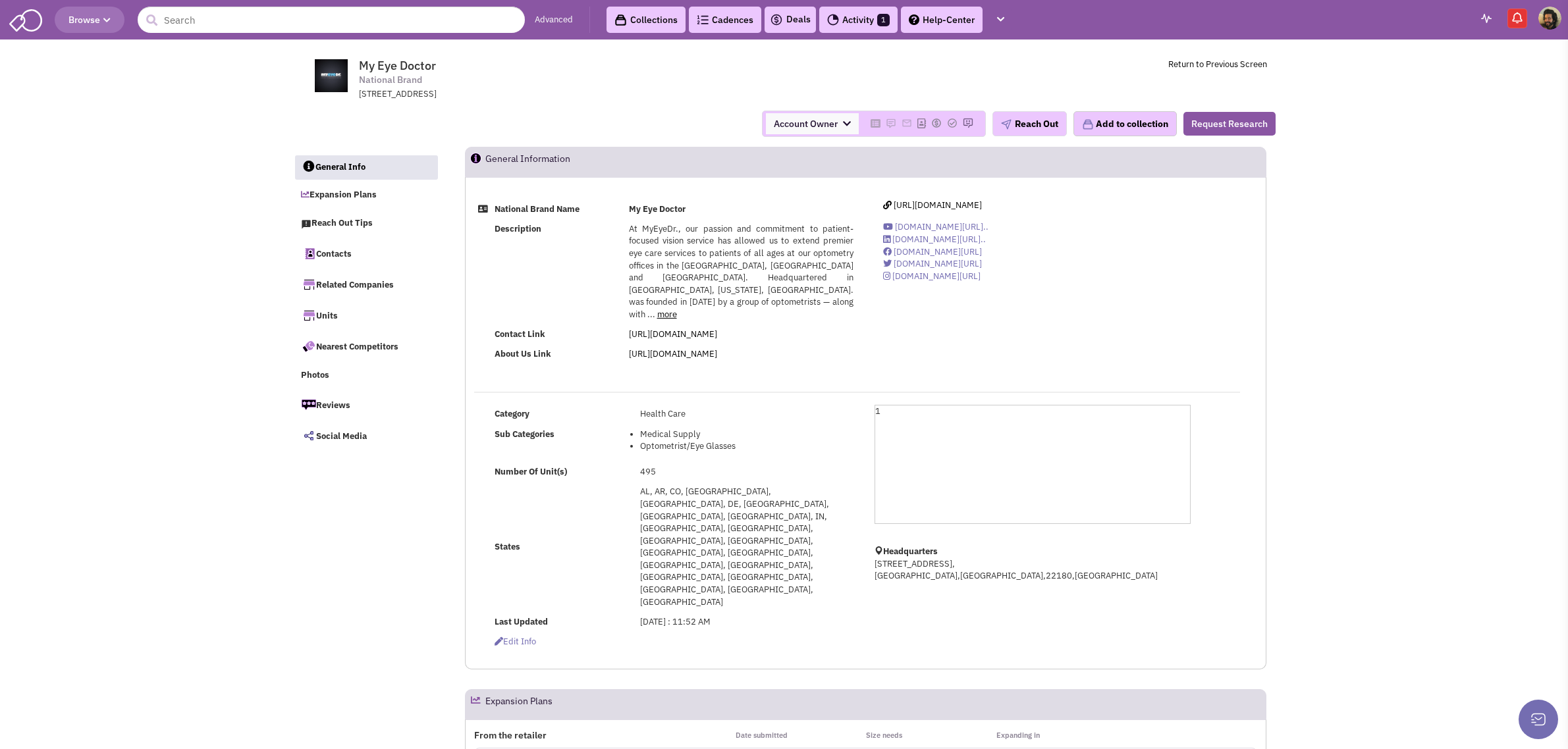
select select
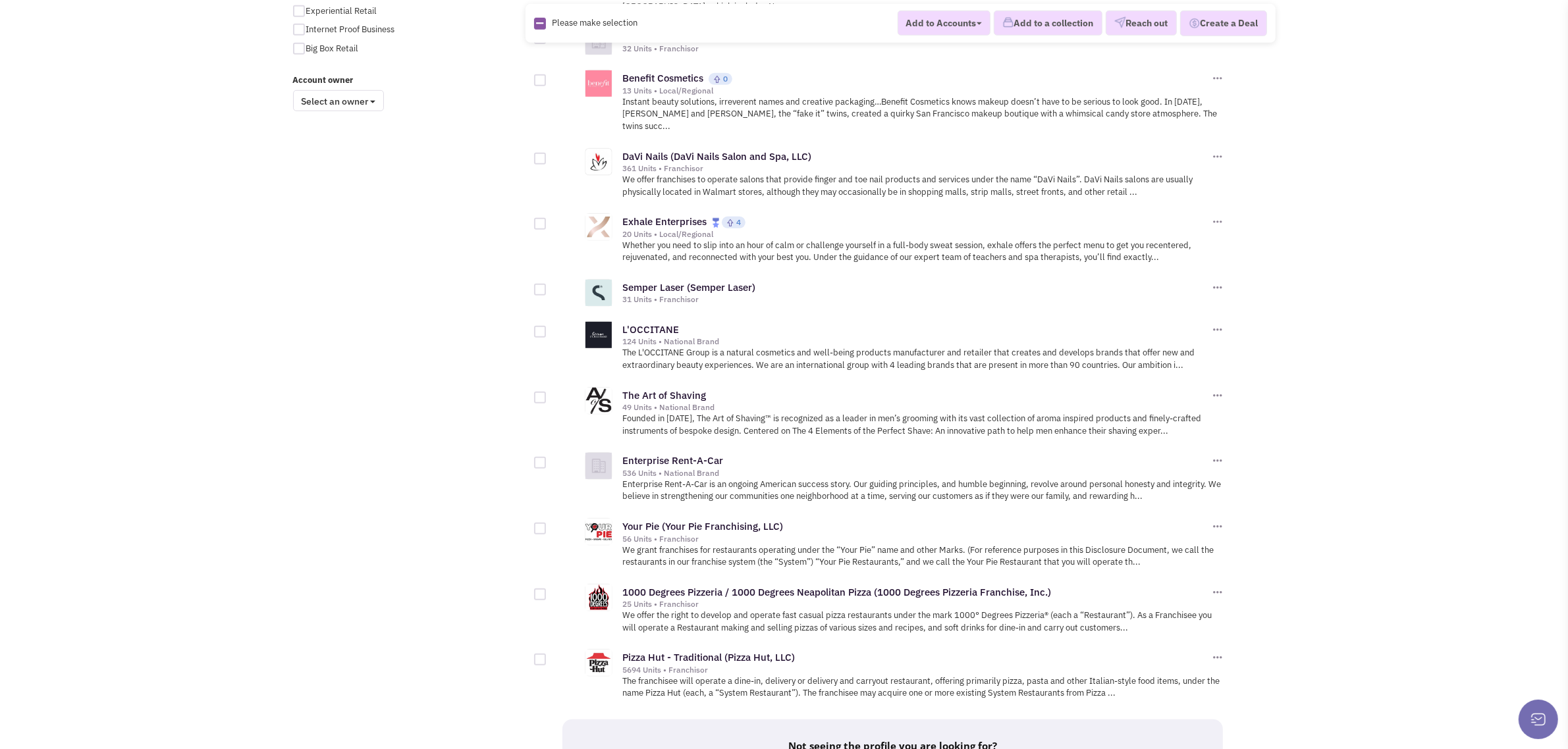
scroll to position [1182, 0]
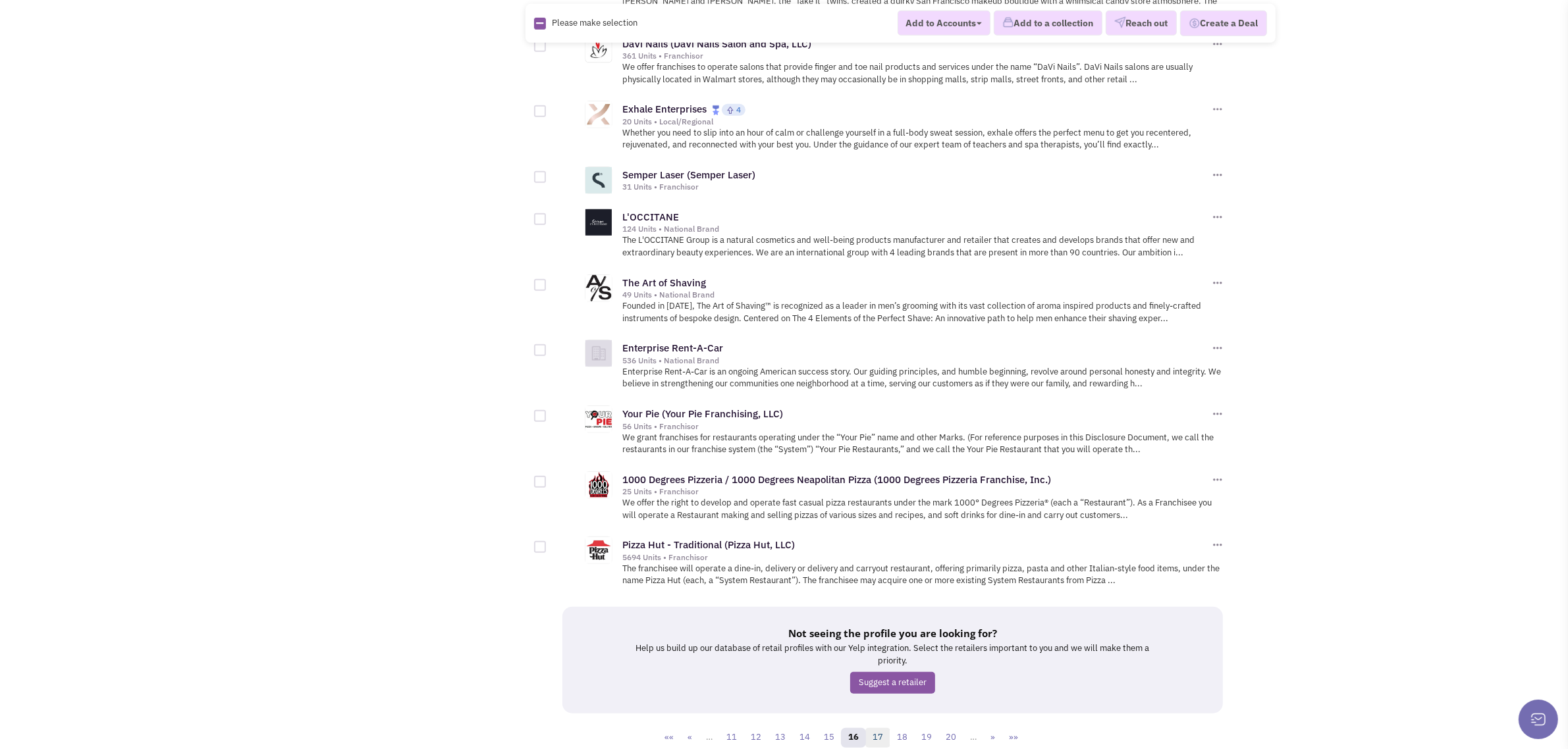
click at [881, 728] on link "17" at bounding box center [877, 738] width 25 height 20
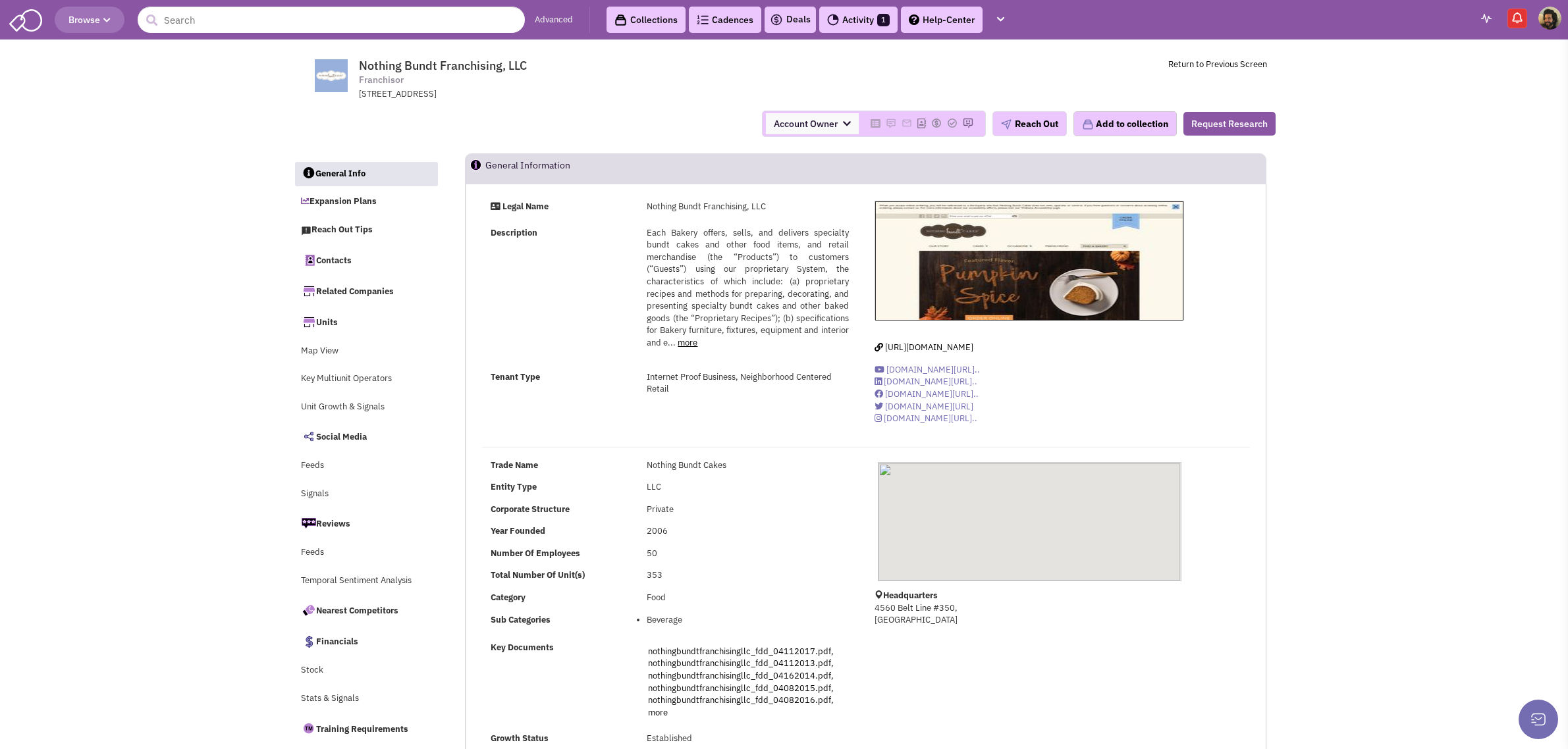
select select
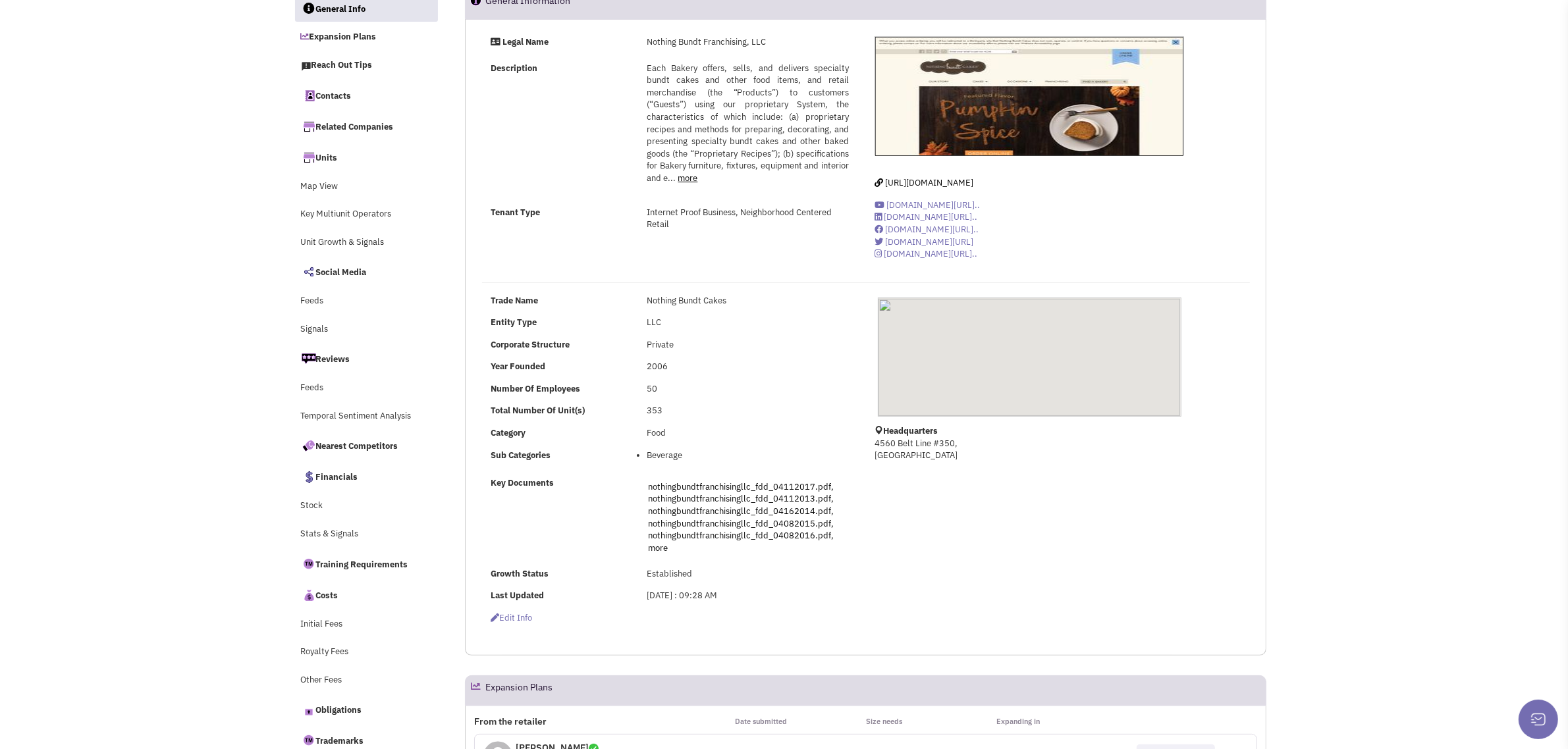
scroll to position [411, 0]
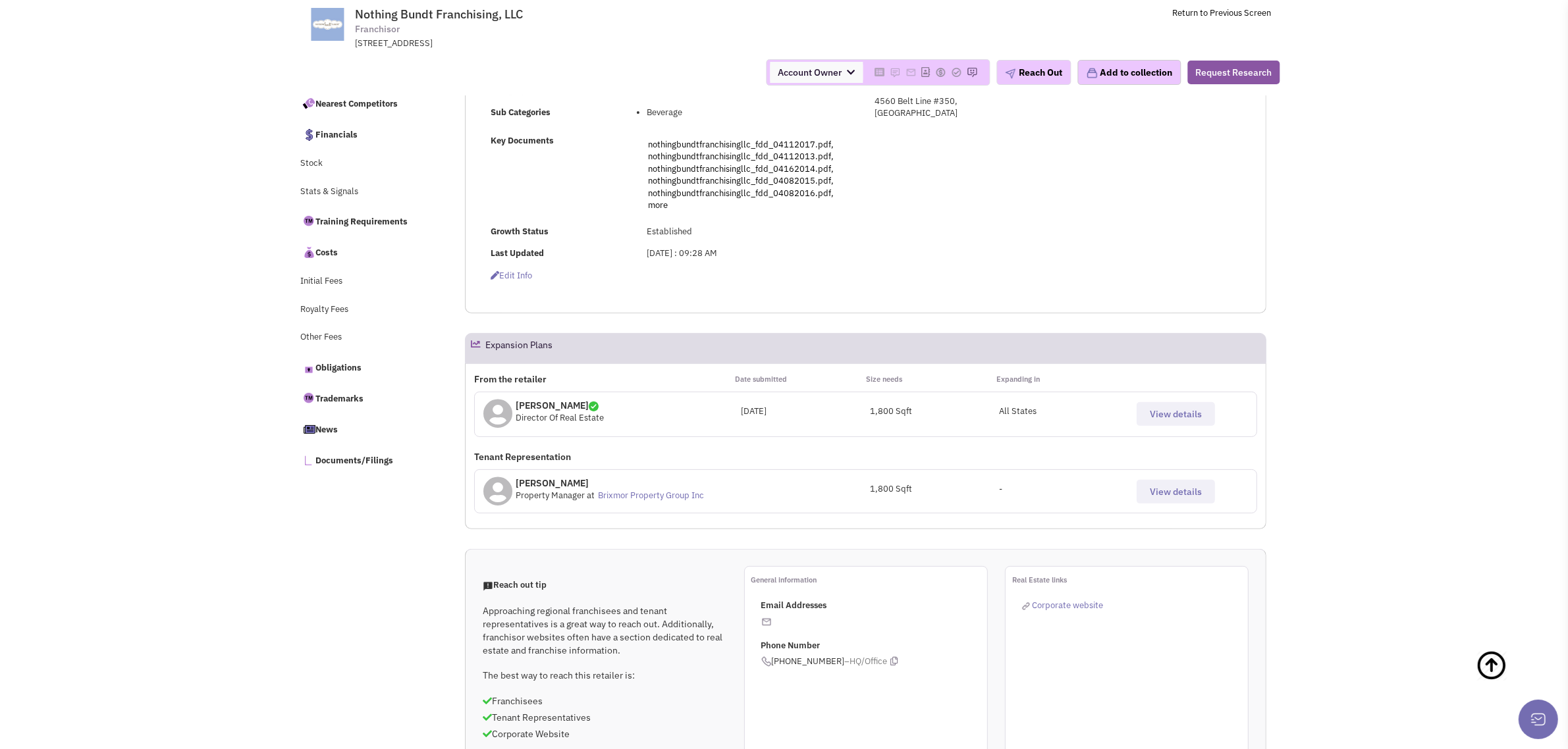
click at [1159, 413] on span "View details" at bounding box center [1175, 413] width 52 height 12
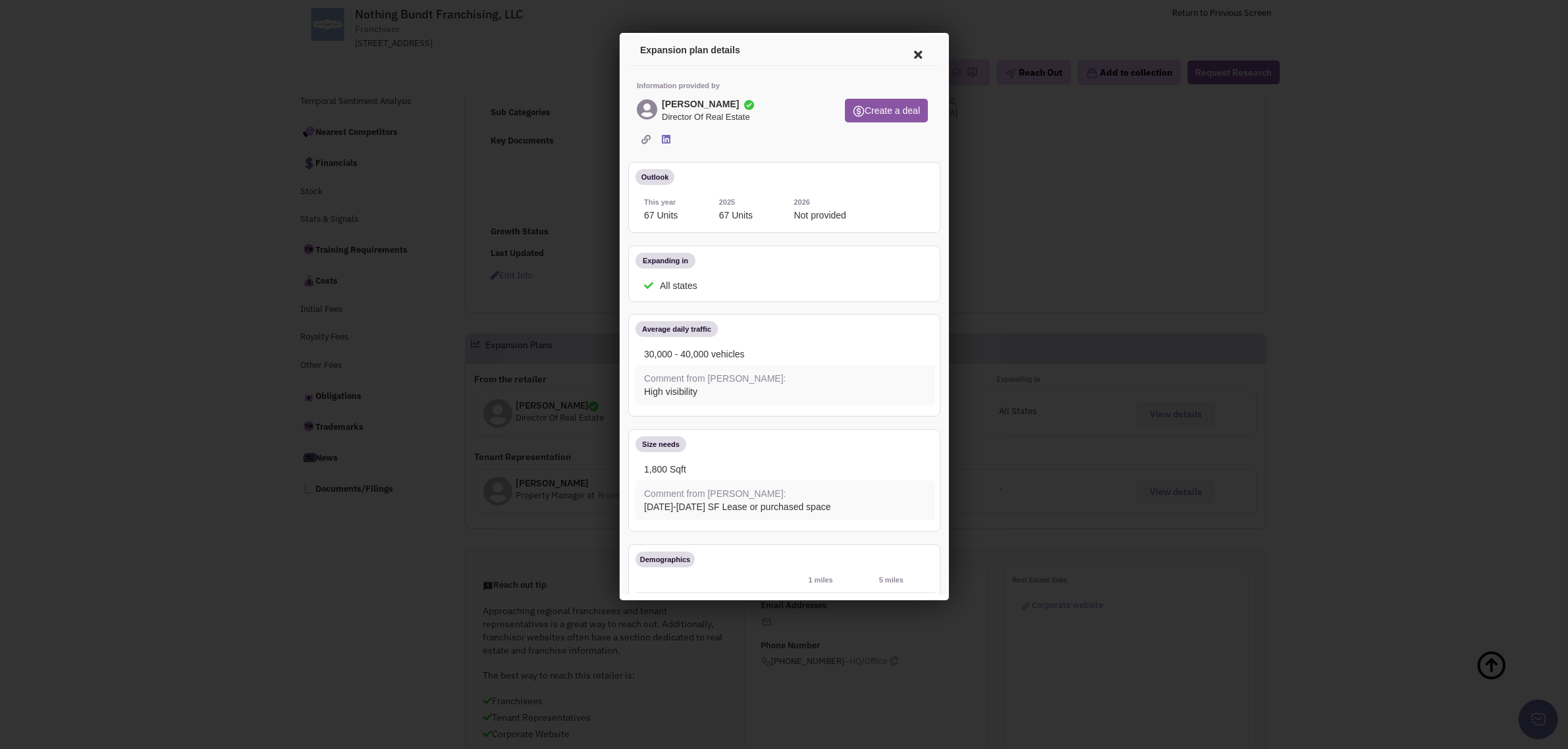
scroll to position [439, 0]
click at [904, 51] on icon at bounding box center [915, 52] width 28 height 32
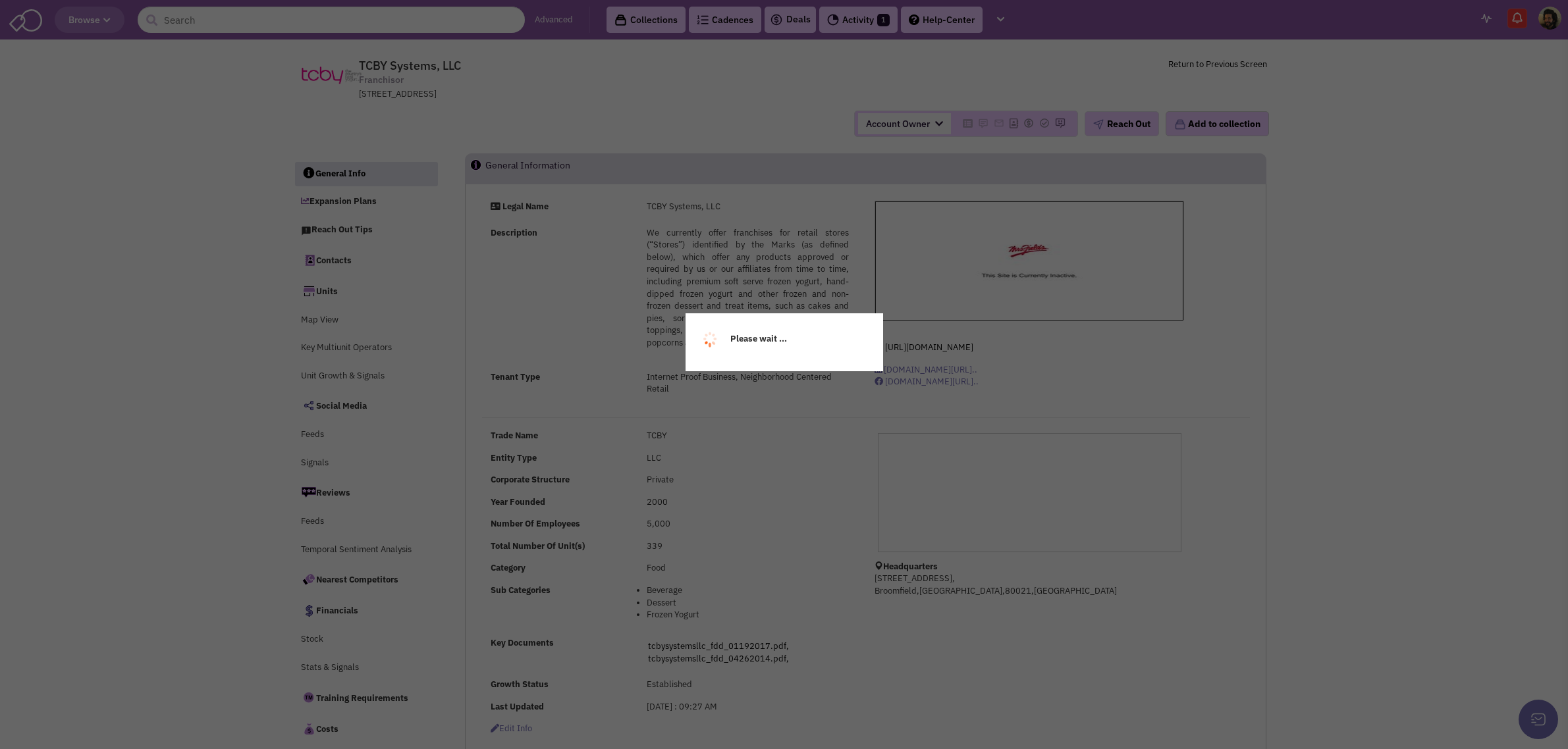
select select
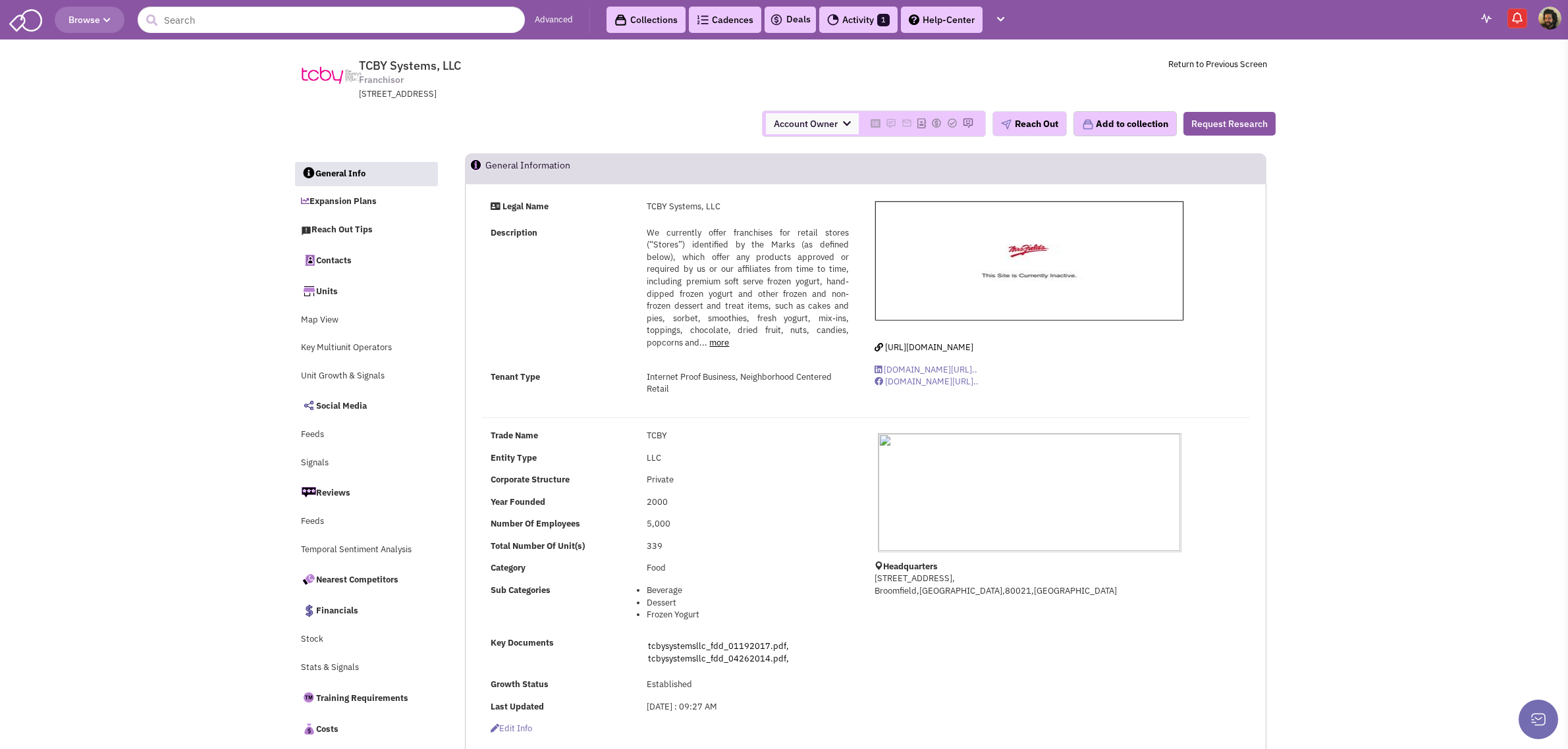
select select
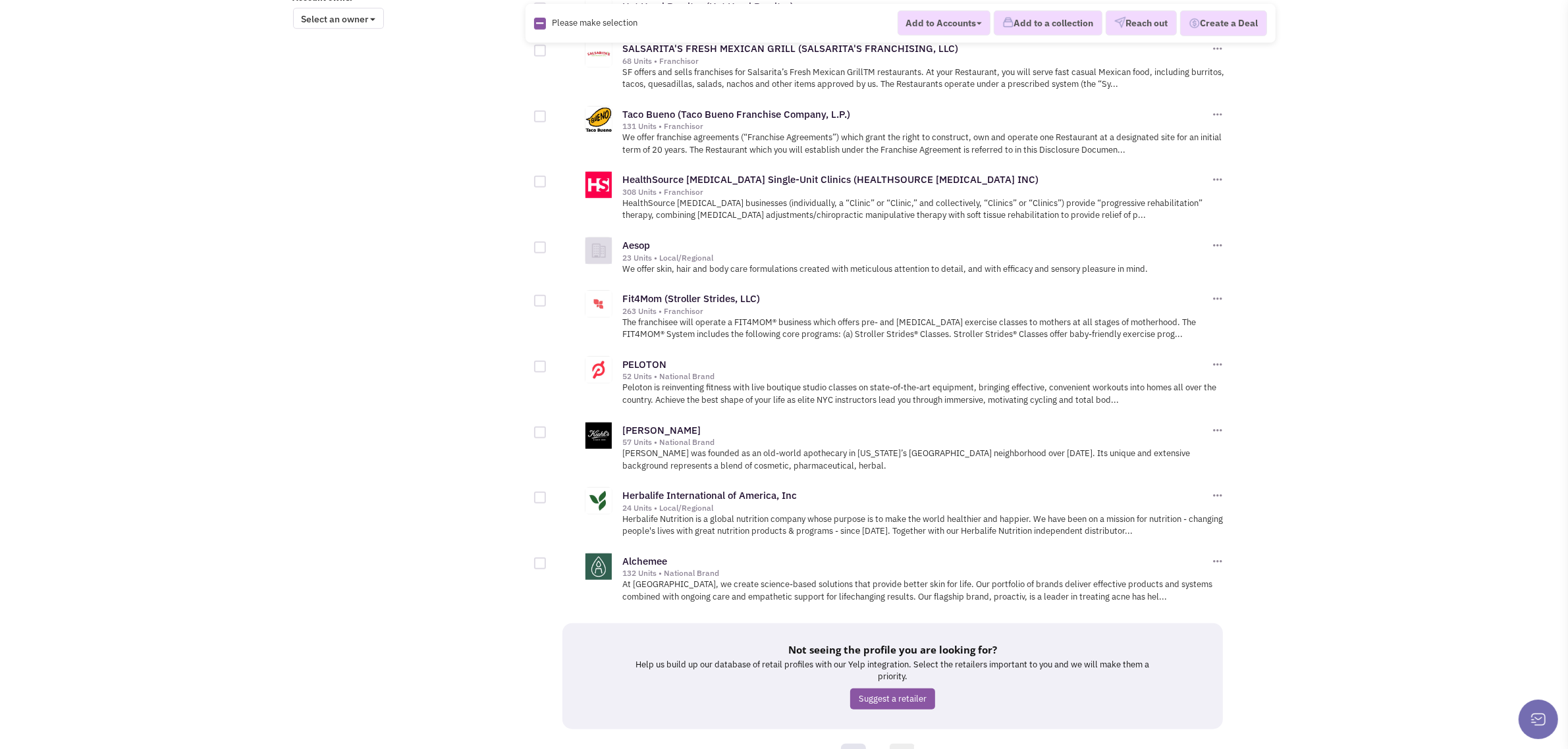
scroll to position [1216, 0]
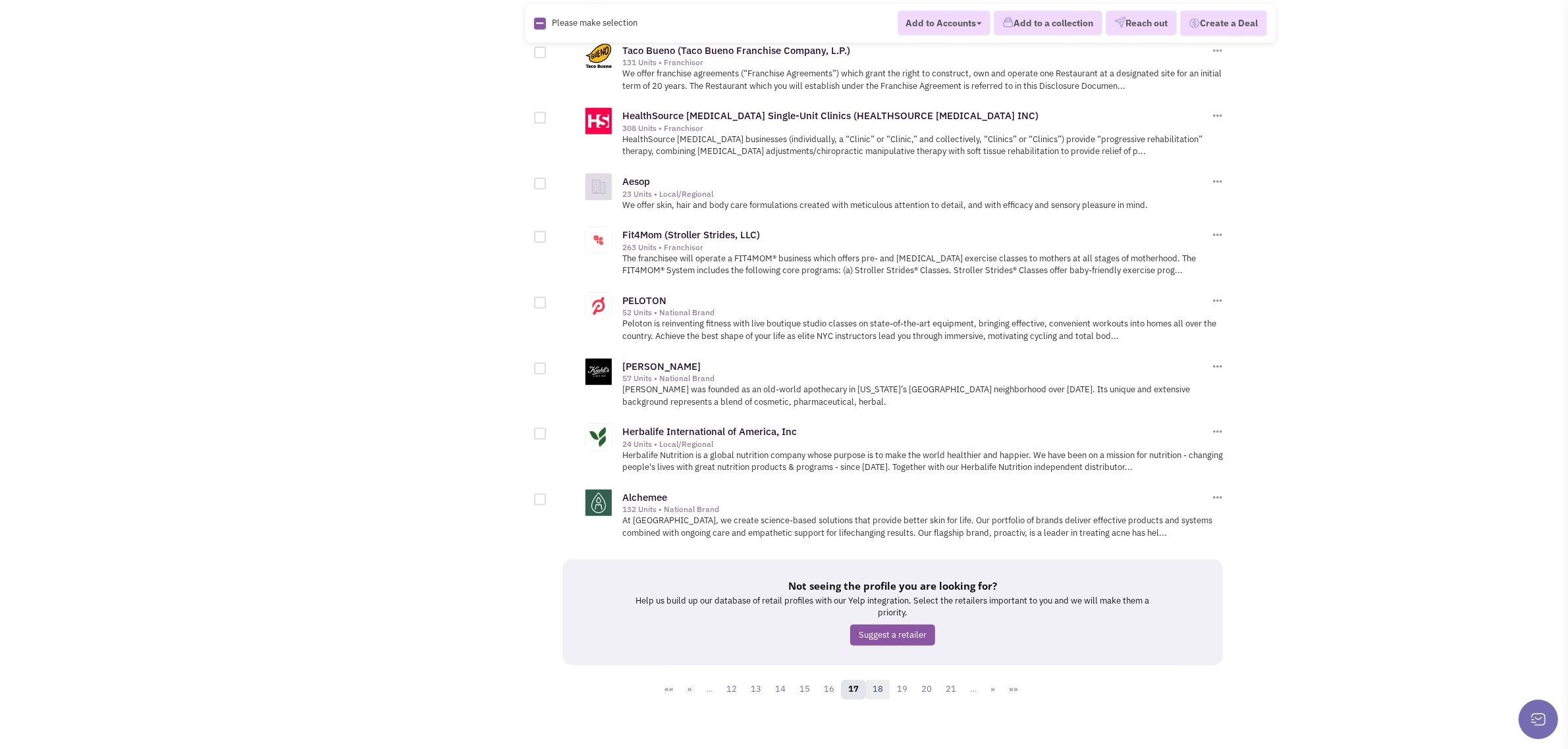
click at [875, 685] on link "18" at bounding box center [877, 690] width 25 height 20
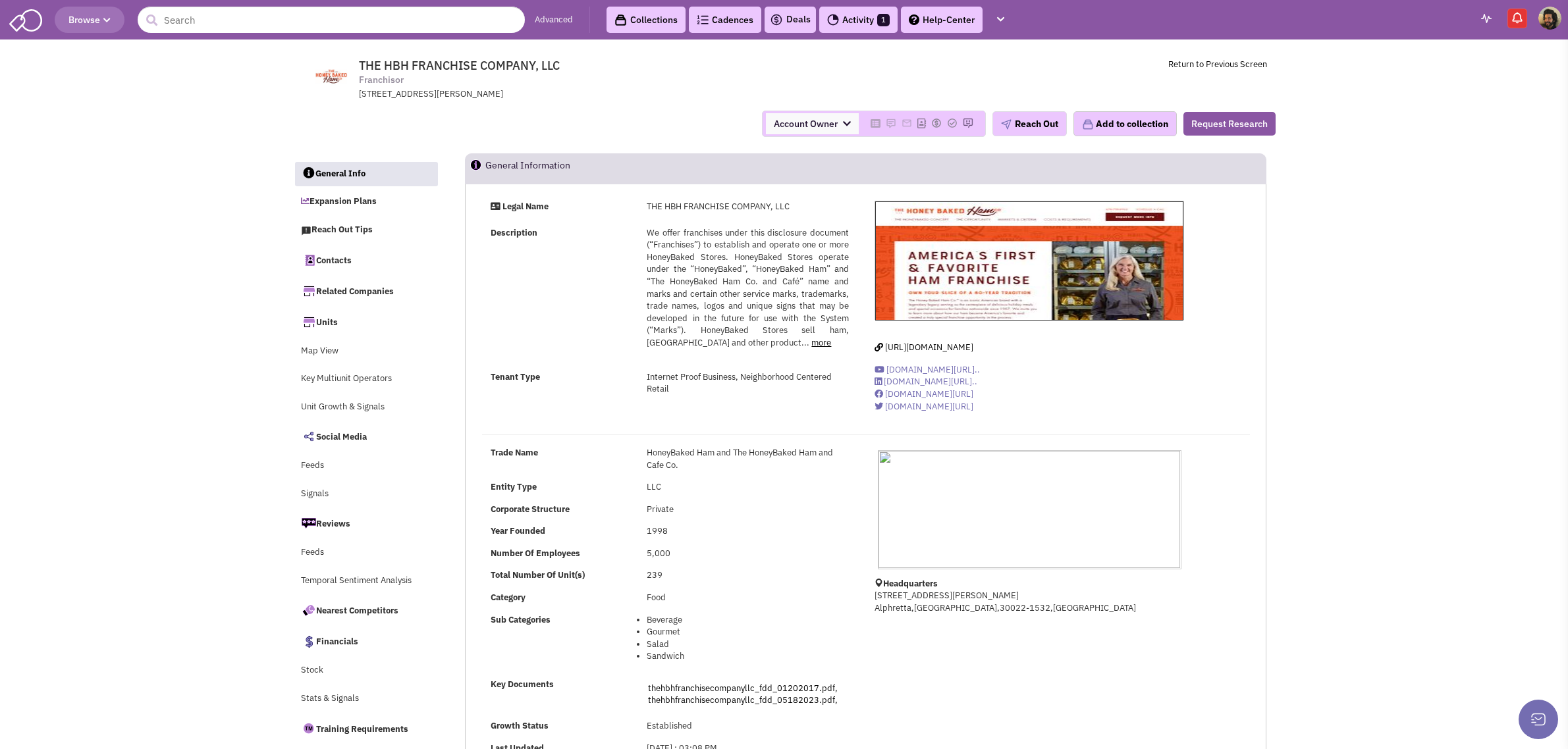
select select
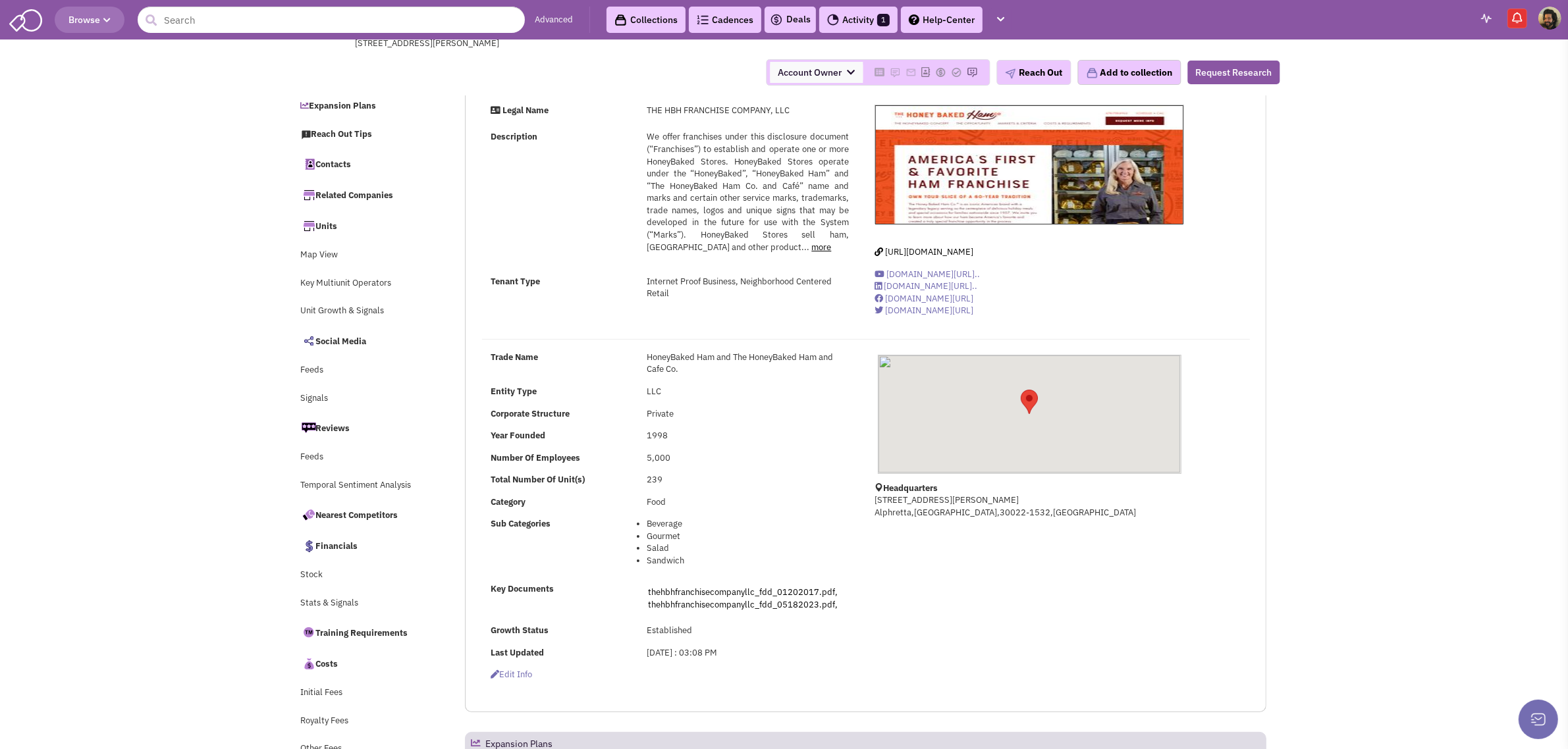
scroll to position [493, 0]
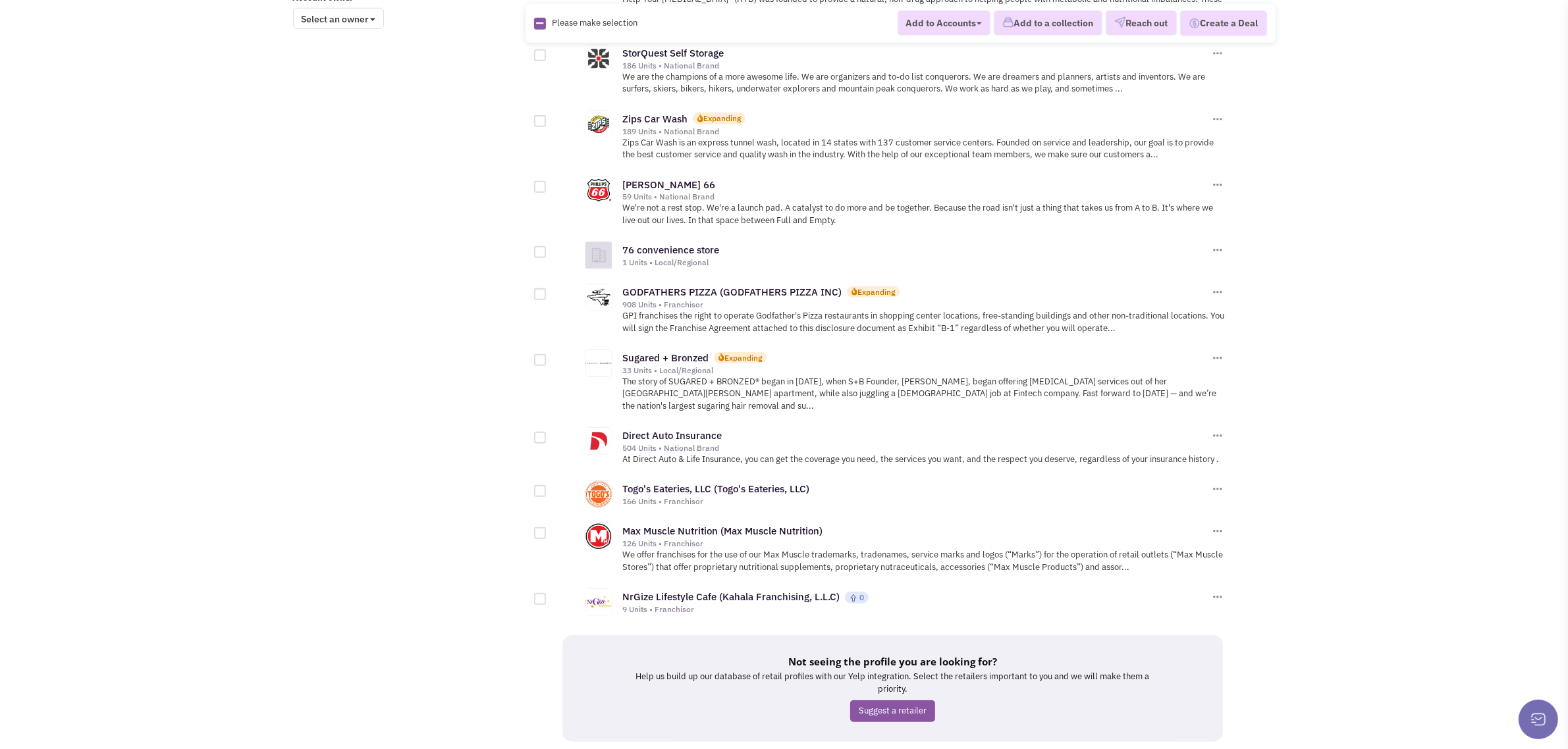
scroll to position [1203, 0]
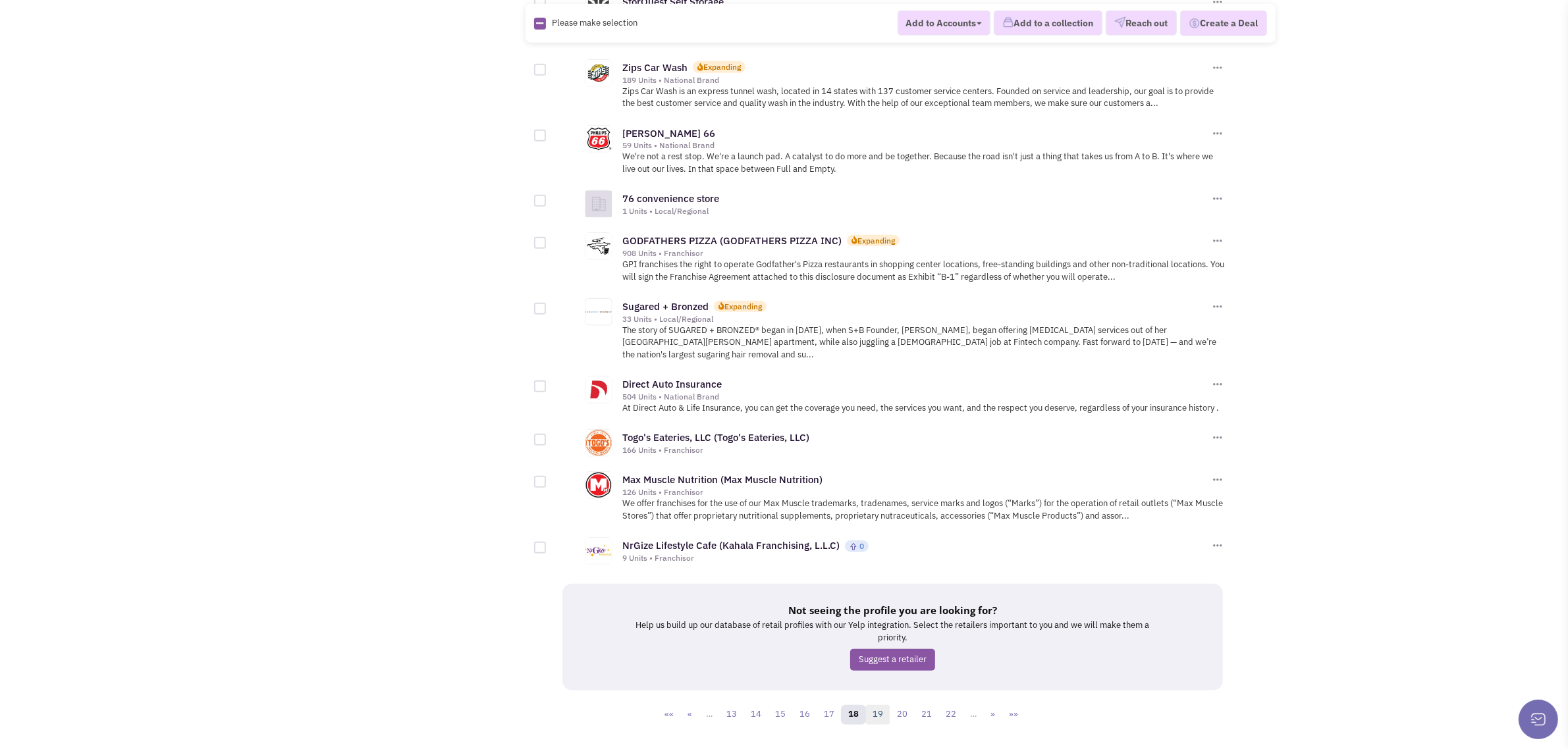
click at [883, 705] on link "19" at bounding box center [877, 715] width 25 height 20
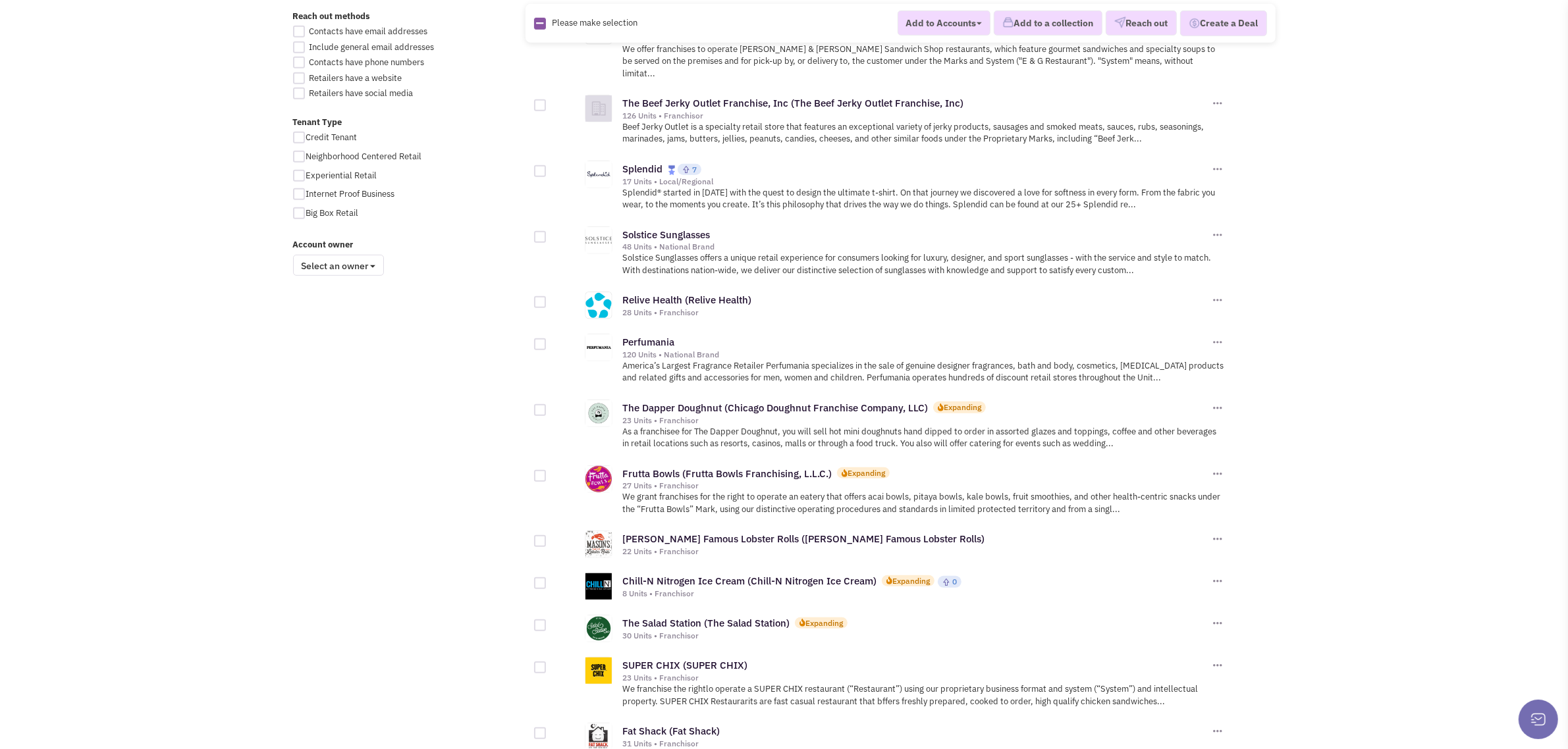
scroll to position [1152, 0]
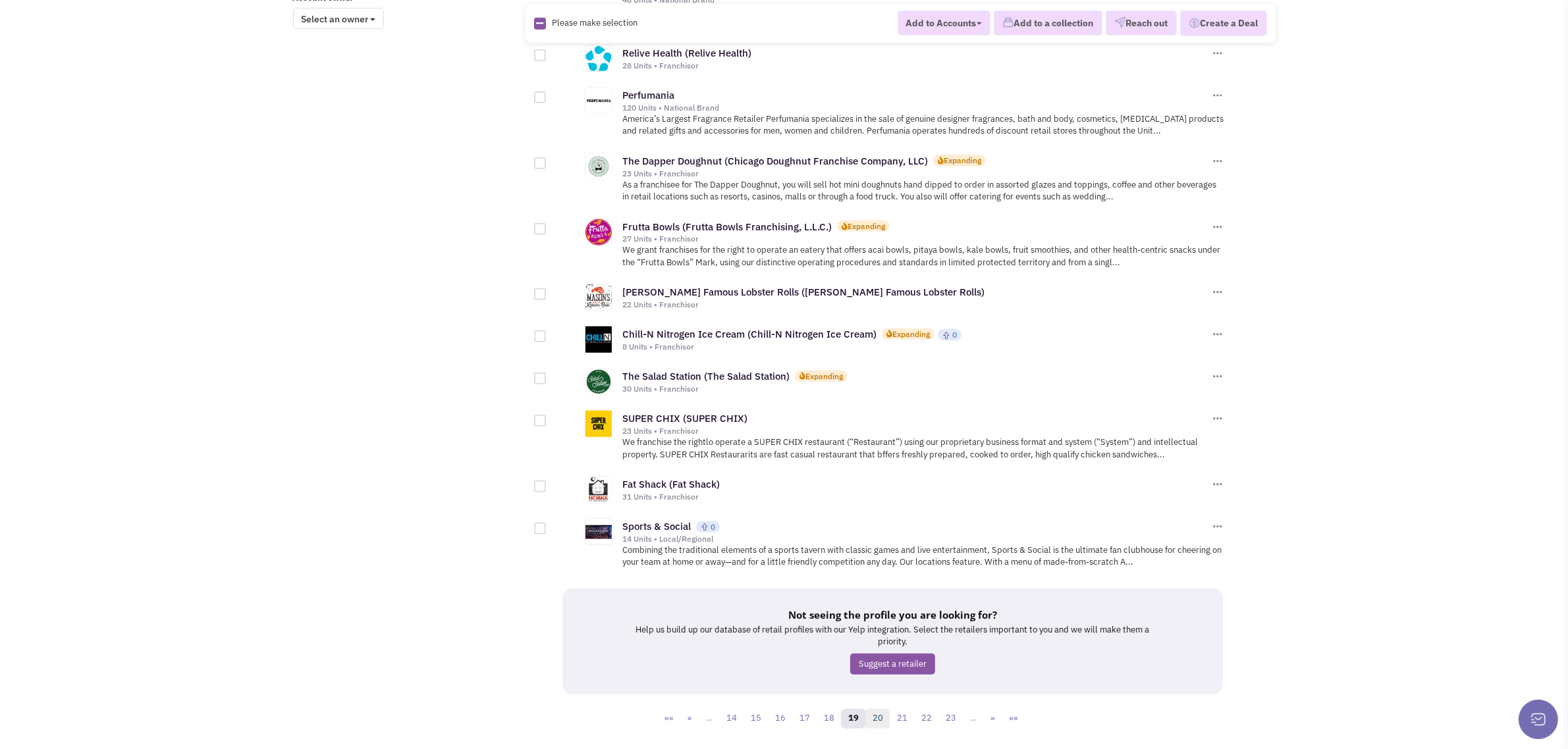
click at [877, 709] on link "20" at bounding box center [877, 719] width 25 height 20
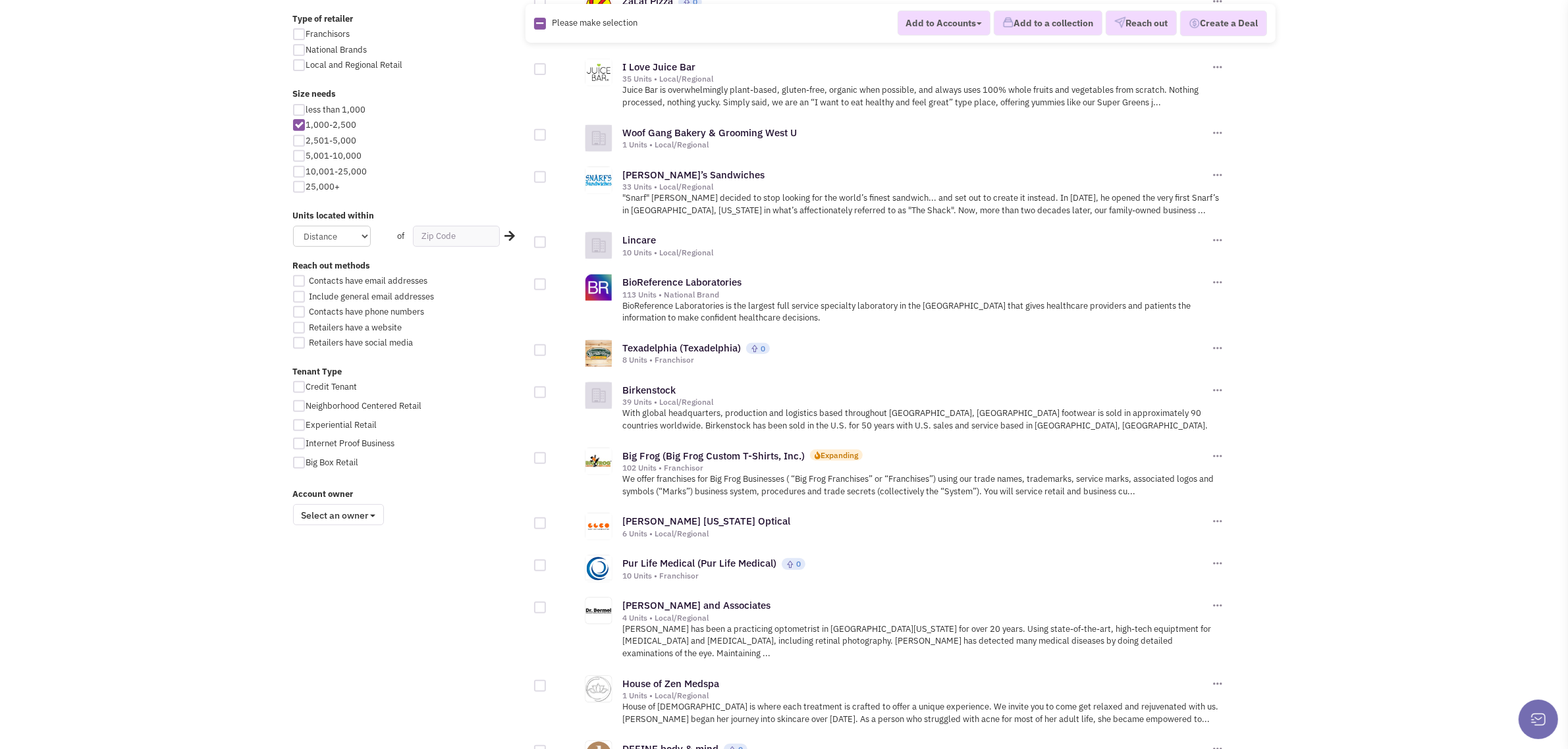
scroll to position [1147, 0]
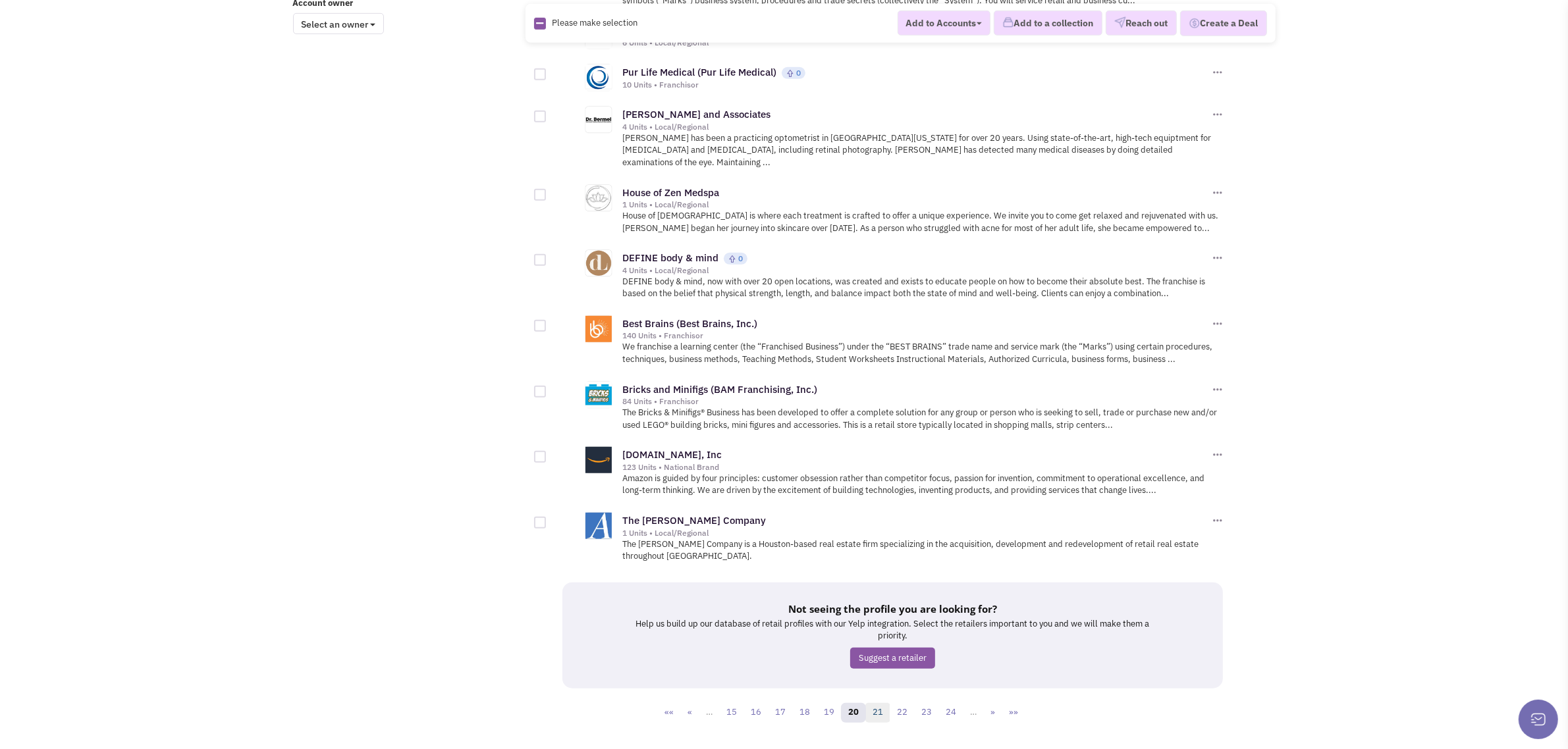
click at [877, 703] on link "21" at bounding box center [877, 713] width 25 height 20
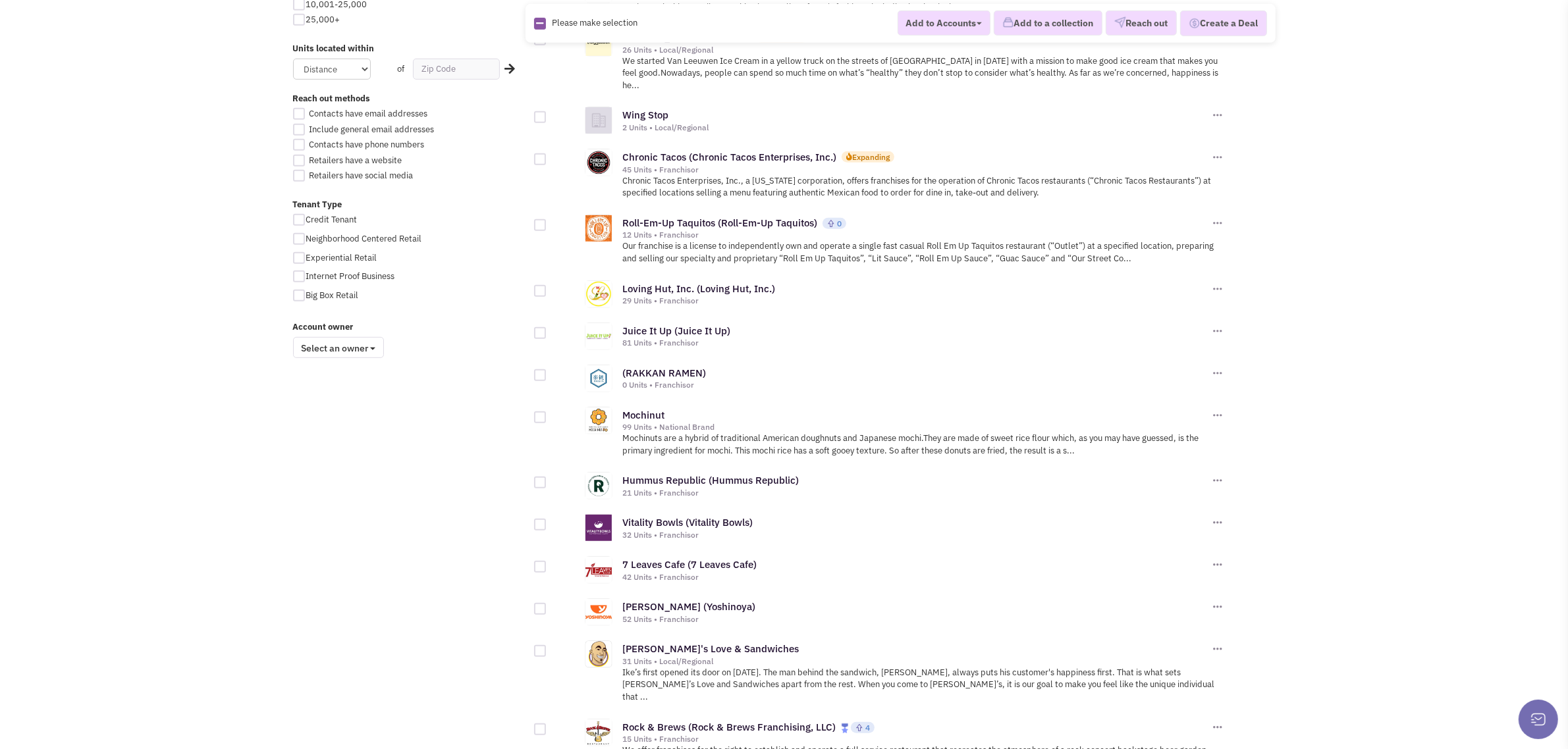
scroll to position [1031, 0]
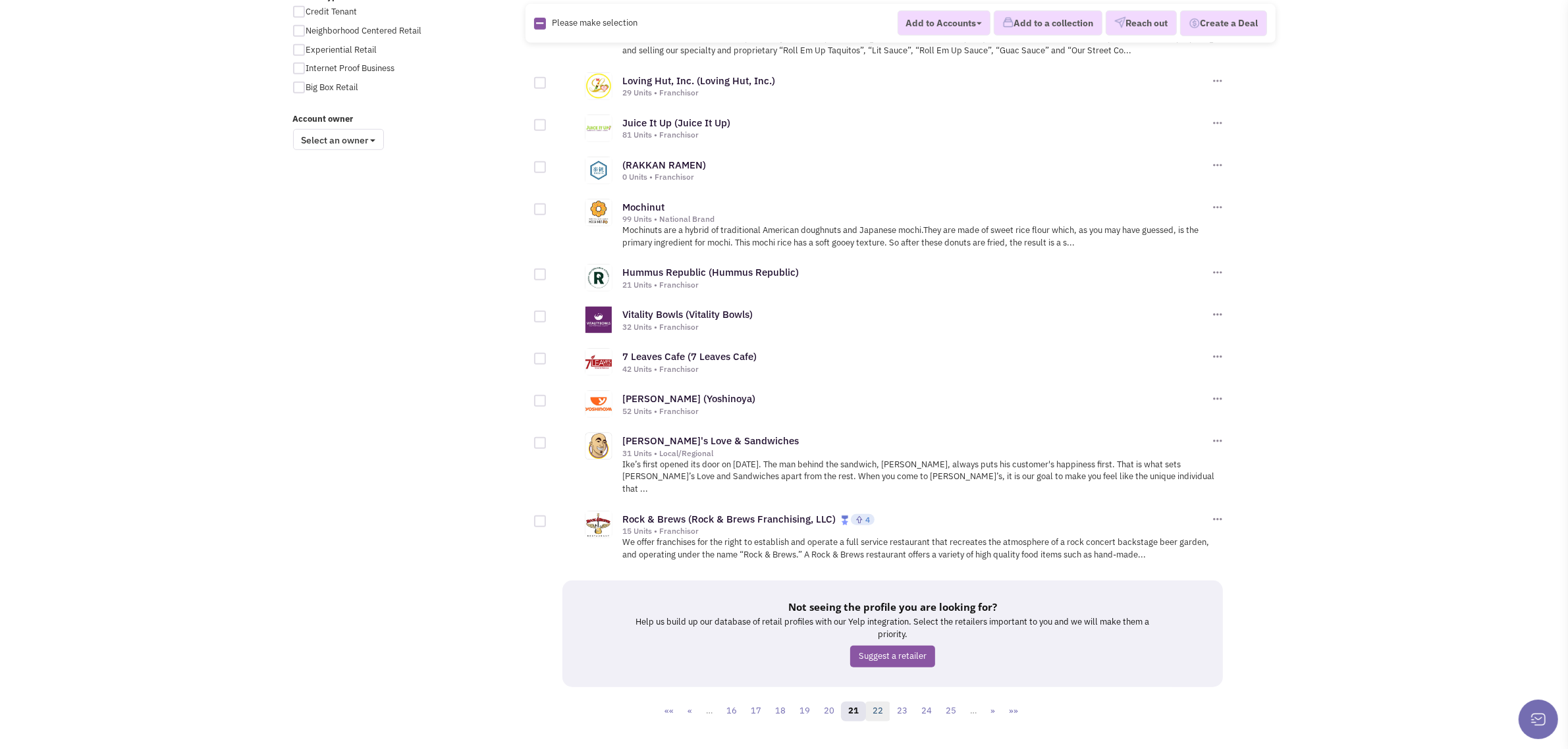
click at [882, 702] on link "22" at bounding box center [877, 711] width 25 height 20
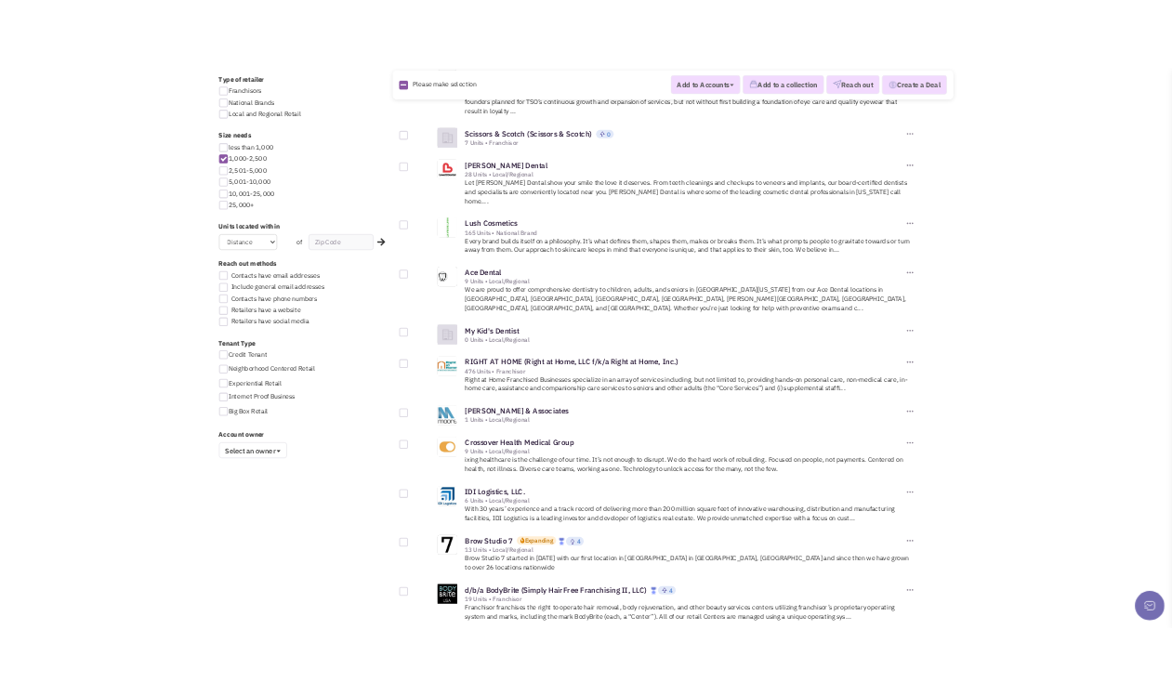
scroll to position [1162, 0]
